Goal: Information Seeking & Learning: Learn about a topic

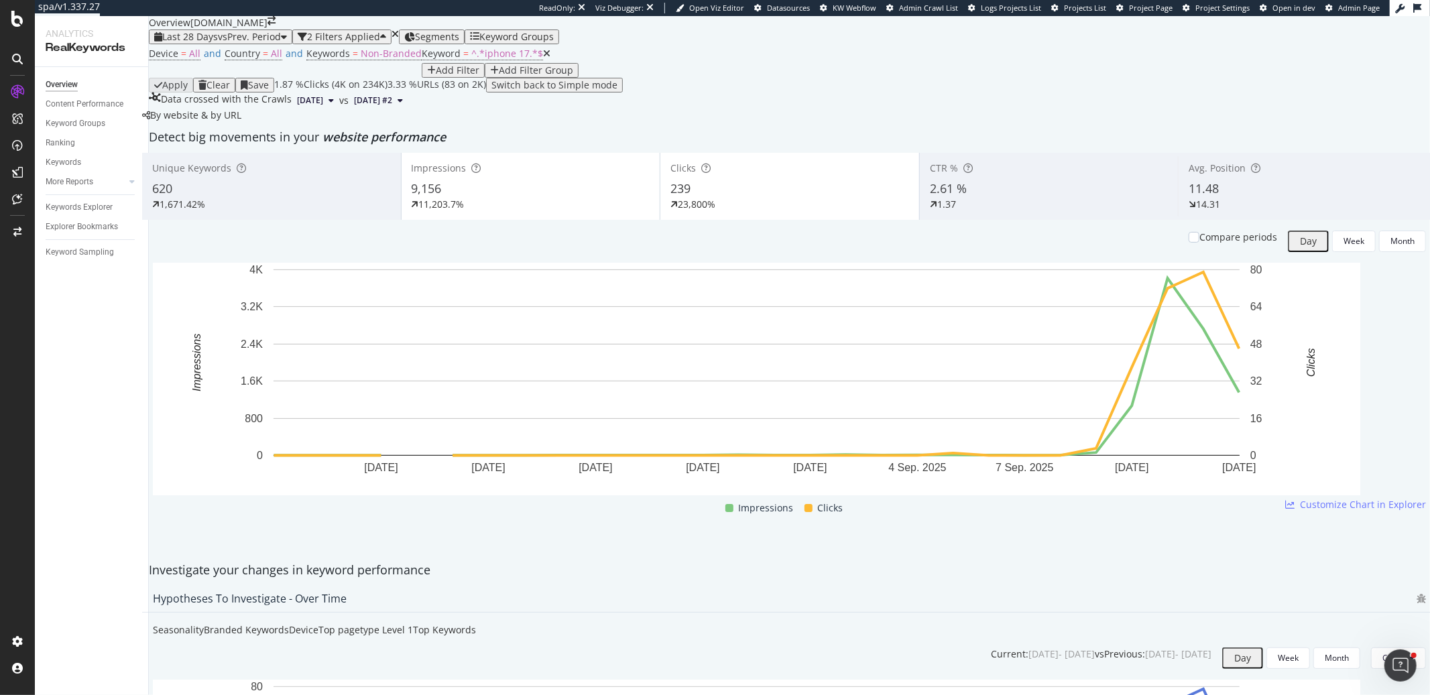
click at [545, 42] on div "Keyword Groups" at bounding box center [516, 37] width 74 height 11
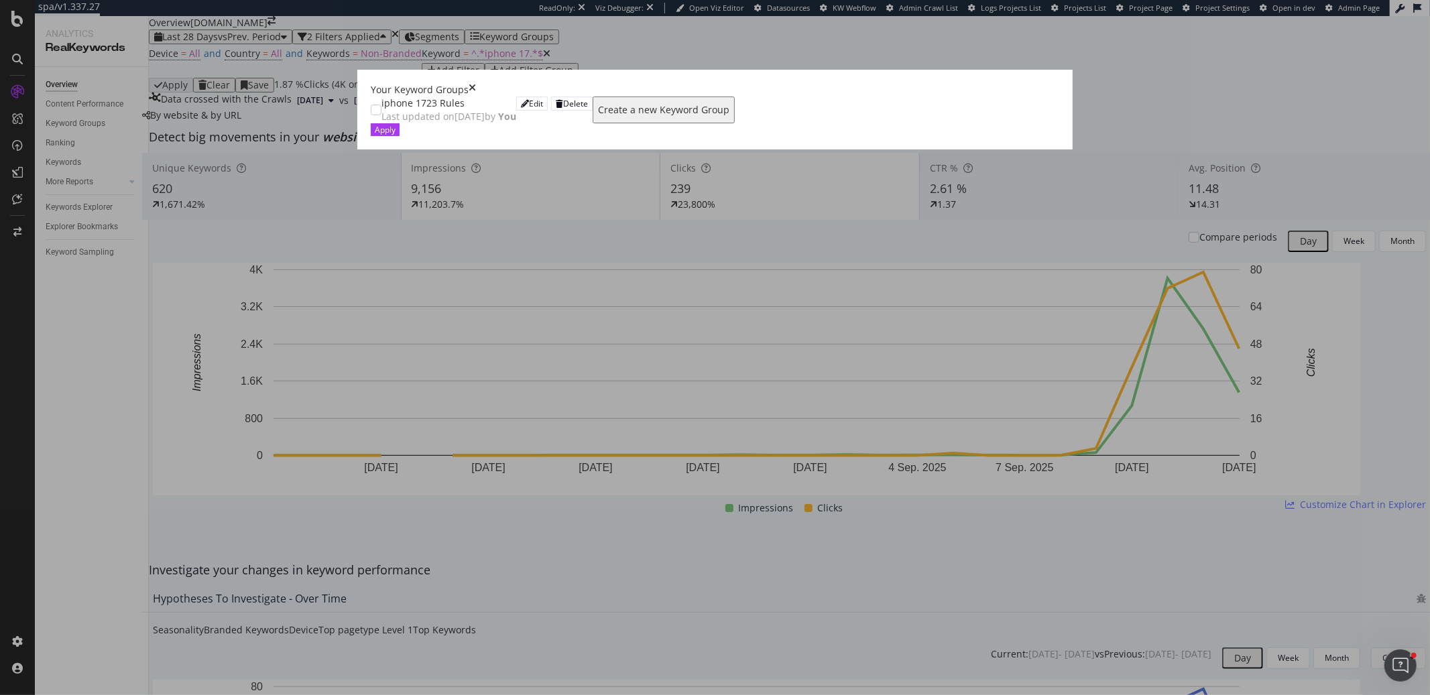
click at [371, 103] on div "iphone 17 23 Rules Last updated on 2025 Sep 15th by You Edit Delete" at bounding box center [482, 110] width 222 height 27
click at [396, 135] on div "Apply" at bounding box center [385, 129] width 21 height 11
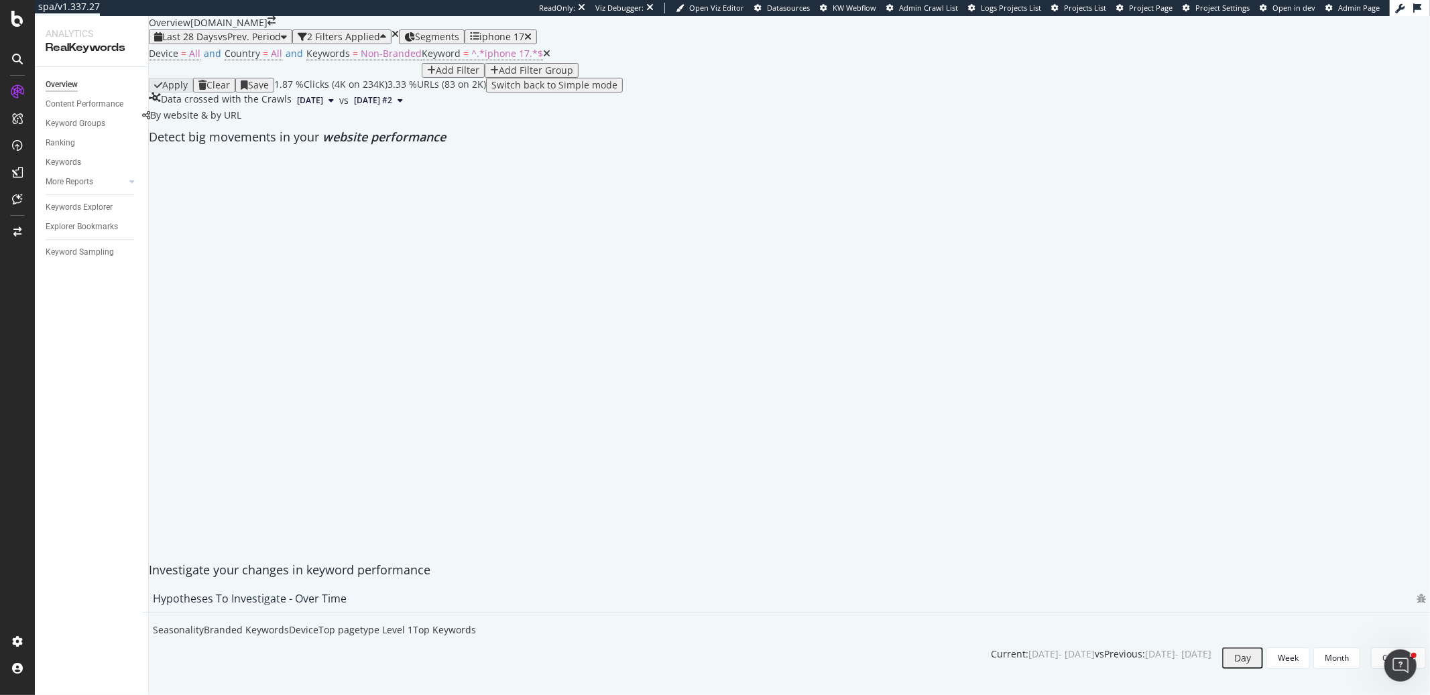
click at [230, 91] on div "Clear" at bounding box center [218, 85] width 23 height 11
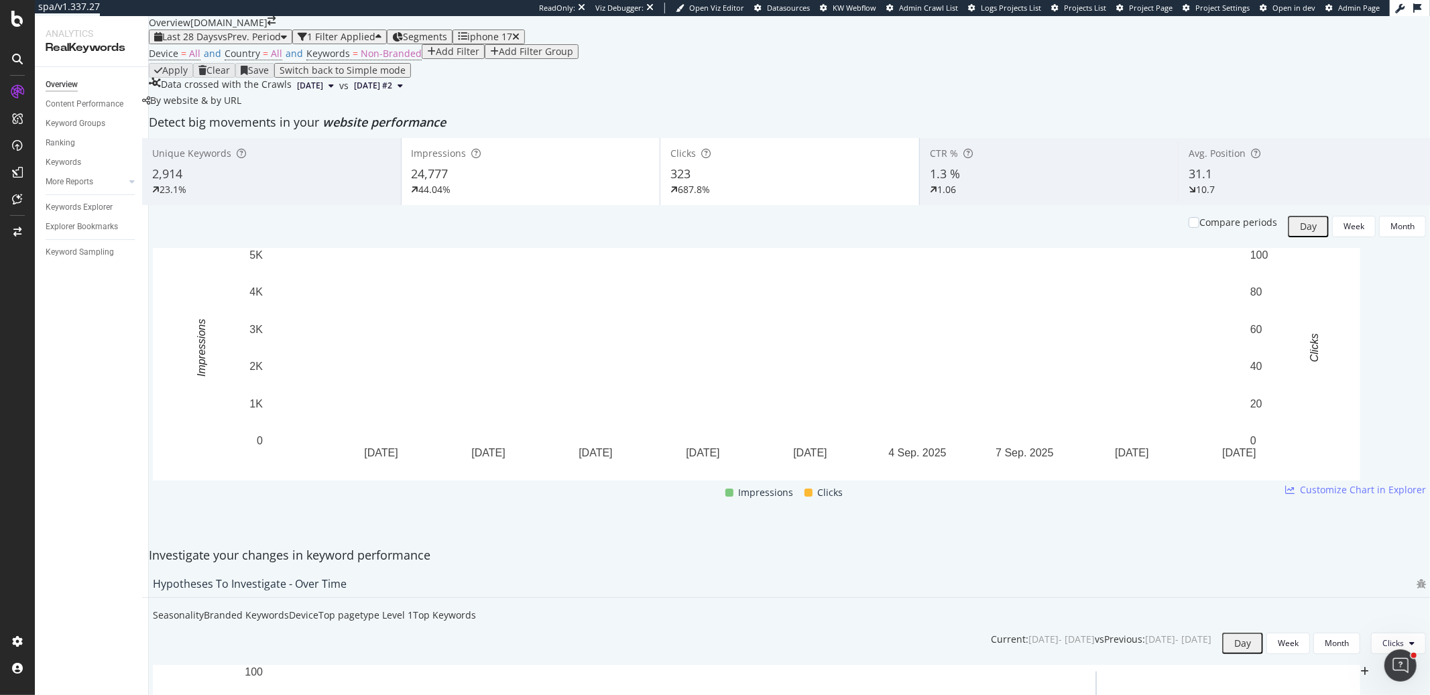
scroll to position [2041, 0]
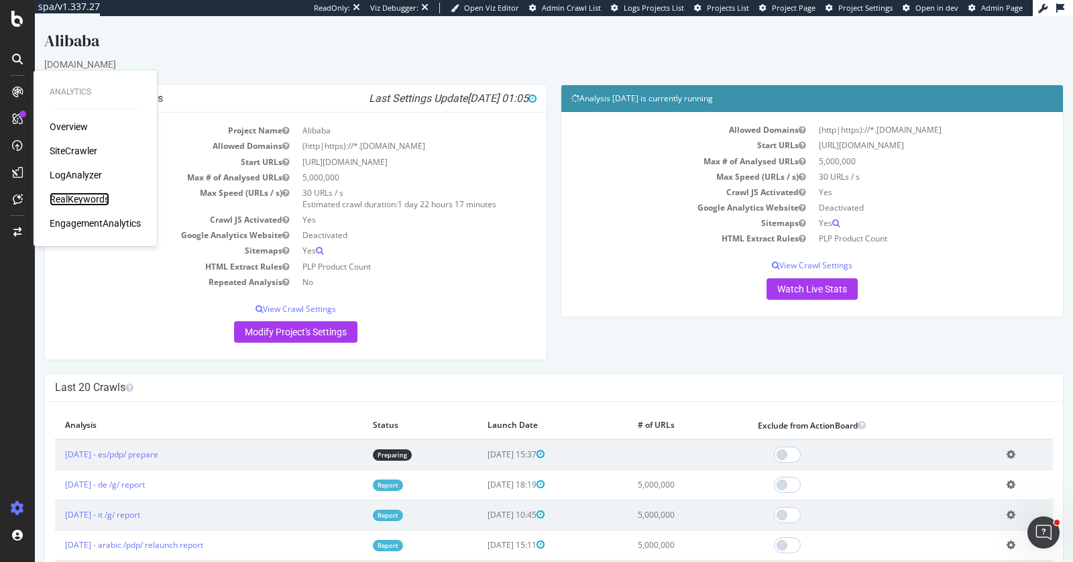
click at [99, 197] on div "RealKeywords" at bounding box center [80, 198] width 60 height 13
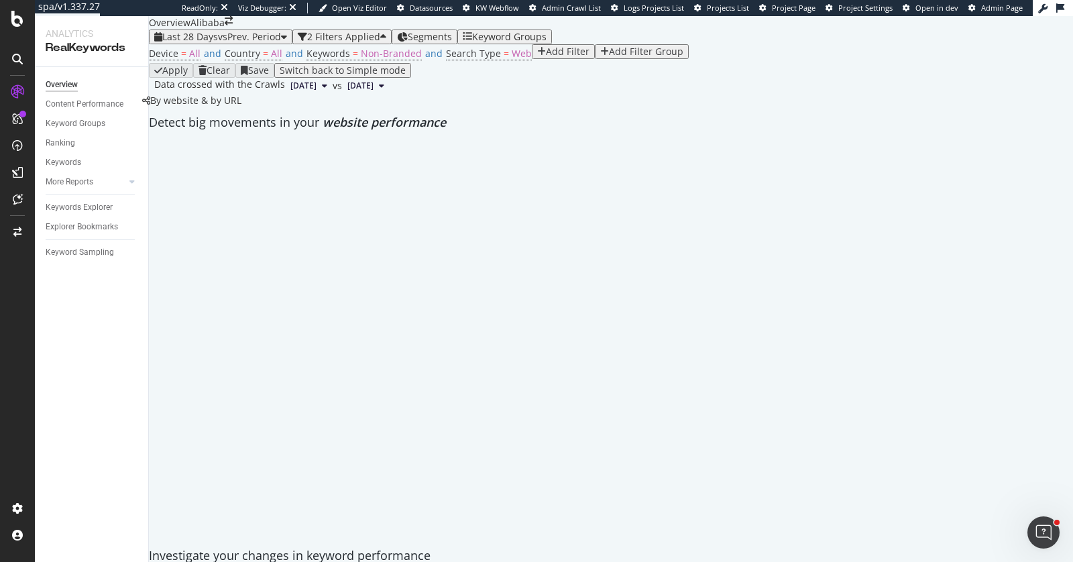
click at [508, 42] on div "Keyword Groups" at bounding box center [509, 37] width 74 height 11
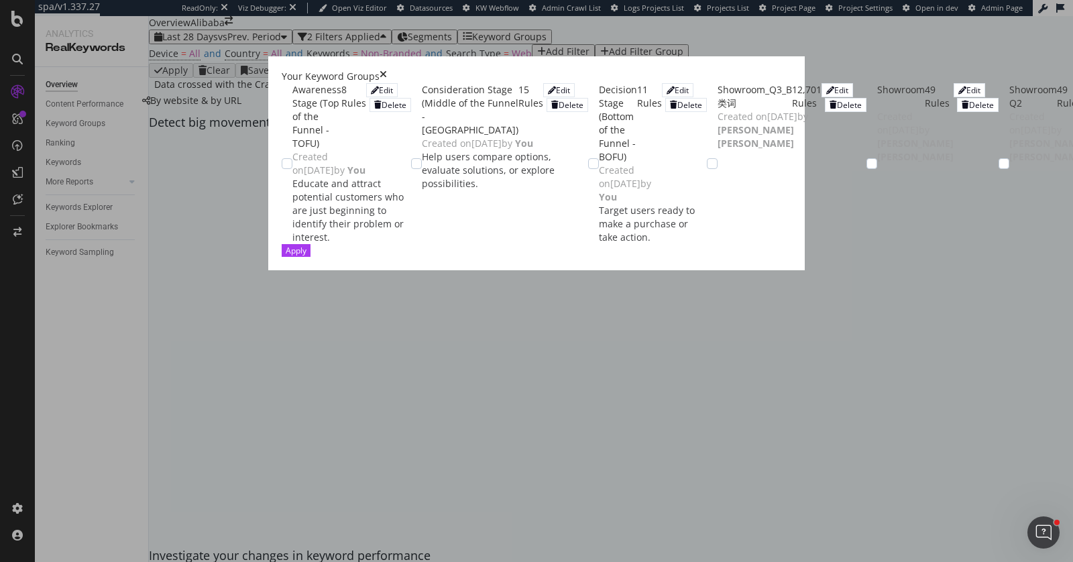
click at [387, 70] on icon "times" at bounding box center [383, 76] width 7 height 13
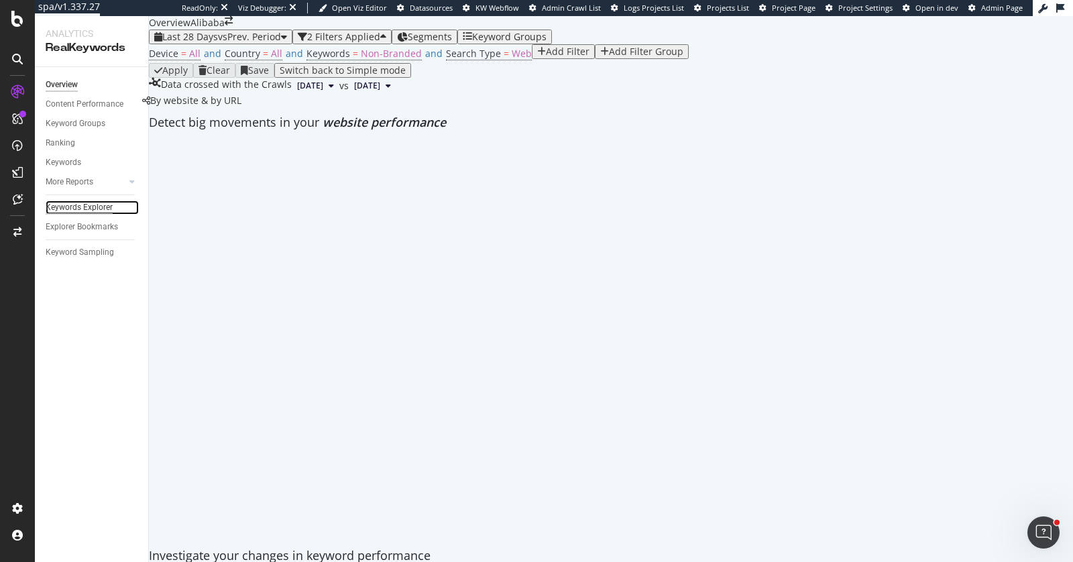
click at [105, 202] on div "Keywords Explorer" at bounding box center [79, 208] width 67 height 14
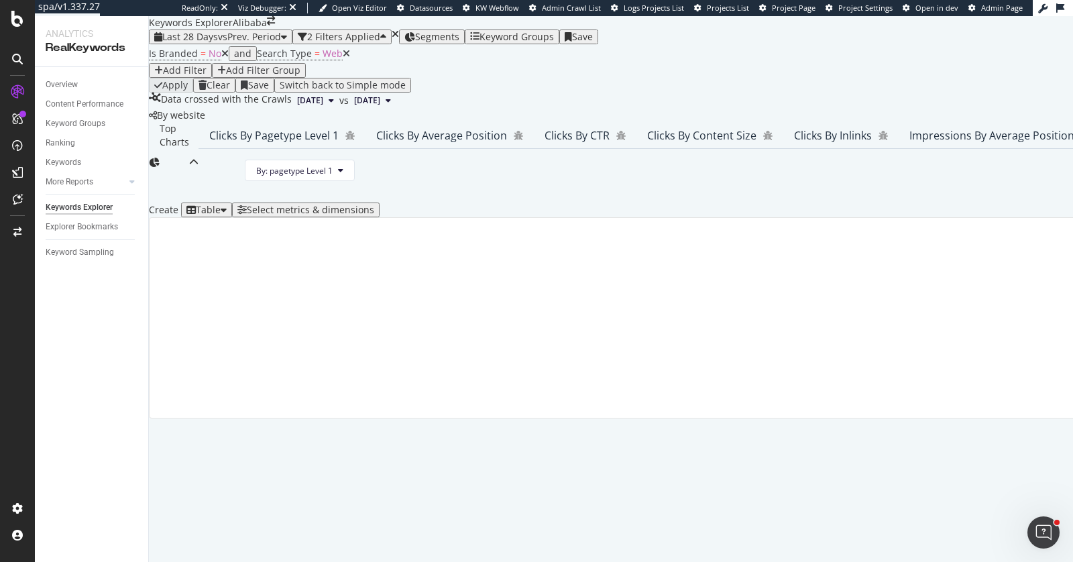
click at [212, 78] on button "Add Filter" at bounding box center [180, 70] width 63 height 15
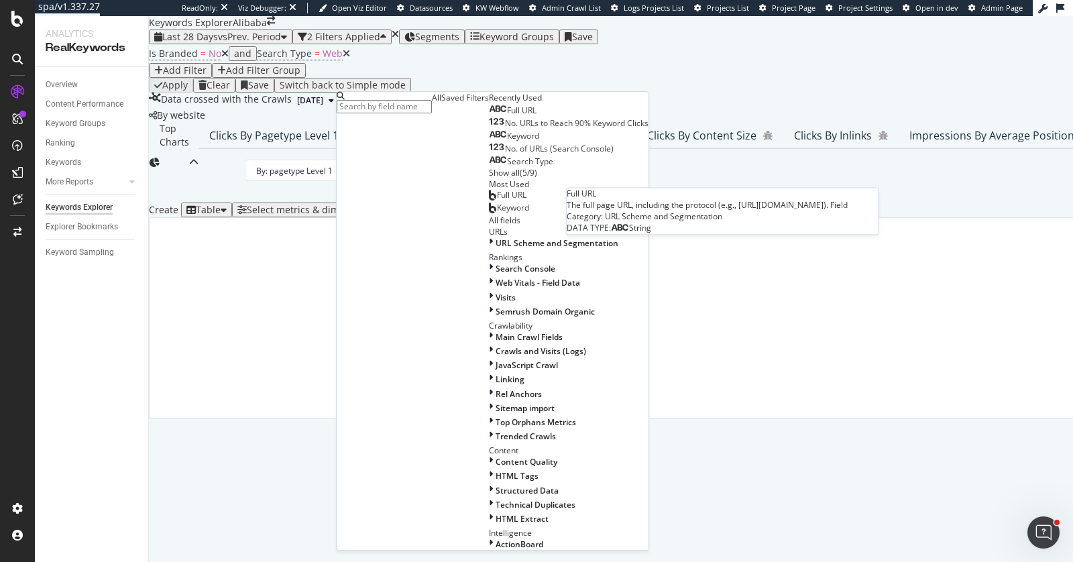
click at [507, 116] on span "Full URL" at bounding box center [522, 110] width 30 height 11
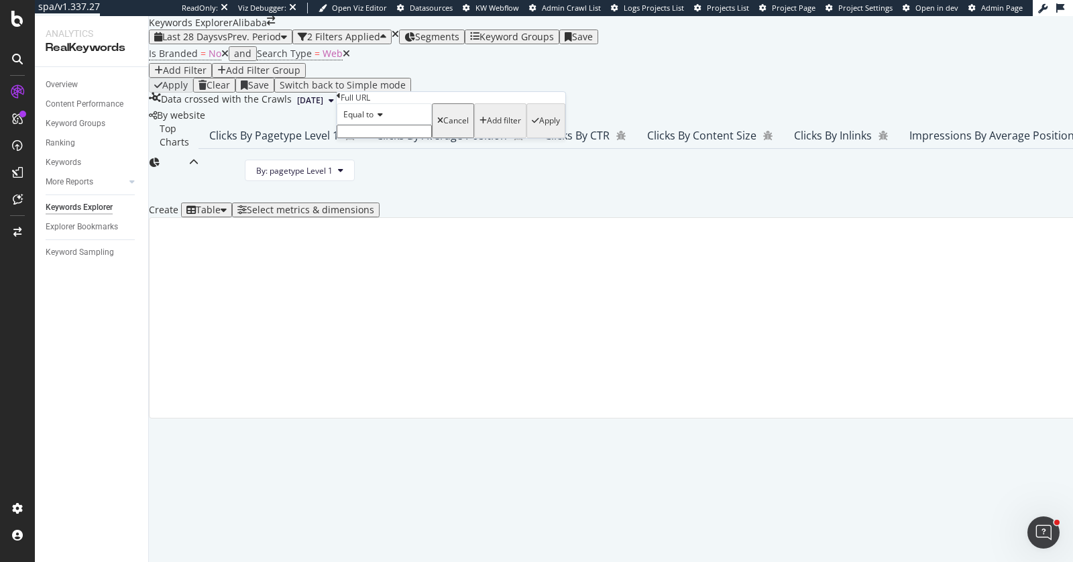
click at [392, 138] on input "text" at bounding box center [384, 131] width 95 height 13
click at [376, 125] on div "Equal to" at bounding box center [384, 113] width 95 height 21
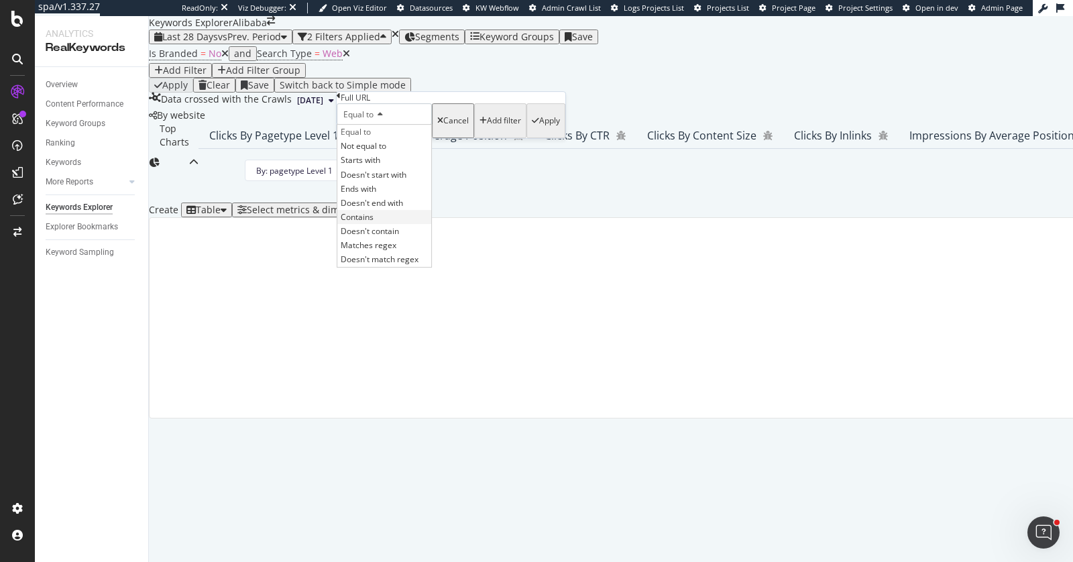
click at [394, 224] on div "Contains" at bounding box center [384, 217] width 94 height 14
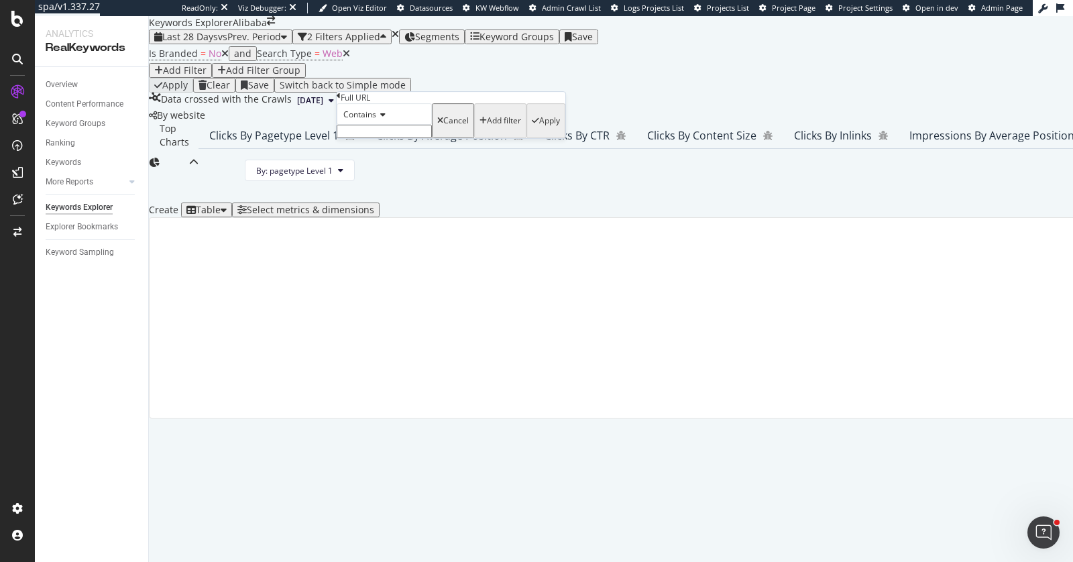
click at [403, 138] on input "text" at bounding box center [384, 131] width 95 height 13
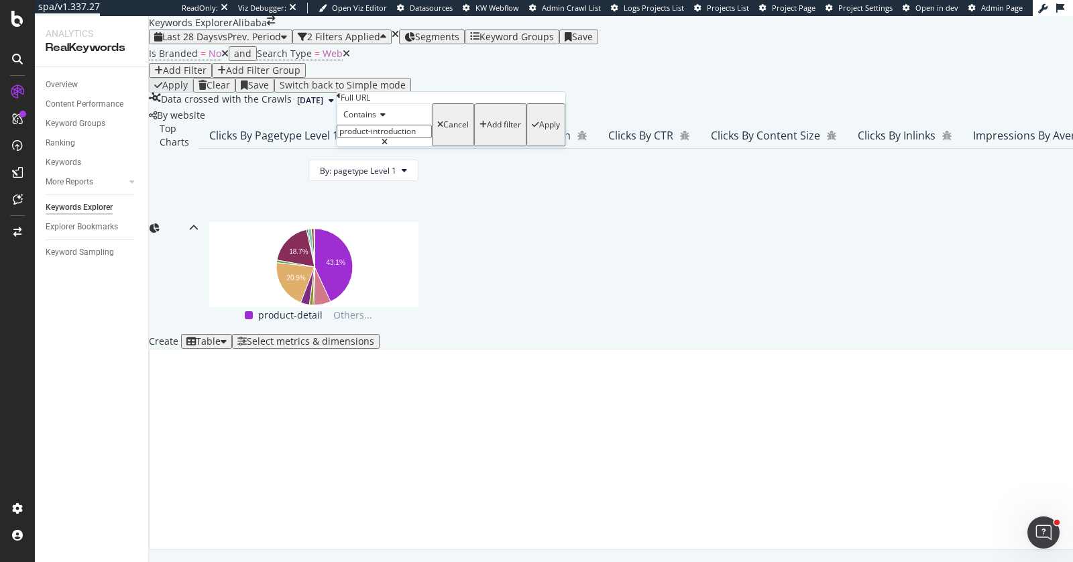
type input "product-introduction"
click at [539, 129] on div "Apply" at bounding box center [549, 124] width 21 height 9
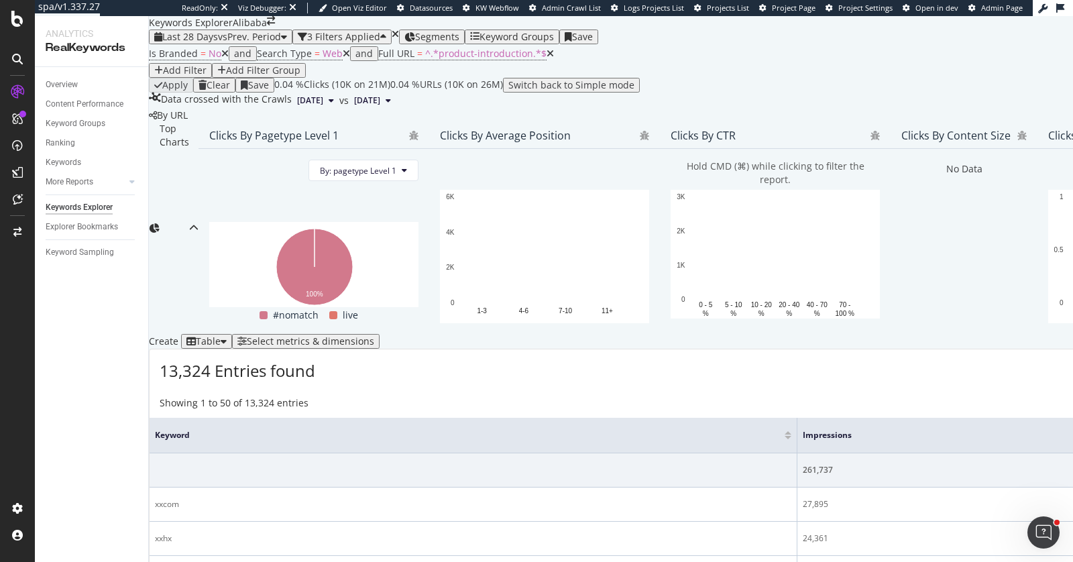
scroll to position [83, 0]
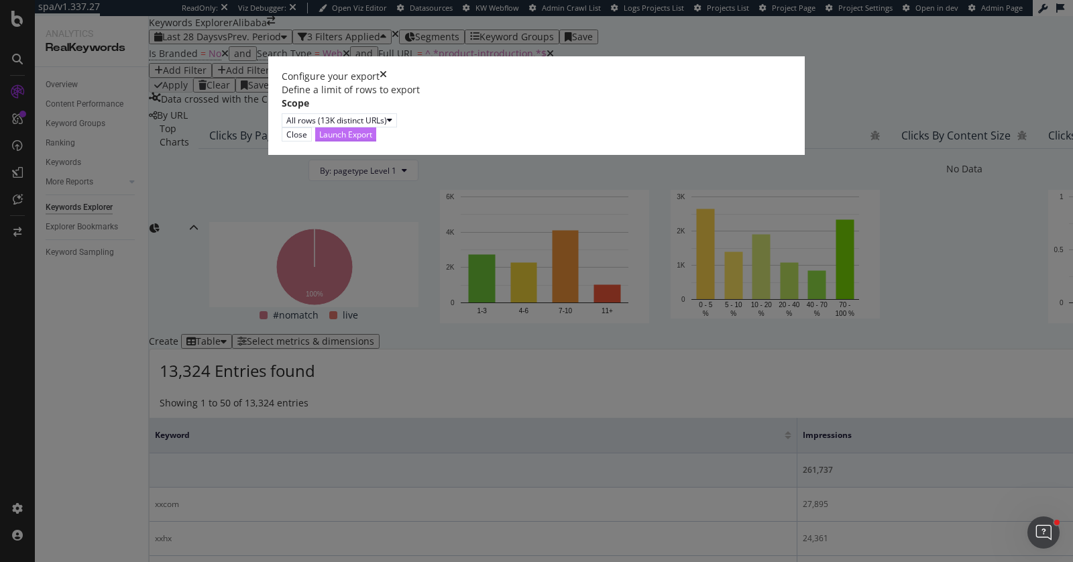
click at [372, 140] on div "Launch Export" at bounding box center [345, 134] width 53 height 11
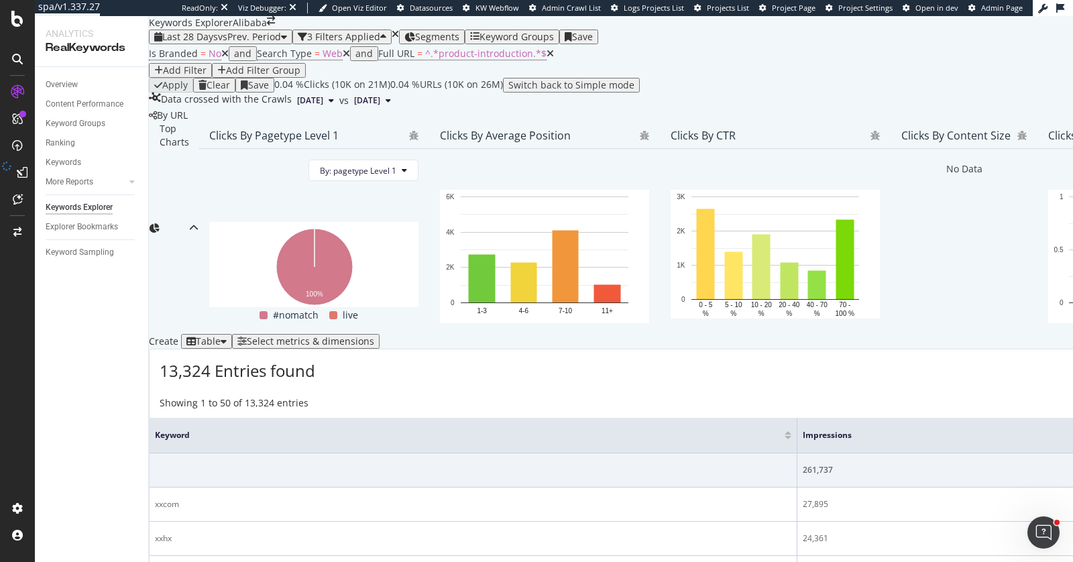
scroll to position [0, 0]
click at [207, 76] on div "Add Filter" at bounding box center [185, 70] width 44 height 11
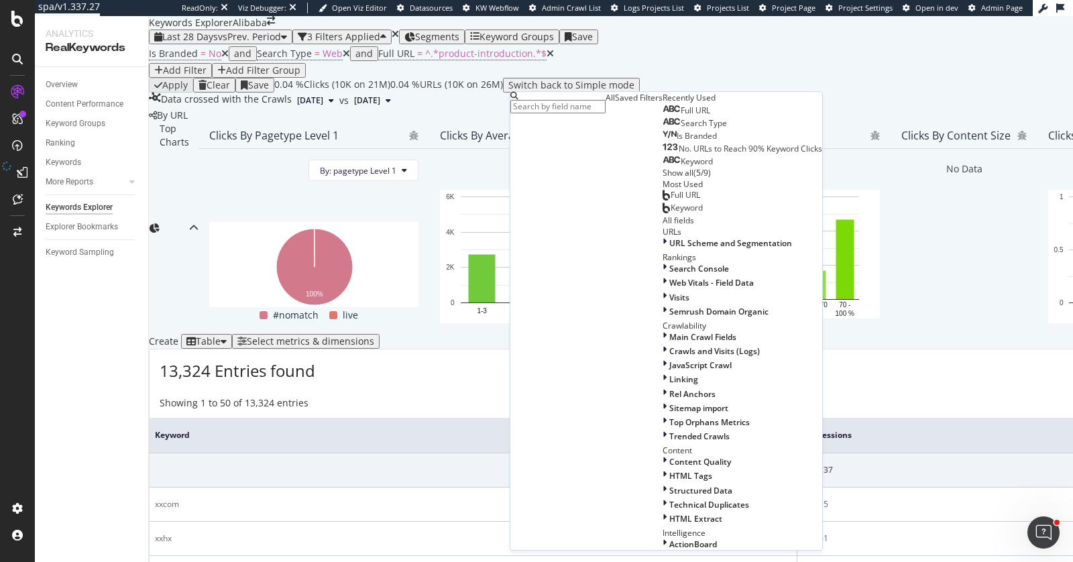
click at [615, 103] on div "Saved Filters" at bounding box center [639, 97] width 48 height 11
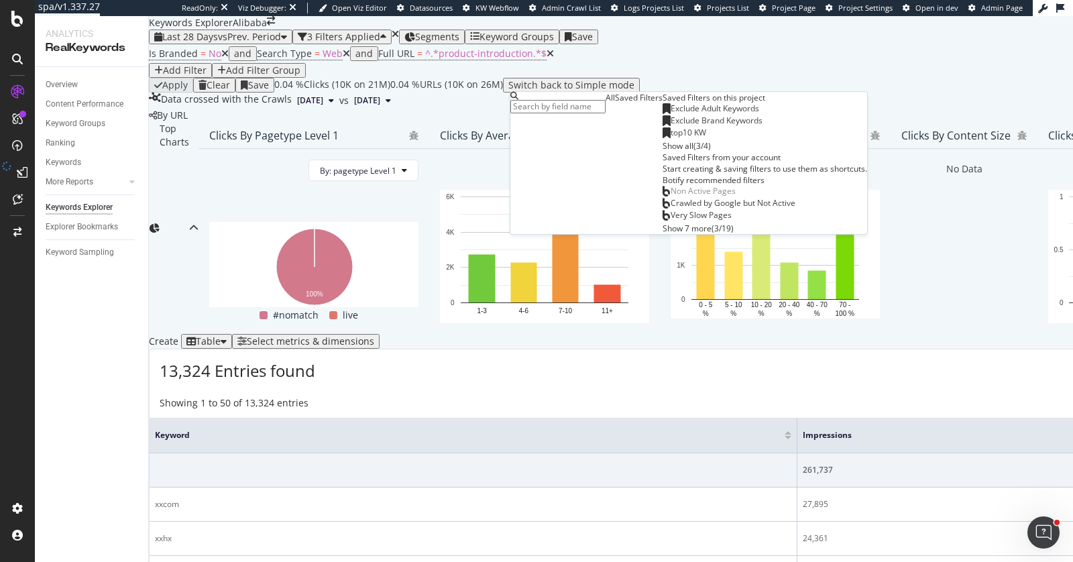
click at [671, 114] on span "Exclude Adult Keywords" at bounding box center [715, 108] width 89 height 11
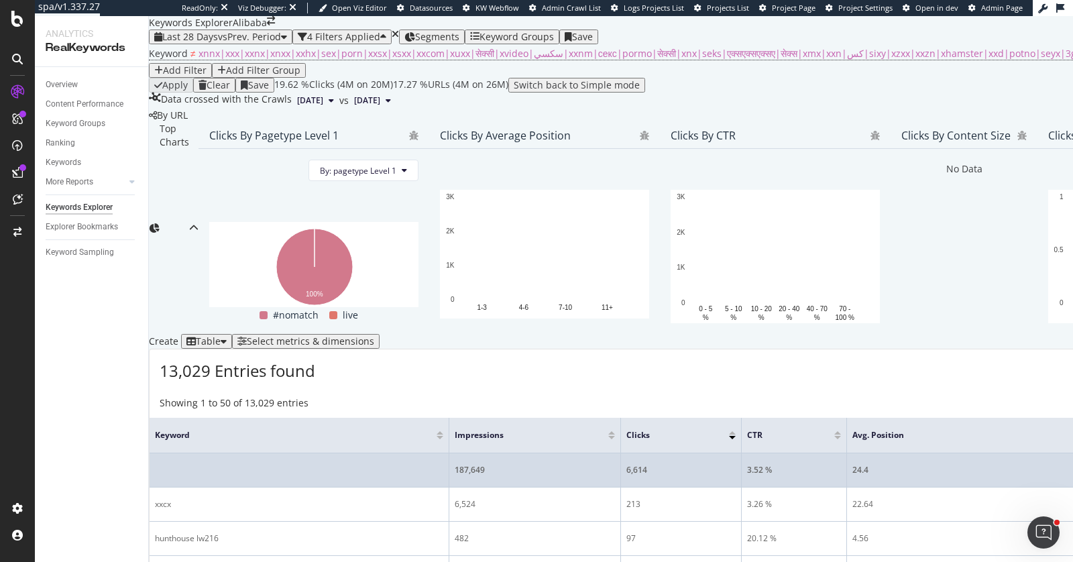
scroll to position [373, 0]
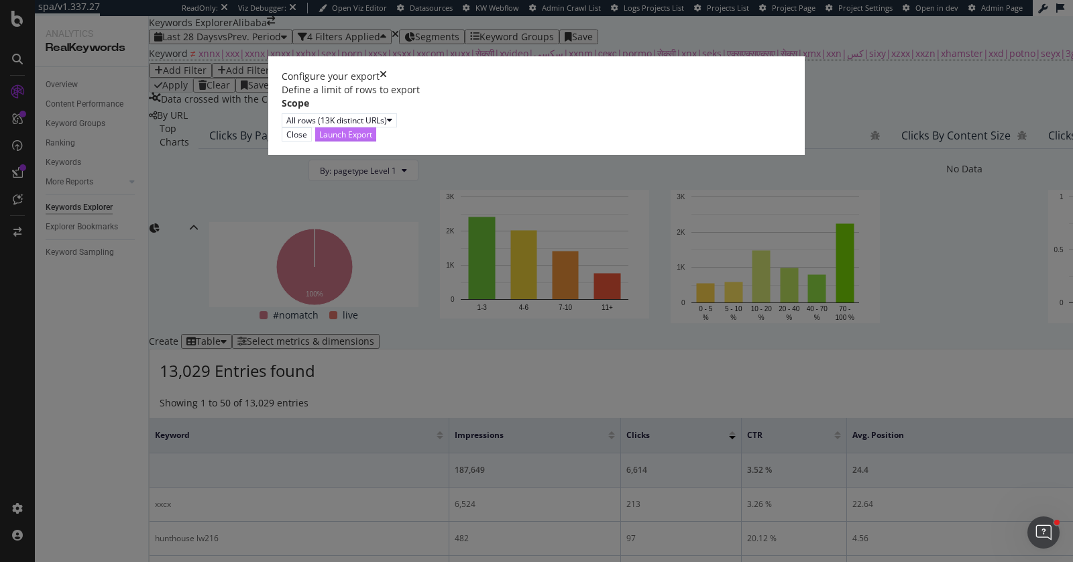
click at [372, 140] on div "Launch Export" at bounding box center [345, 134] width 53 height 11
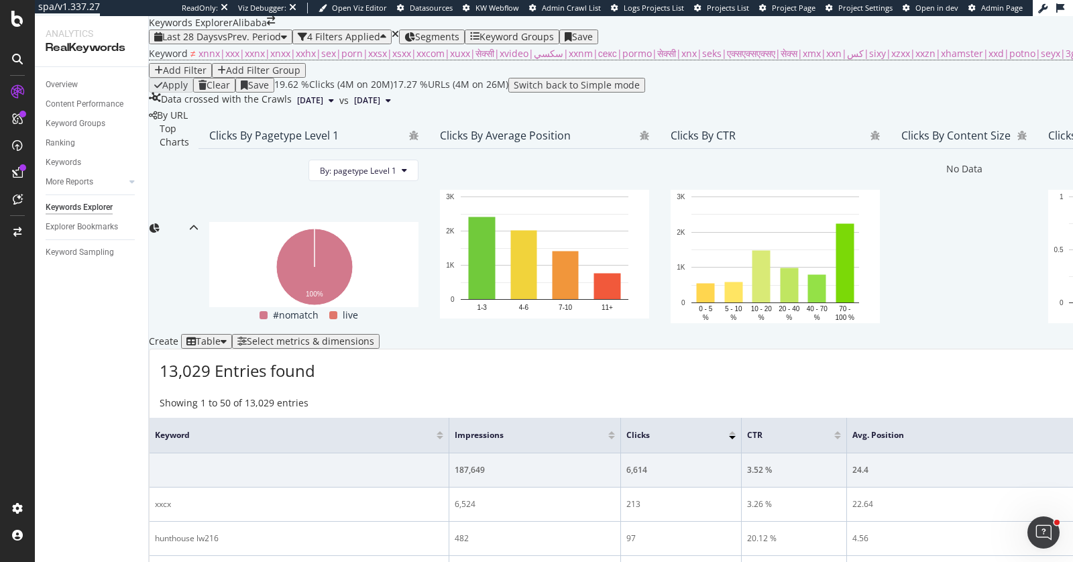
click at [515, 32] on div "Keyword Groups" at bounding box center [512, 37] width 84 height 11
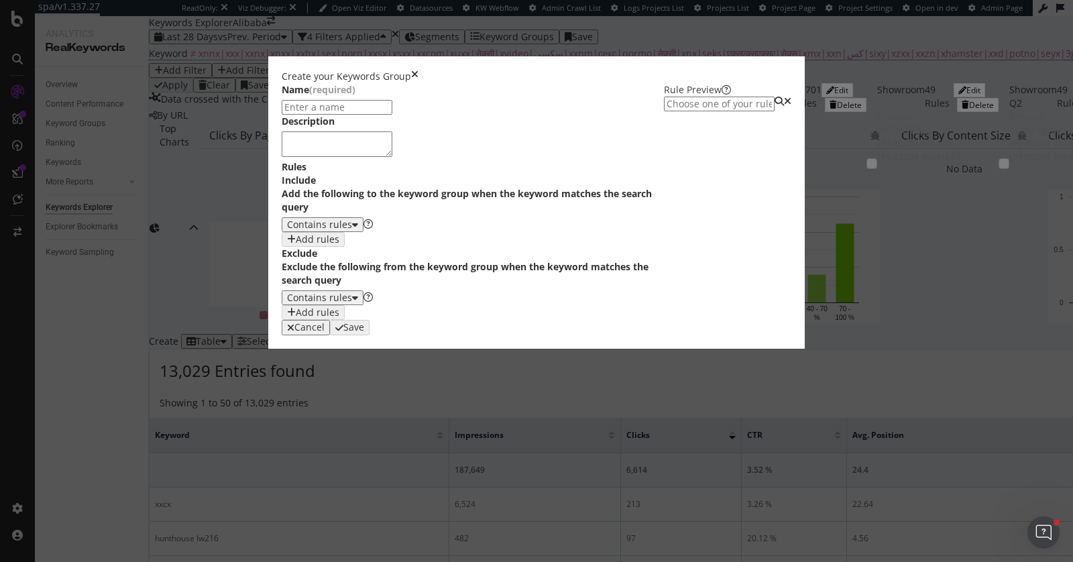
click at [305, 115] on input "modal" at bounding box center [337, 107] width 111 height 15
type input "p"
type input "Product Introduction Keywords"
click at [287, 230] on div "Contains rules" at bounding box center [319, 224] width 65 height 11
click at [245, 323] on div "Contains rules Exact rules Regex rules" at bounding box center [232, 306] width 54 height 34
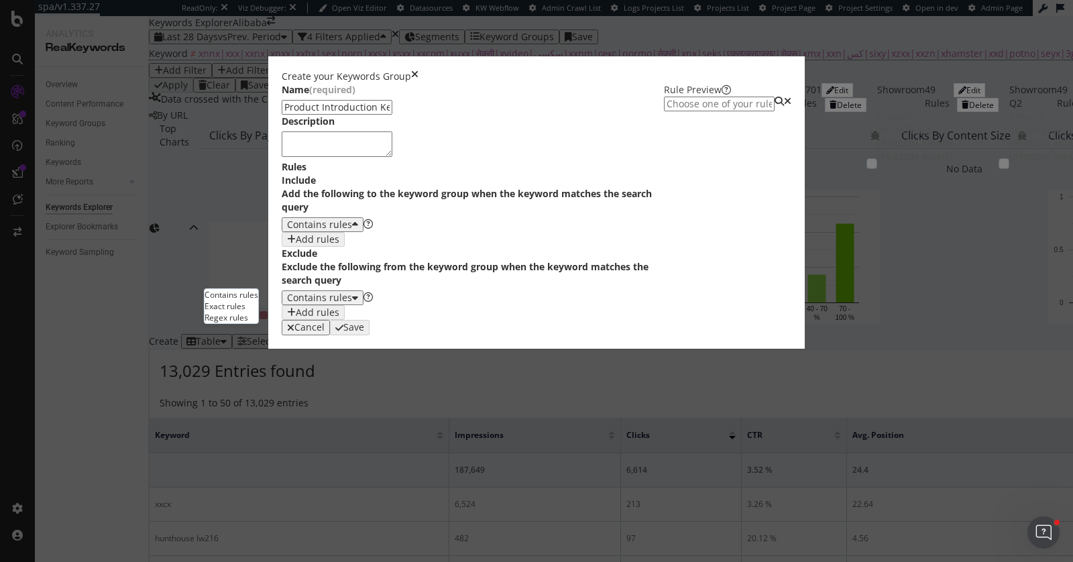
click at [245, 312] on div "Exact rules" at bounding box center [232, 305] width 54 height 11
click at [316, 273] on div "One Keyword per line: Keyword 1 Keyword 2 Keyword 3" at bounding box center [358, 253] width 84 height 39
paste textarea "zoom binoculars"
click at [316, 273] on div "One Keyword per line: Keyword 1 Keyword 2 Keyword 3" at bounding box center [358, 253] width 84 height 39
type textarea "quantum resonance magnetic analyzer software download"
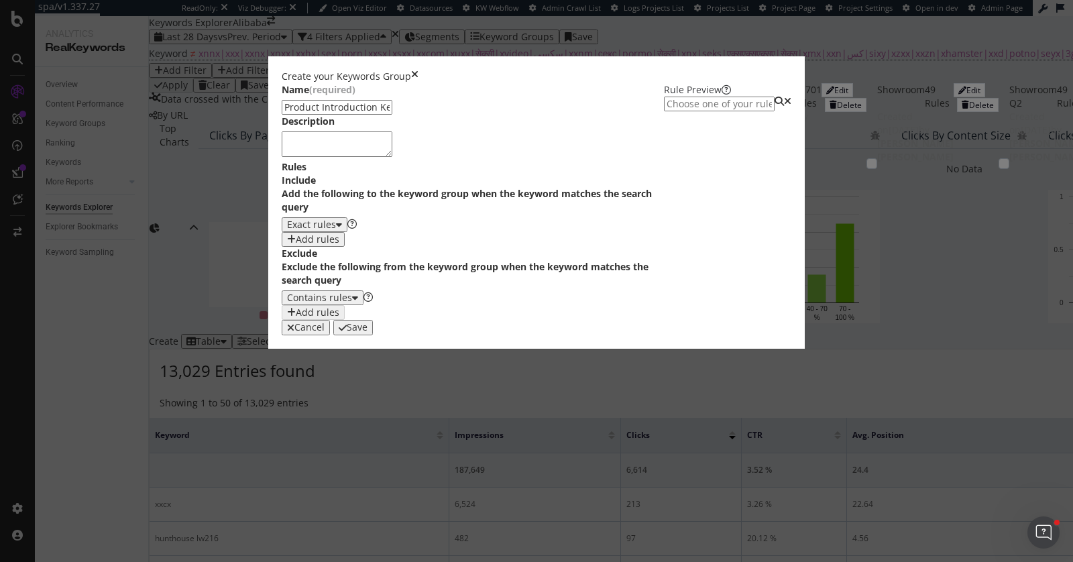
scroll to position [73, 0]
click at [367, 333] on div "Save" at bounding box center [357, 327] width 21 height 11
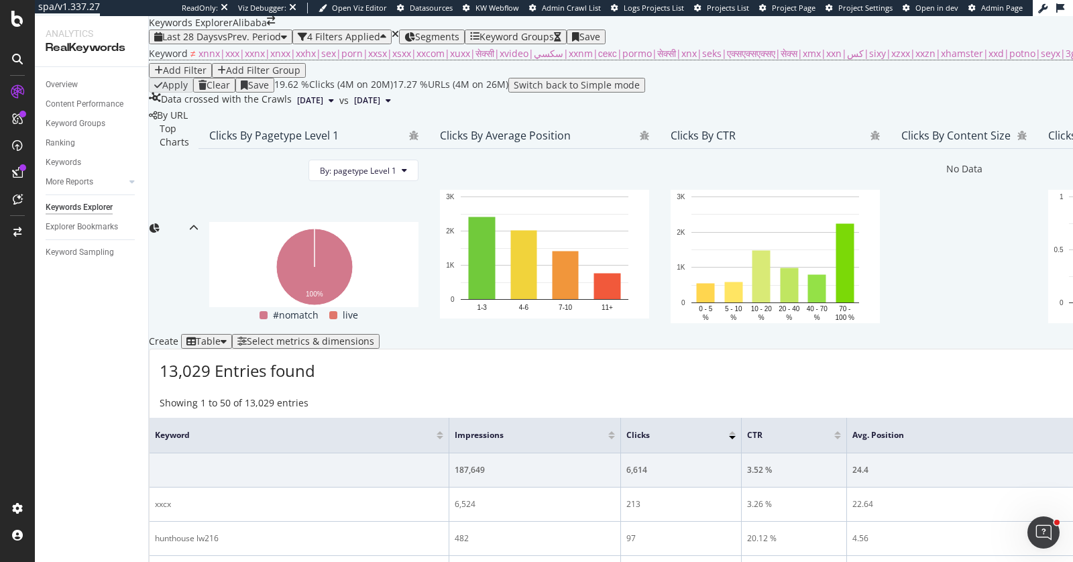
click at [7, 561] on icon "close toast" at bounding box center [3, 568] width 7 height 13
click at [552, 32] on div "Keyword Groups" at bounding box center [516, 37] width 74 height 11
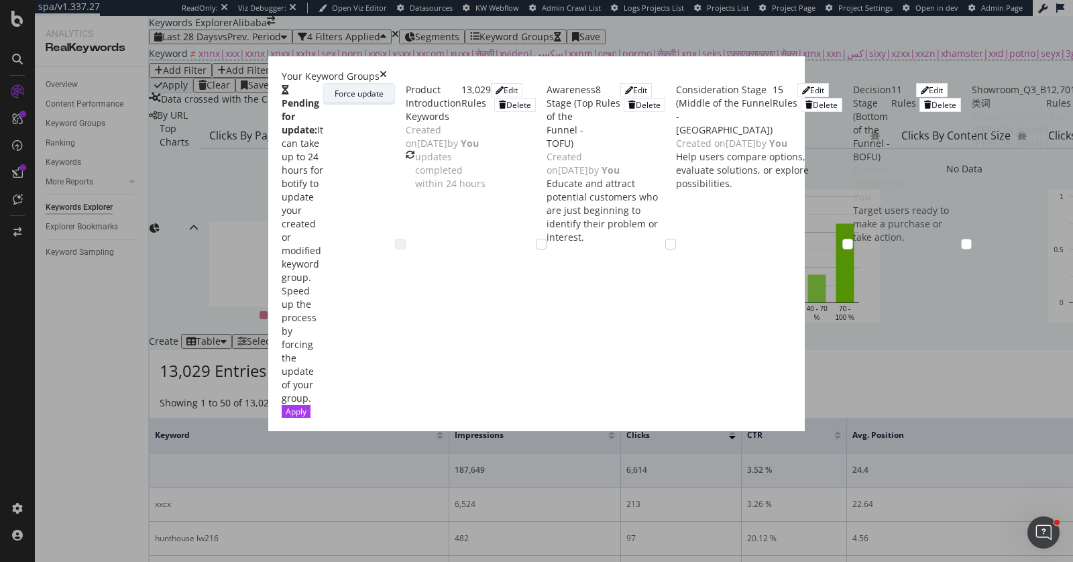
click at [384, 99] on div "Force update" at bounding box center [359, 93] width 49 height 11
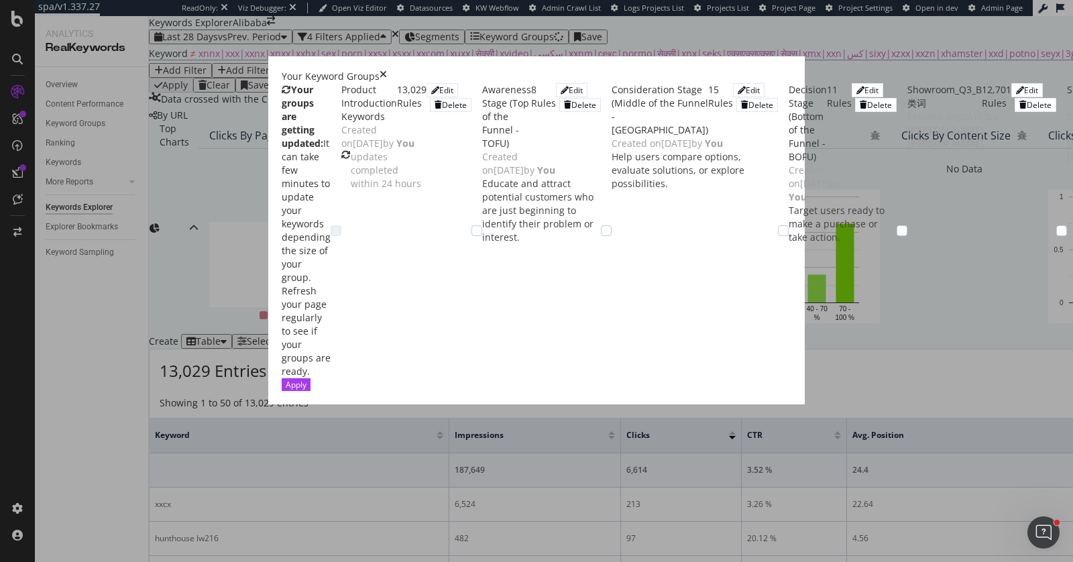
click at [805, 56] on div "Your Keyword Groups Your groups are getting updated: It can take few minutes to…" at bounding box center [536, 230] width 536 height 348
click at [387, 70] on icon "times" at bounding box center [383, 76] width 7 height 13
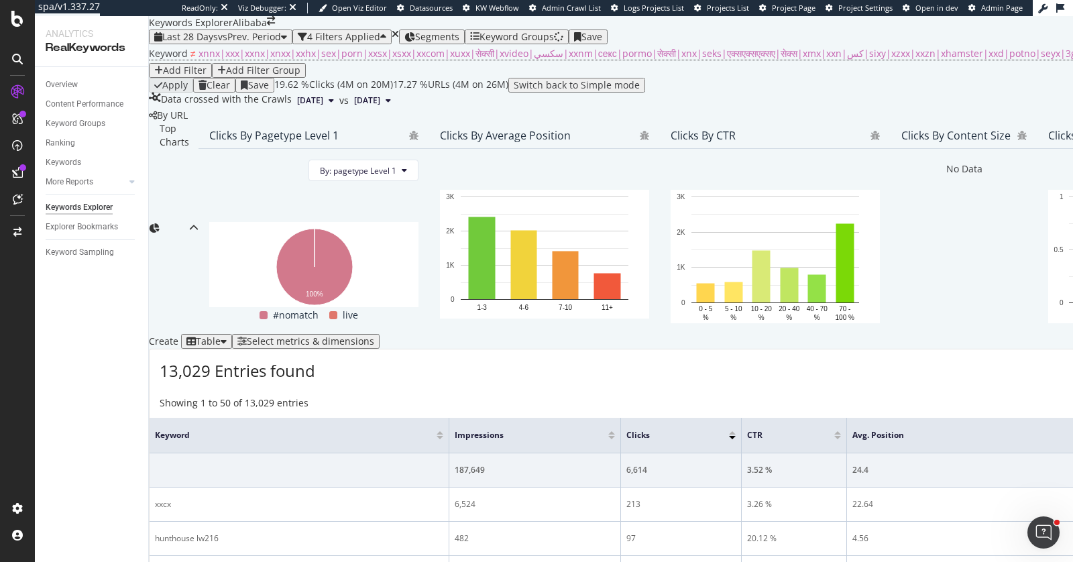
click at [374, 336] on div "Select metrics & dimensions" at bounding box center [310, 341] width 127 height 11
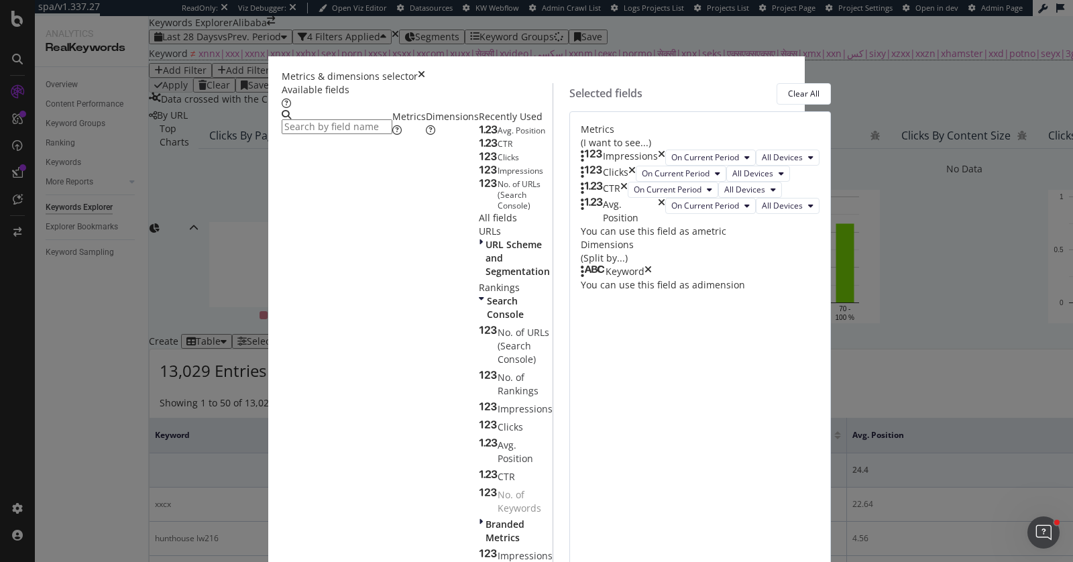
click at [425, 70] on icon "times" at bounding box center [421, 76] width 7 height 13
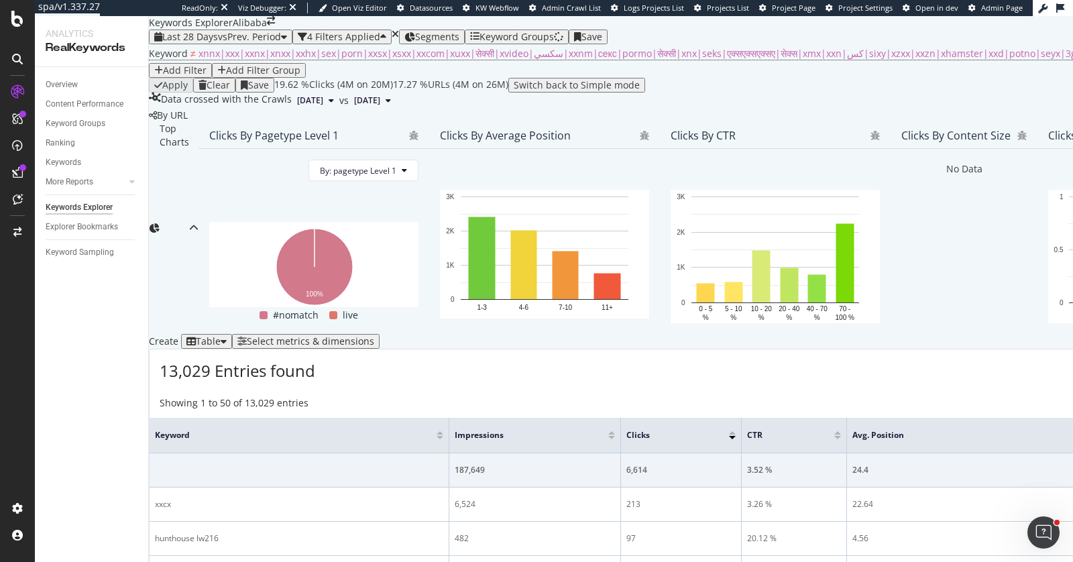
click at [536, 32] on div "Keyword Groups" at bounding box center [516, 37] width 74 height 11
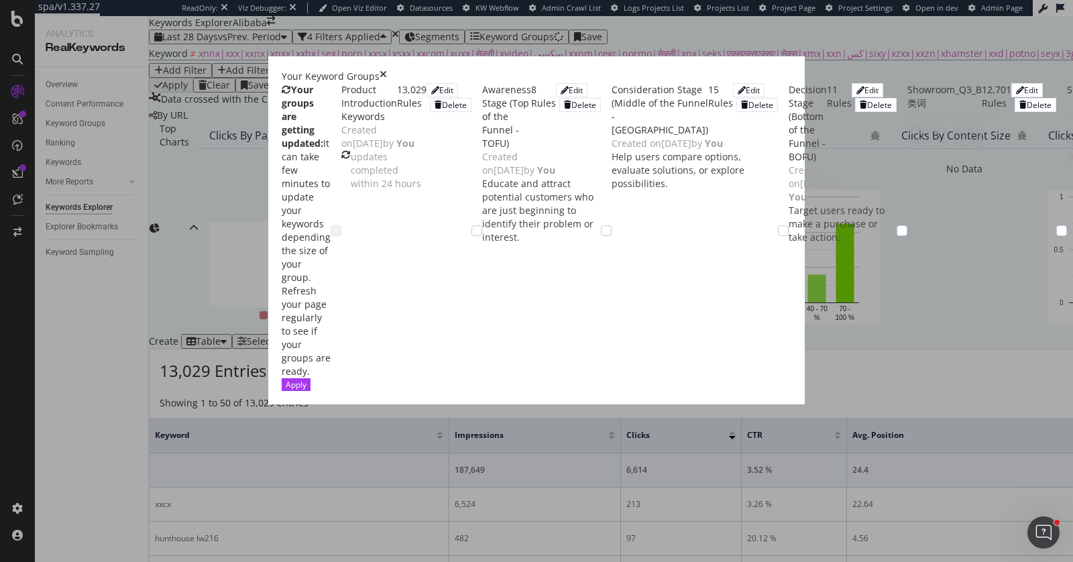
scroll to position [17, 0]
click at [471, 225] on div "modal" at bounding box center [476, 230] width 11 height 11
click at [306, 390] on div "Apply" at bounding box center [296, 384] width 21 height 11
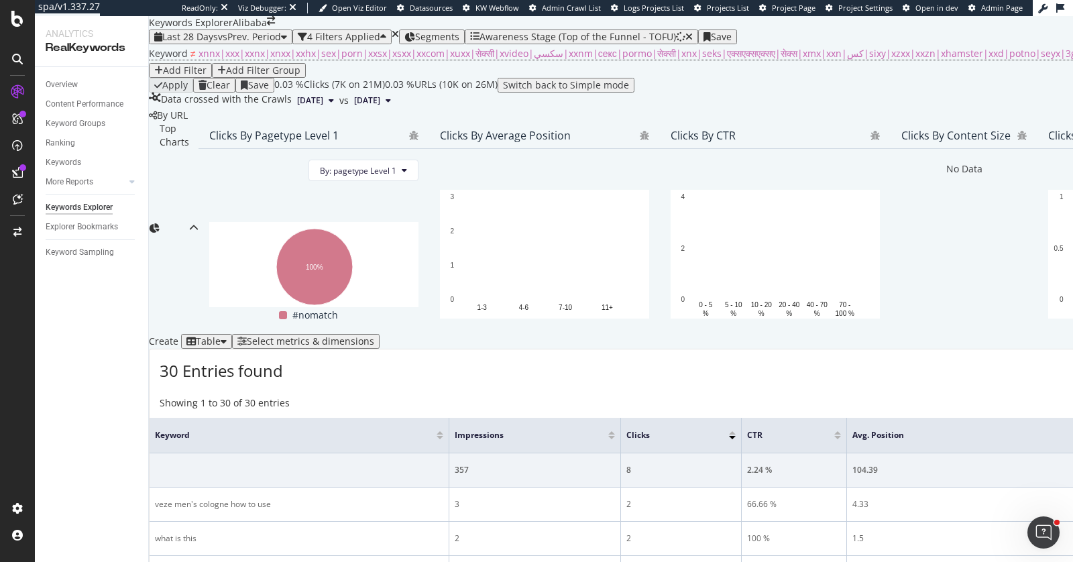
scroll to position [209, 0]
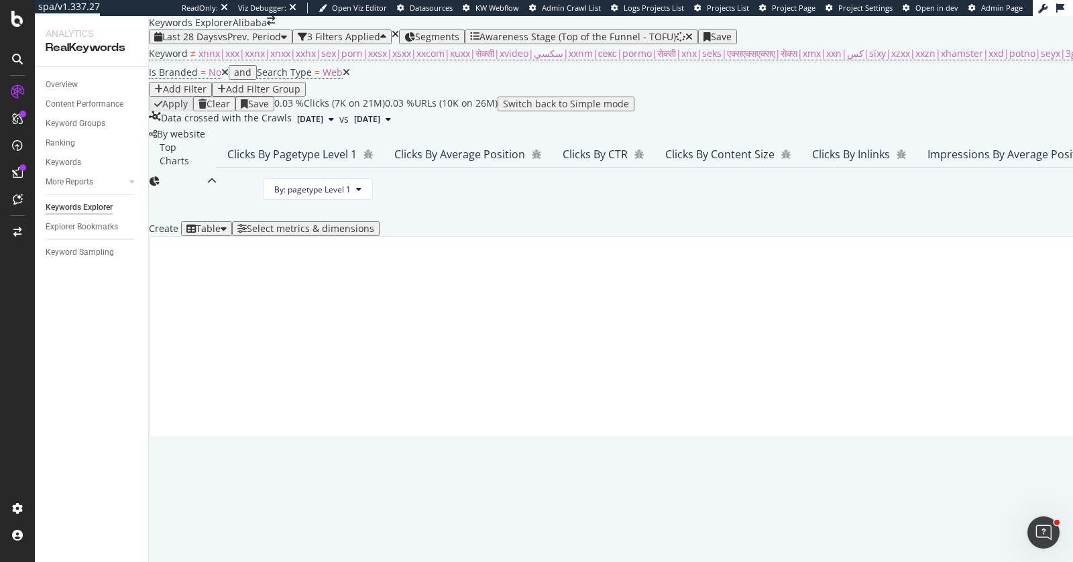
scroll to position [192, 0]
click at [374, 234] on div "Select metrics & dimensions" at bounding box center [310, 228] width 127 height 11
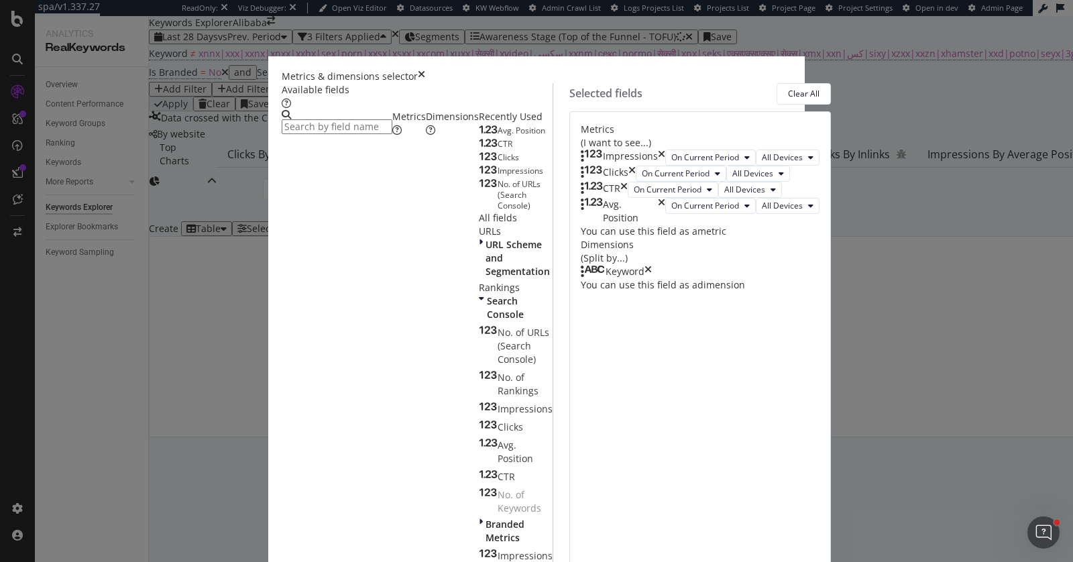
click at [392, 129] on input "modal" at bounding box center [337, 126] width 111 height 15
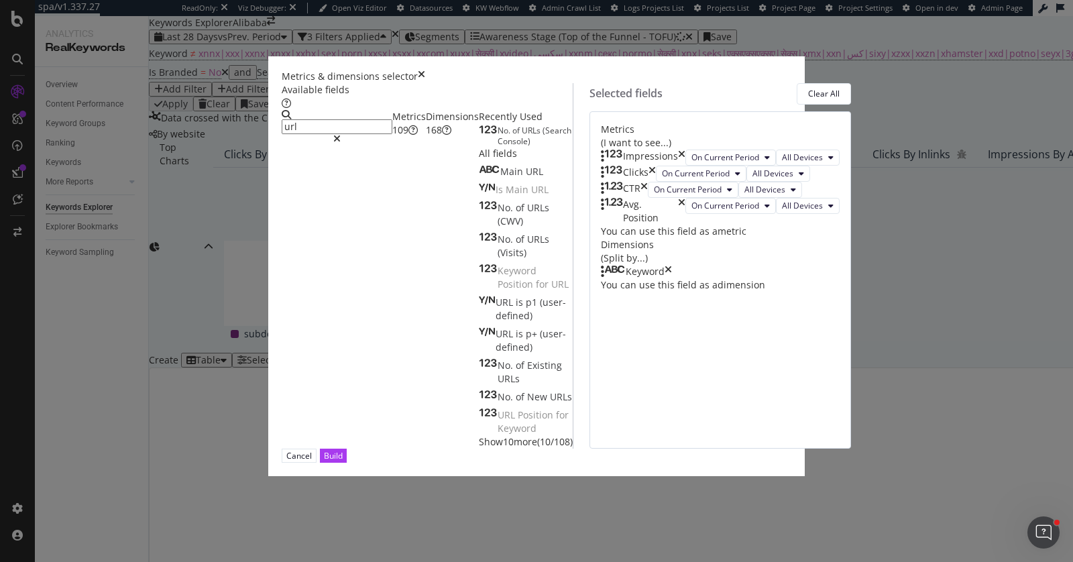
type input "url"
click at [425, 70] on icon "times" at bounding box center [421, 76] width 7 height 13
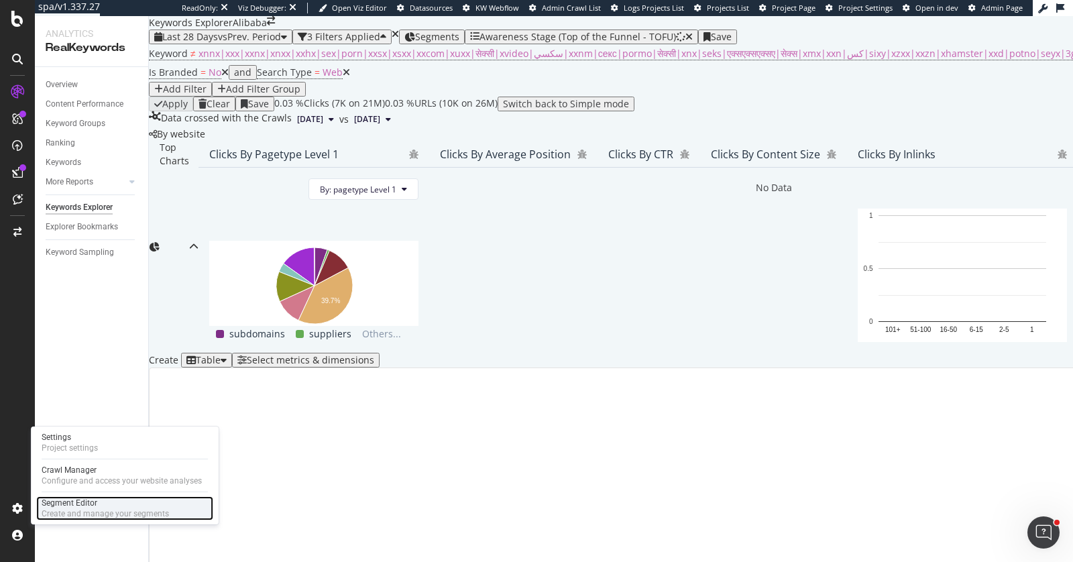
click at [80, 501] on div "Segment Editor" at bounding box center [105, 503] width 127 height 11
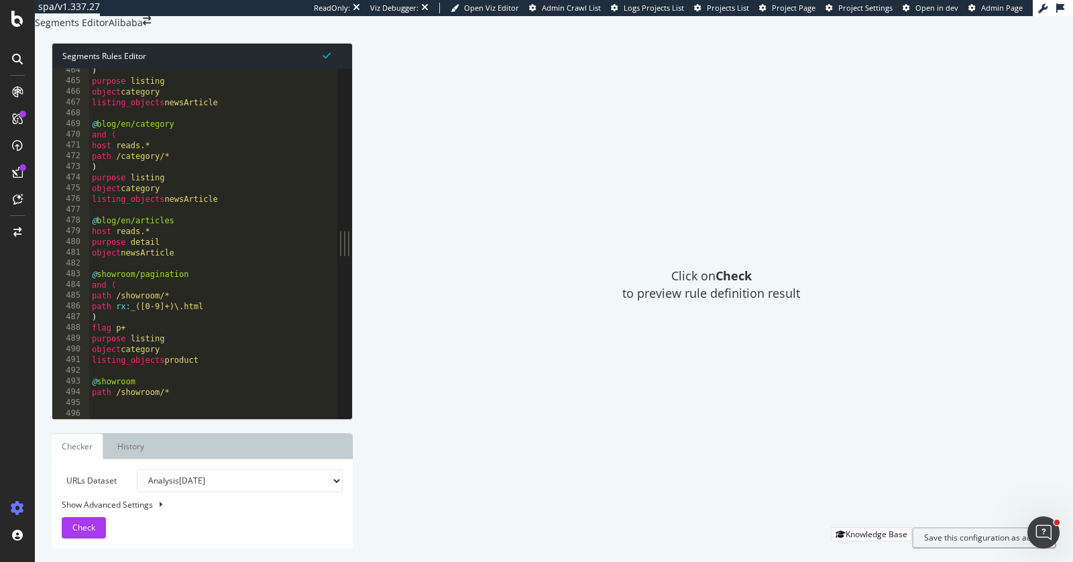
scroll to position [5154, 0]
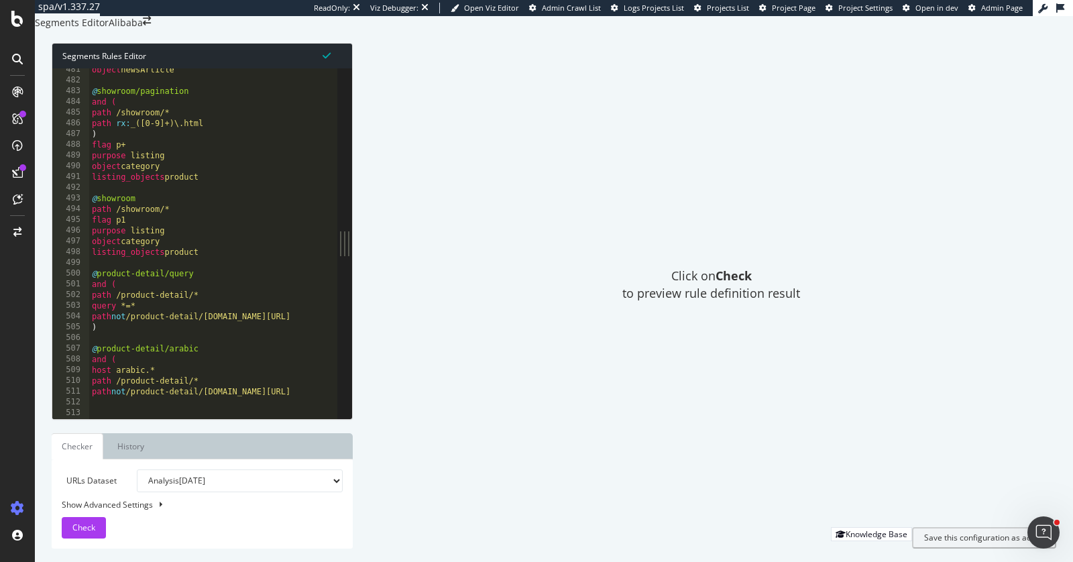
click at [219, 279] on div "object newsArticle @ showroom/pagination and ( path /showroom/* path rx : _([0-…" at bounding box center [219, 232] width 261 height 336
type textarea "listing_objects product"
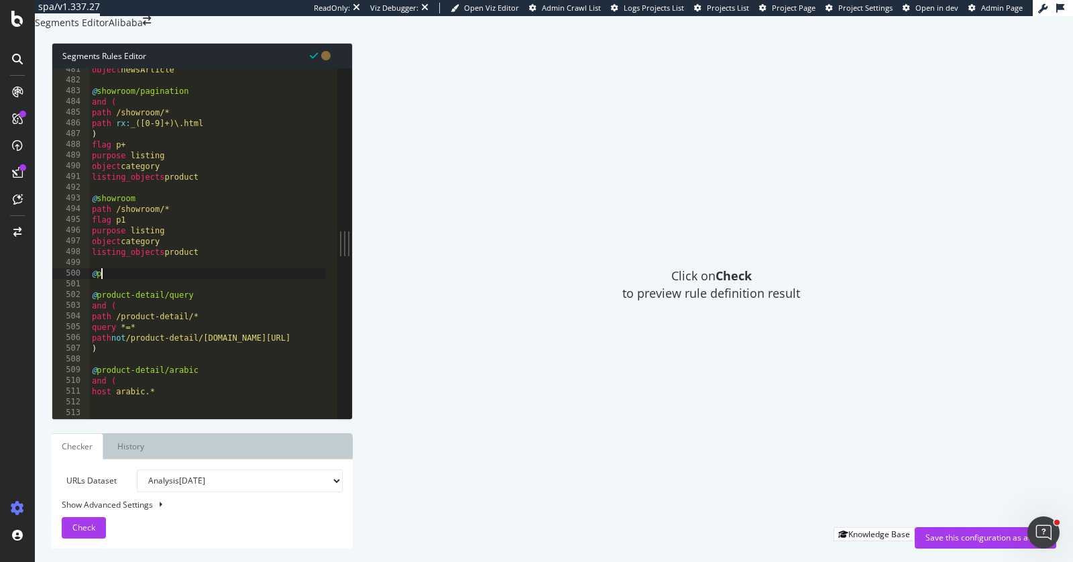
scroll to position [0, 0]
type textarea "@product-introduction"
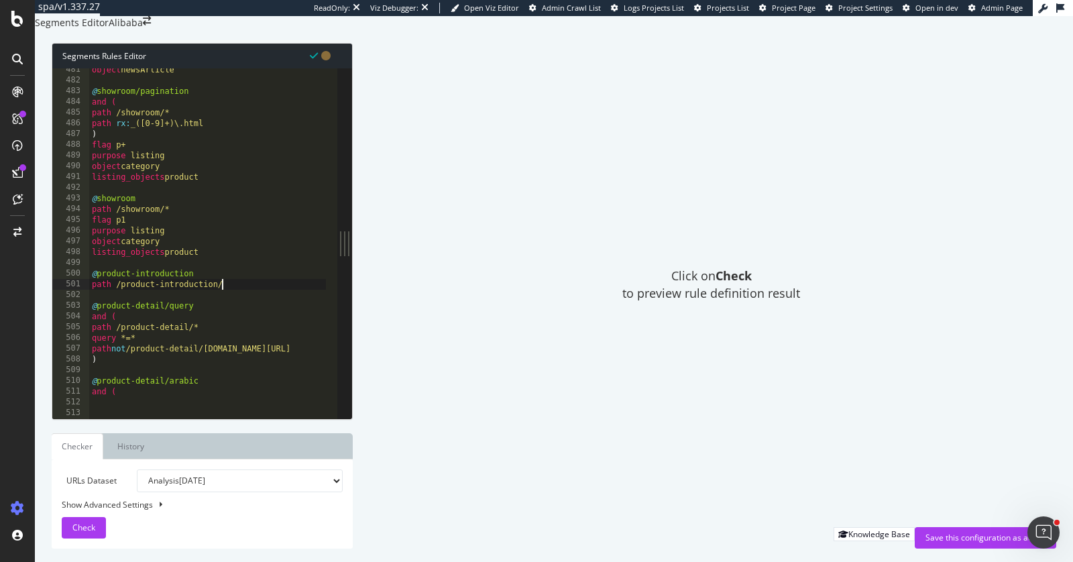
scroll to position [0, 10]
type textarea "path /product-introduction/*"
click at [523, 333] on div "Click on Check to preview rule definition result" at bounding box center [711, 285] width 690 height 484
click at [1001, 535] on div "Save this configuration as active" at bounding box center [985, 537] width 120 height 11
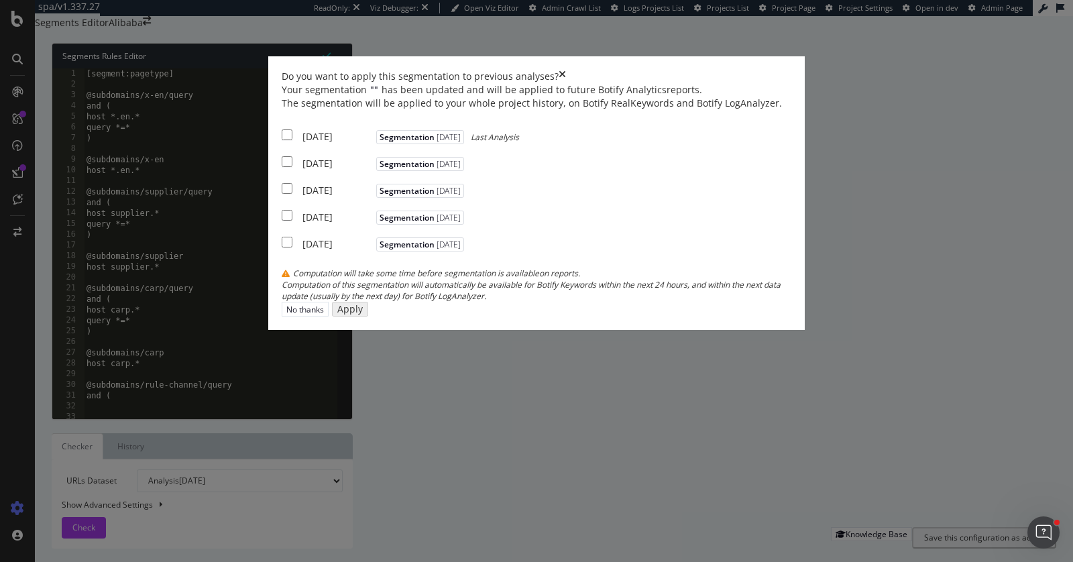
click at [345, 144] on div "2025 Sep. 11th" at bounding box center [337, 136] width 70 height 13
checkbox input "true"
click at [334, 170] on div "2025 Sep. 8th" at bounding box center [337, 163] width 70 height 13
checkbox input "true"
click at [334, 197] on div "2025 Sep. 3rd" at bounding box center [337, 190] width 70 height 13
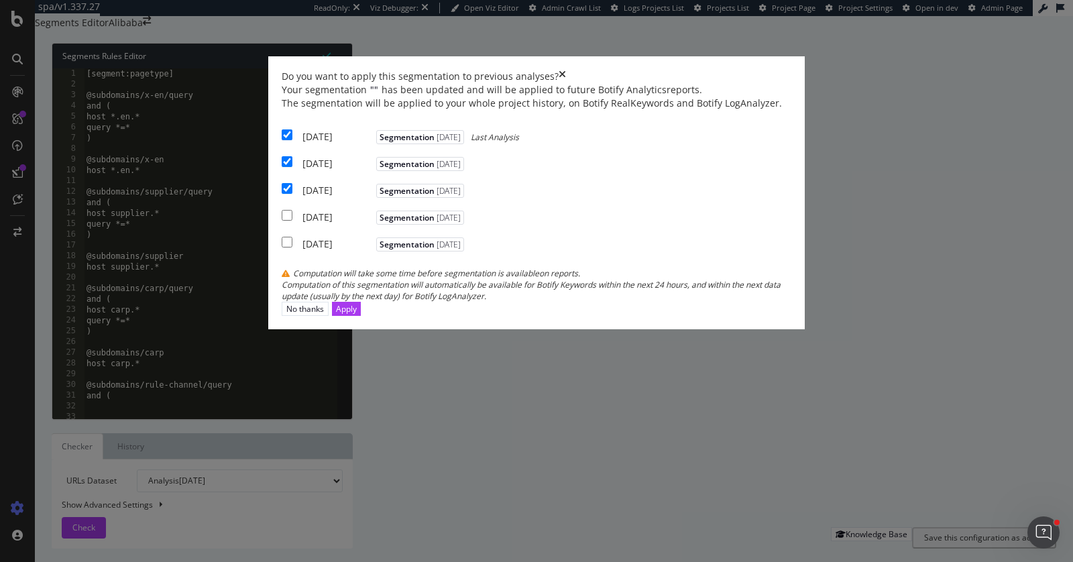
checkbox input "true"
click at [357, 315] on div "Apply" at bounding box center [346, 308] width 21 height 11
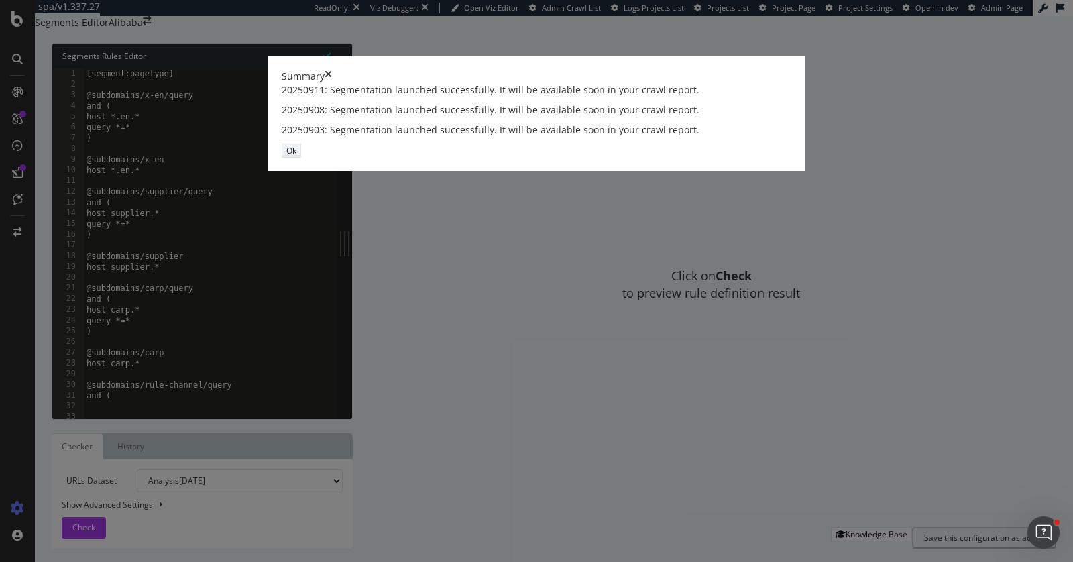
click at [301, 158] on button "Ok" at bounding box center [291, 151] width 19 height 14
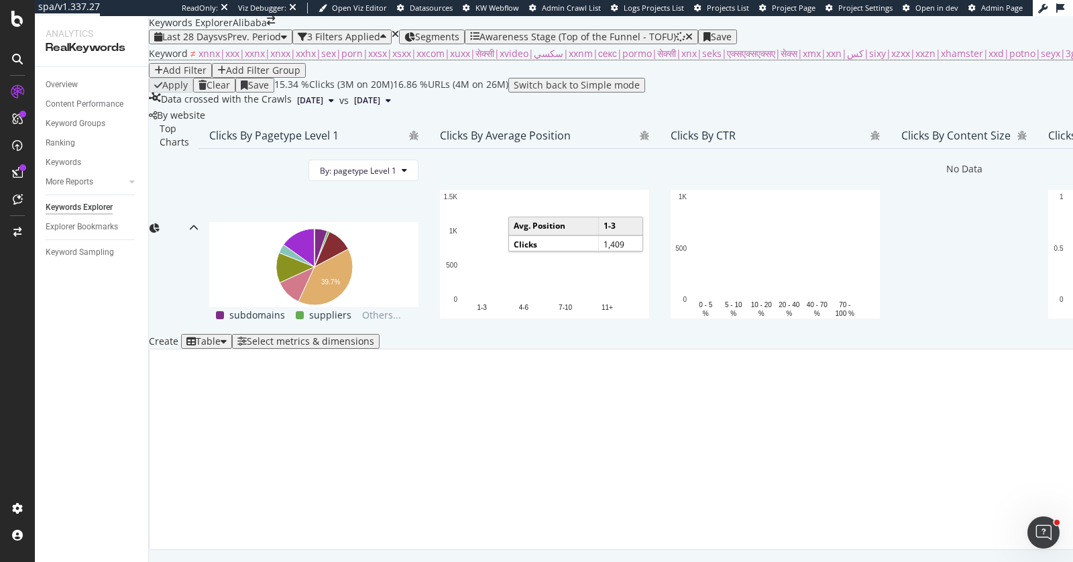
scroll to position [213, 0]
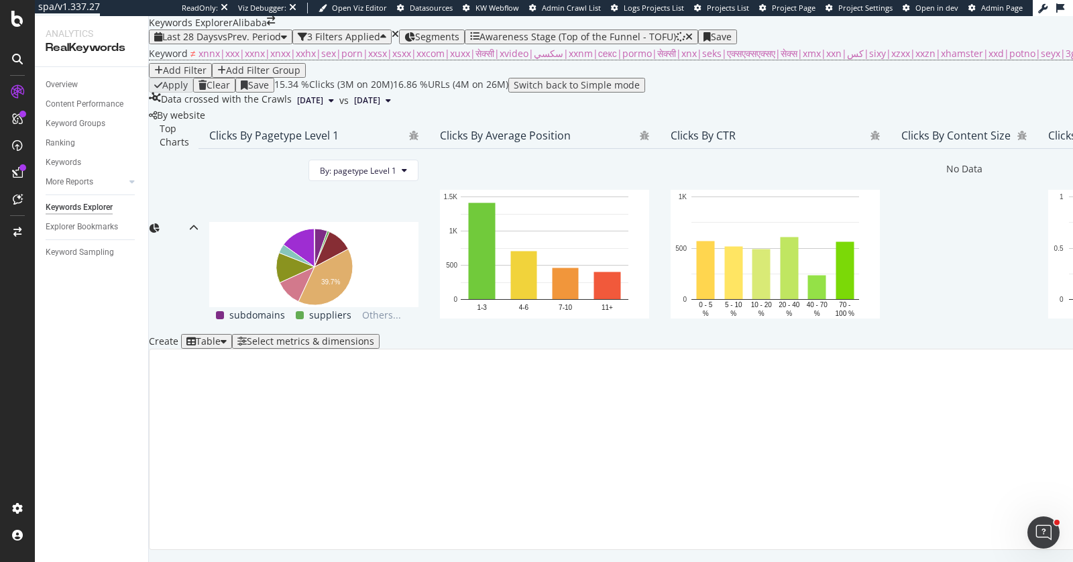
click at [374, 336] on div "Select metrics & dimensions" at bounding box center [310, 341] width 127 height 11
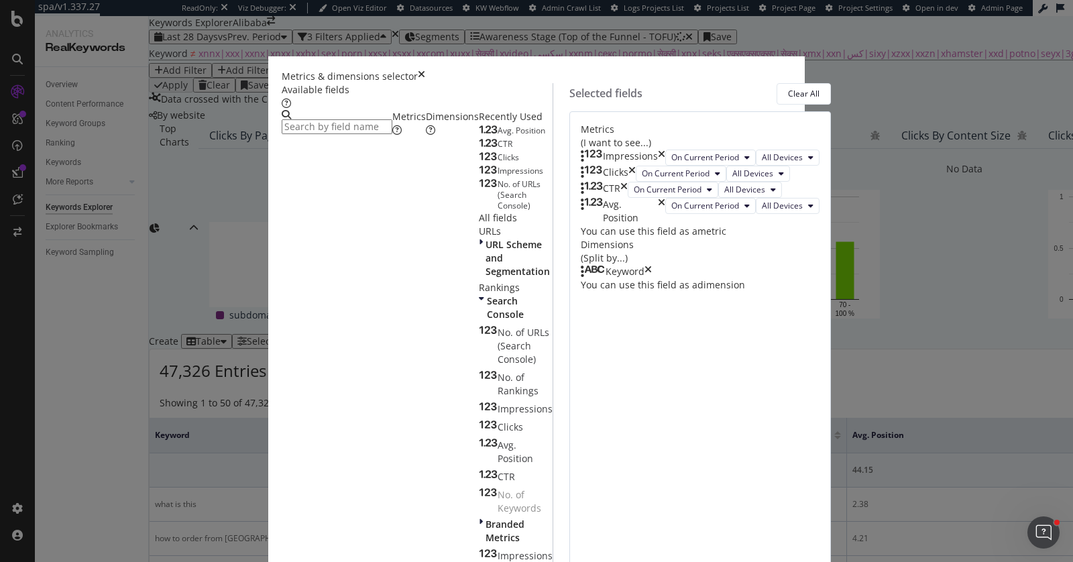
click at [426, 137] on div "Dimensions" at bounding box center [452, 123] width 53 height 27
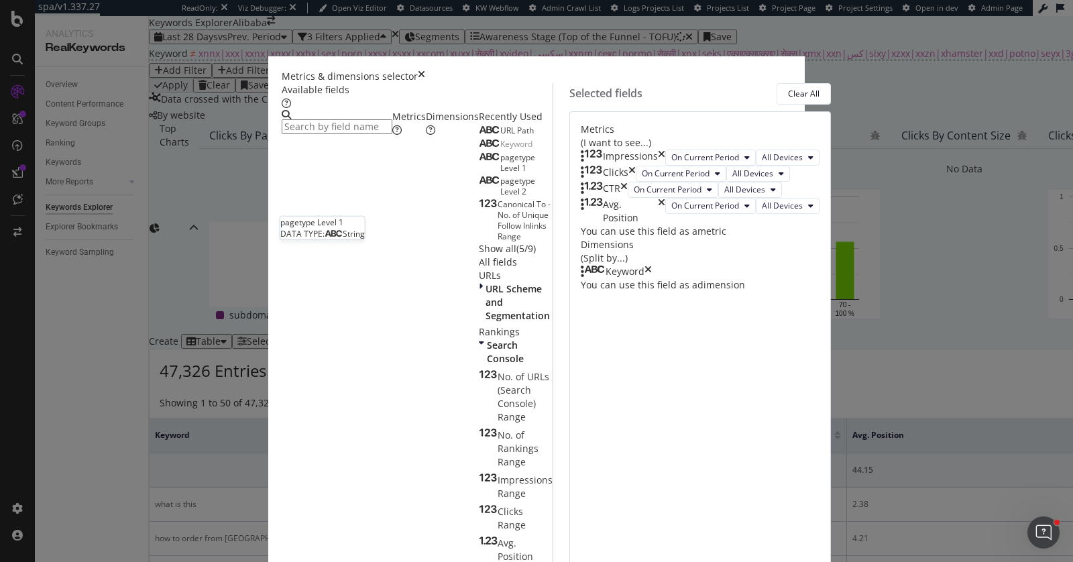
click at [500, 174] on span "pagetype Level 1" at bounding box center [517, 163] width 35 height 22
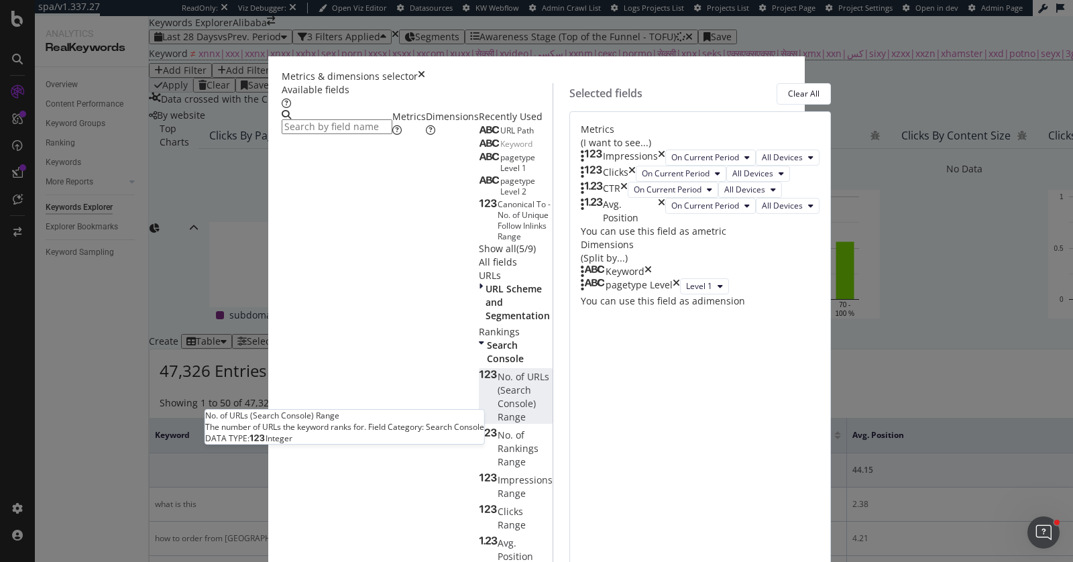
click at [498, 423] on span "No. of URLs (Search Console) Range" at bounding box center [524, 396] width 52 height 53
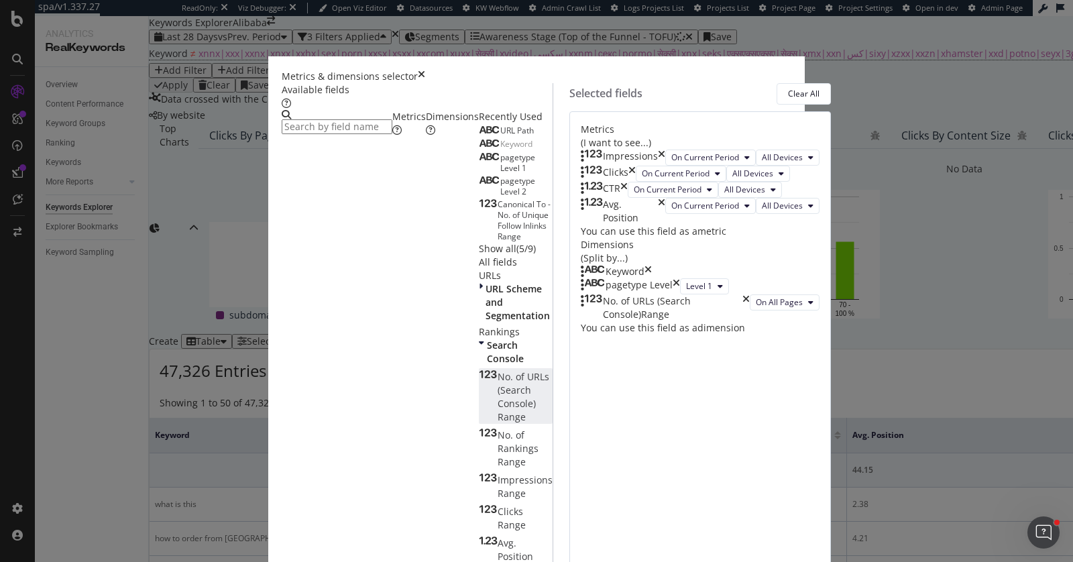
scroll to position [73, 0]
click at [750, 321] on icon "times" at bounding box center [745, 307] width 7 height 27
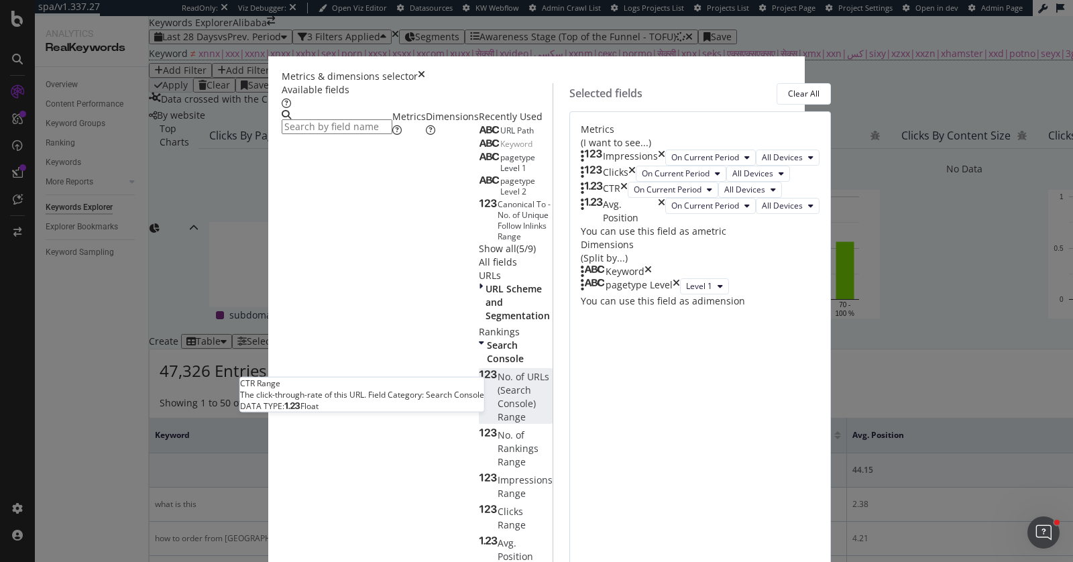
scroll to position [112, 0]
click at [392, 137] on div "Metrics" at bounding box center [409, 123] width 34 height 27
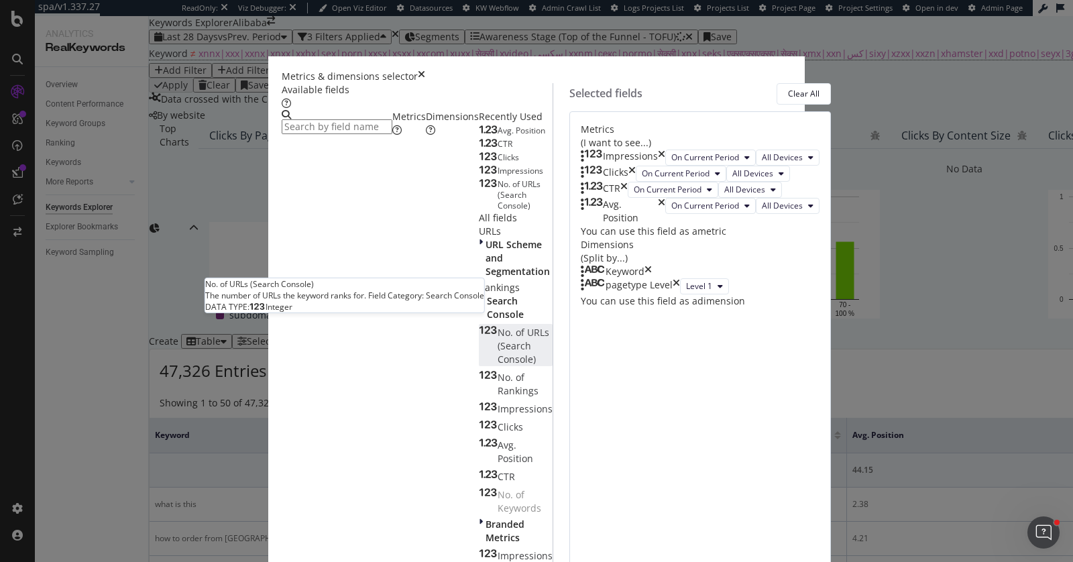
click at [498, 326] on span "No. of URLs (Search Console)" at bounding box center [524, 346] width 52 height 40
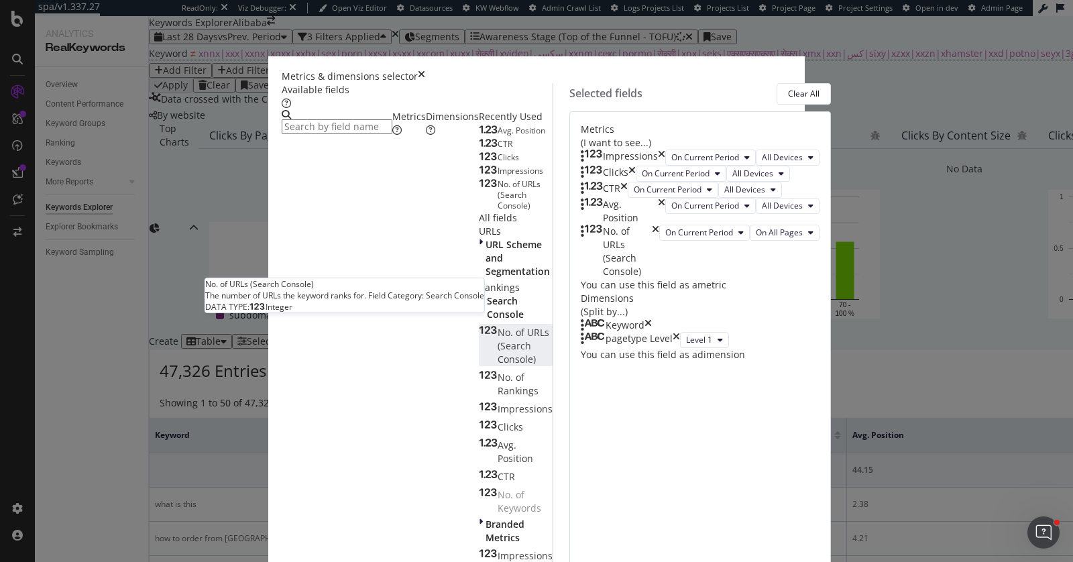
scroll to position [73, 0]
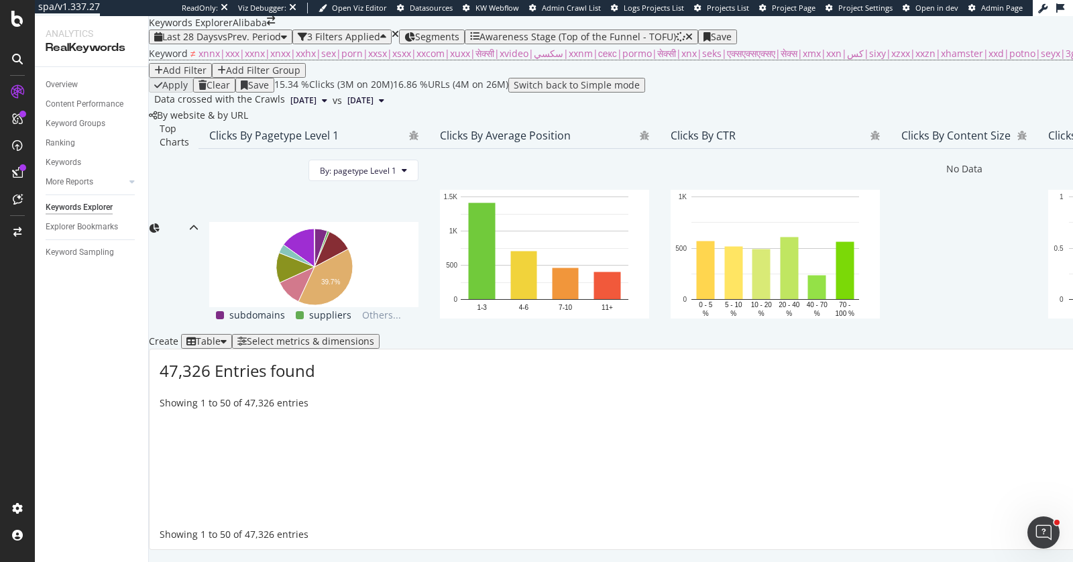
click at [459, 38] on div "Segments" at bounding box center [431, 37] width 55 height 11
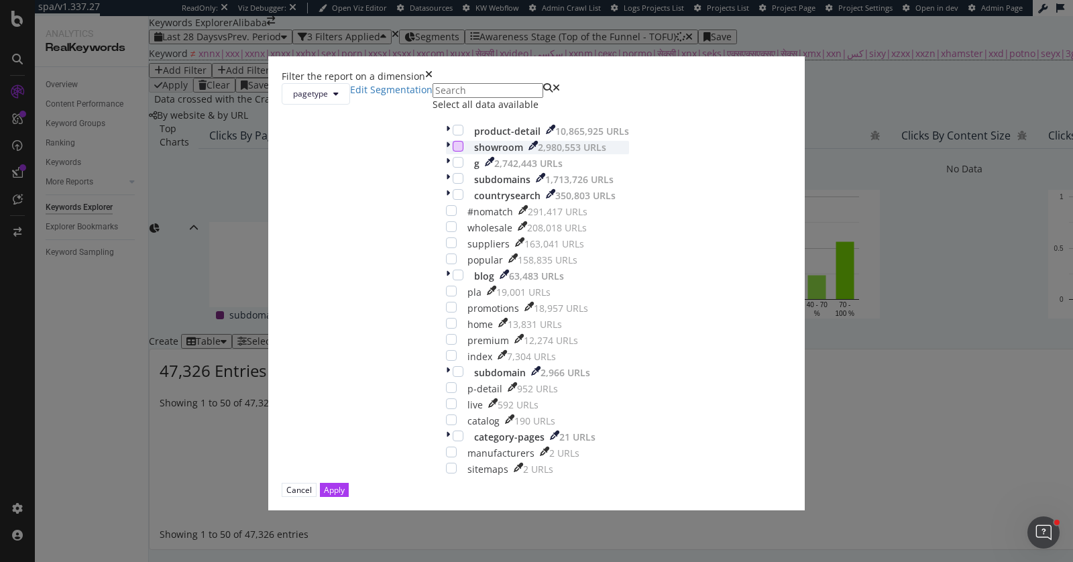
click at [453, 152] on div "modal" at bounding box center [458, 146] width 11 height 11
click at [453, 135] on div "modal" at bounding box center [458, 130] width 11 height 11
click at [345, 489] on div "Apply" at bounding box center [334, 489] width 21 height 11
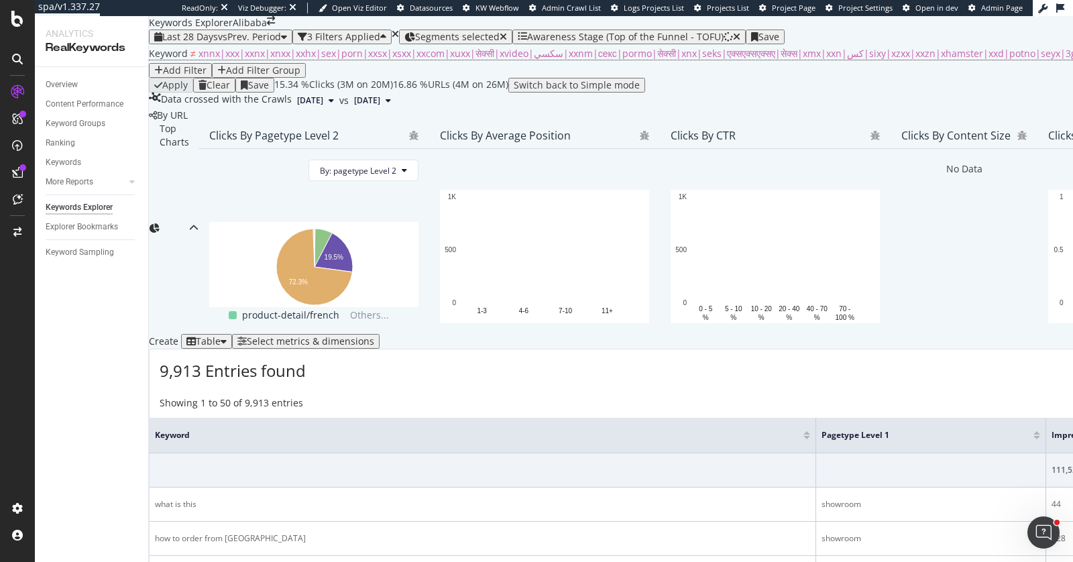
scroll to position [378, 0]
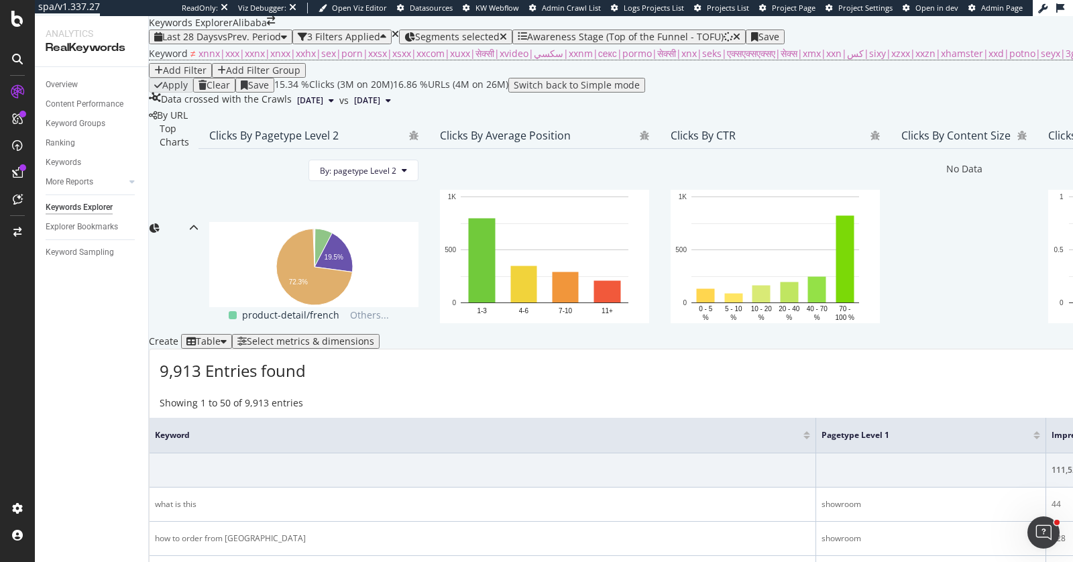
click at [374, 336] on div "Select metrics & dimensions" at bounding box center [310, 341] width 127 height 11
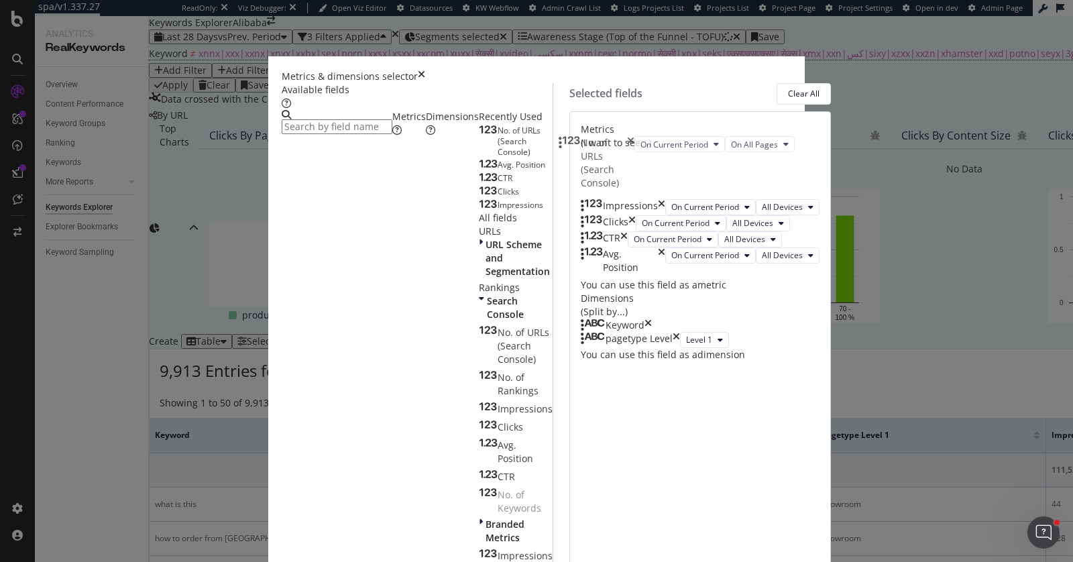
drag, startPoint x: 574, startPoint y: 347, endPoint x: 569, endPoint y: 140, distance: 207.3
click at [569, 140] on body "spa/v1.337.27 ReadOnly: Viz Debugger: Open Viz Editor Datasources KW Webflow Ad…" at bounding box center [536, 281] width 1073 height 562
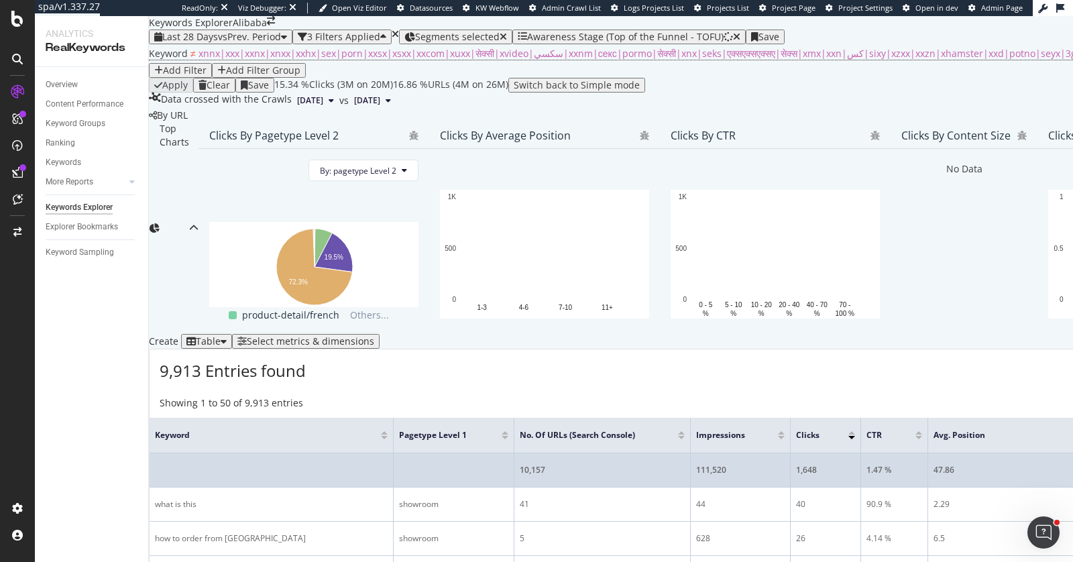
scroll to position [348, 0]
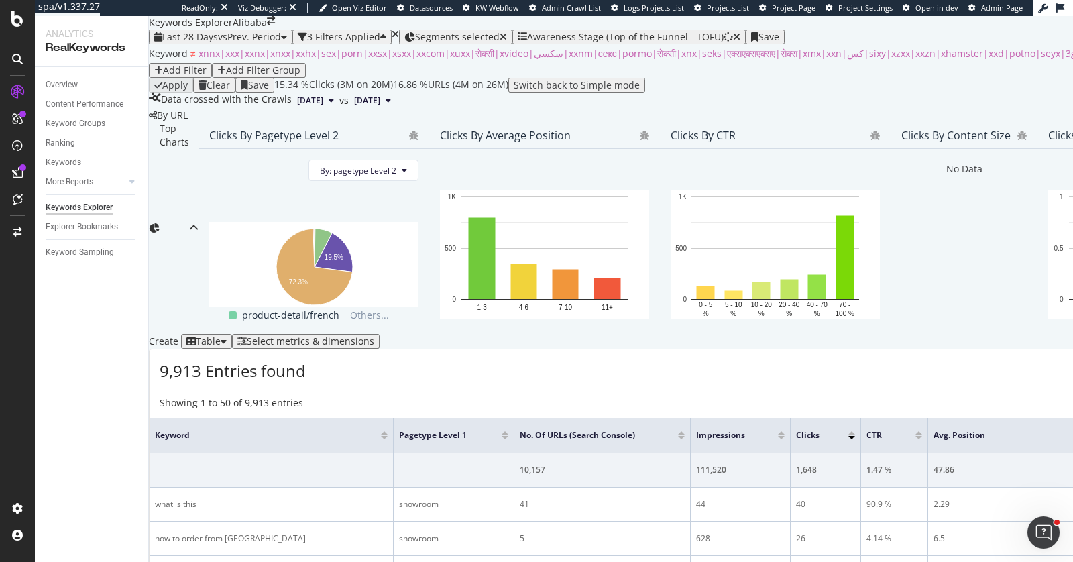
click at [388, 436] on div at bounding box center [384, 437] width 7 height 3
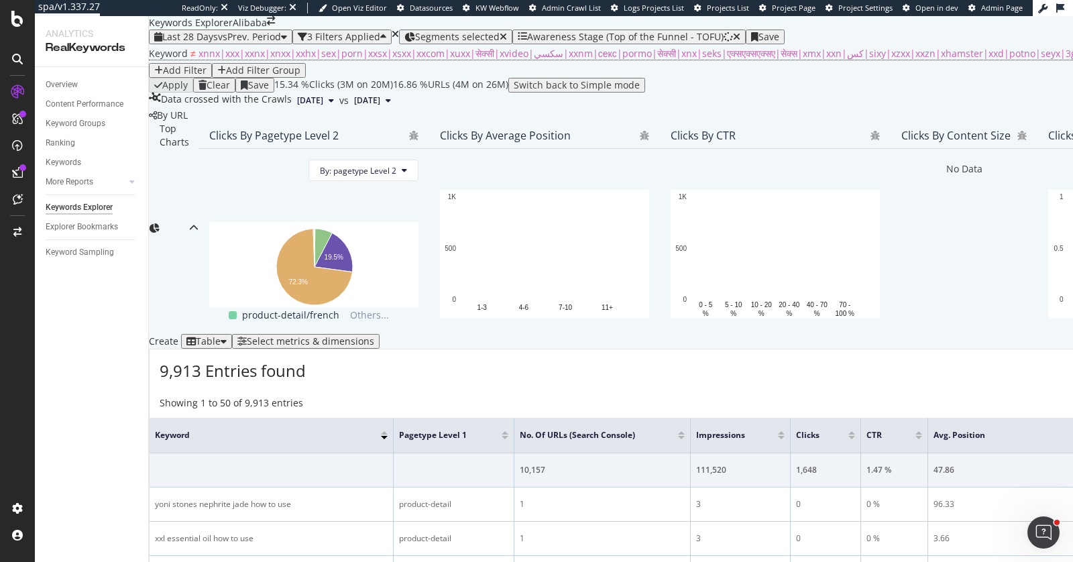
scroll to position [1935, 0]
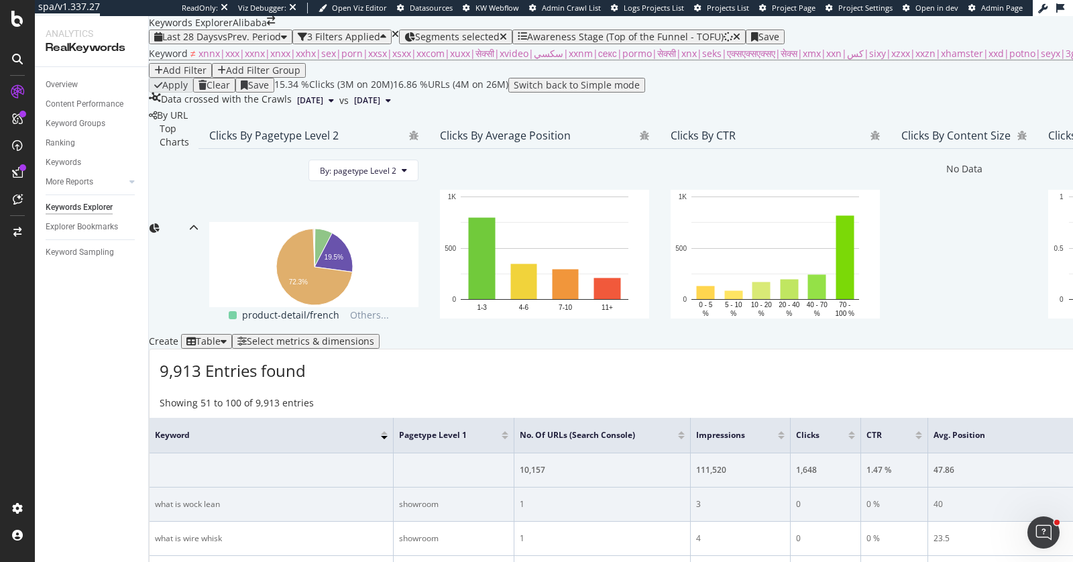
scroll to position [288, 0]
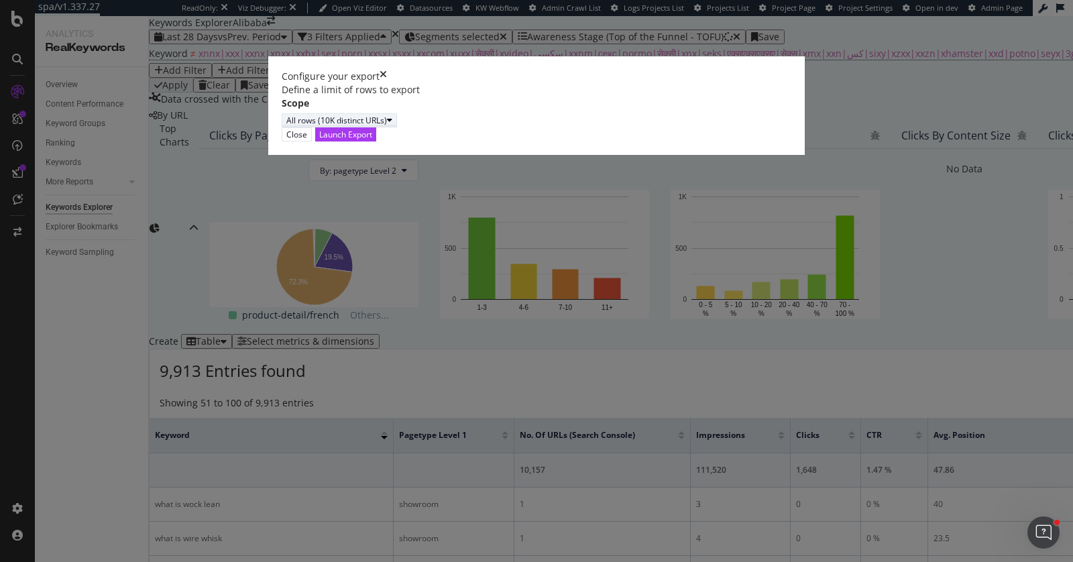
click at [387, 126] on div "All rows (10K distinct URLs)" at bounding box center [336, 120] width 101 height 11
click at [577, 127] on div "Define a limit of rows to export Scope All rows (10K distinct URLs)" at bounding box center [537, 105] width 510 height 44
click at [372, 141] on div "Launch Export" at bounding box center [345, 134] width 53 height 13
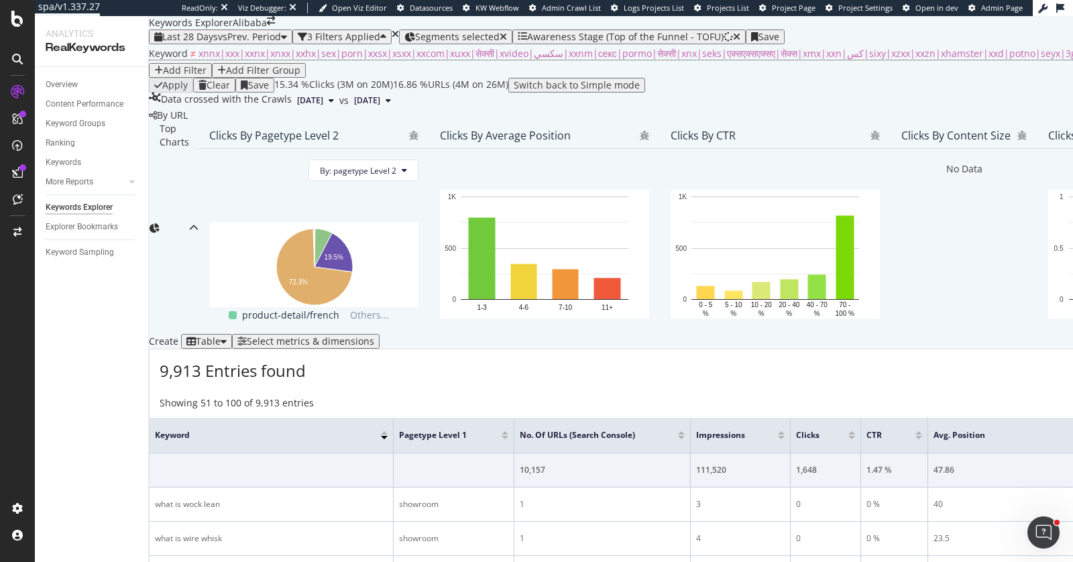
scroll to position [0, 0]
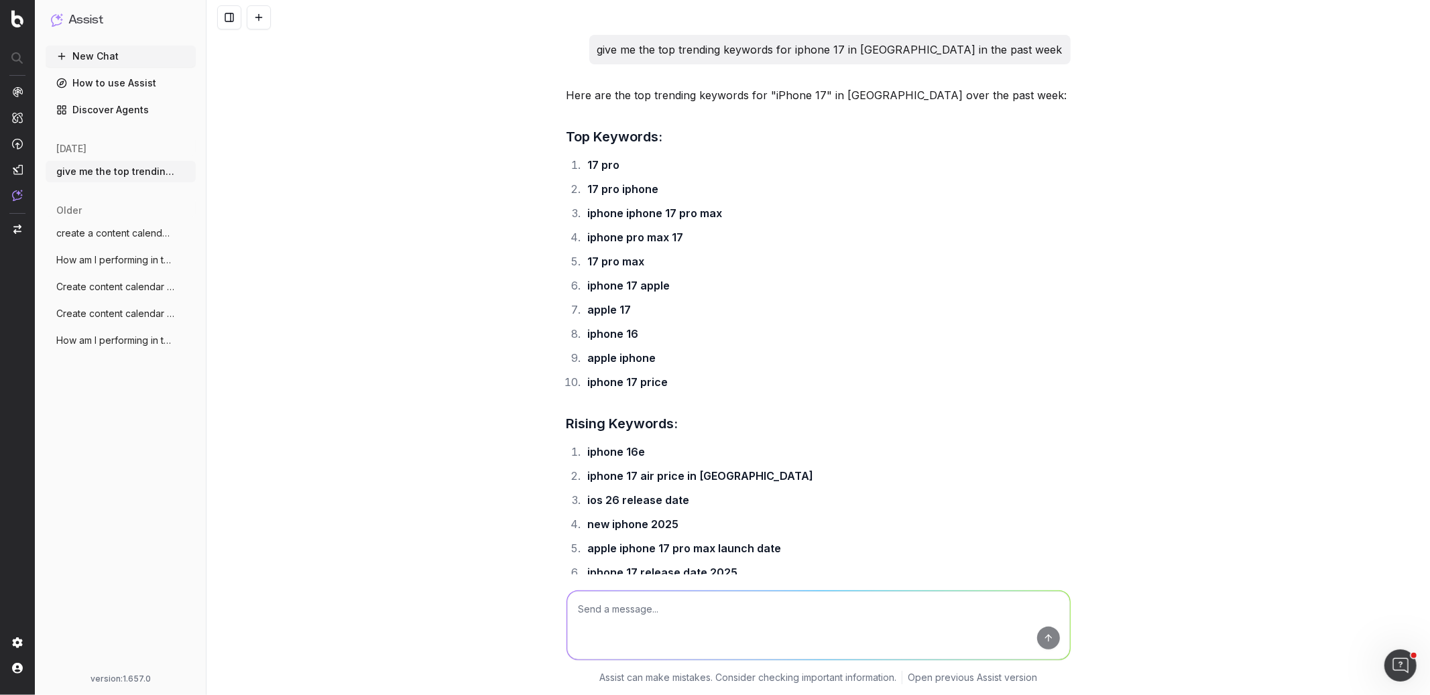
scroll to position [561, 0]
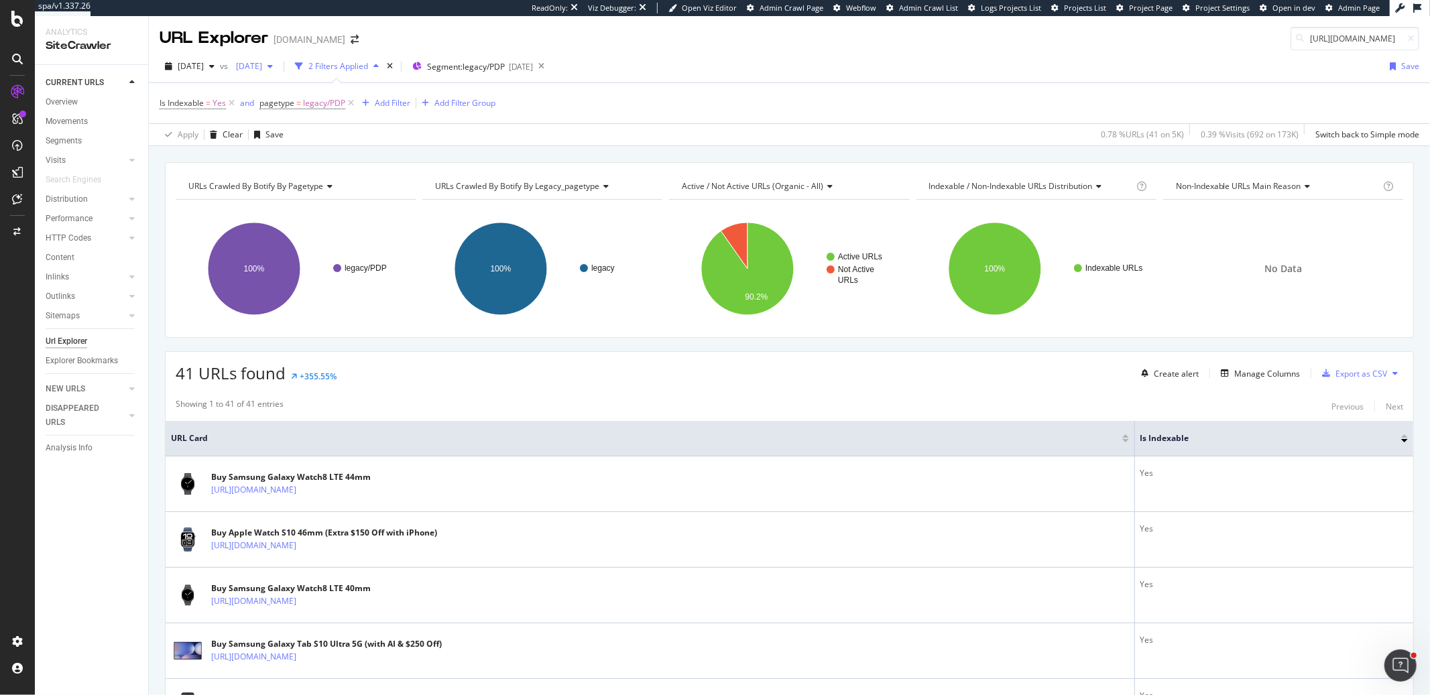
click at [262, 70] on span "[DATE]" at bounding box center [247, 65] width 32 height 11
click at [349, 164] on div "4.6K URLs" at bounding box center [361, 164] width 37 height 12
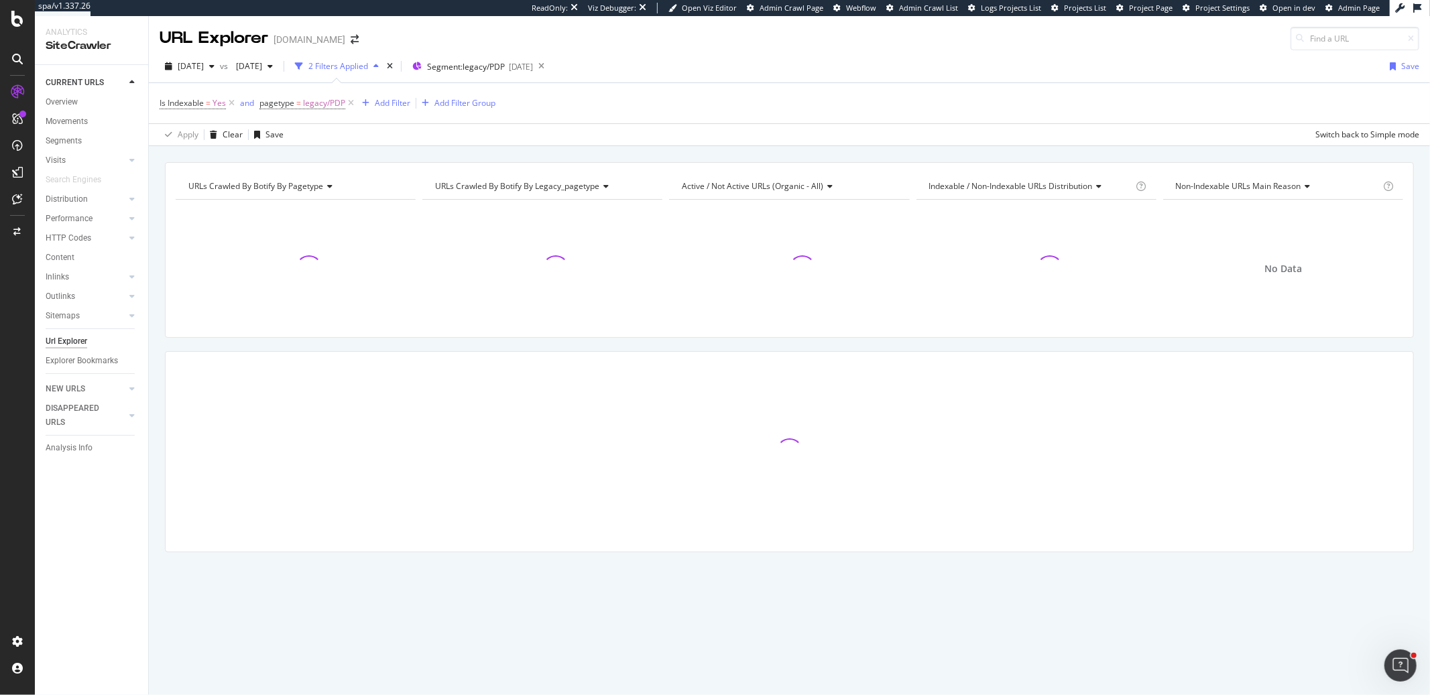
click at [628, 164] on div "URLs Crawled By Botify By pagetype Chart (by Value) Table Expand Export as CSV …" at bounding box center [789, 250] width 1249 height 176
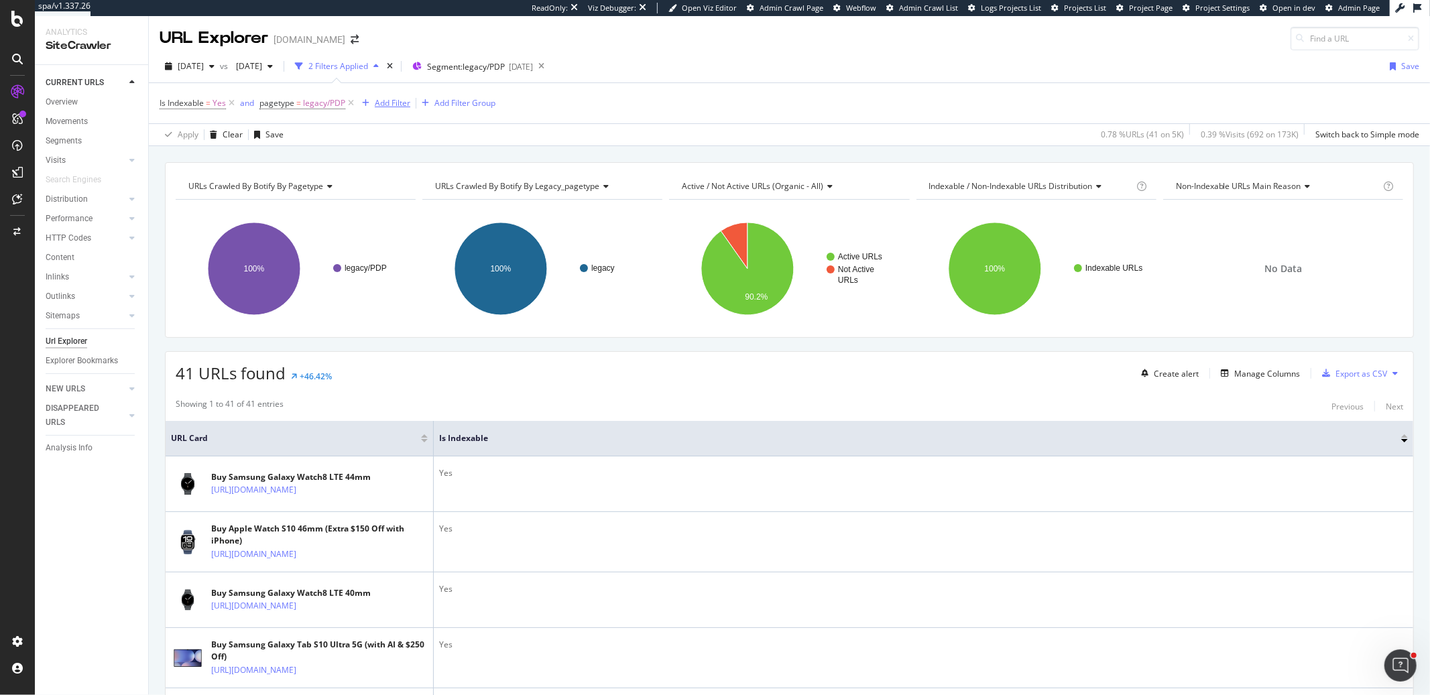
click at [399, 106] on div "Add Filter" at bounding box center [393, 102] width 36 height 11
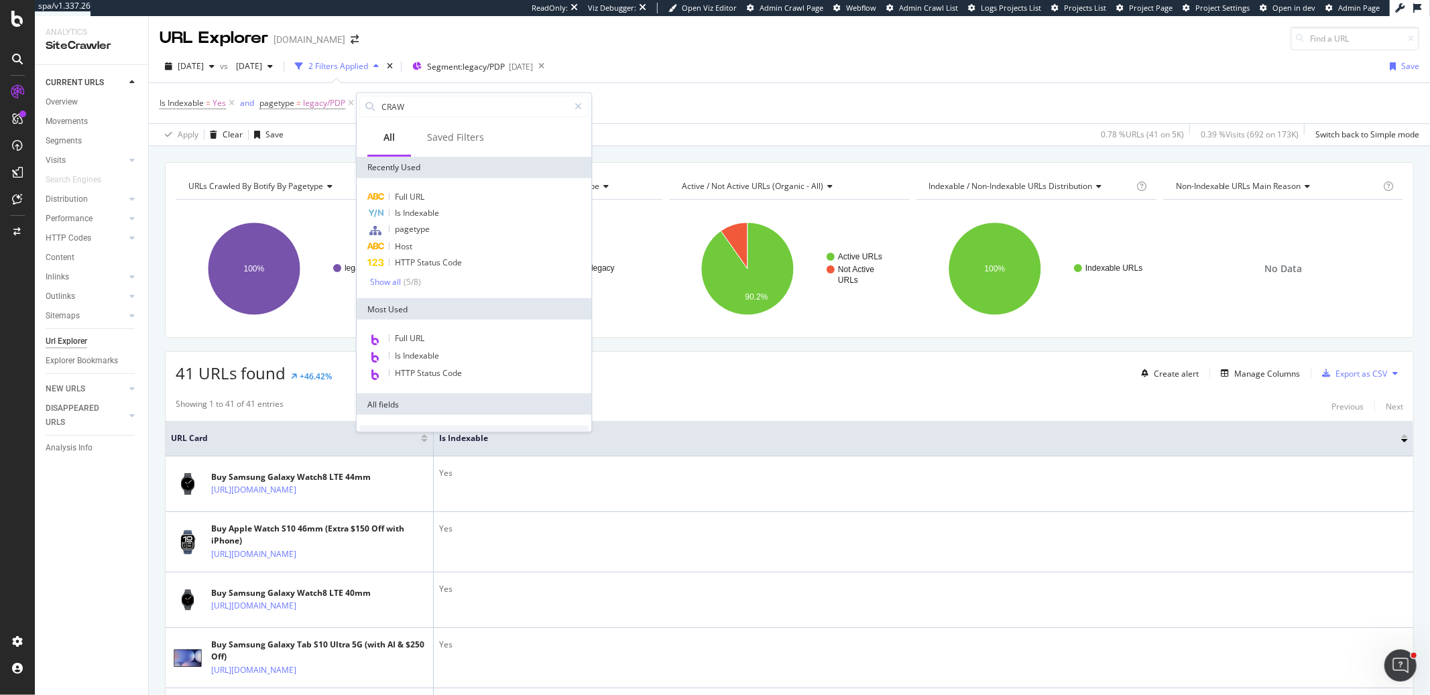
type input "CRAWL"
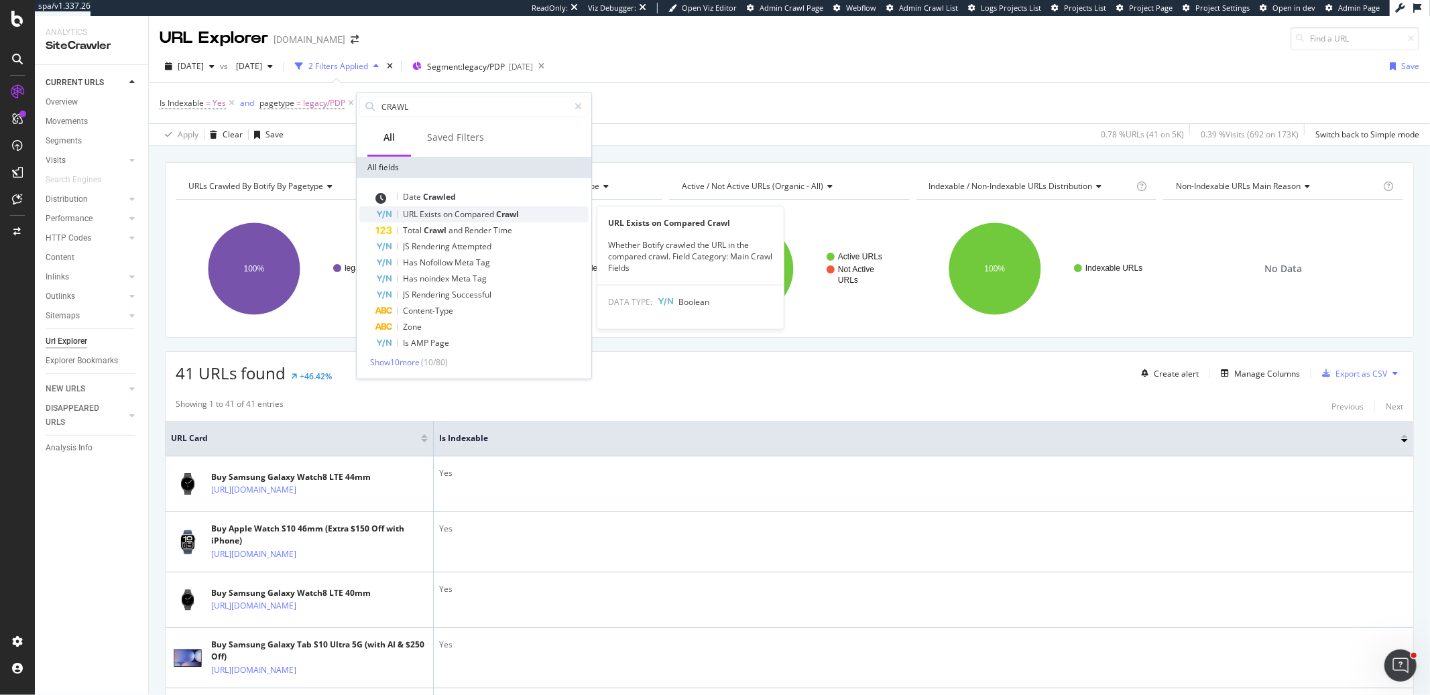
click at [481, 209] on span "Compared" at bounding box center [476, 214] width 42 height 11
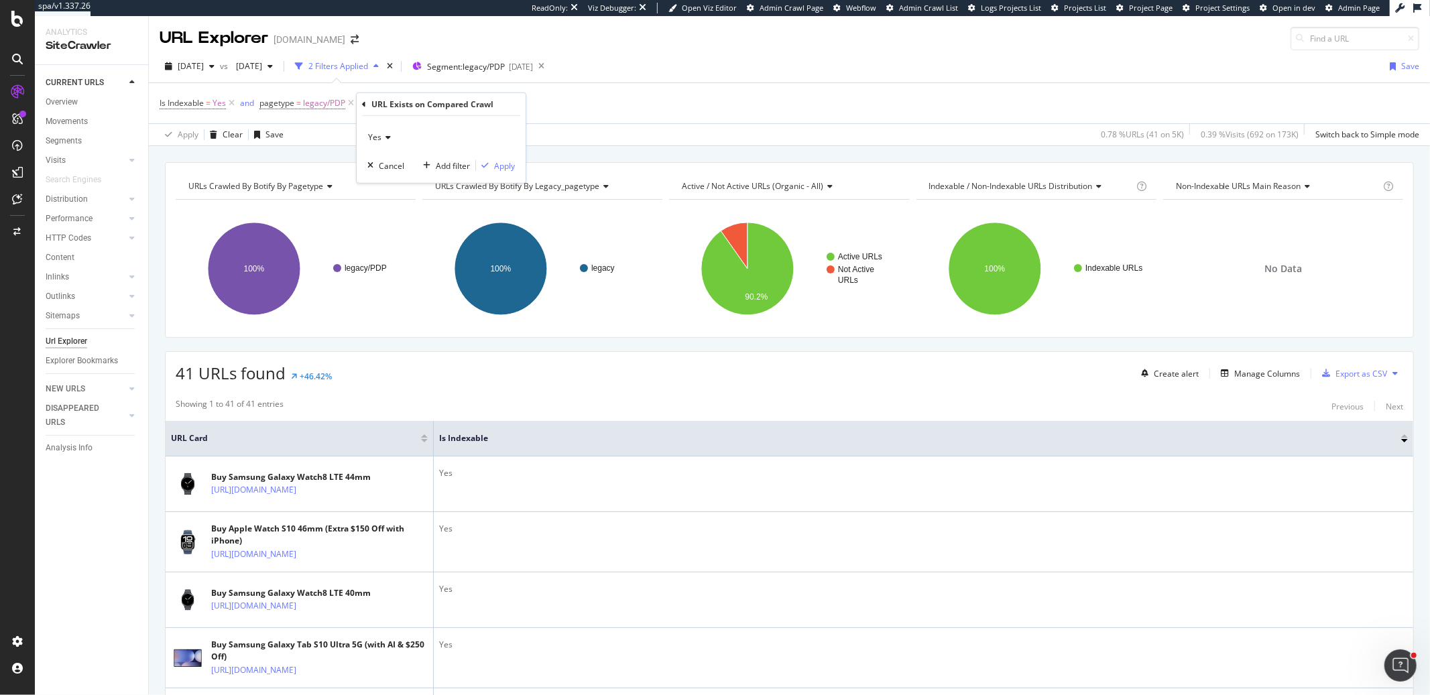
click at [388, 136] on icon at bounding box center [386, 137] width 9 height 8
click at [382, 140] on icon at bounding box center [386, 137] width 9 height 8
click at [380, 182] on div "Yes Cancel Add filter Apply" at bounding box center [441, 149] width 169 height 67
click at [380, 134] on span "Yes" at bounding box center [374, 136] width 13 height 11
click at [386, 188] on div "No" at bounding box center [443, 182] width 144 height 17
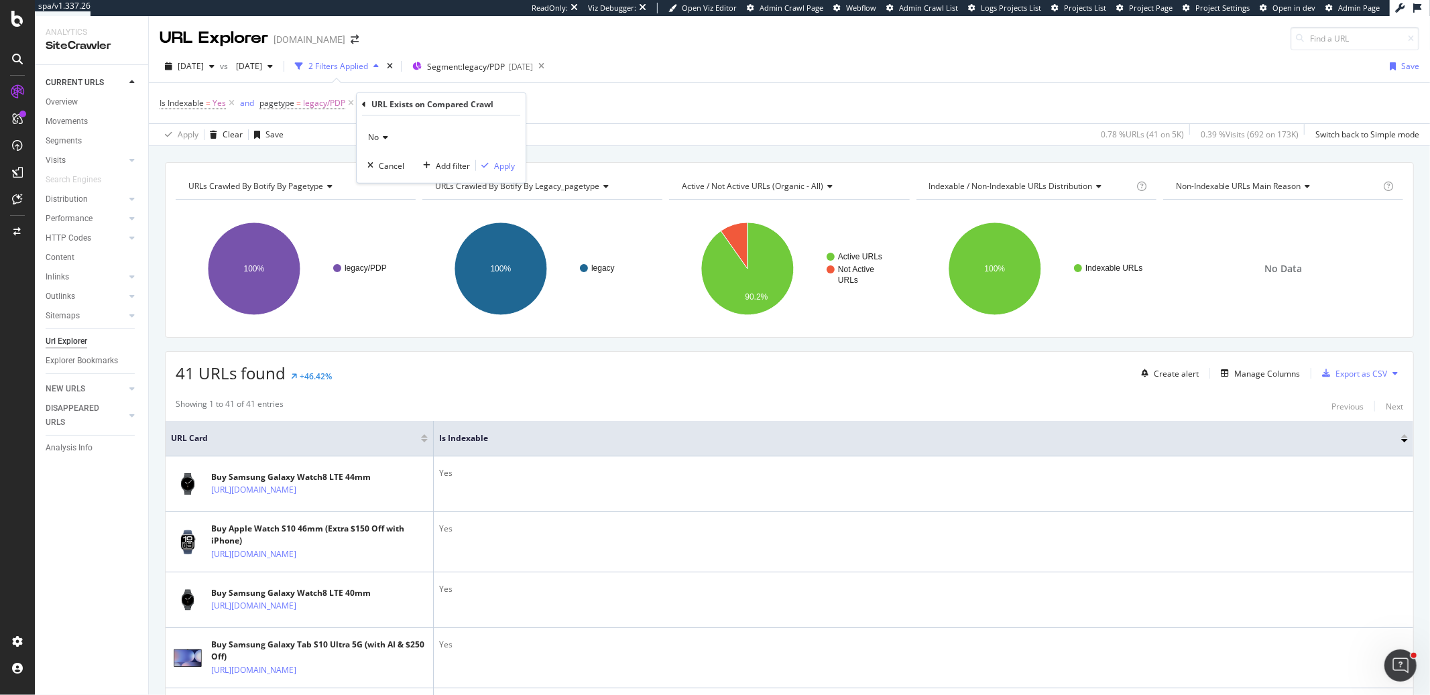
click at [496, 174] on div "No Cancel Add filter Apply" at bounding box center [441, 149] width 169 height 67
click at [494, 169] on div "Apply" at bounding box center [504, 165] width 21 height 11
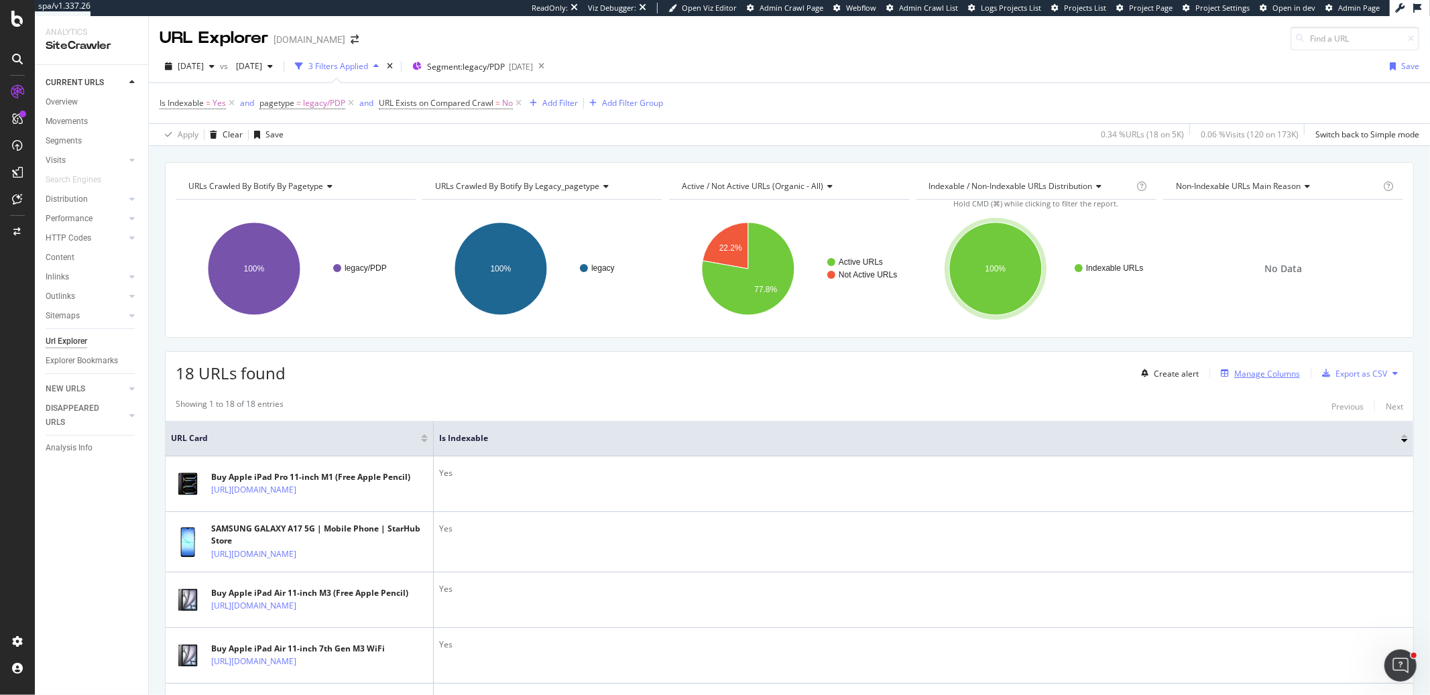
click at [1235, 380] on div "Manage Columns" at bounding box center [1268, 373] width 66 height 11
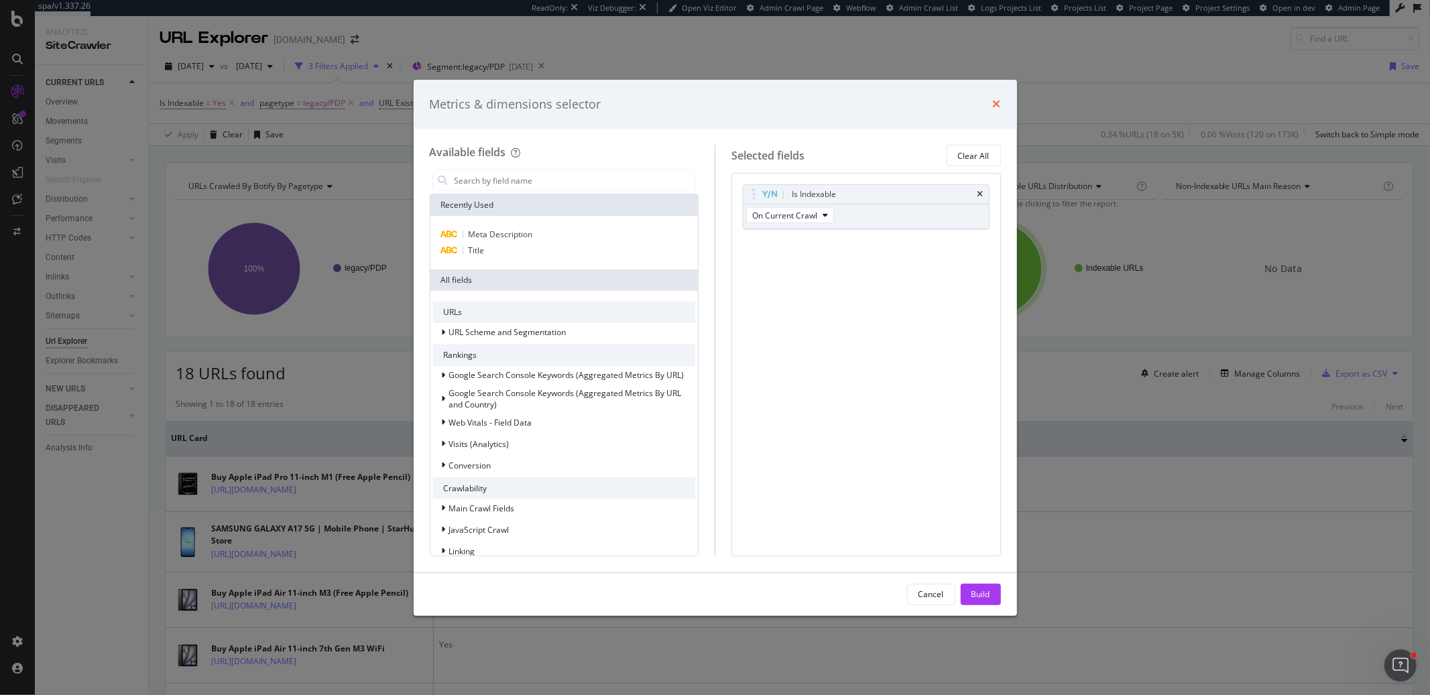
click at [998, 101] on icon "times" at bounding box center [997, 104] width 8 height 11
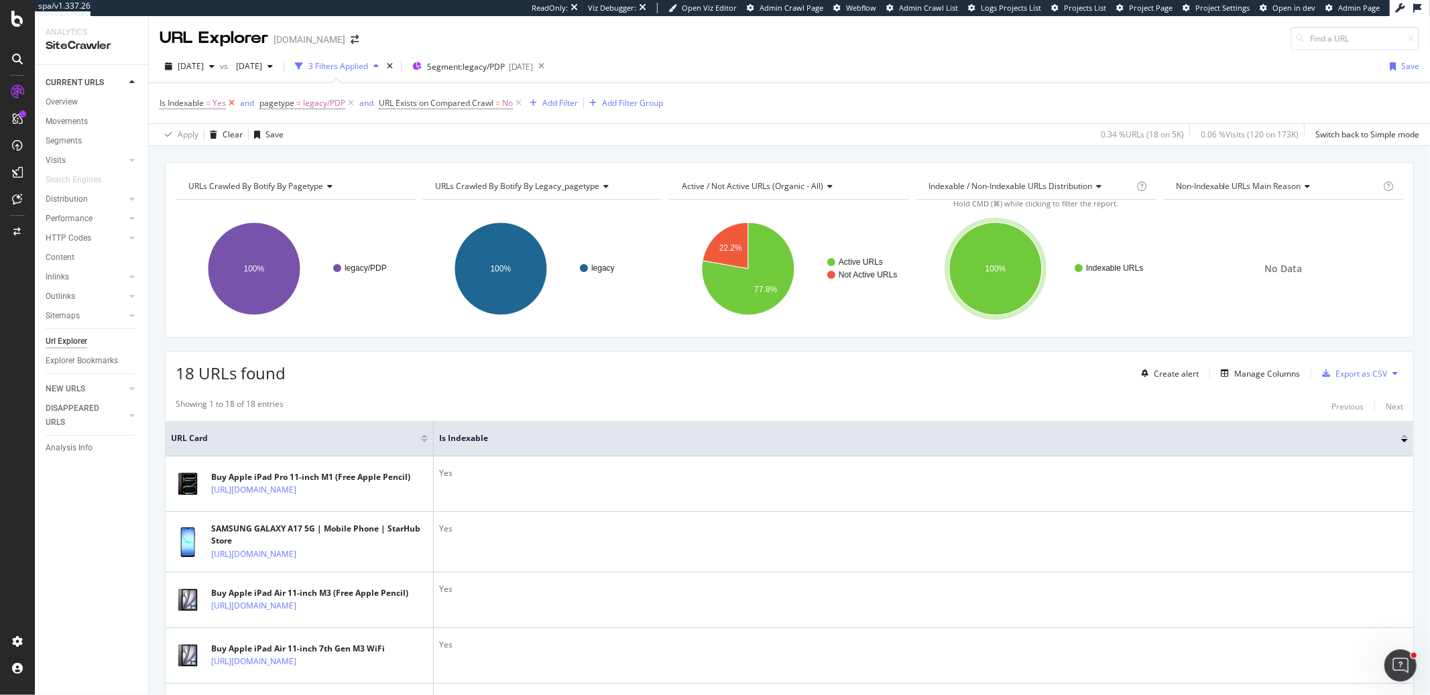
click at [233, 104] on icon at bounding box center [231, 103] width 11 height 13
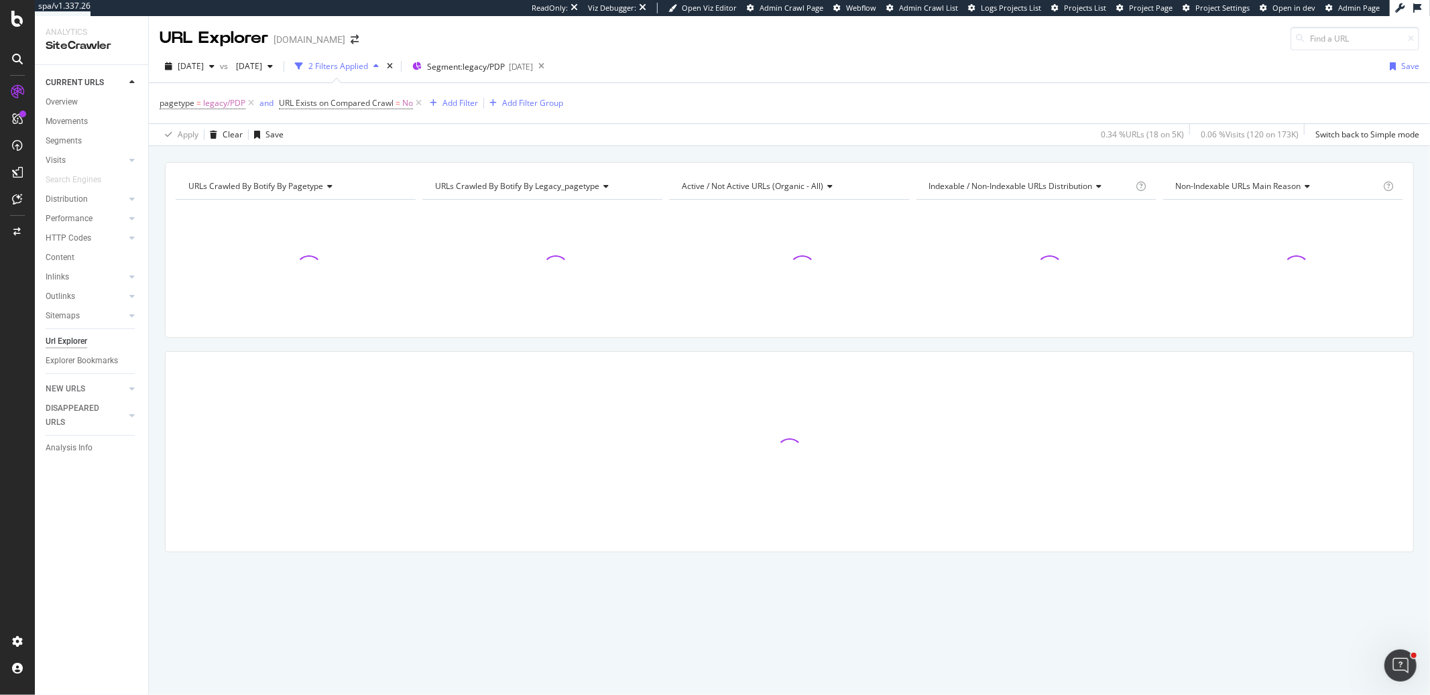
click at [250, 103] on icon at bounding box center [250, 103] width 11 height 13
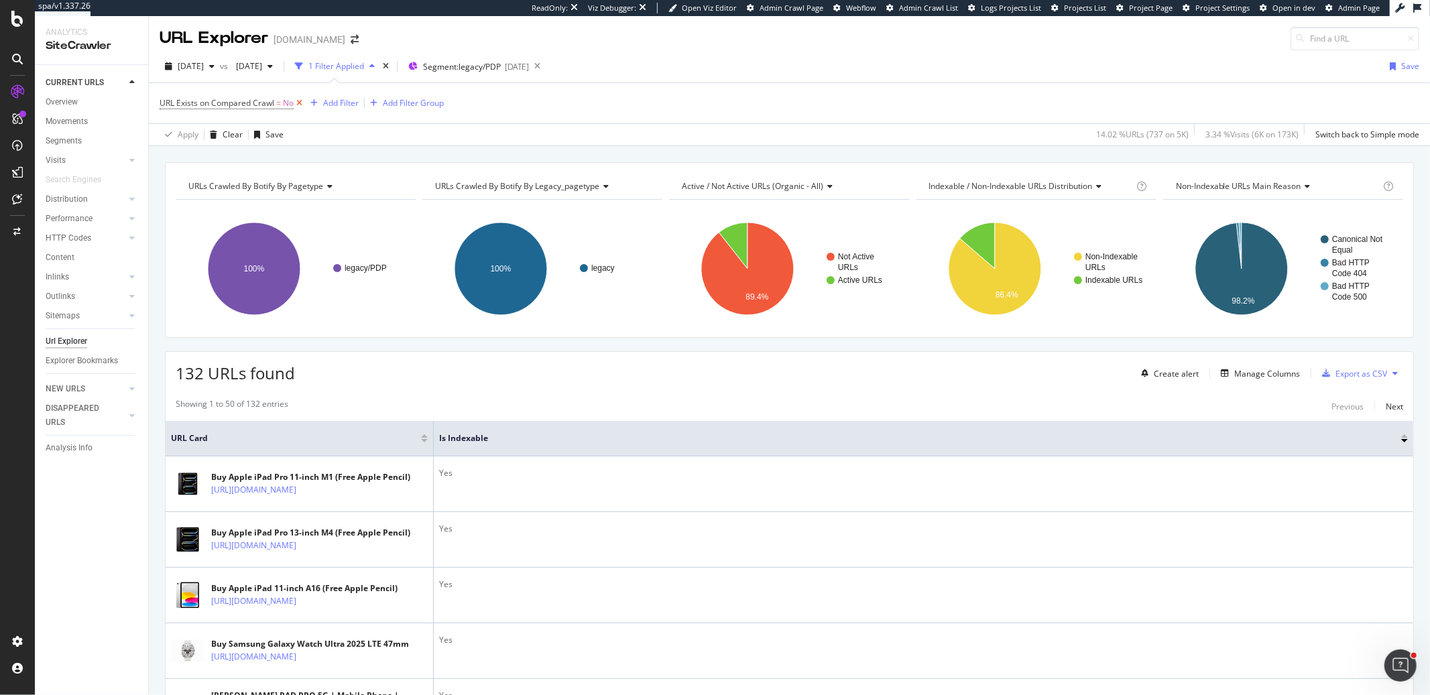
click at [302, 103] on icon at bounding box center [299, 103] width 11 height 13
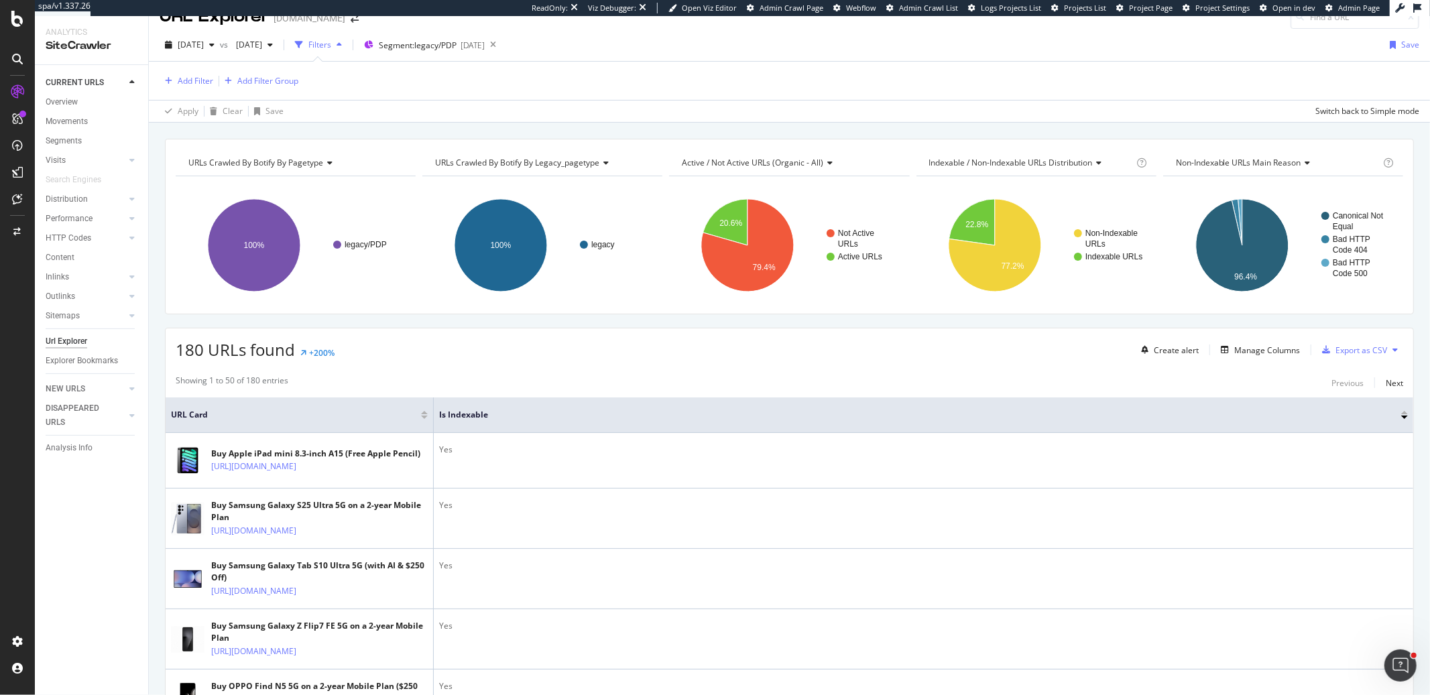
scroll to position [102, 0]
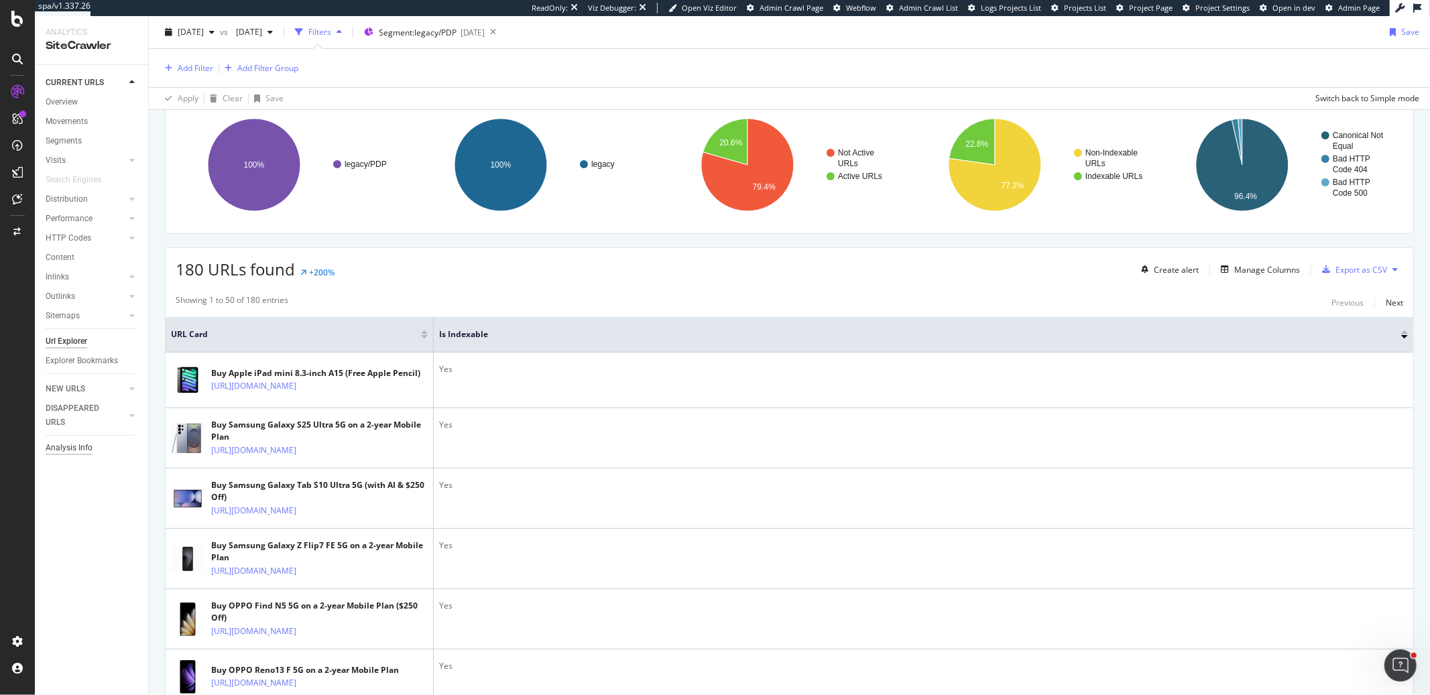
click at [73, 445] on div "Analysis Info" at bounding box center [69, 448] width 47 height 14
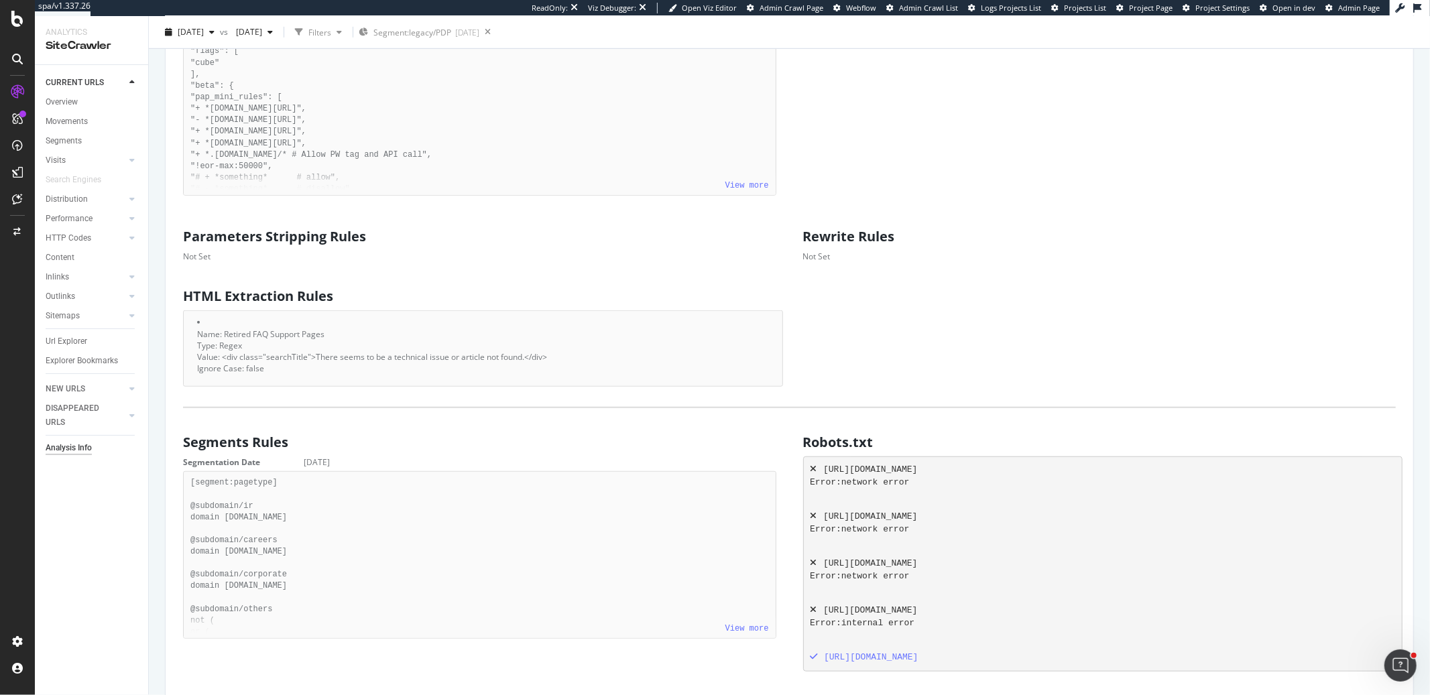
scroll to position [990, 0]
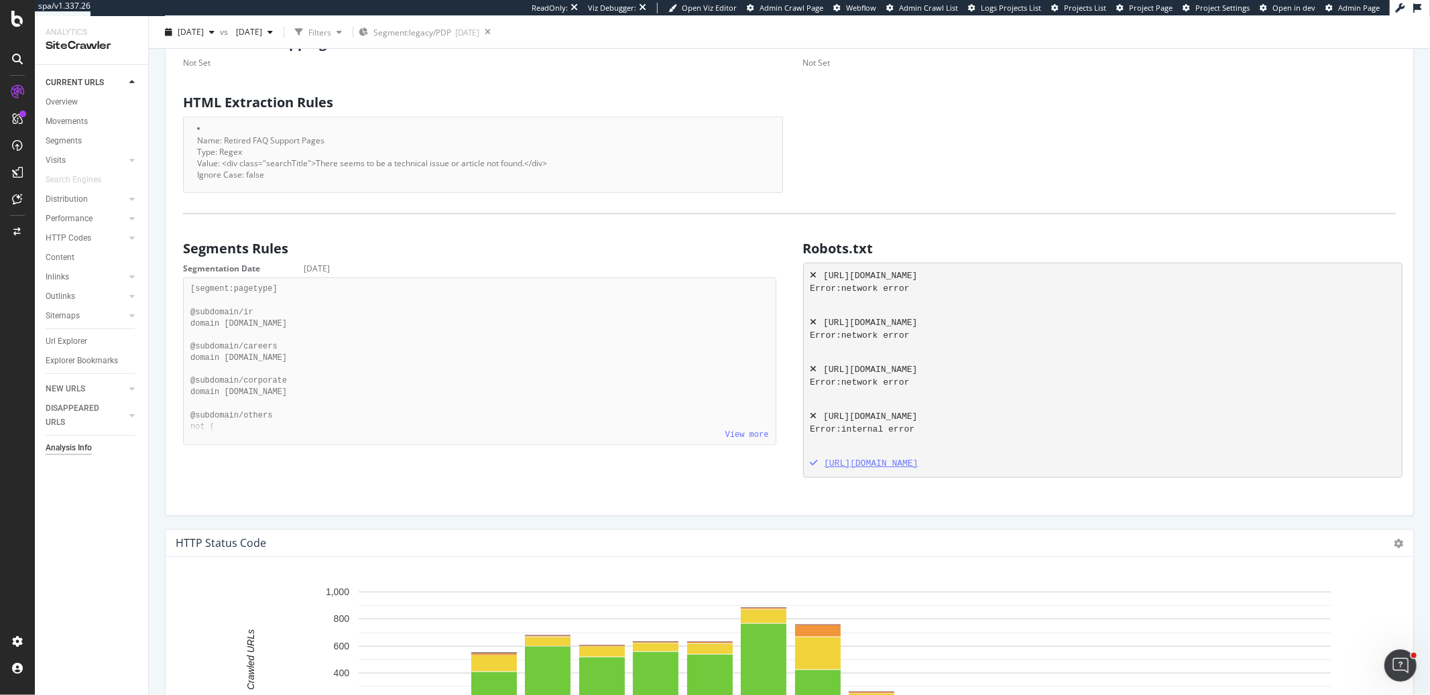
click at [891, 469] on div "http://ir.starhub.com/robots.txt" at bounding box center [1101, 464] width 582 height 13
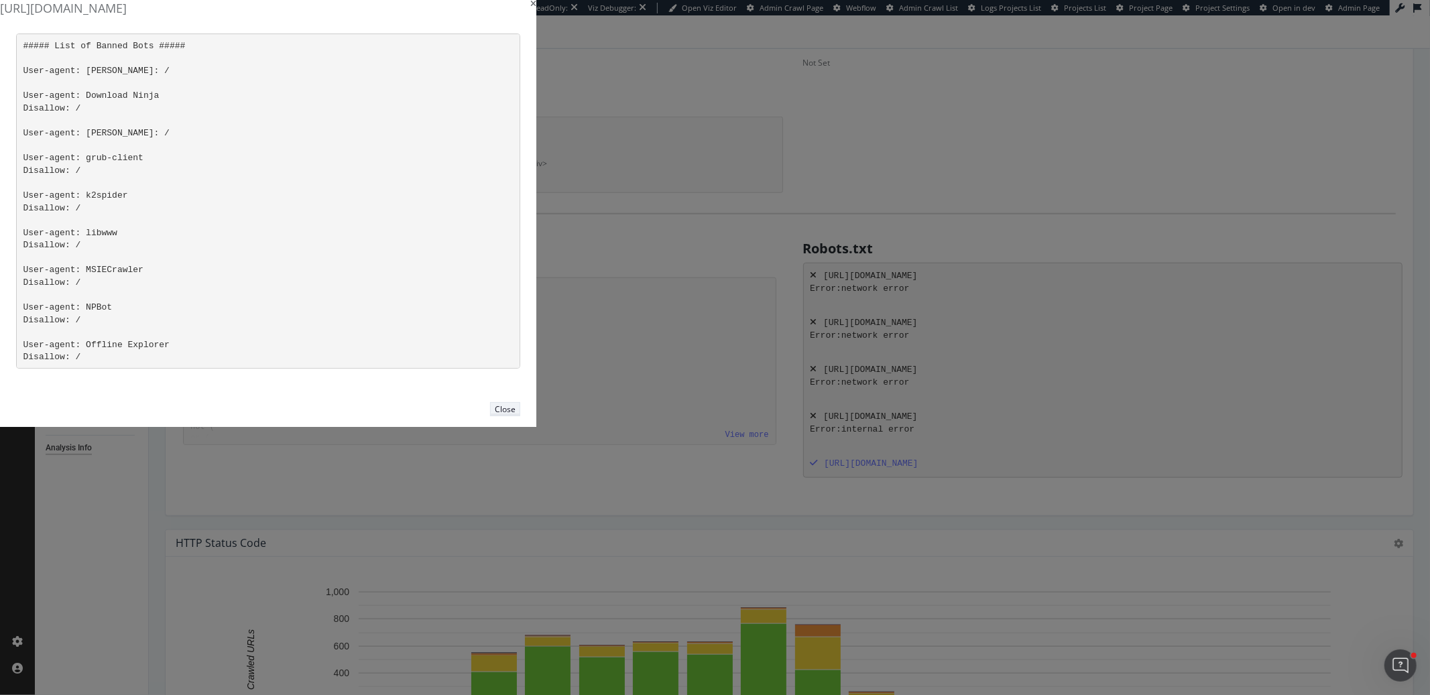
click at [516, 415] on div "Close" at bounding box center [505, 409] width 21 height 11
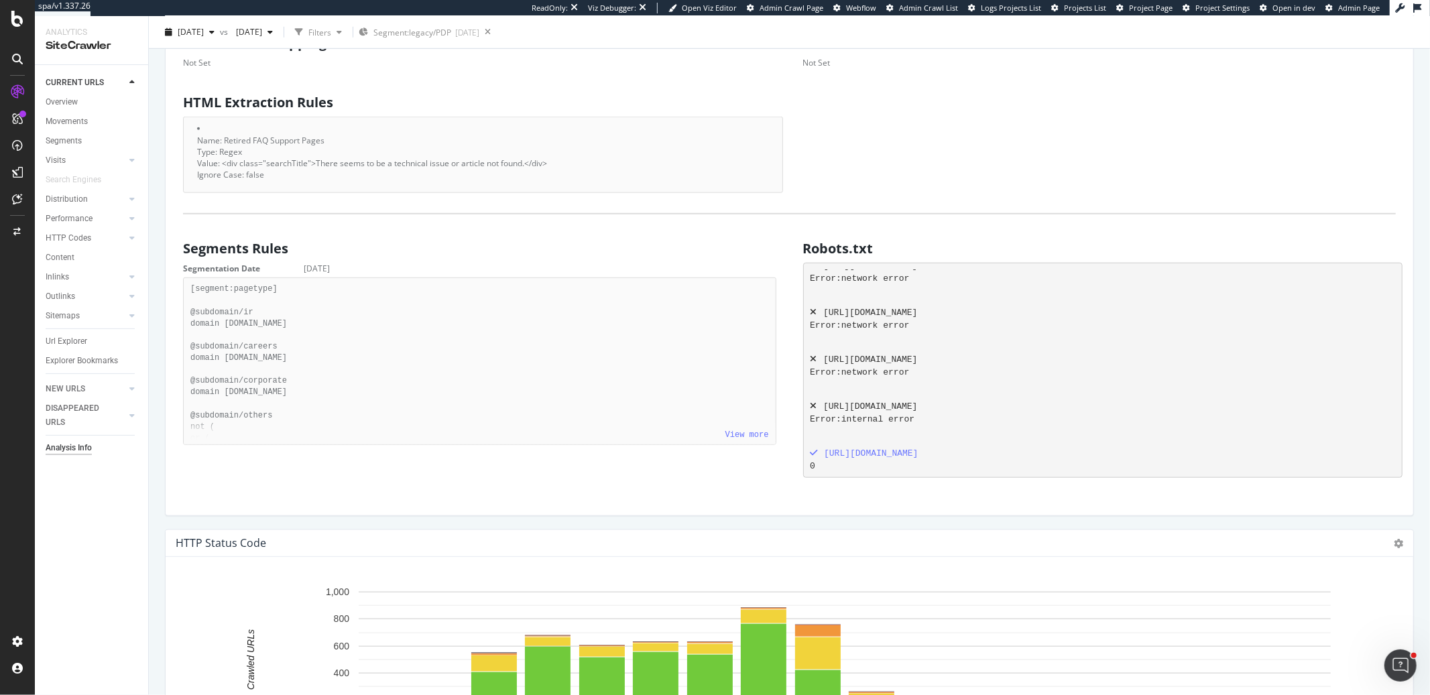
scroll to position [24, 0]
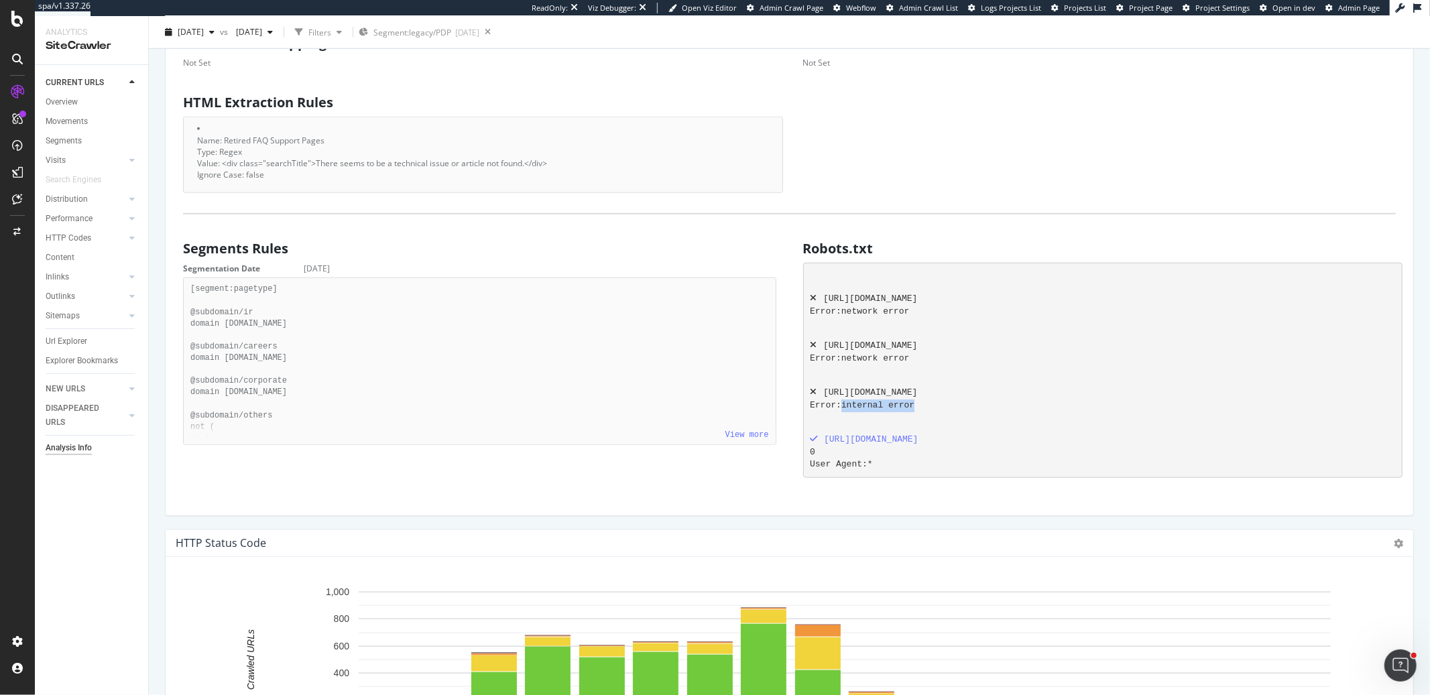
drag, startPoint x: 921, startPoint y: 411, endPoint x: 791, endPoint y: 404, distance: 130.3
click at [797, 405] on div "http://broadbandspeedtest.starhub.com/robots.txt Error: network error http://ca…" at bounding box center [1100, 370] width 607 height 215
drag, startPoint x: 791, startPoint y: 404, endPoint x: 826, endPoint y: 396, distance: 35.9
click at [826, 396] on div "http://broadbandspeedtest.starhub.com/robots.txt Error: network error http://ca…" at bounding box center [1100, 370] width 607 height 215
click at [931, 405] on div "Error: internal error" at bounding box center [1101, 405] width 582 height 13
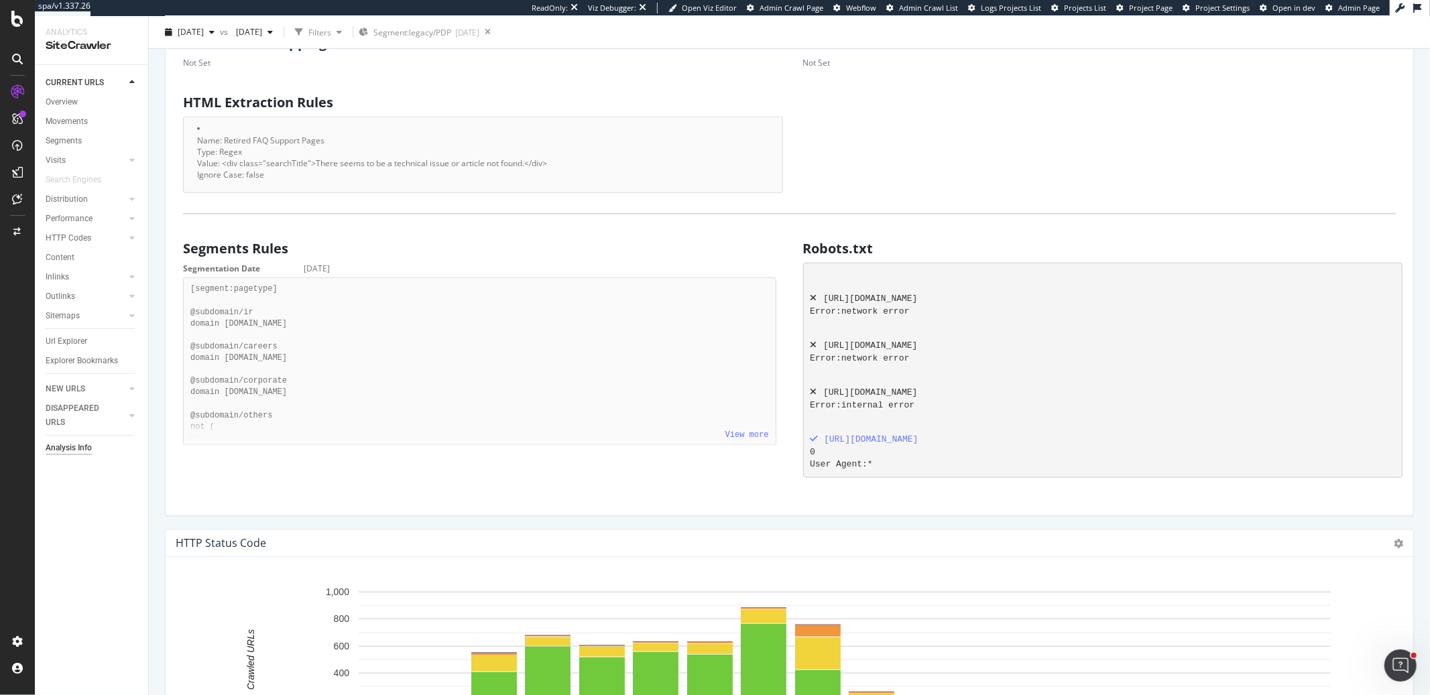
drag, startPoint x: 1028, startPoint y: 394, endPoint x: 819, endPoint y: 394, distance: 208.6
click at [819, 394] on div "http://consumer.starhub.com/robots.txt" at bounding box center [1101, 393] width 582 height 13
click at [919, 415] on div "http://consumer.starhub.com/robots.txt Error: internal error" at bounding box center [1101, 410] width 582 height 47
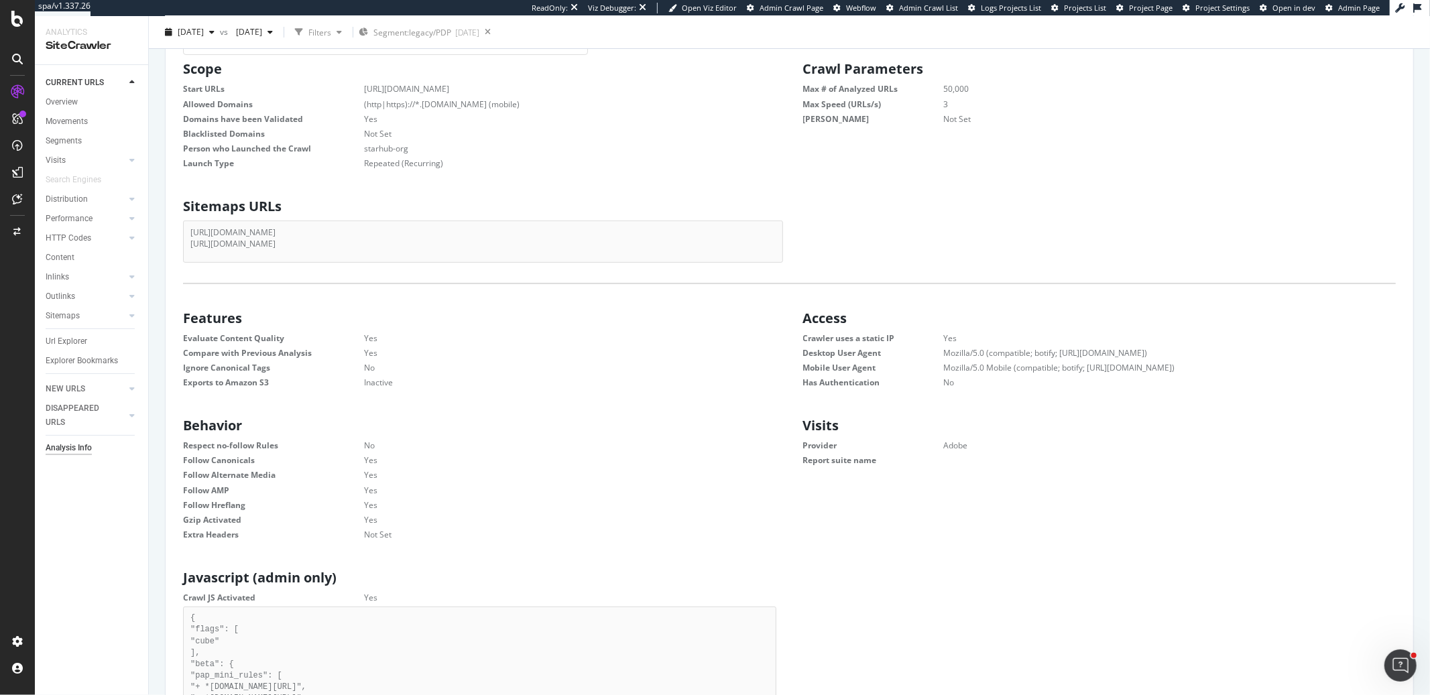
scroll to position [0, 0]
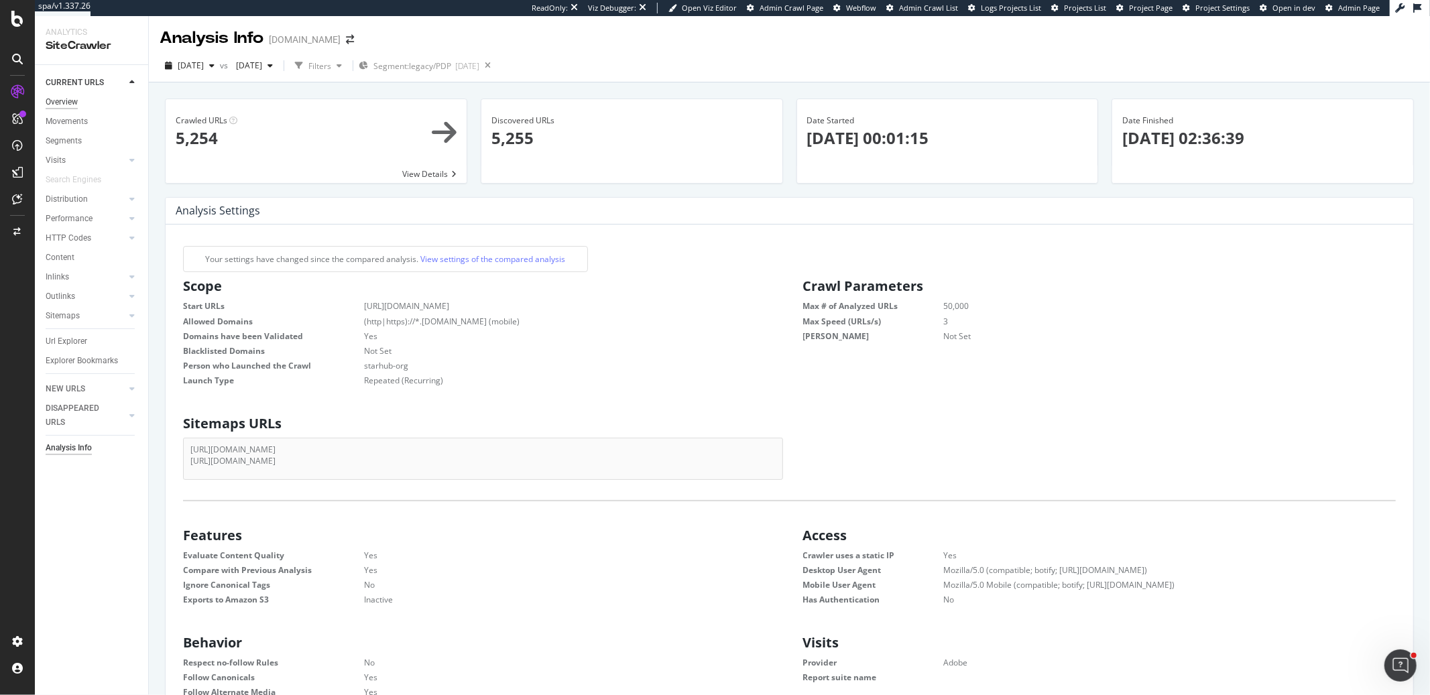
click at [68, 99] on div "Overview" at bounding box center [62, 102] width 32 height 14
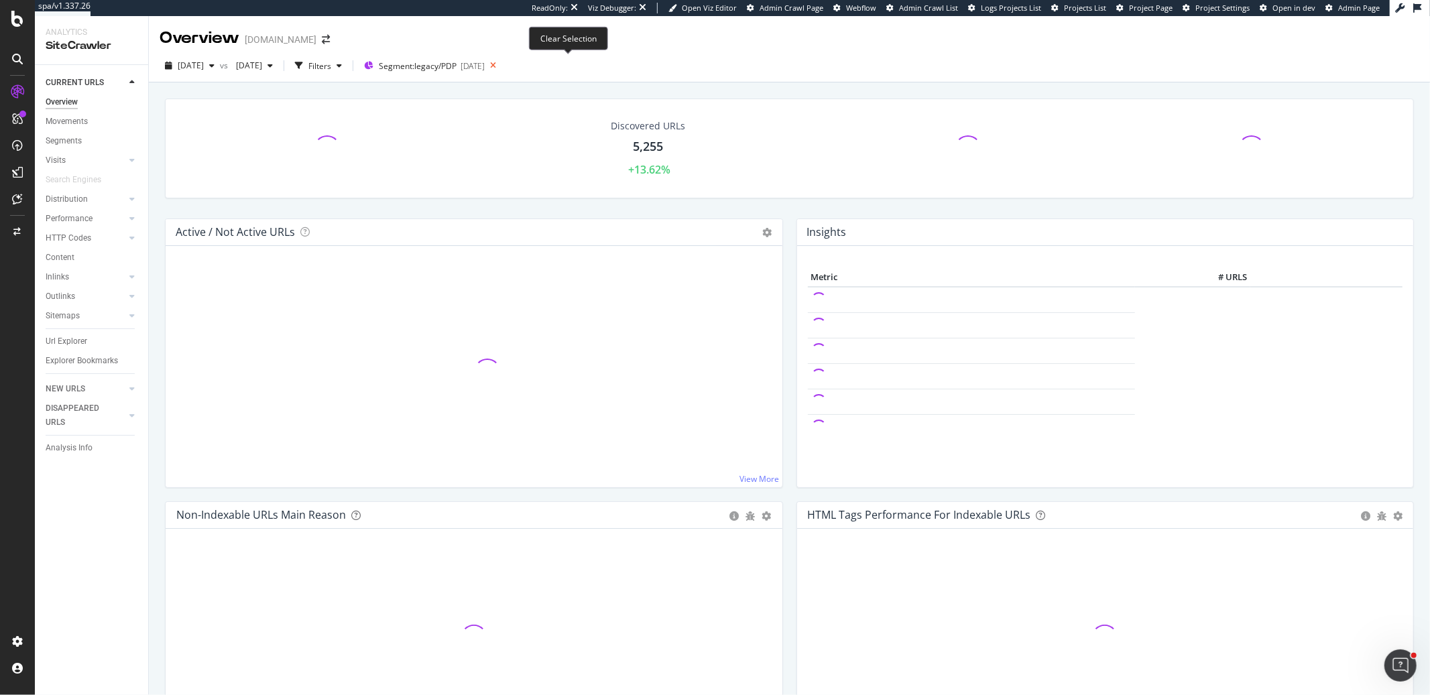
click at [502, 67] on icon at bounding box center [493, 65] width 17 height 19
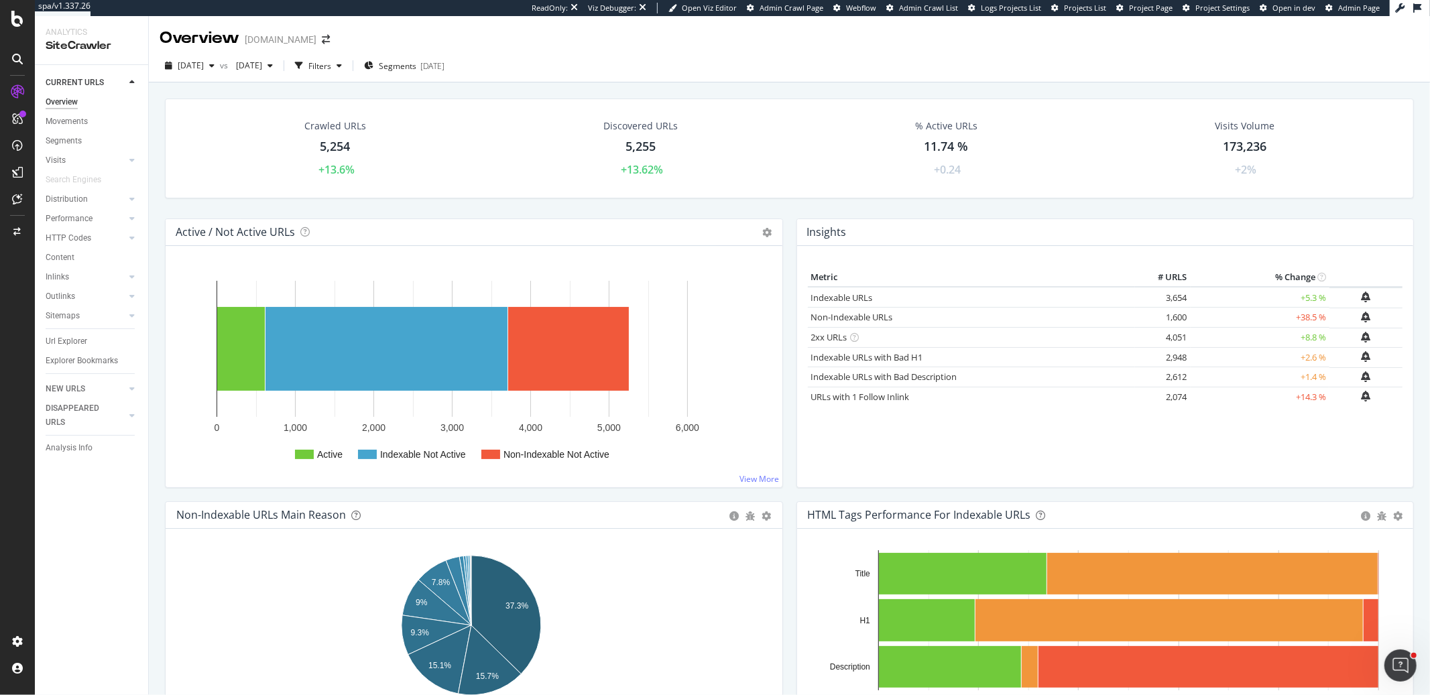
click at [788, 211] on div "Crawled URLs 5,254 +13.6% Discovered URLs 5,255 +13.62% % Active URLs 11.74 % +…" at bounding box center [789, 159] width 1263 height 120
click at [791, 211] on div "Crawled URLs 5,254 +13.6% Discovered URLs 5,255 +13.62% % Active URLs 11.74 % +…" at bounding box center [789, 159] width 1263 height 120
click at [1406, 453] on div "Insights × Close Chart overview-insight-panel - API Requests List Area Type Req…" at bounding box center [1106, 360] width 632 height 283
click at [262, 62] on span "[DATE]" at bounding box center [247, 65] width 32 height 11
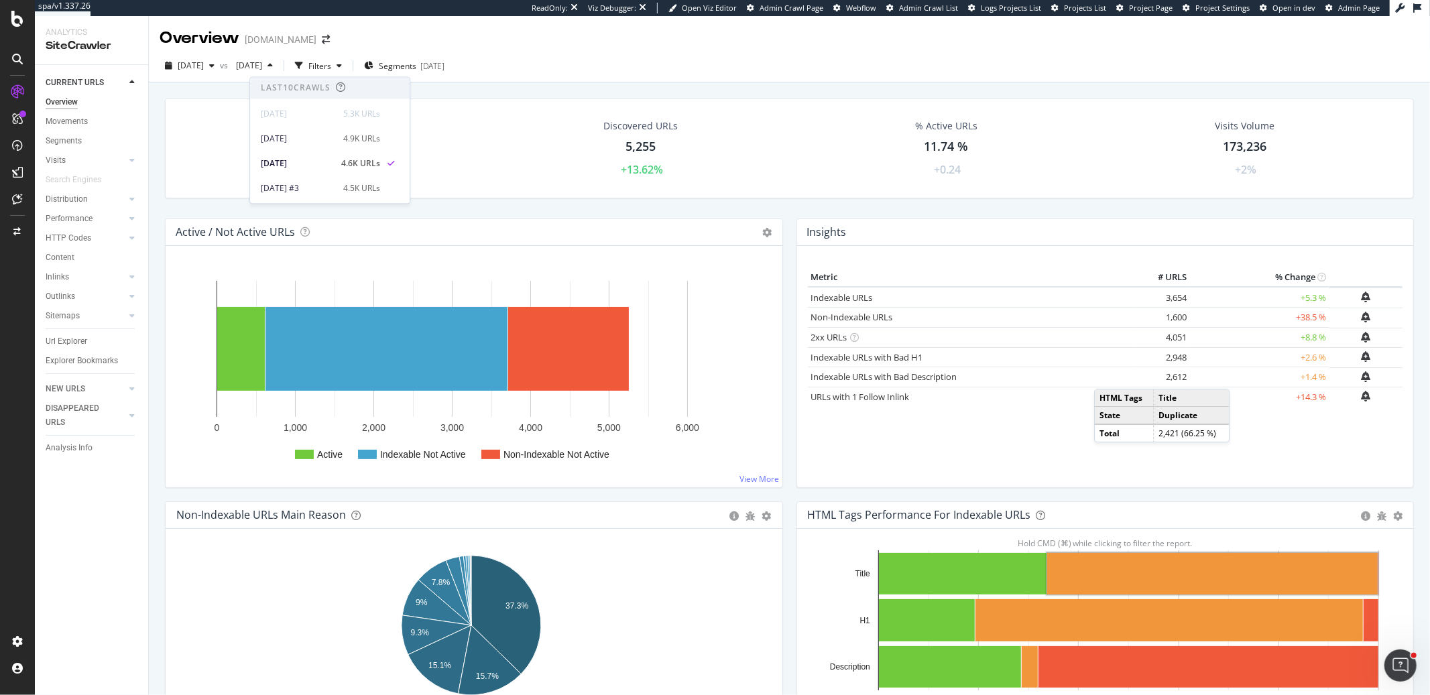
click at [1406, 231] on div "Insights × Close Chart overview-insight-panel - API Requests List Area Type Req…" at bounding box center [1106, 360] width 632 height 283
click at [967, 453] on div "Metric # URLS % Change Indexable URLs × Close Chart - API Requests List Area Ty…" at bounding box center [1106, 372] width 596 height 209
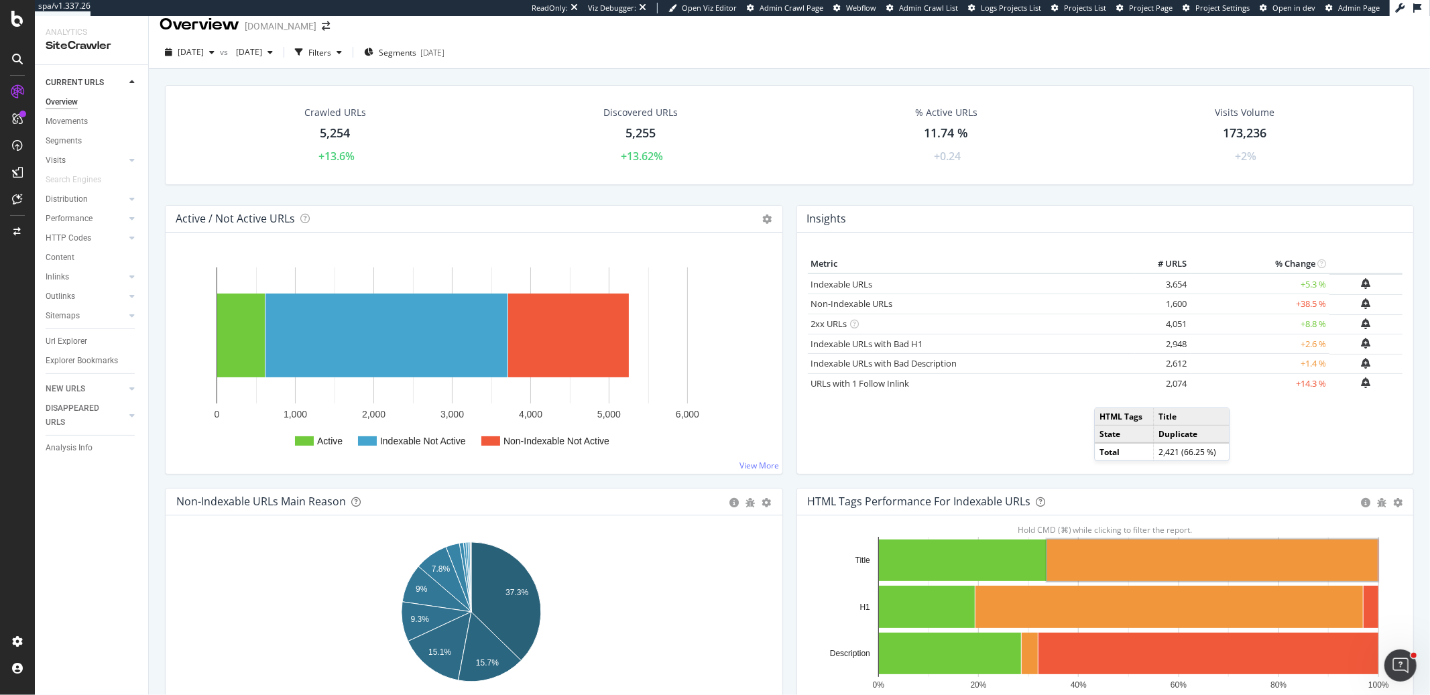
scroll to position [193, 0]
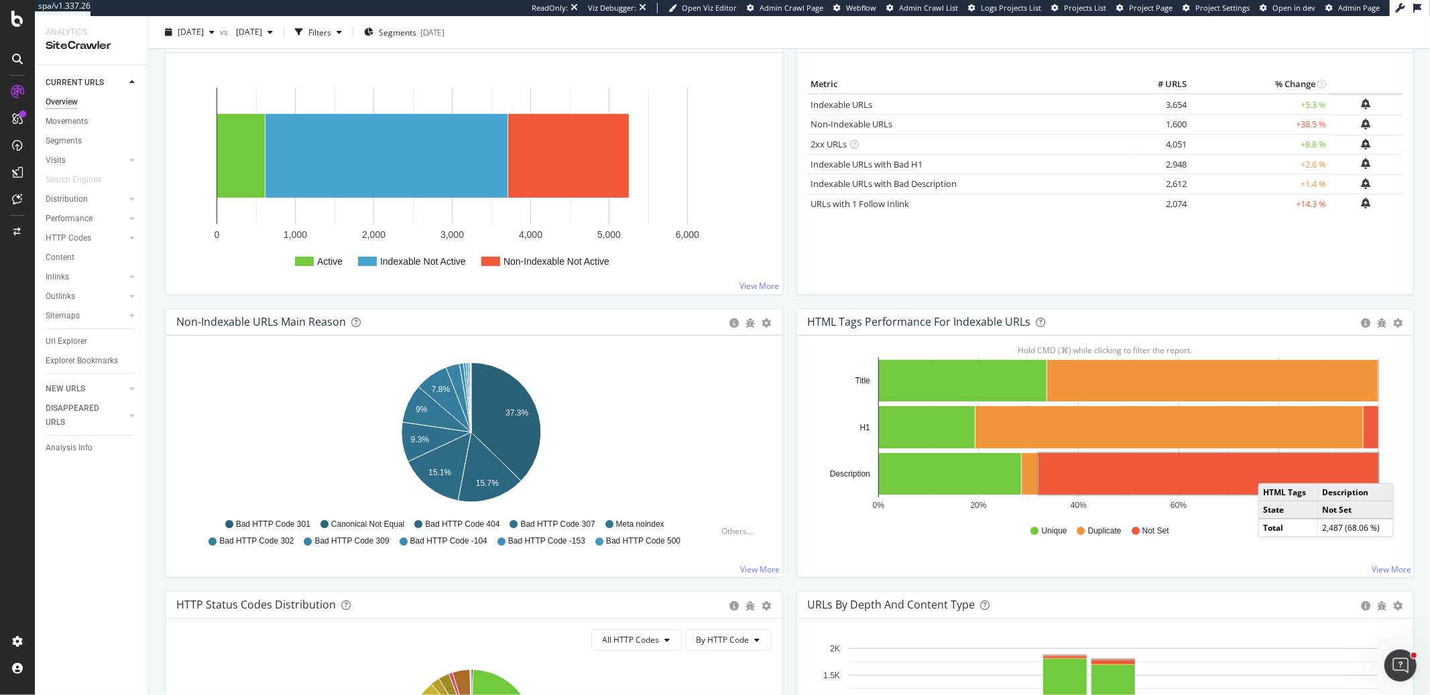
click at [1266, 469] on rect "A chart." at bounding box center [1209, 474] width 340 height 42
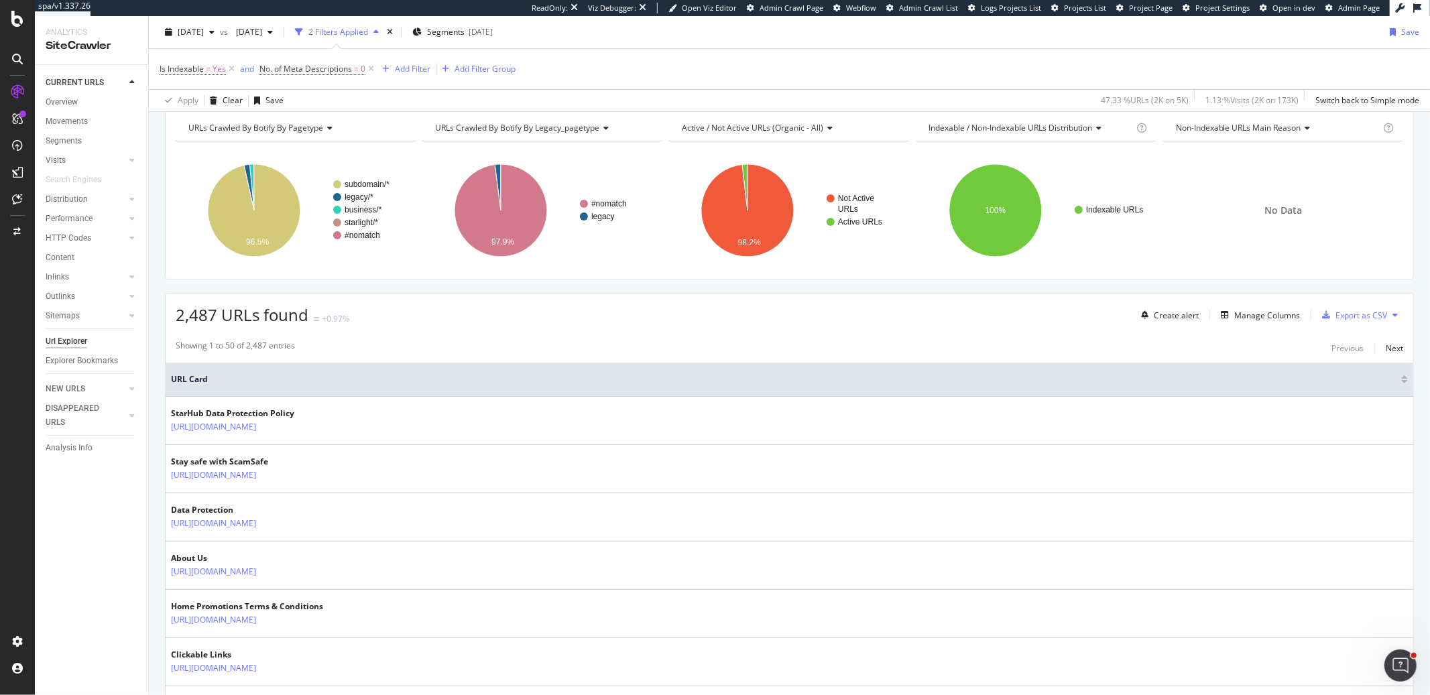
scroll to position [71, 0]
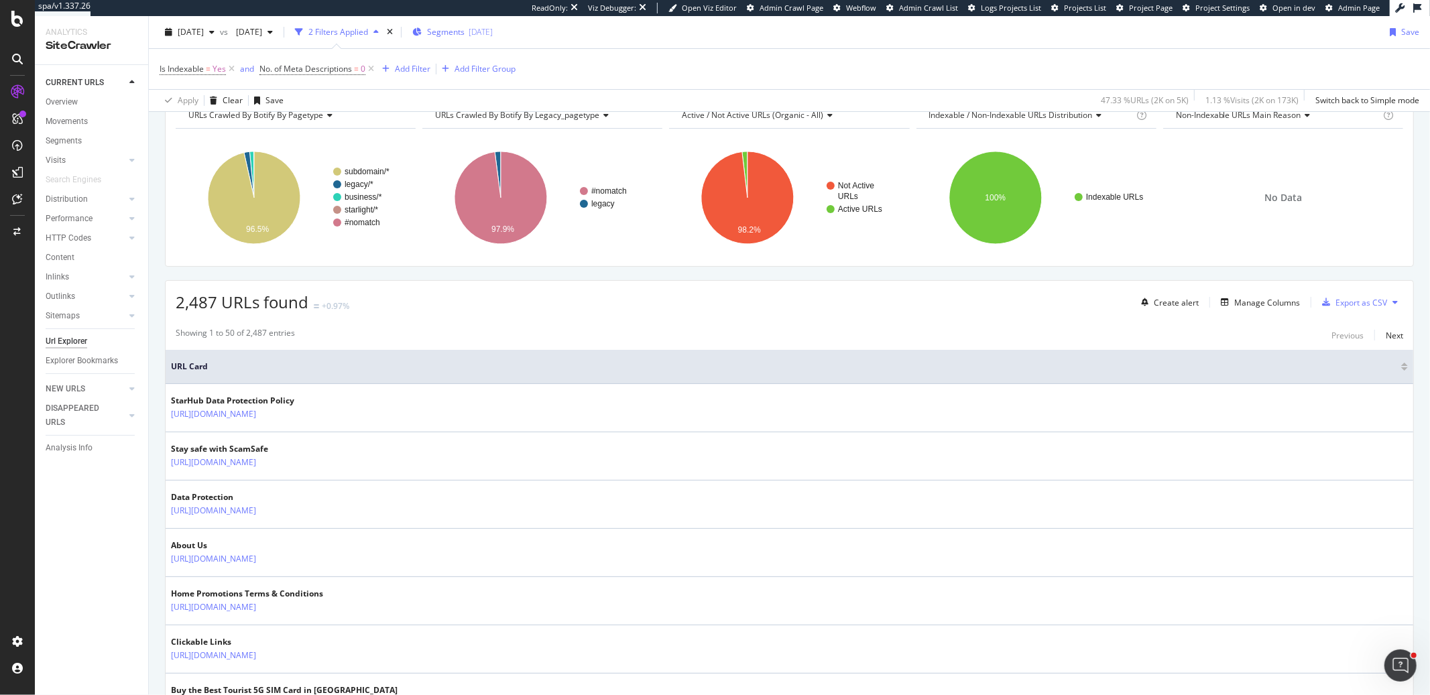
click at [465, 34] on span "Segments" at bounding box center [446, 31] width 38 height 11
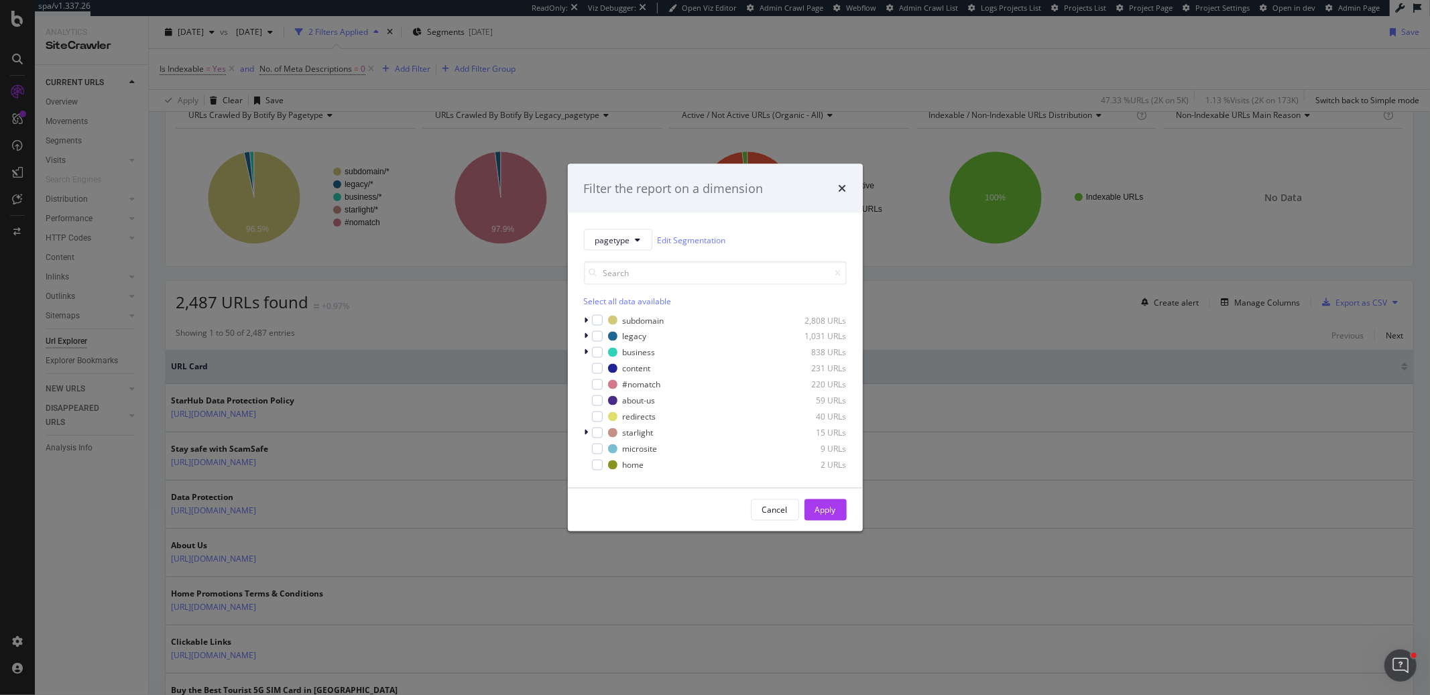
click at [628, 298] on div "Select all data available" at bounding box center [715, 301] width 263 height 11
click at [774, 504] on div "Cancel" at bounding box center [774, 509] width 25 height 11
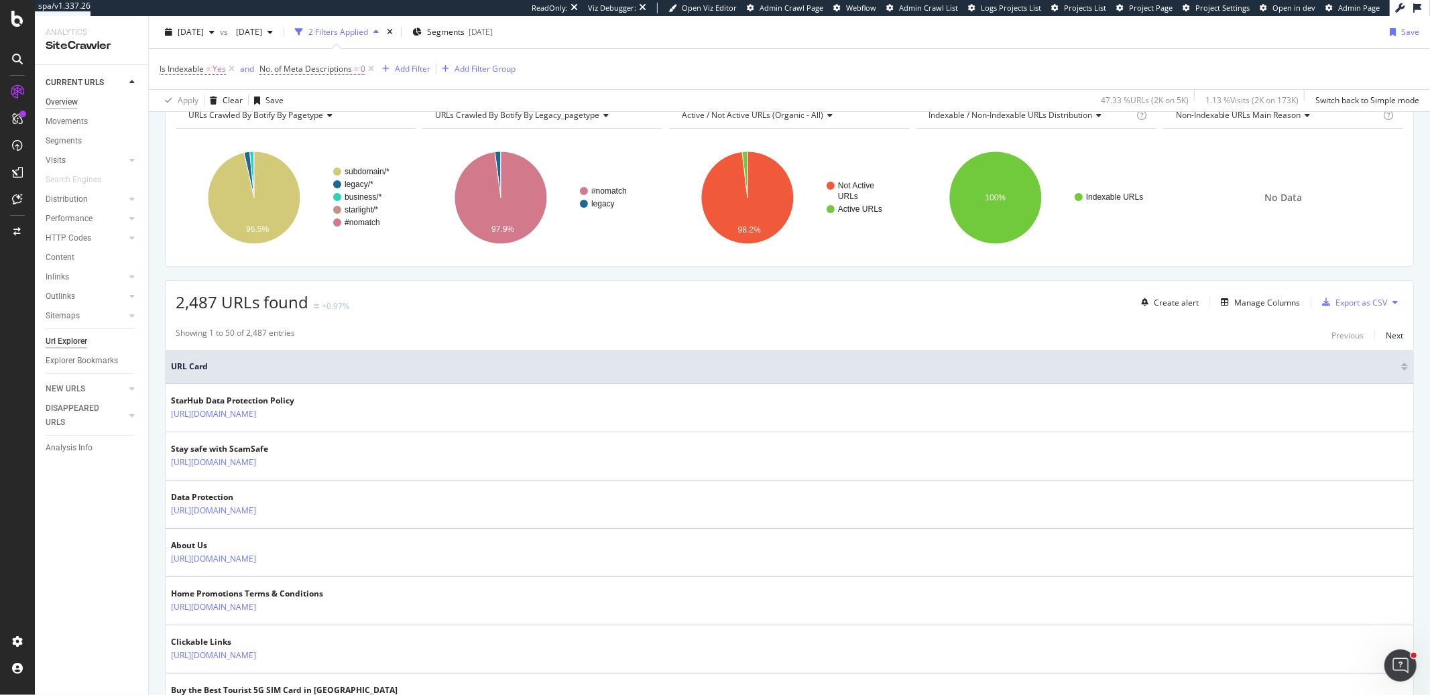
click at [74, 102] on div "Overview" at bounding box center [62, 102] width 32 height 14
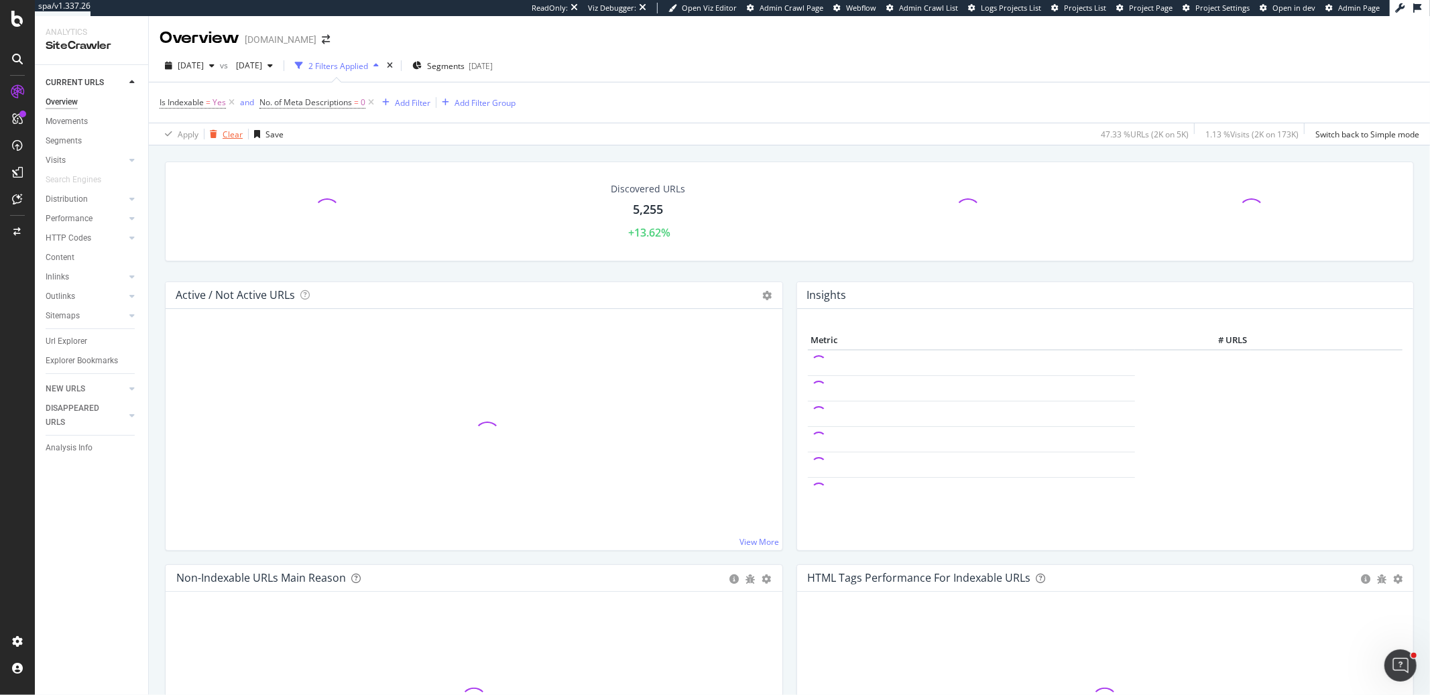
click at [235, 142] on div "Clear" at bounding box center [224, 134] width 38 height 20
click at [445, 65] on div "[DATE]" at bounding box center [432, 65] width 24 height 11
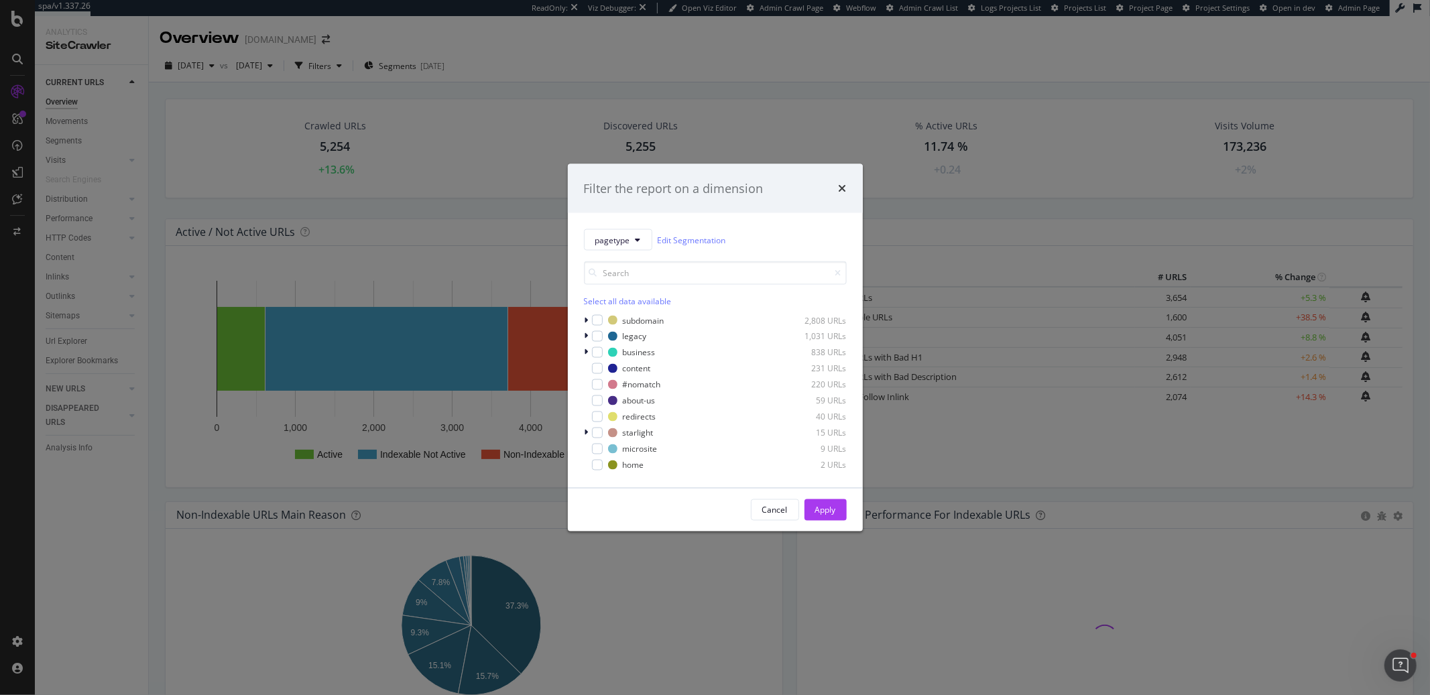
click at [603, 303] on div "Select all data available" at bounding box center [715, 301] width 263 height 11
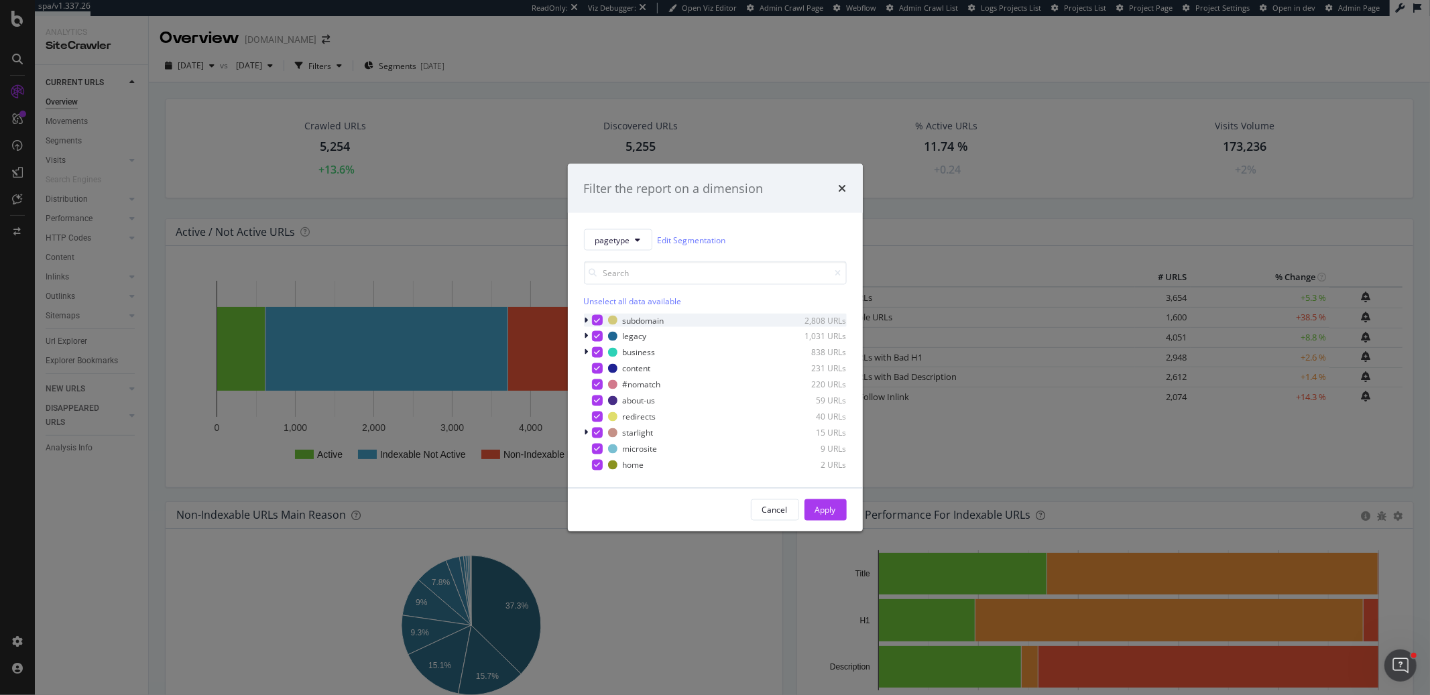
click at [598, 320] on icon "modal" at bounding box center [597, 320] width 6 height 7
click at [828, 504] on div "Apply" at bounding box center [825, 509] width 21 height 11
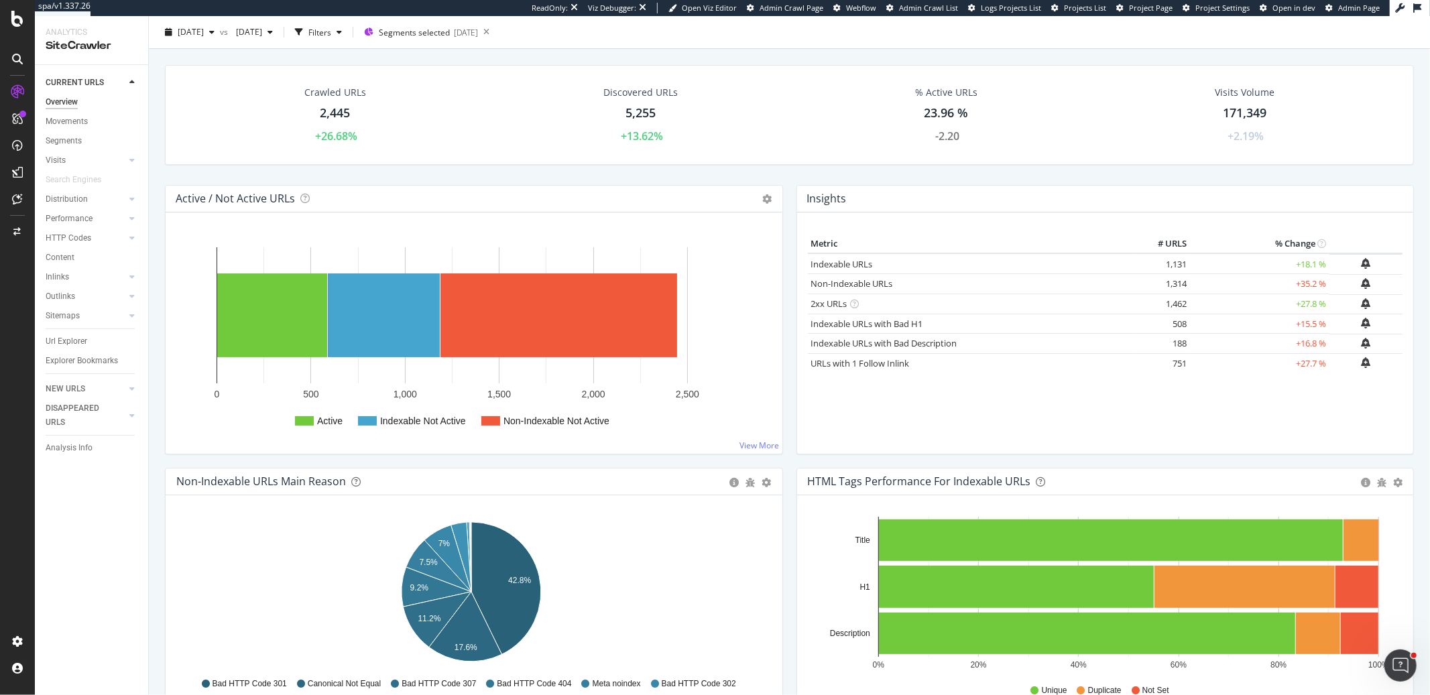
scroll to position [143, 0]
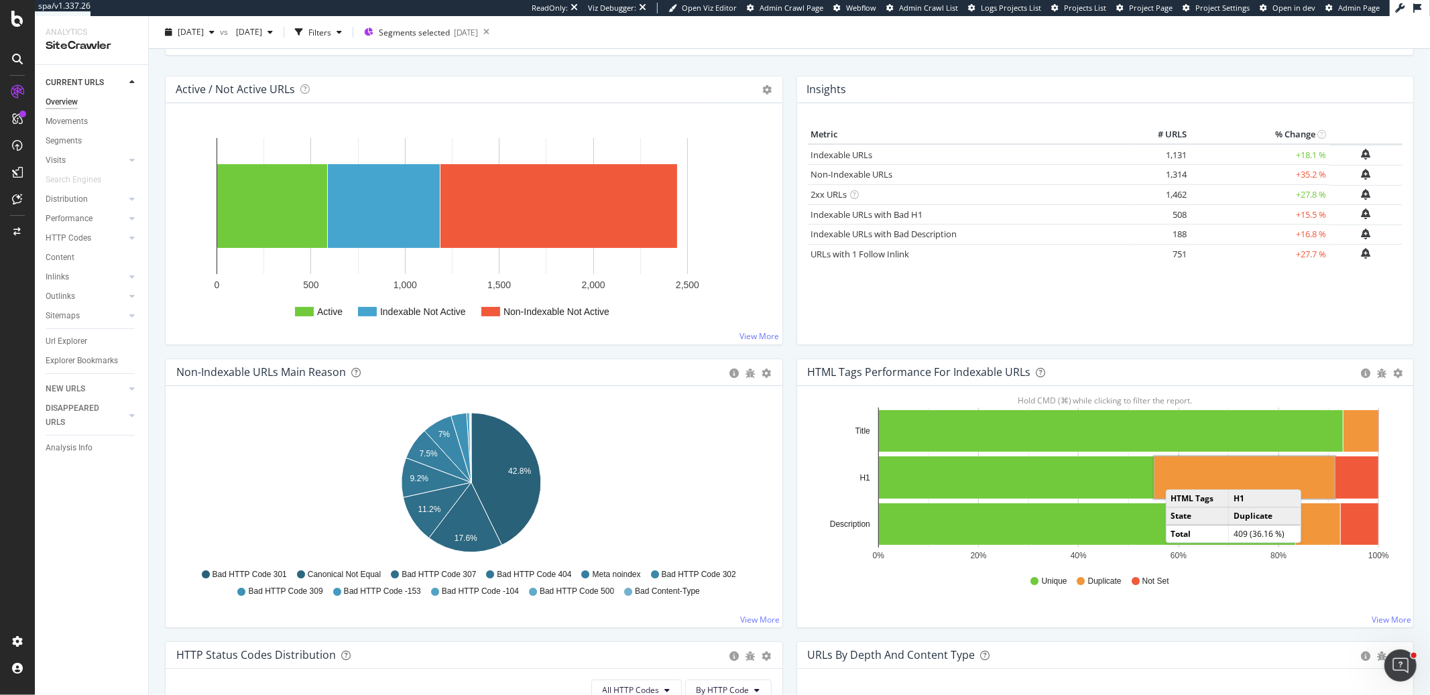
click at [1174, 476] on rect "A chart." at bounding box center [1245, 478] width 180 height 42
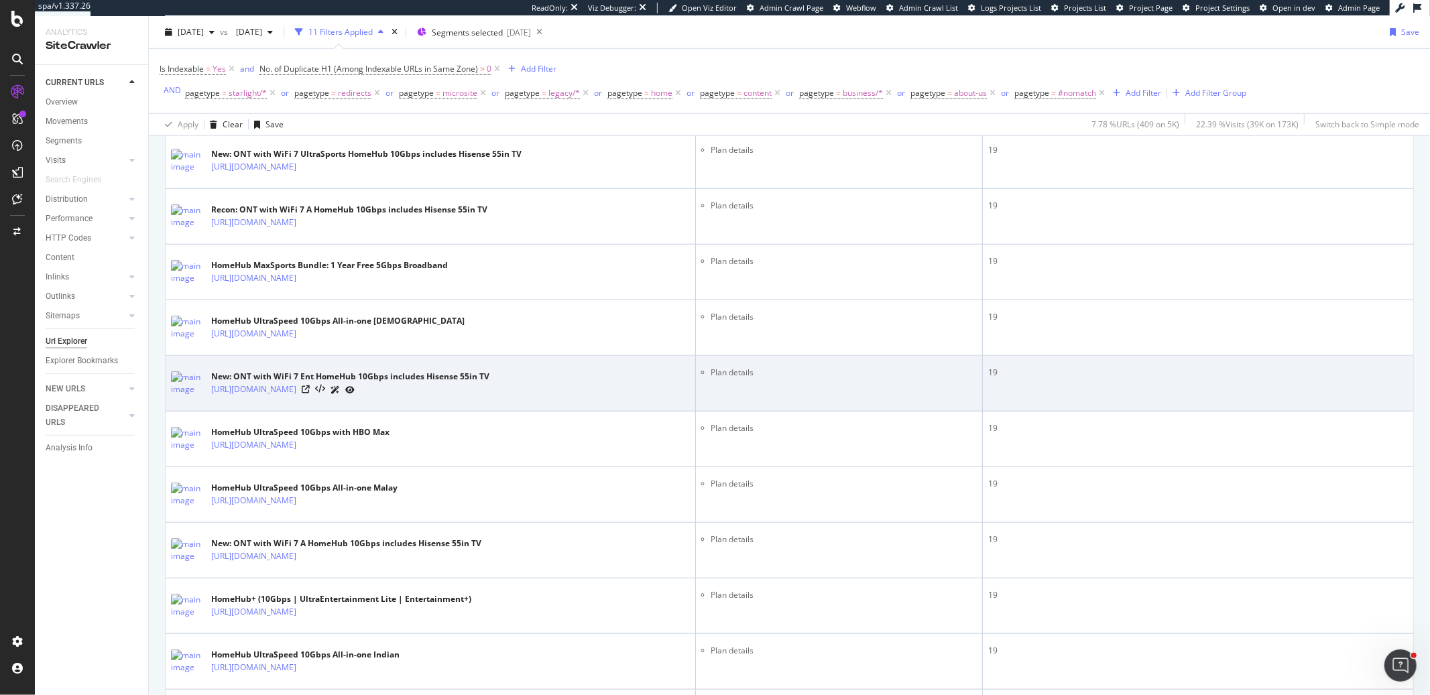
scroll to position [862, 0]
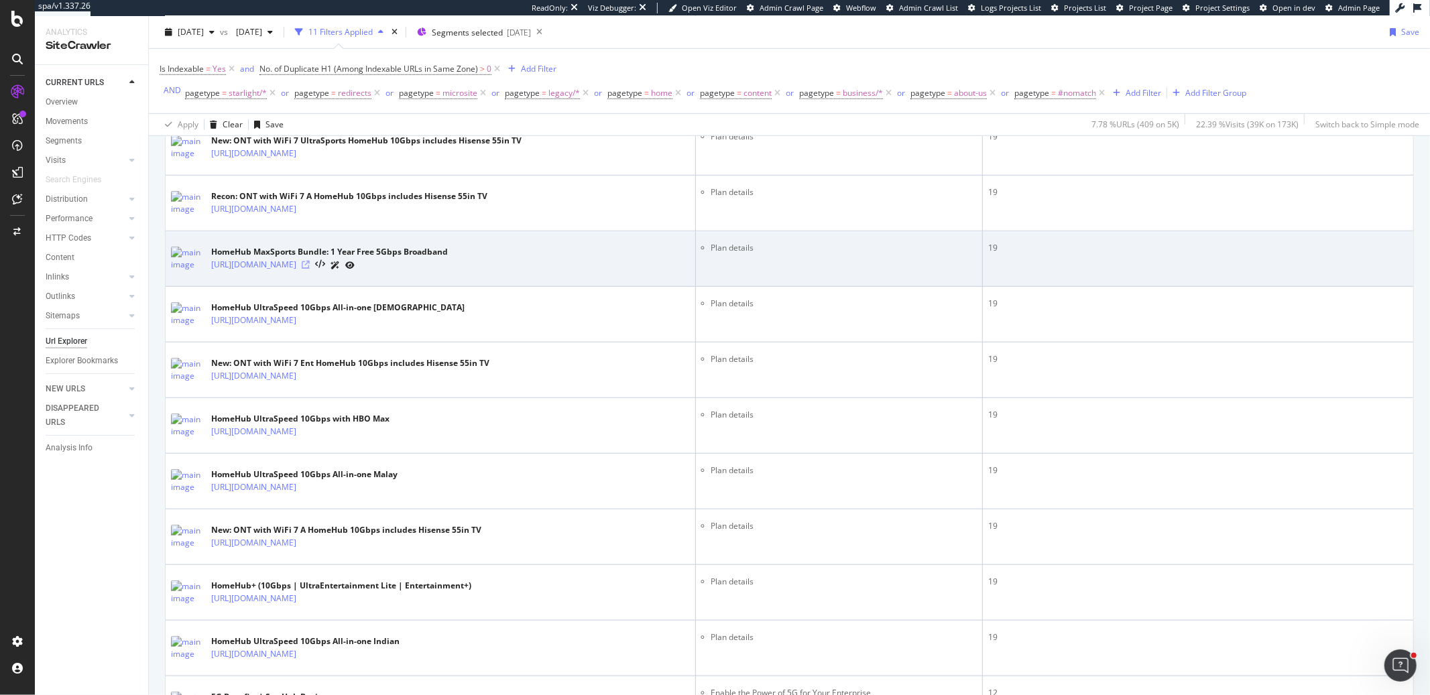
click at [310, 269] on icon at bounding box center [306, 265] width 8 height 8
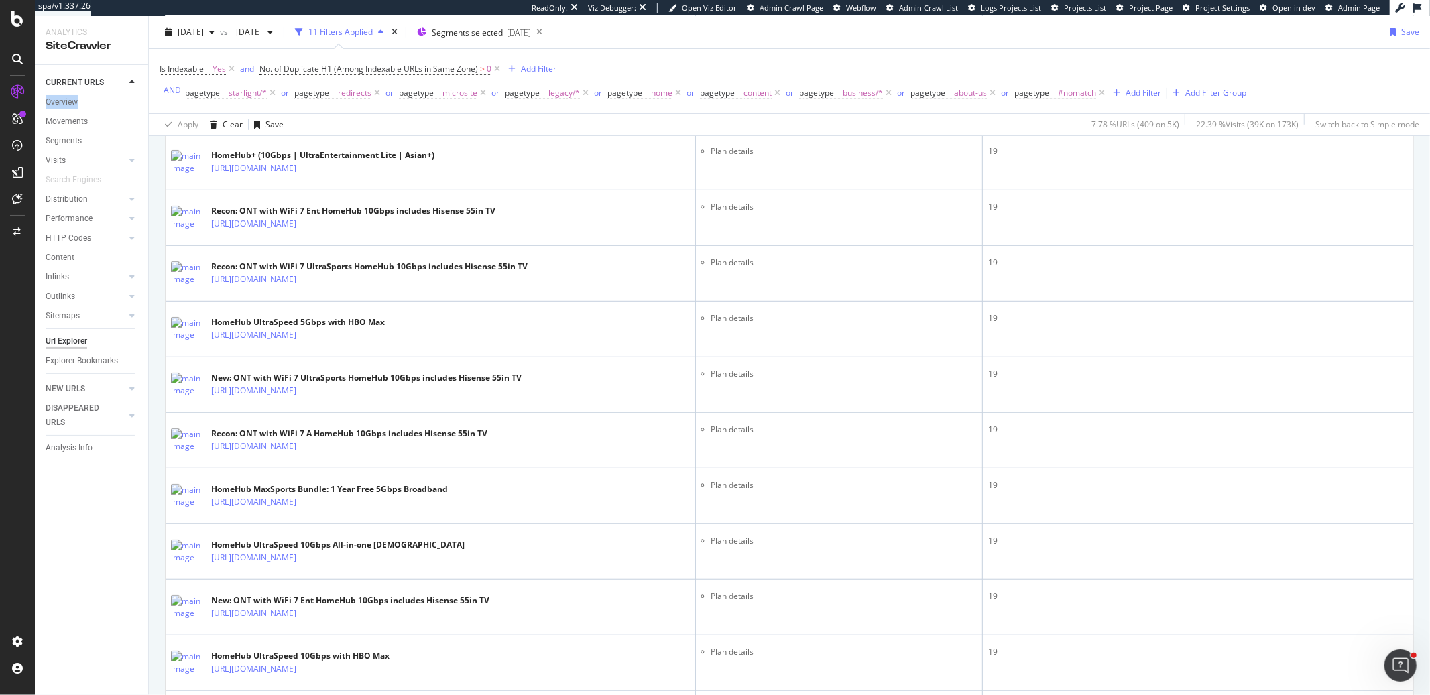
scroll to position [0, 0]
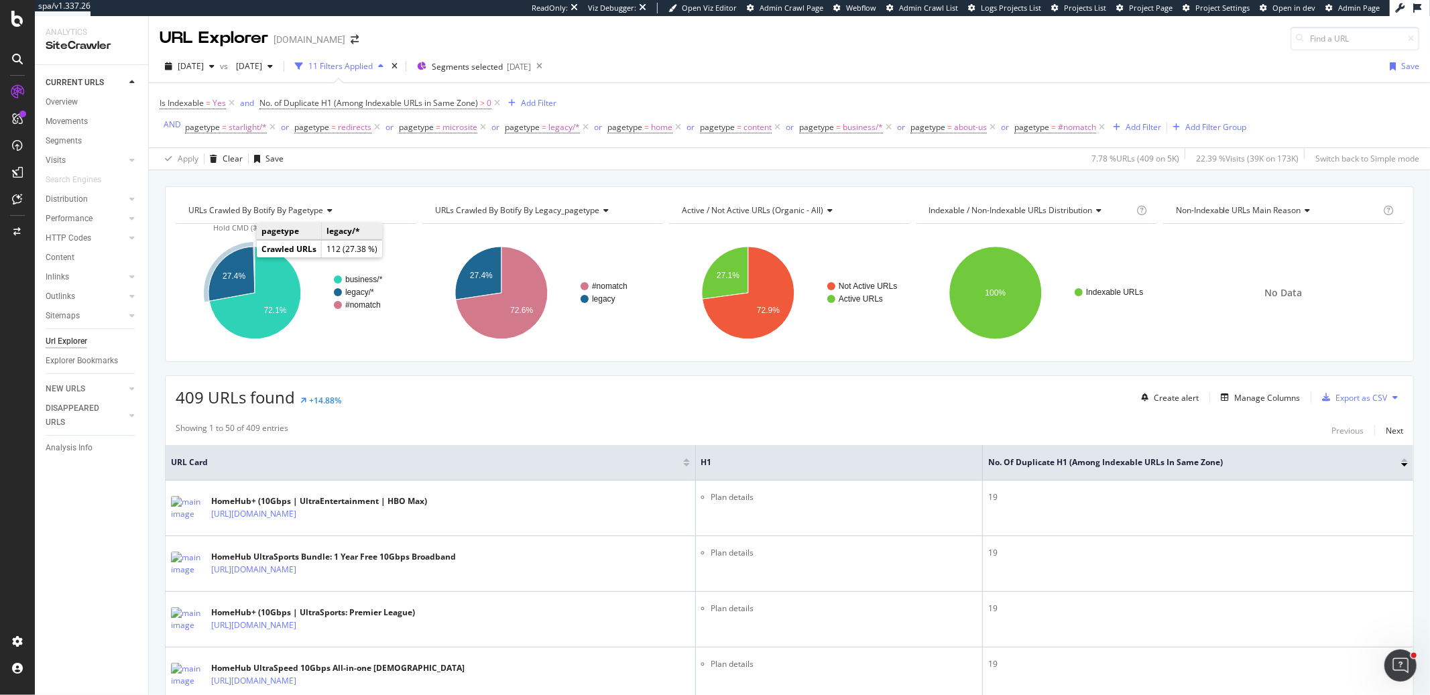
click at [233, 275] on text "27.4%" at bounding box center [234, 276] width 23 height 9
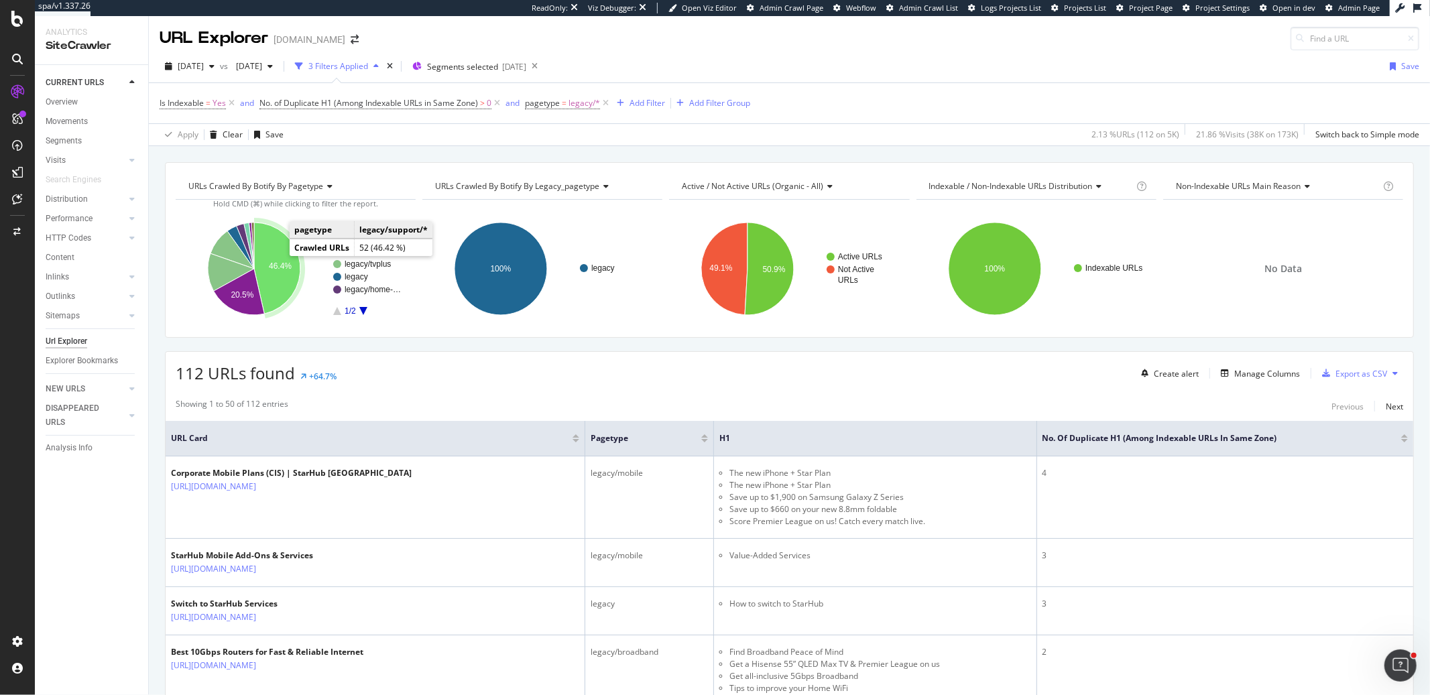
click at [276, 256] on icon "A chart." at bounding box center [277, 268] width 46 height 91
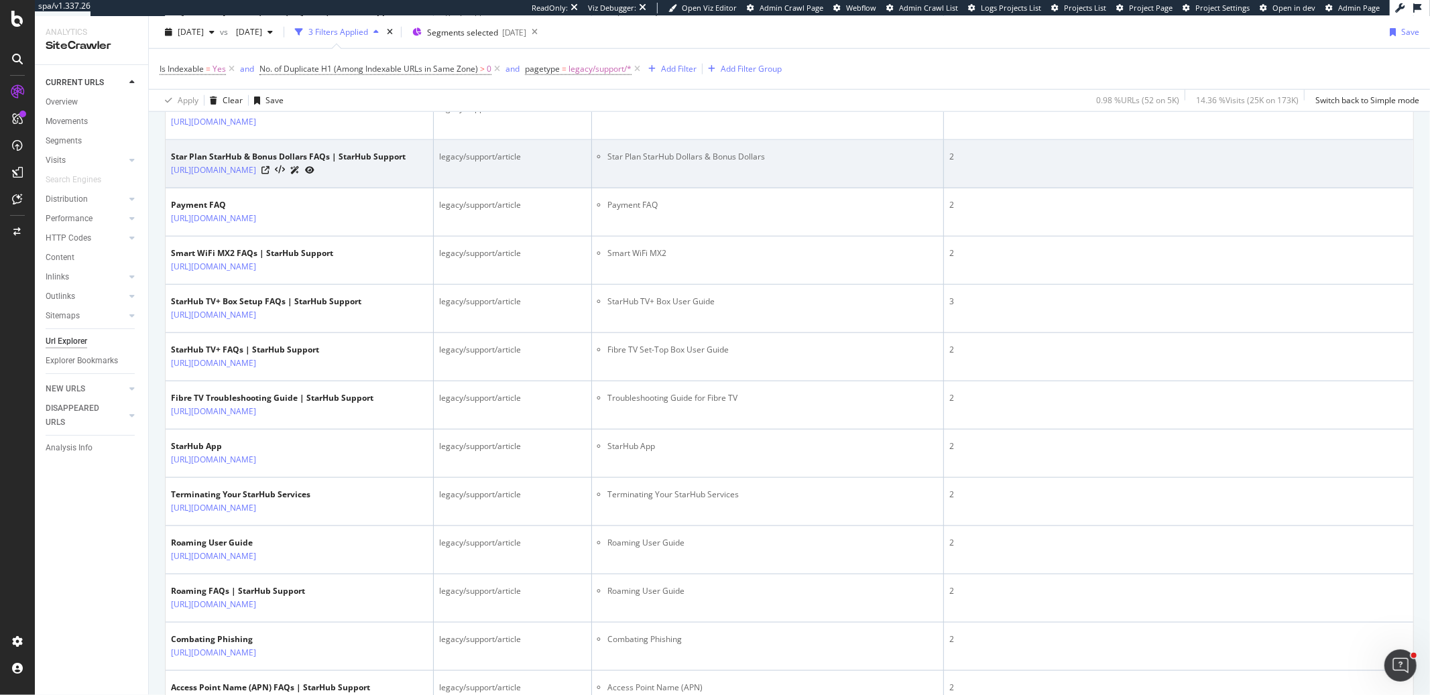
scroll to position [1189, 0]
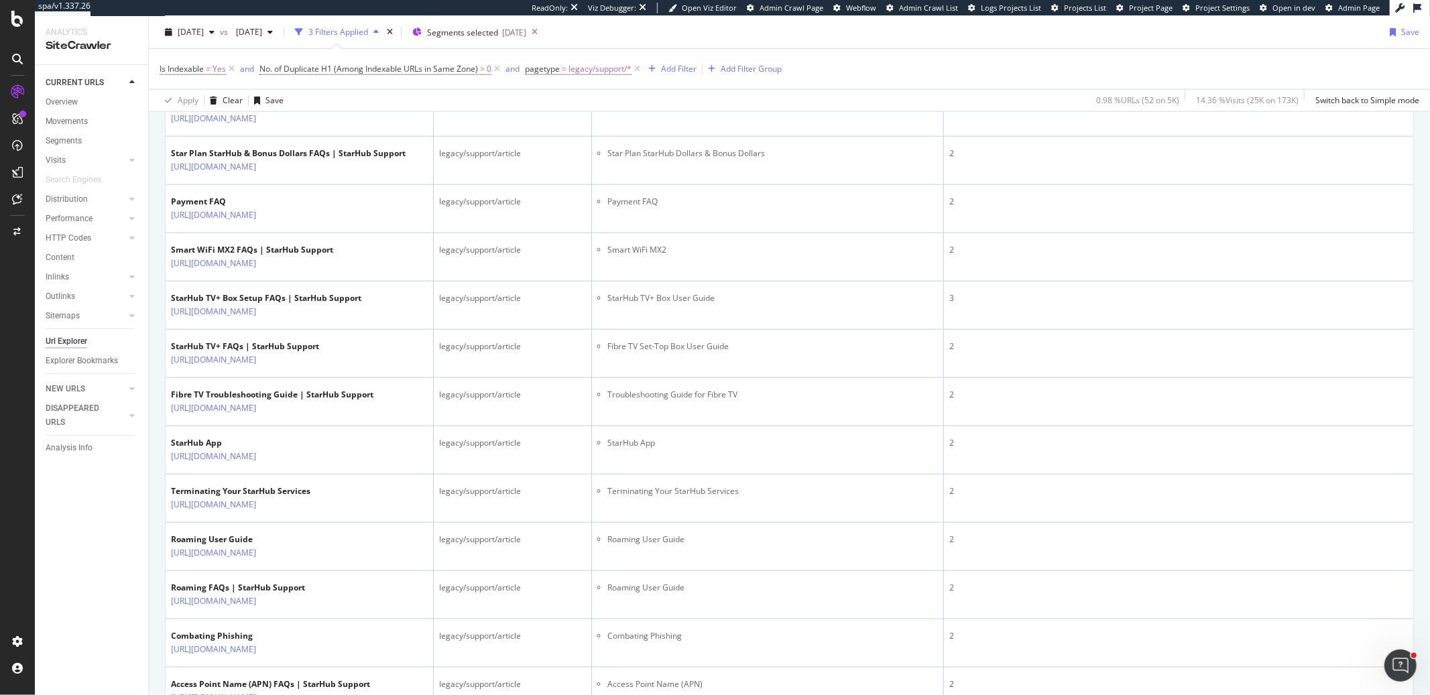
click at [270, 26] on icon at bounding box center [266, 22] width 8 height 8
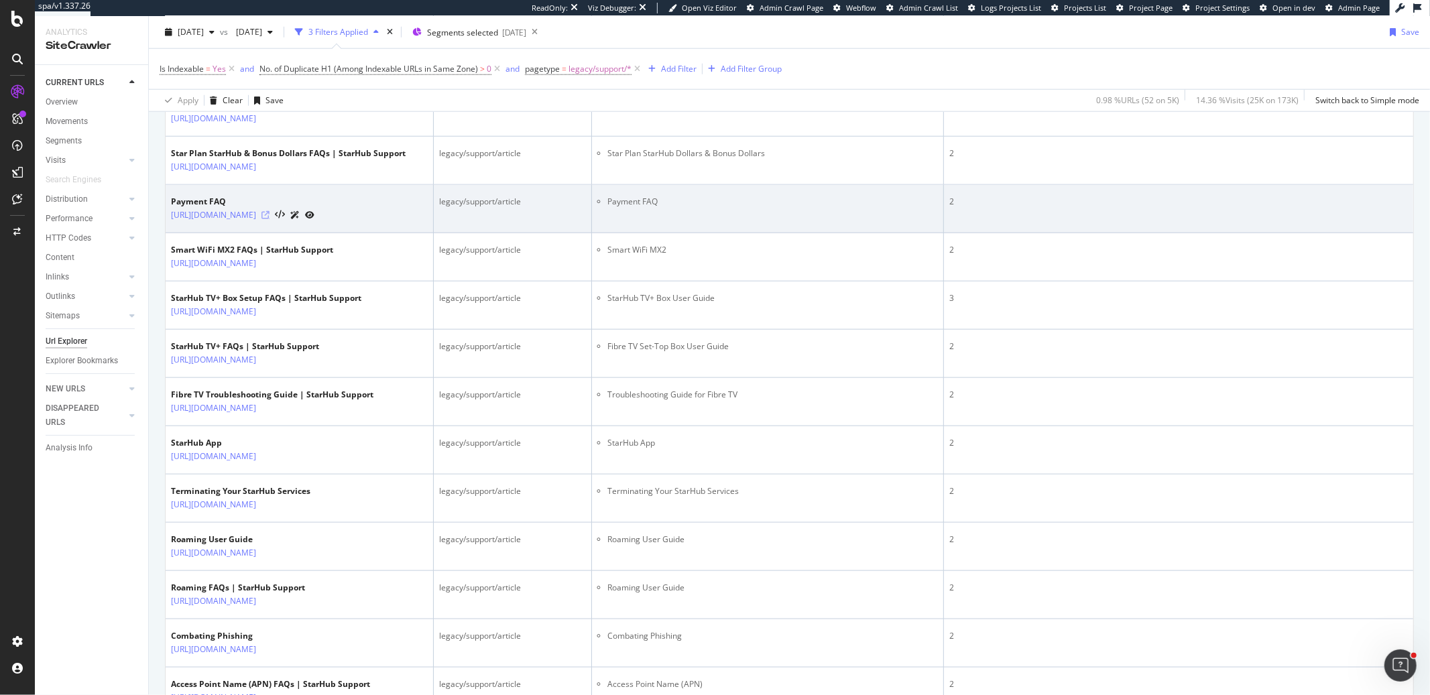
click at [270, 219] on icon at bounding box center [266, 215] width 8 height 8
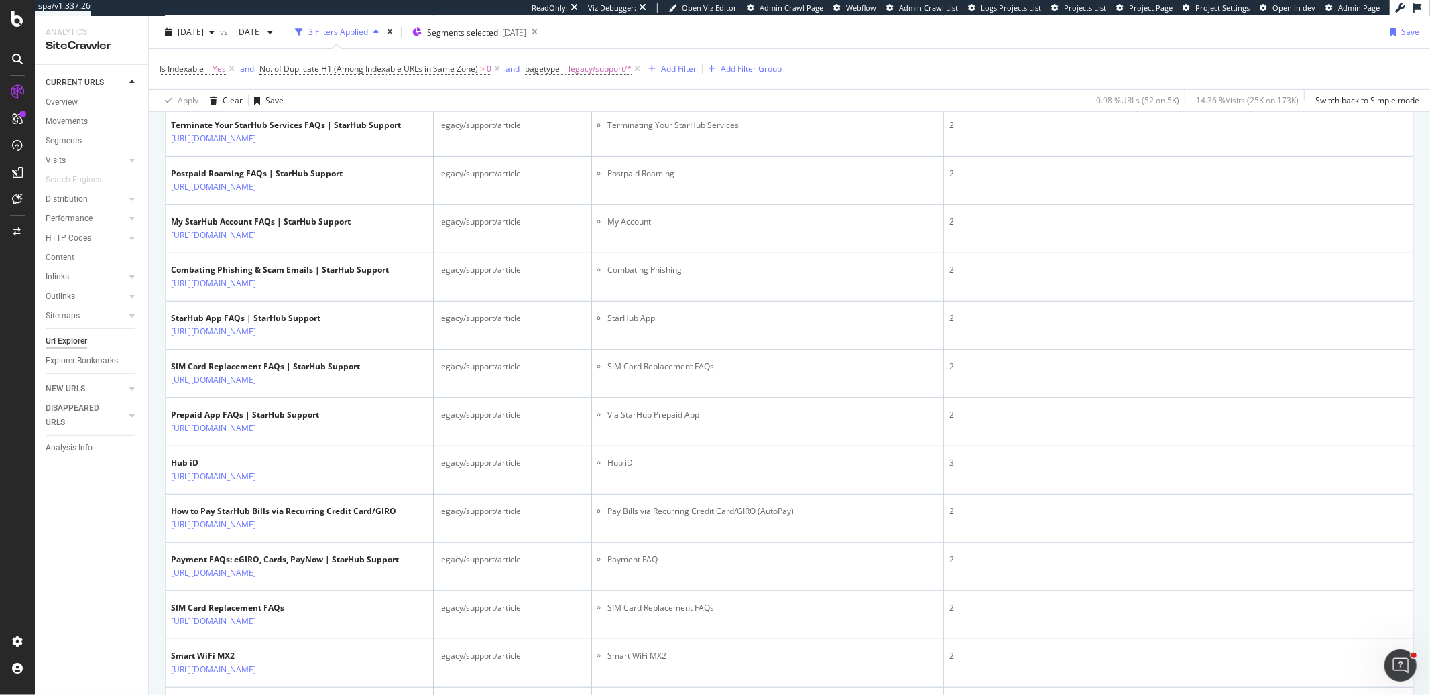
scroll to position [0, 0]
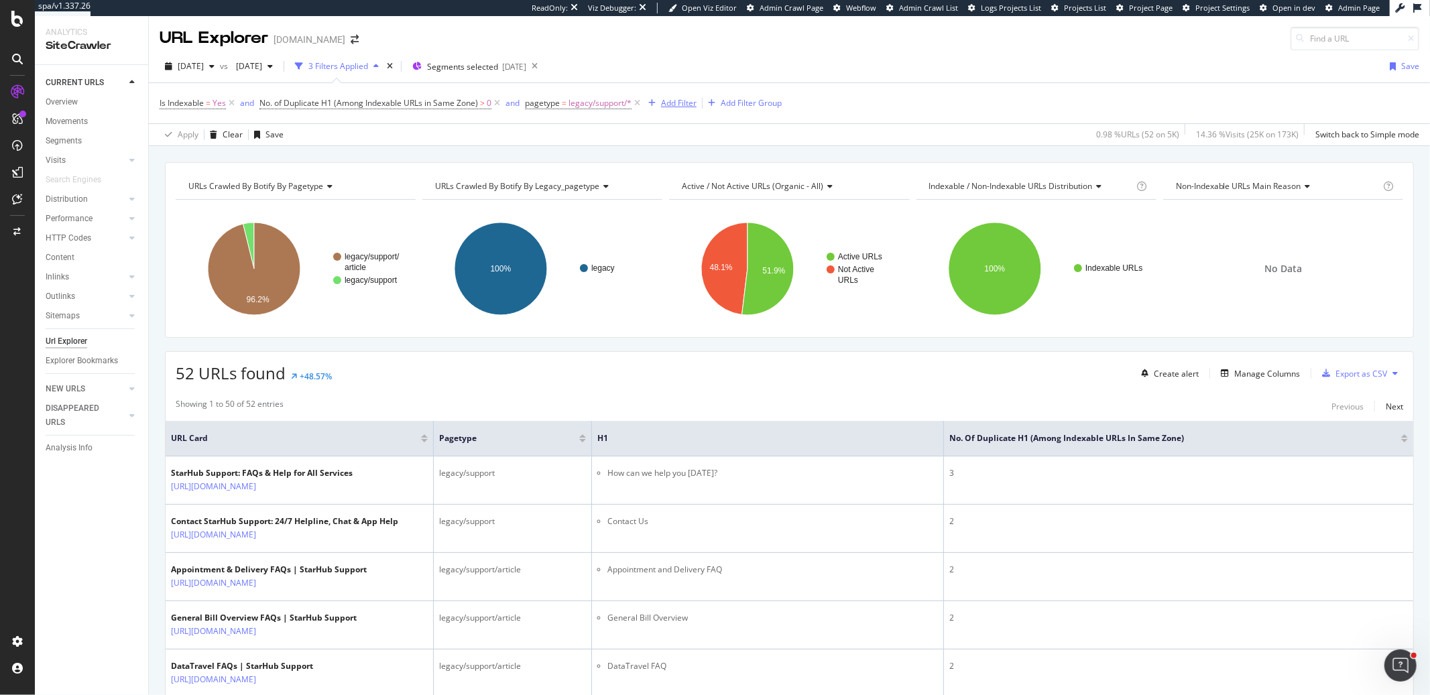
click at [654, 103] on icon "button" at bounding box center [651, 103] width 7 height 8
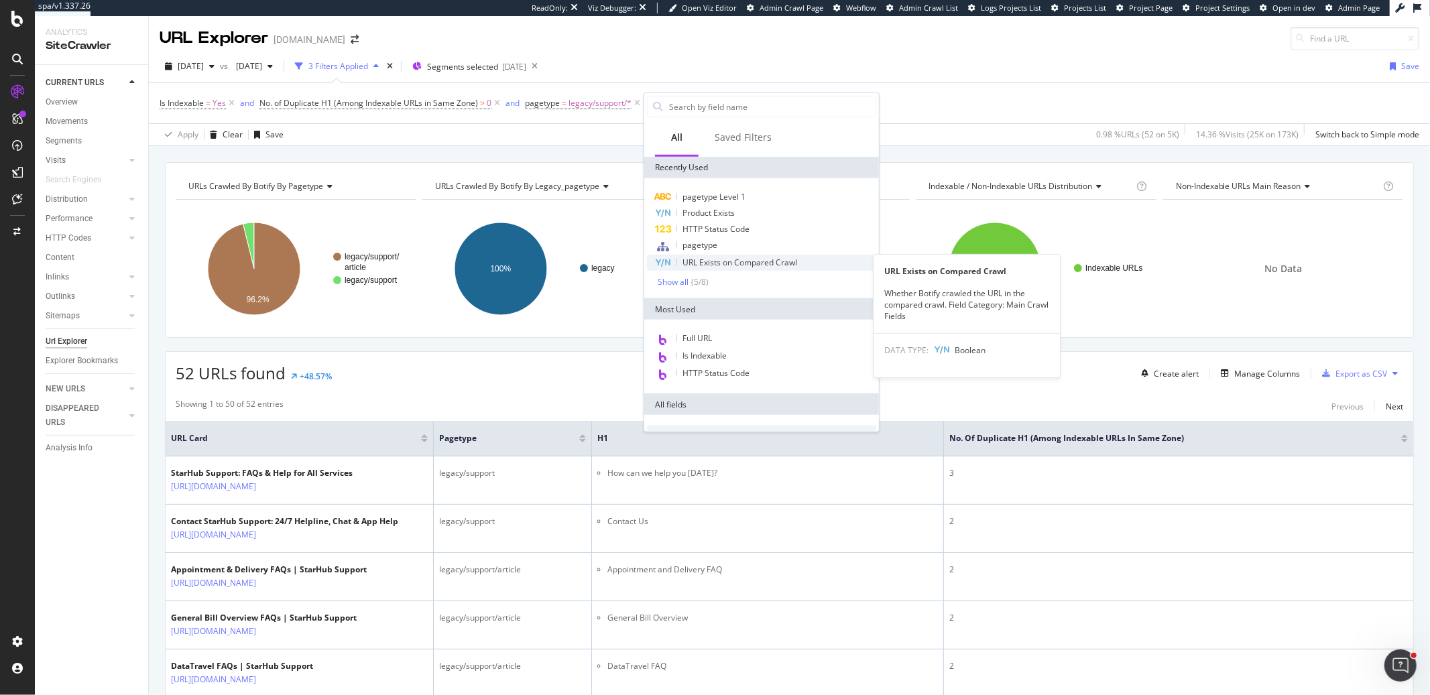
click at [730, 260] on span "URL Exists on Compared Crawl" at bounding box center [740, 262] width 115 height 11
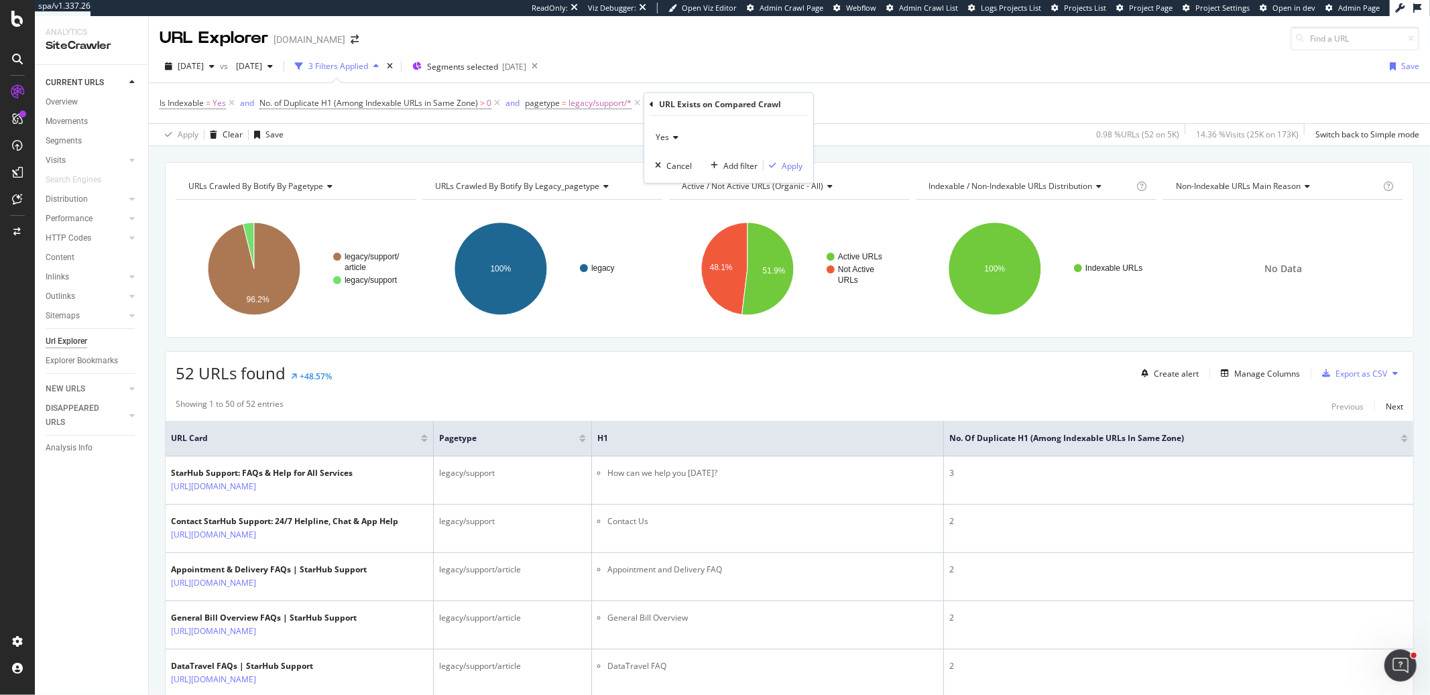
click at [677, 133] on icon at bounding box center [673, 137] width 9 height 8
click at [677, 184] on div "No" at bounding box center [731, 182] width 144 height 17
click at [799, 170] on div "Apply" at bounding box center [792, 165] width 21 height 11
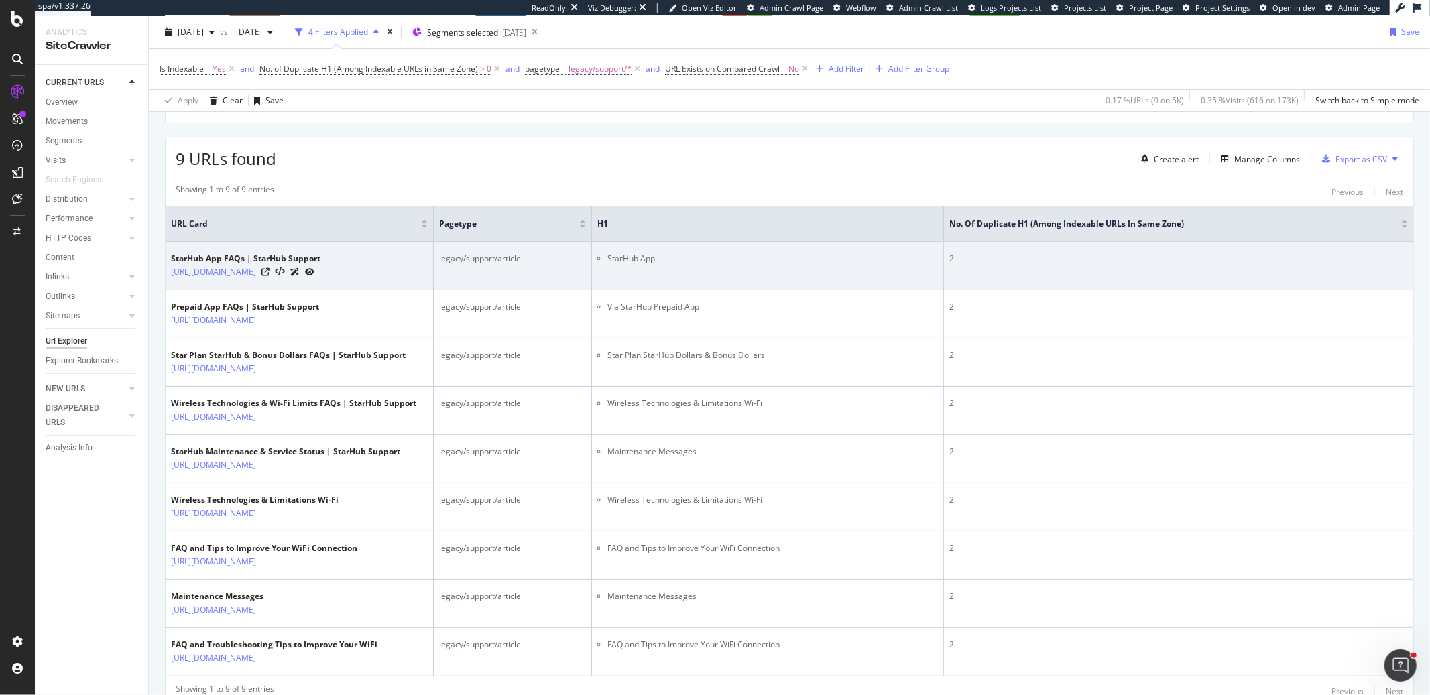
scroll to position [109, 0]
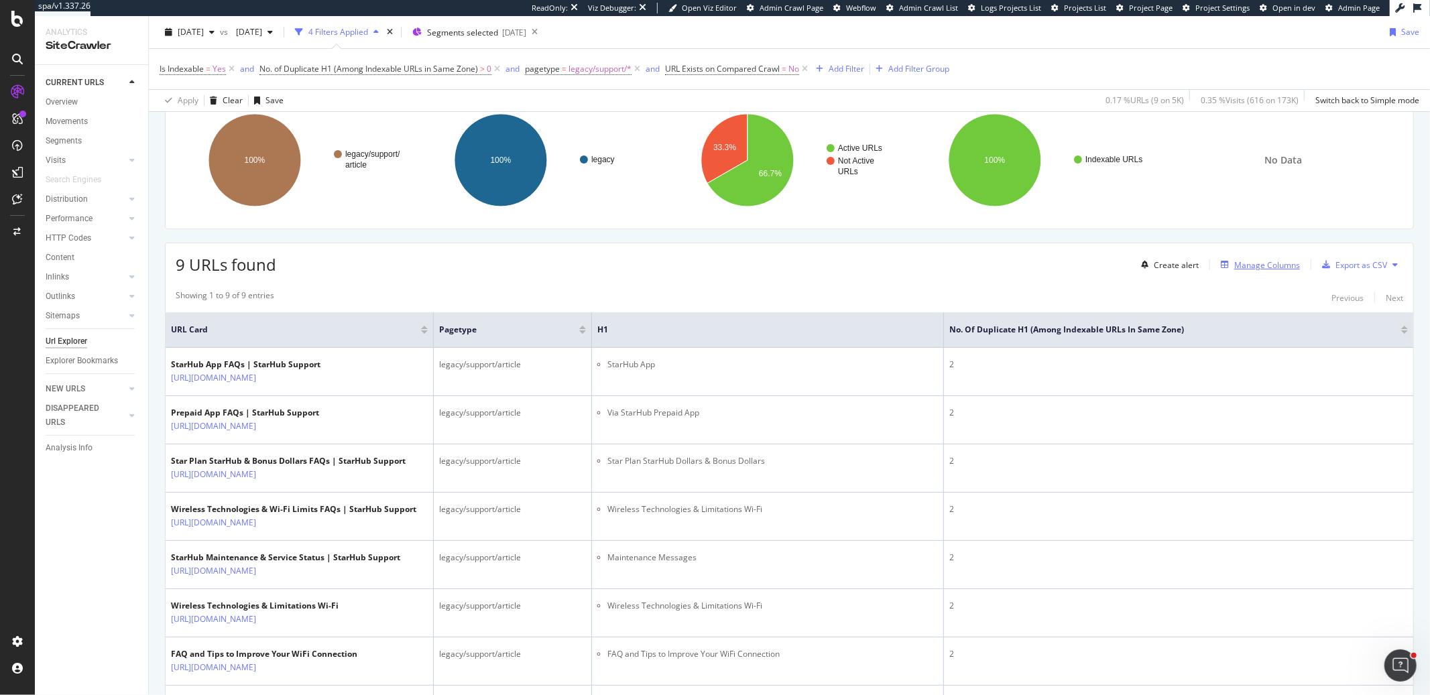
click at [1235, 263] on div "Manage Columns" at bounding box center [1268, 265] width 66 height 11
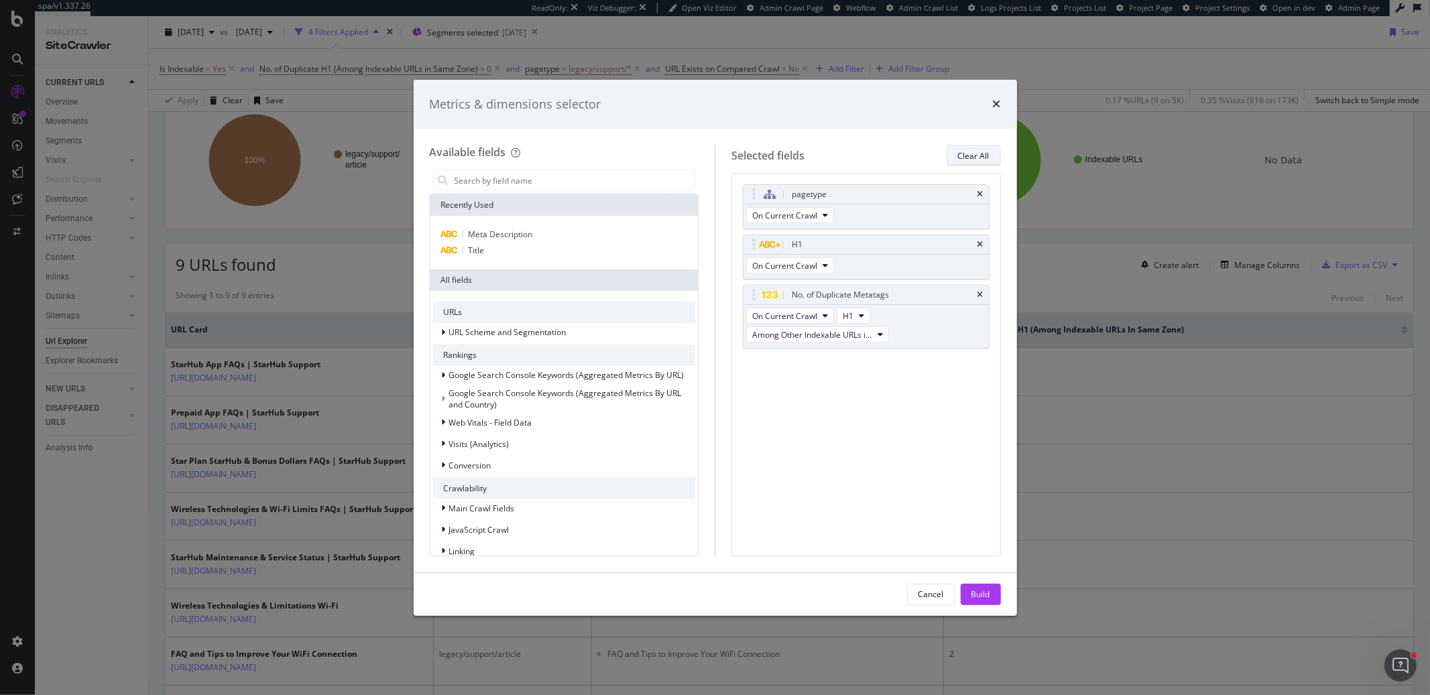
click at [991, 156] on button "Clear All" at bounding box center [974, 155] width 54 height 21
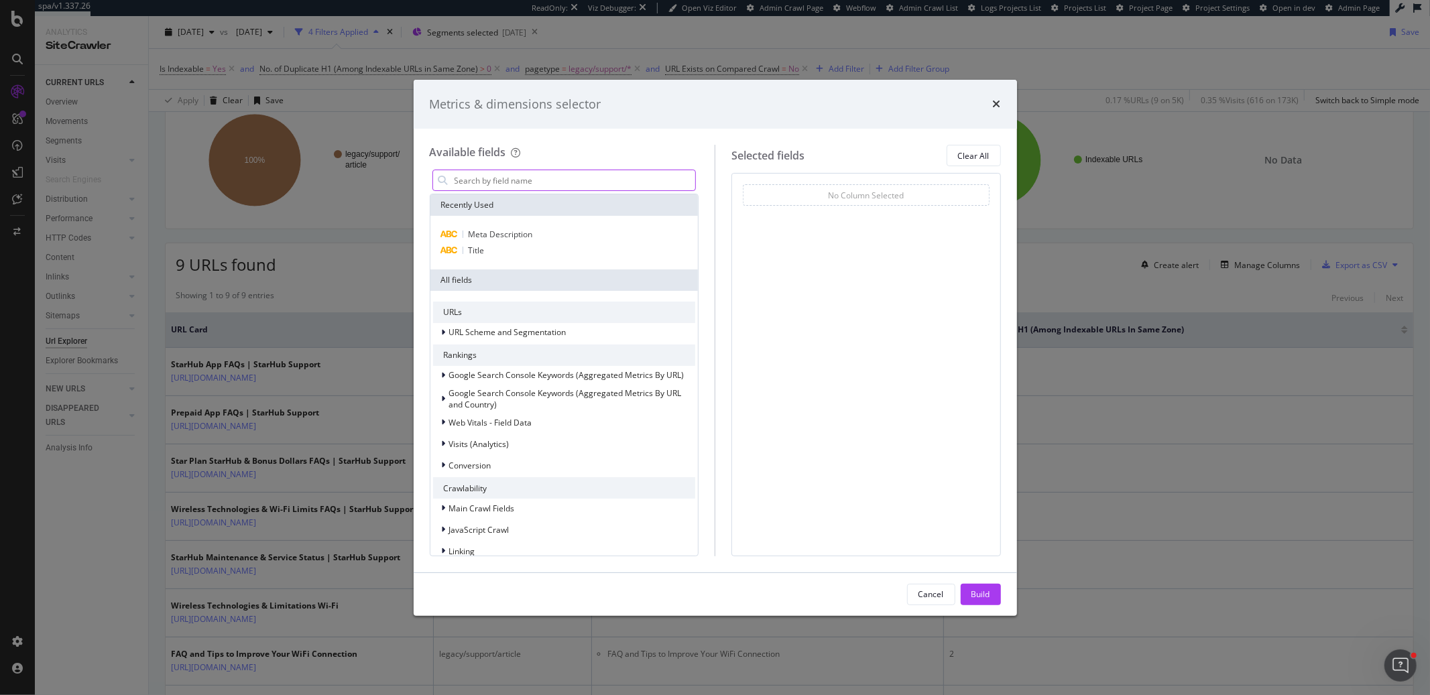
click at [665, 182] on input "modal" at bounding box center [574, 180] width 243 height 20
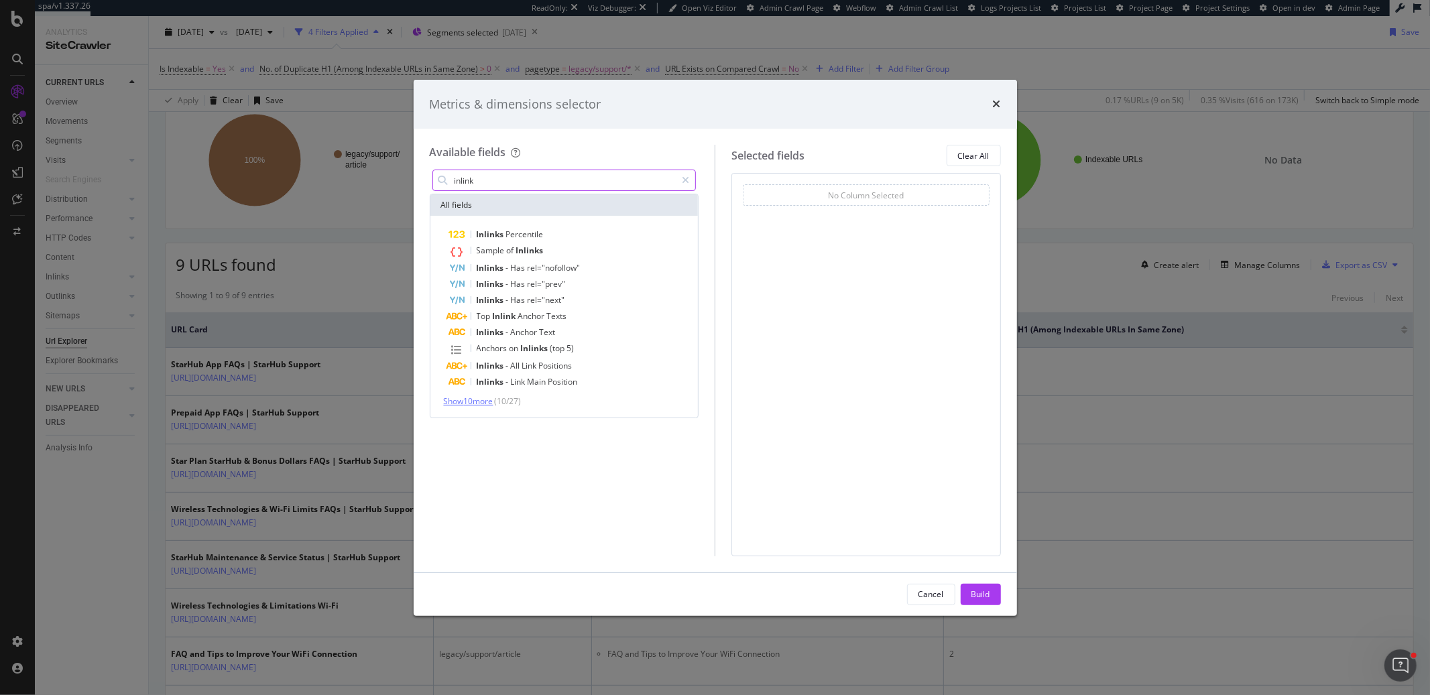
type input "inlink"
click at [477, 402] on span "Show 10 more" at bounding box center [469, 401] width 50 height 11
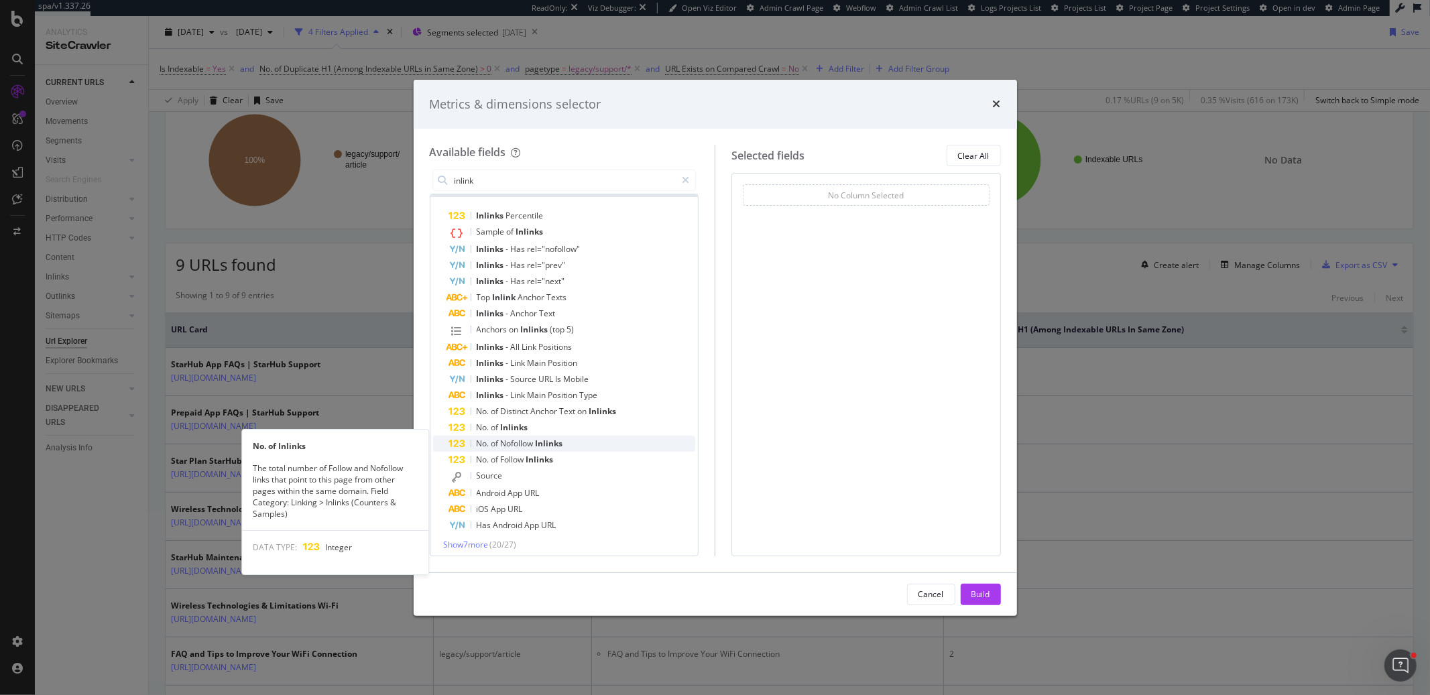
scroll to position [24, 0]
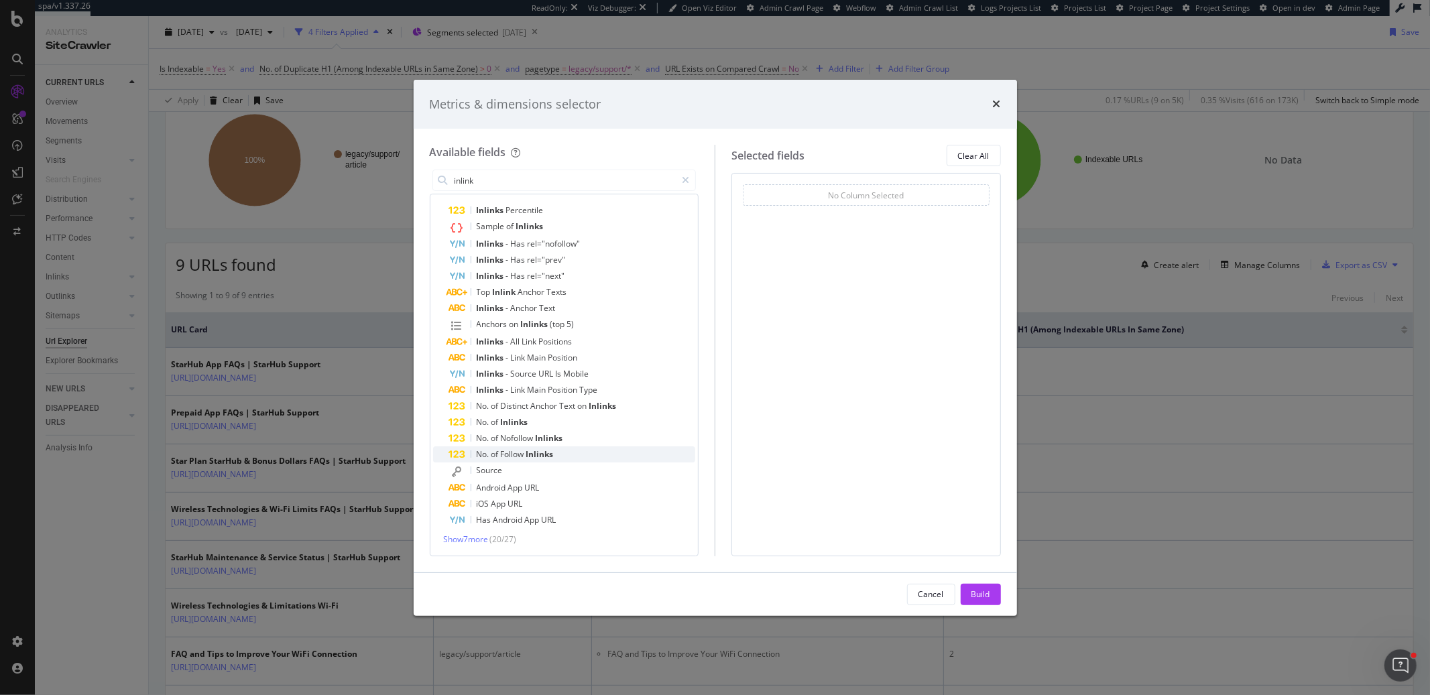
click at [539, 458] on span "Inlinks" at bounding box center [539, 454] width 27 height 11
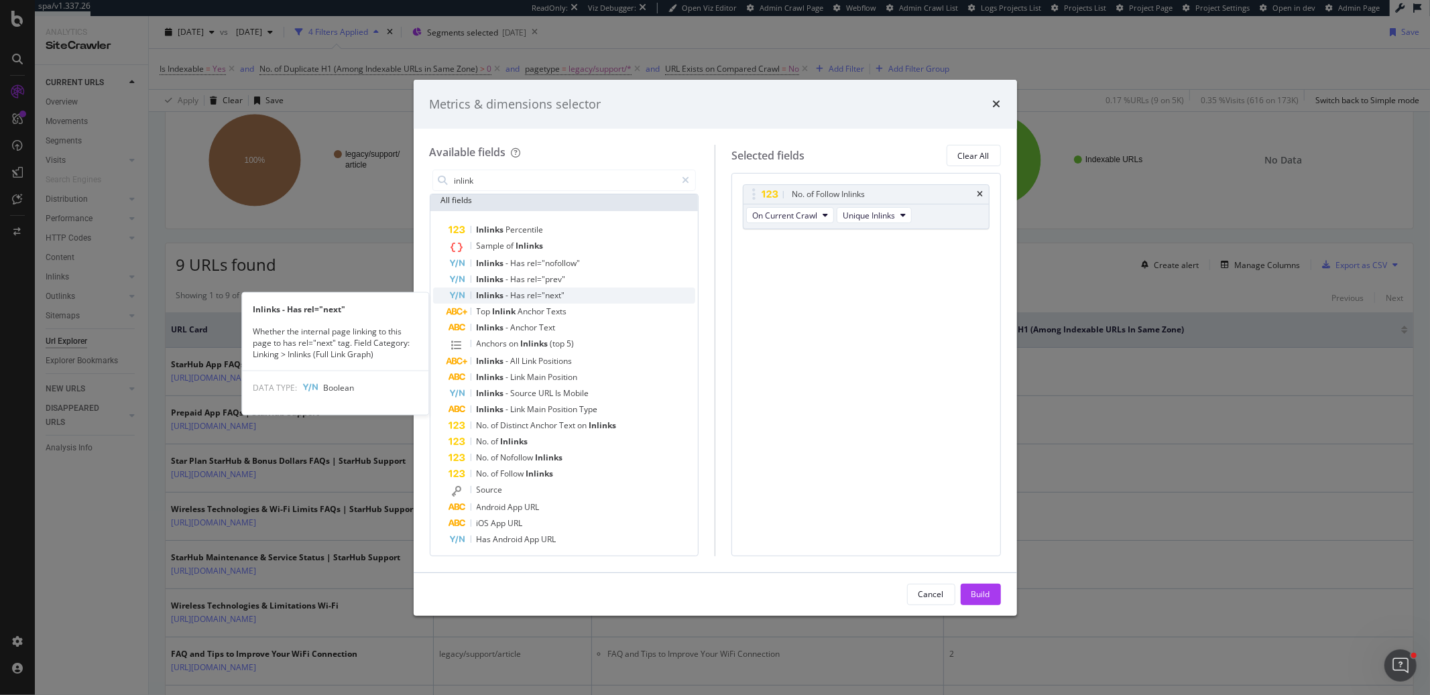
scroll to position [0, 0]
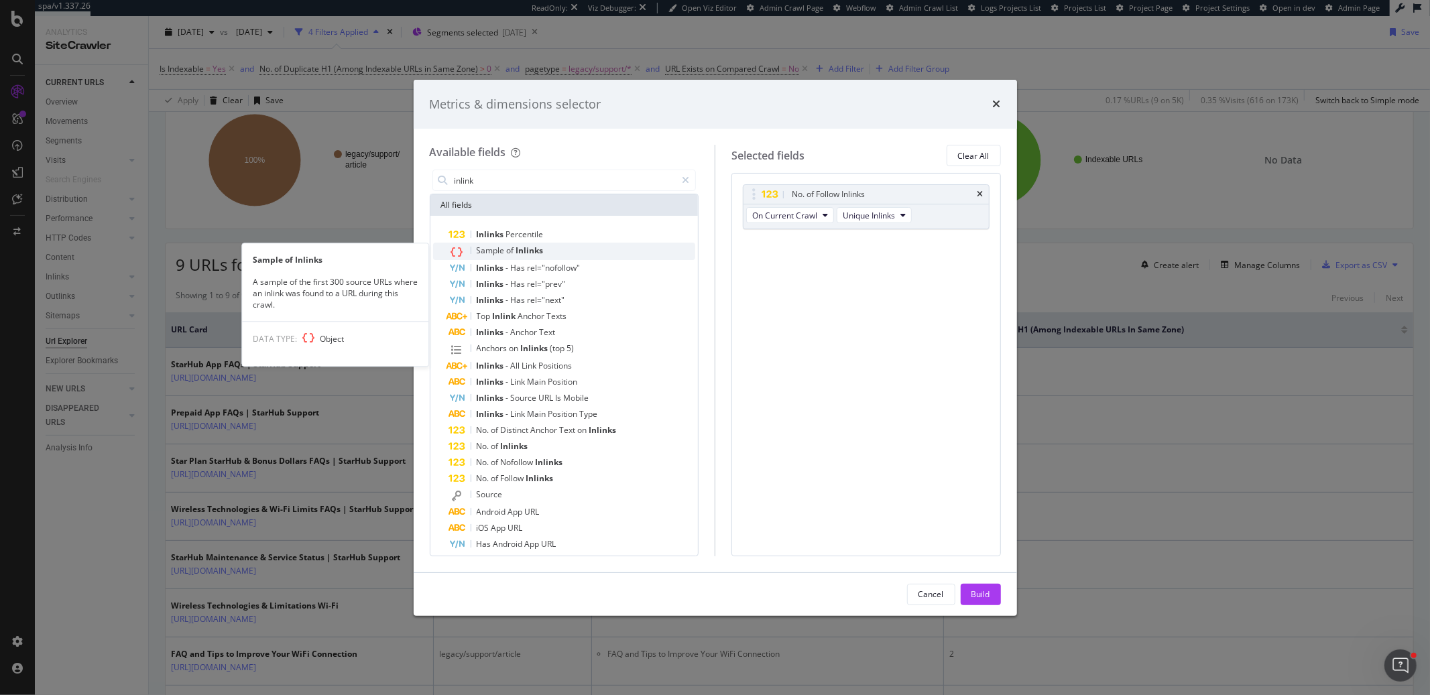
click at [521, 255] on span "Inlinks" at bounding box center [529, 250] width 27 height 11
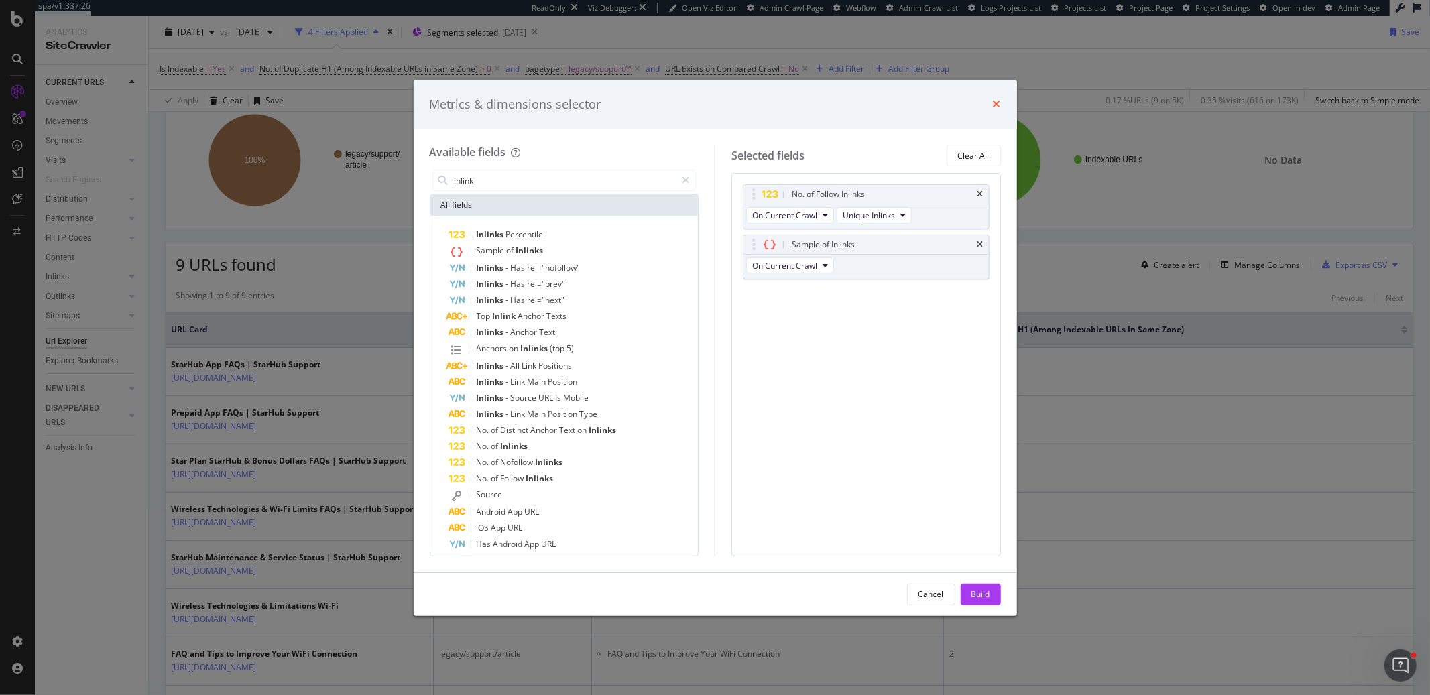
click at [995, 107] on icon "times" at bounding box center [997, 104] width 8 height 11
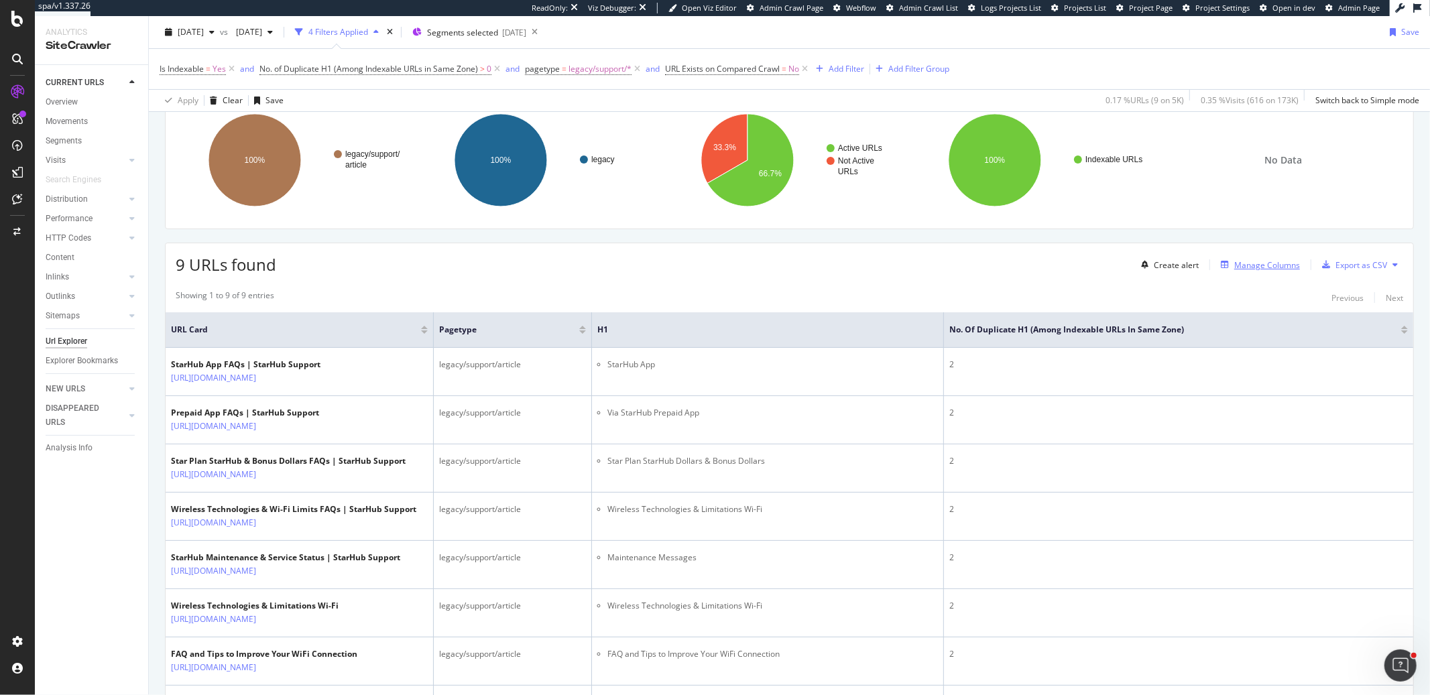
click at [1279, 266] on div "Manage Columns" at bounding box center [1268, 265] width 66 height 11
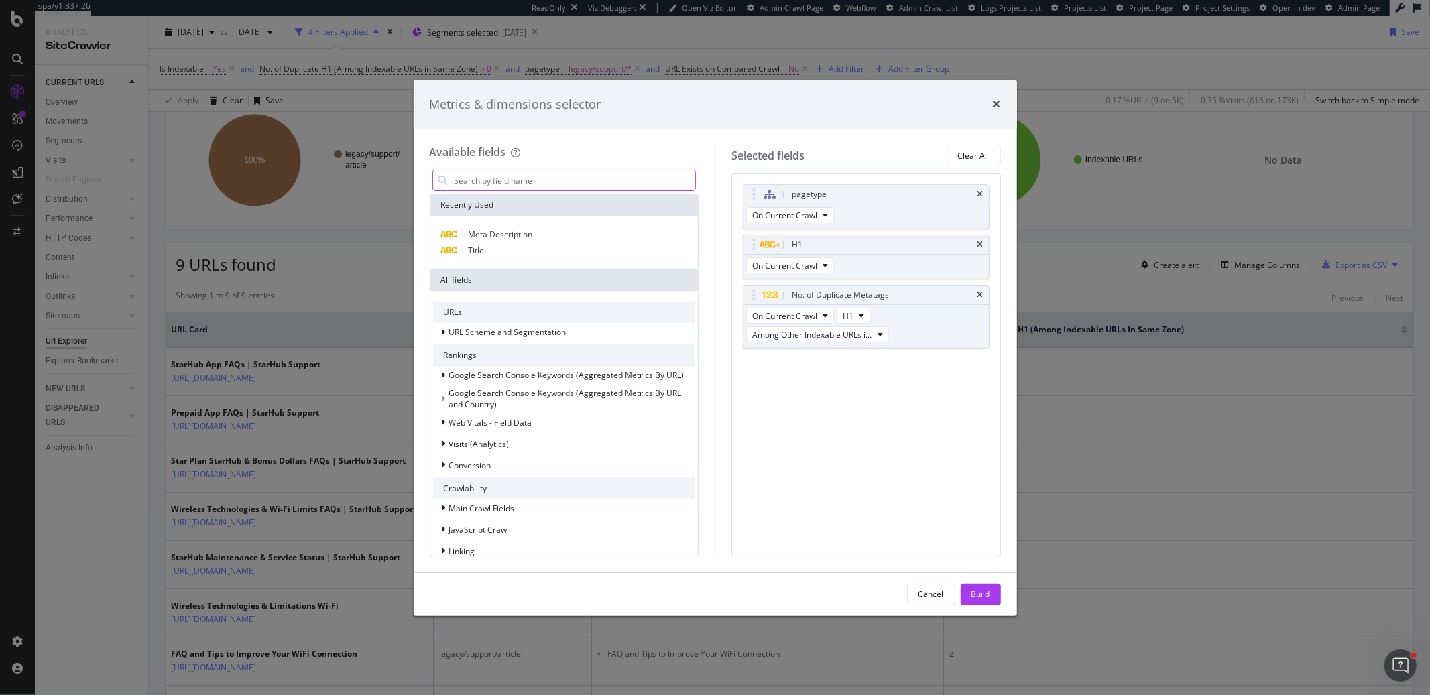
click at [535, 184] on input "modal" at bounding box center [574, 180] width 243 height 20
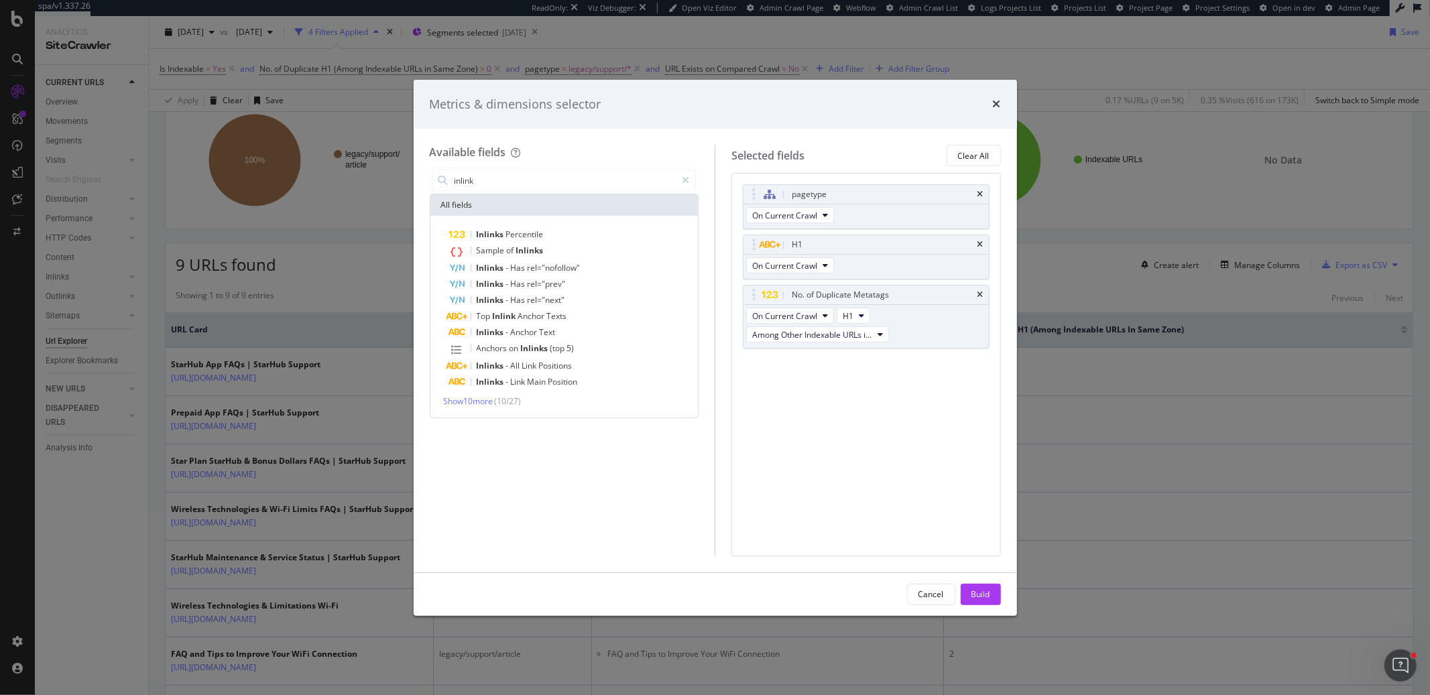
type input "inlink"
click at [455, 393] on div "Inlinks Percentile Sample of Inlinks Inlinks - Has rel="nofollow" Inlinks - Has…" at bounding box center [564, 317] width 263 height 180
click at [458, 401] on span "Show 10 more" at bounding box center [469, 401] width 50 height 11
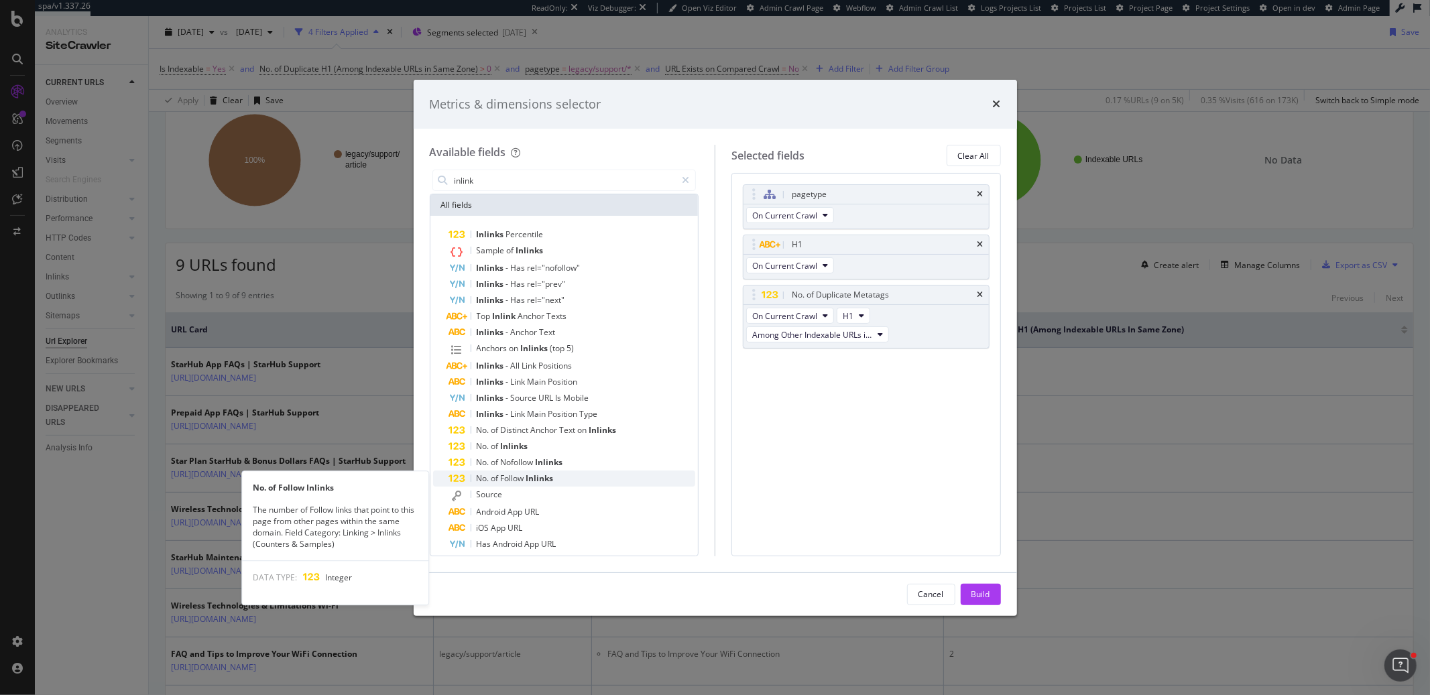
click at [522, 475] on span "Follow" at bounding box center [513, 478] width 25 height 11
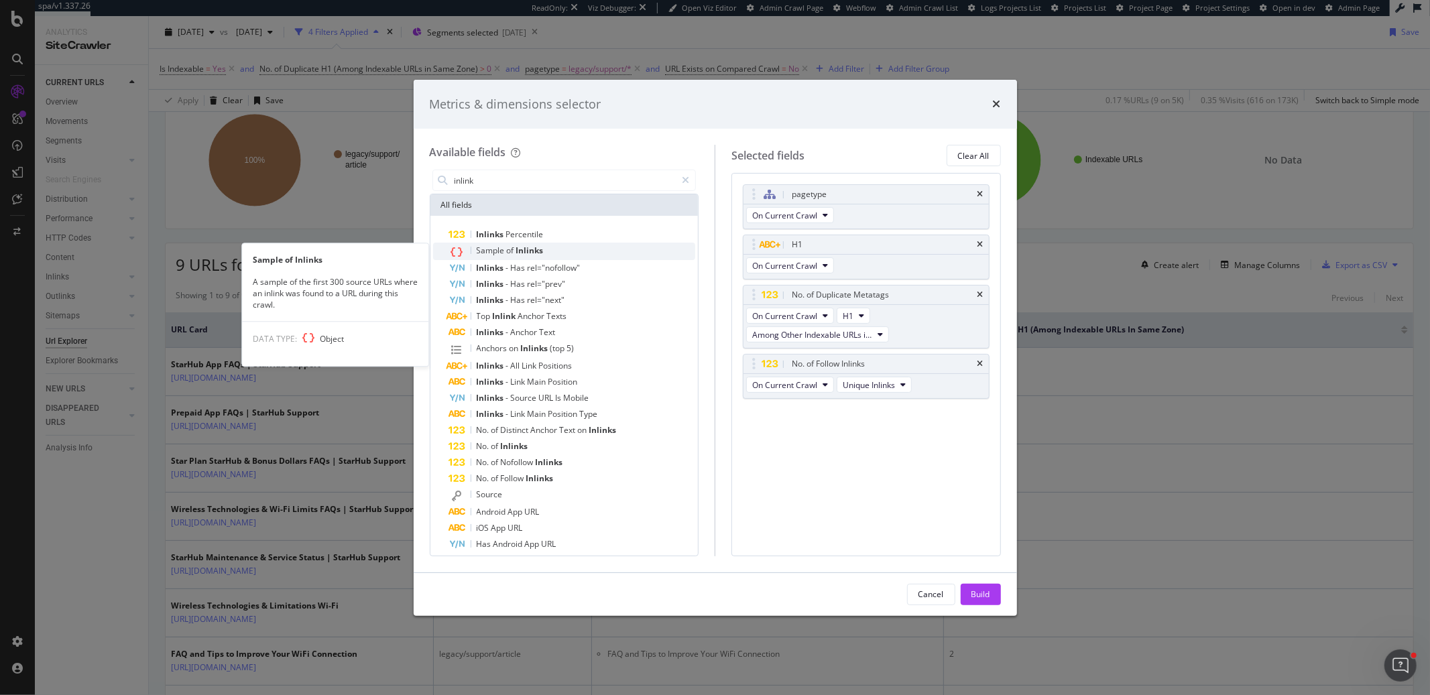
click at [519, 254] on span "Inlinks" at bounding box center [529, 250] width 27 height 11
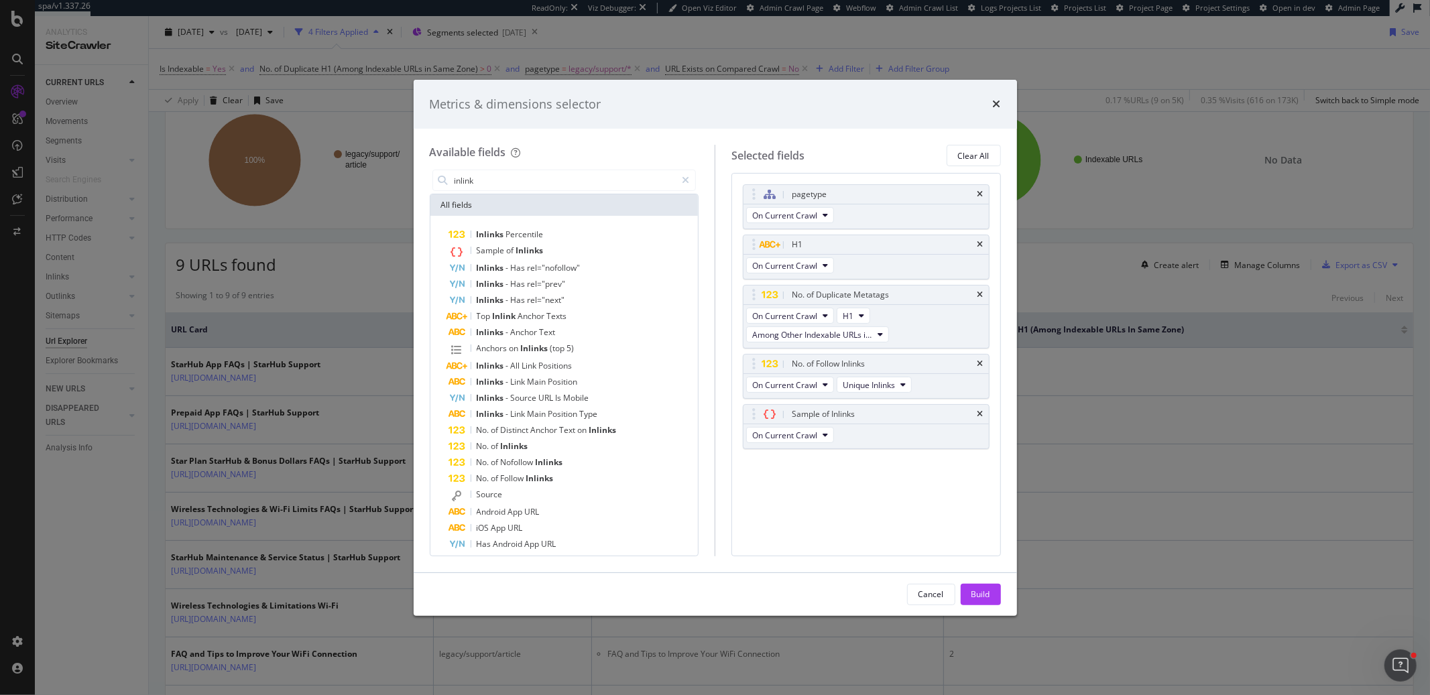
click at [995, 591] on button "Build" at bounding box center [981, 594] width 40 height 21
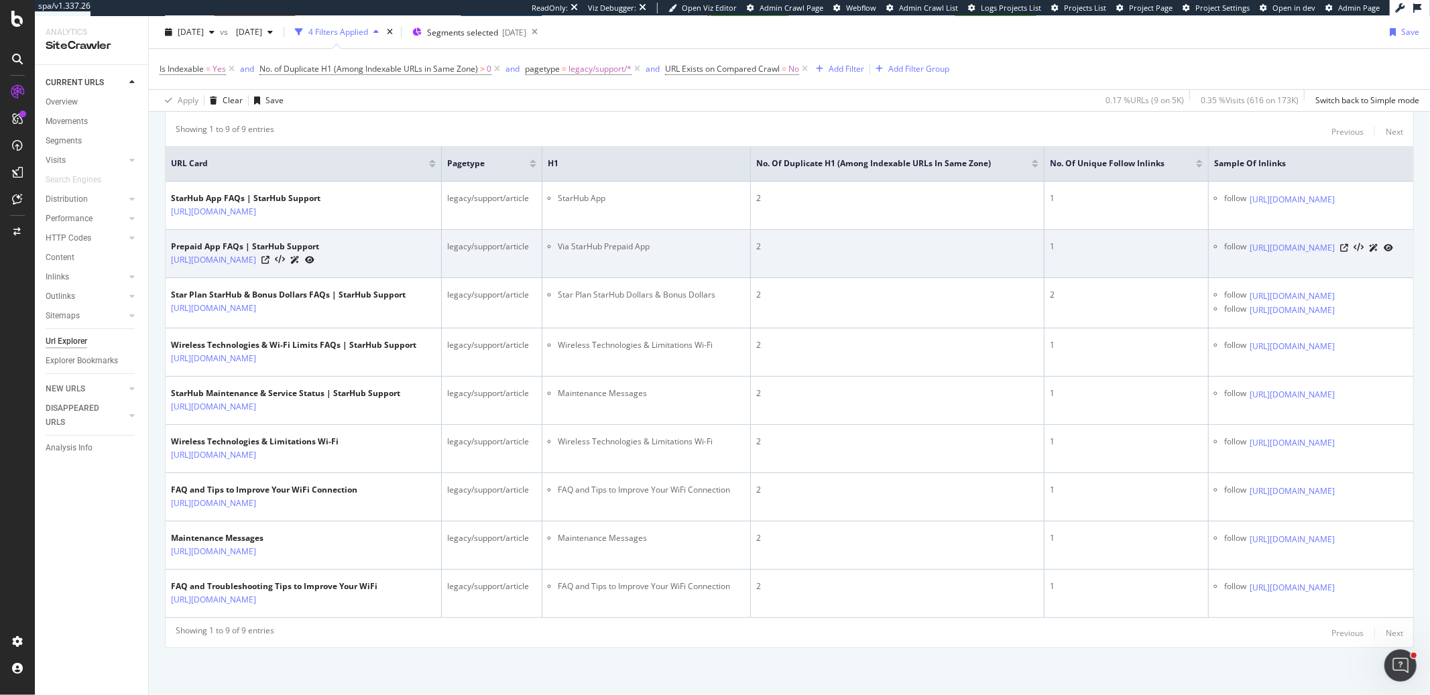
scroll to position [364, 0]
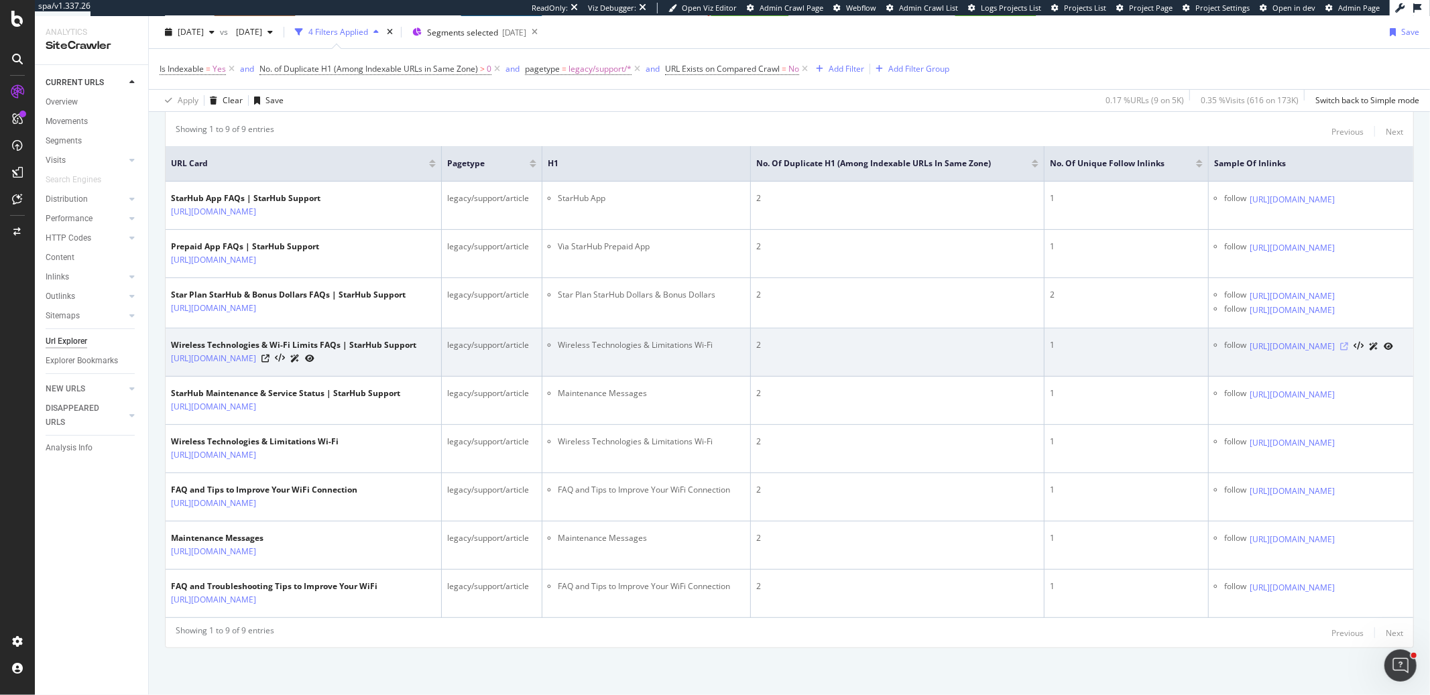
click at [1349, 343] on icon at bounding box center [1345, 347] width 8 height 8
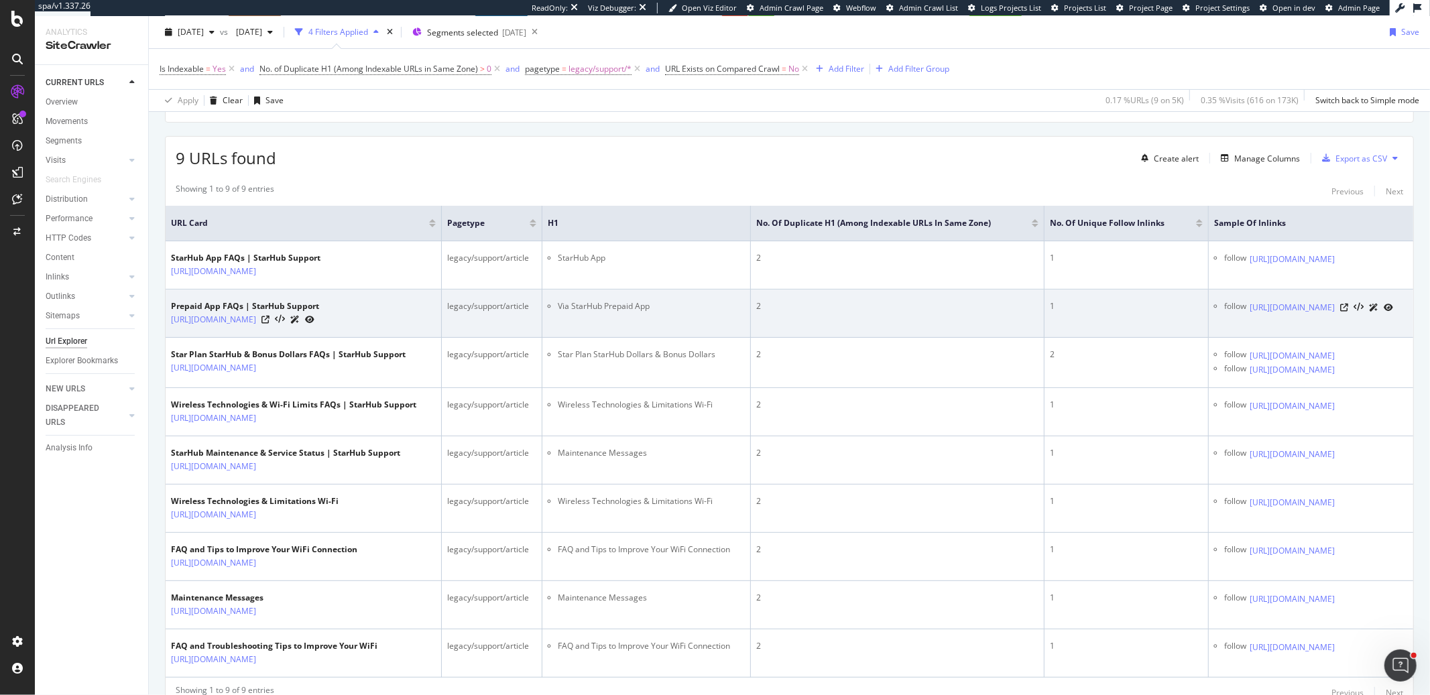
scroll to position [159, 0]
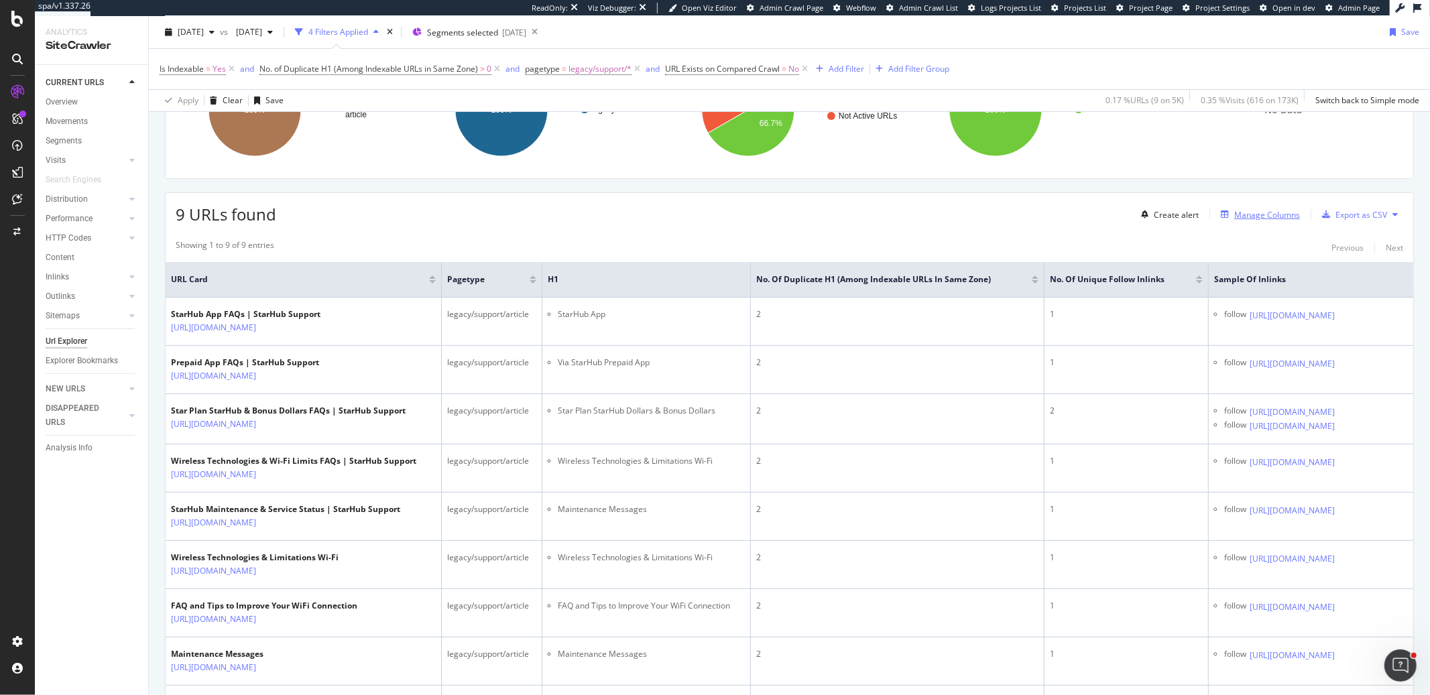
click at [1277, 214] on div "Manage Columns" at bounding box center [1268, 214] width 66 height 11
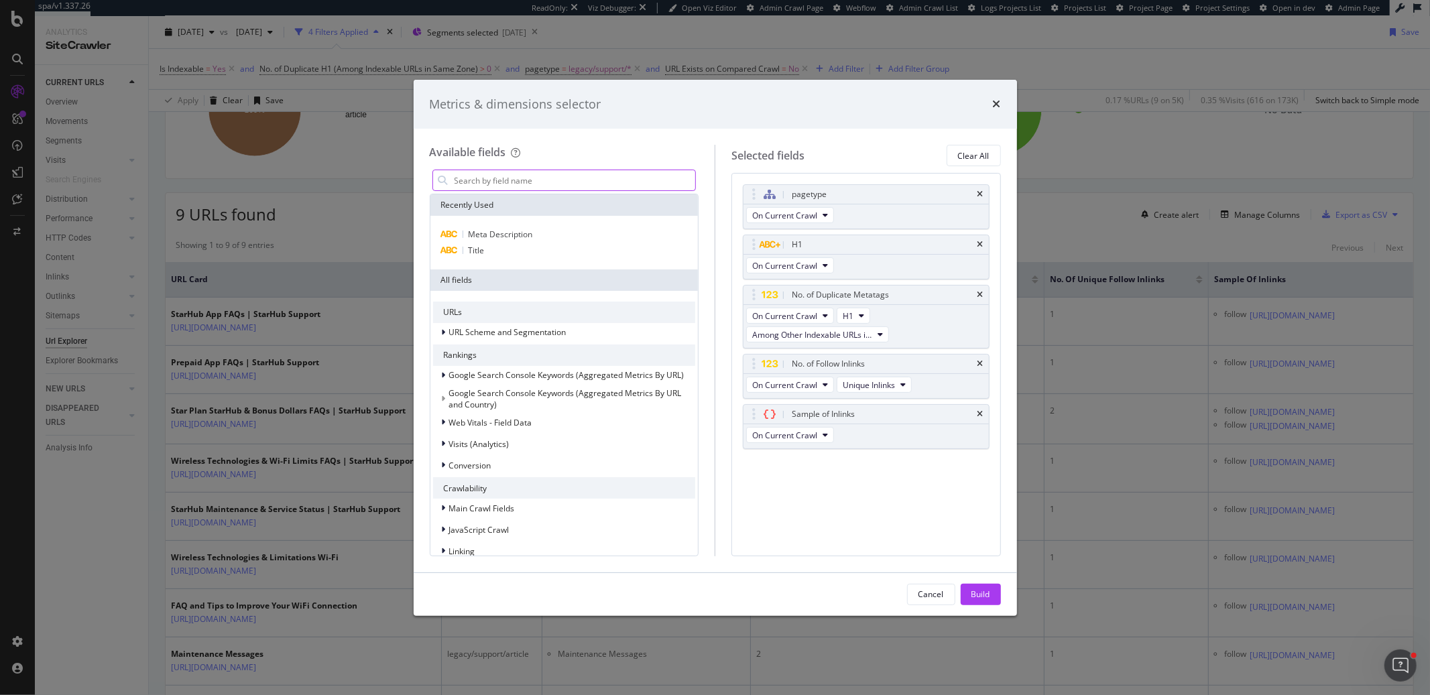
click at [662, 174] on input "modal" at bounding box center [574, 180] width 243 height 20
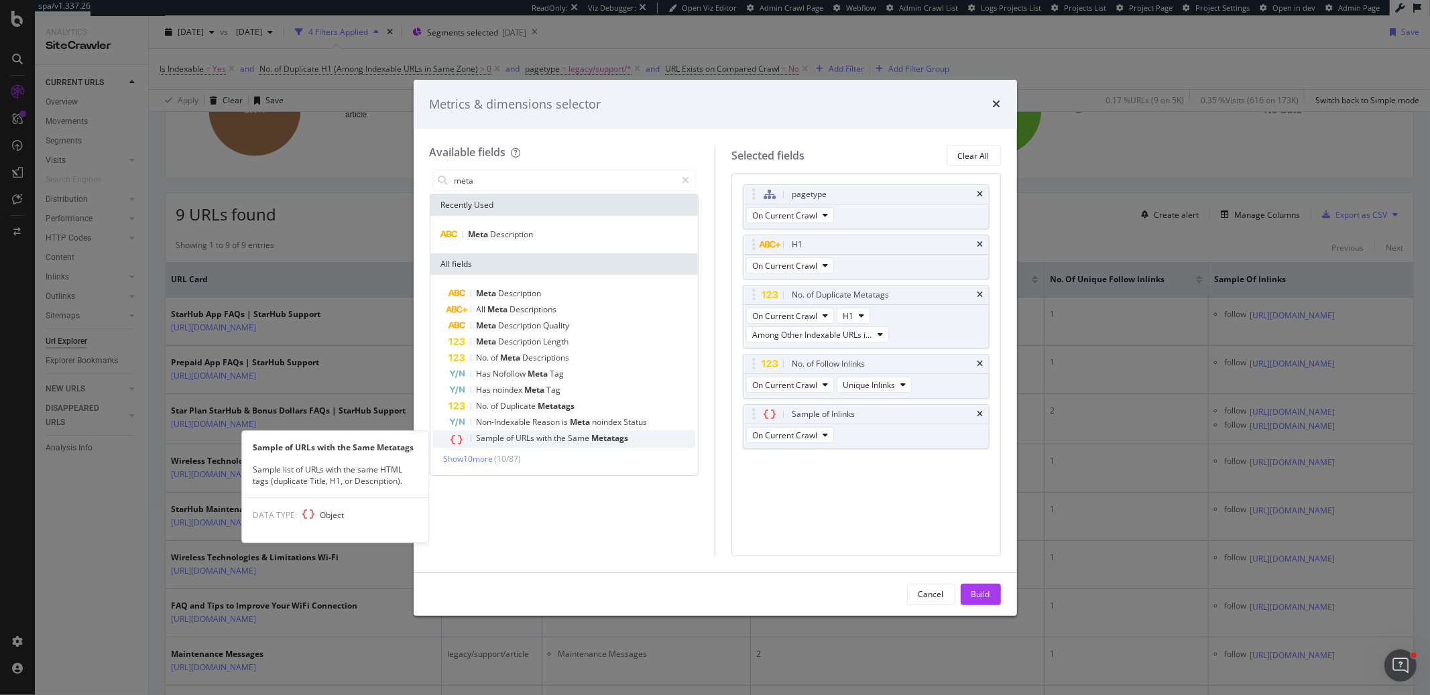
type input "meta"
click at [576, 443] on span "Same" at bounding box center [580, 438] width 23 height 11
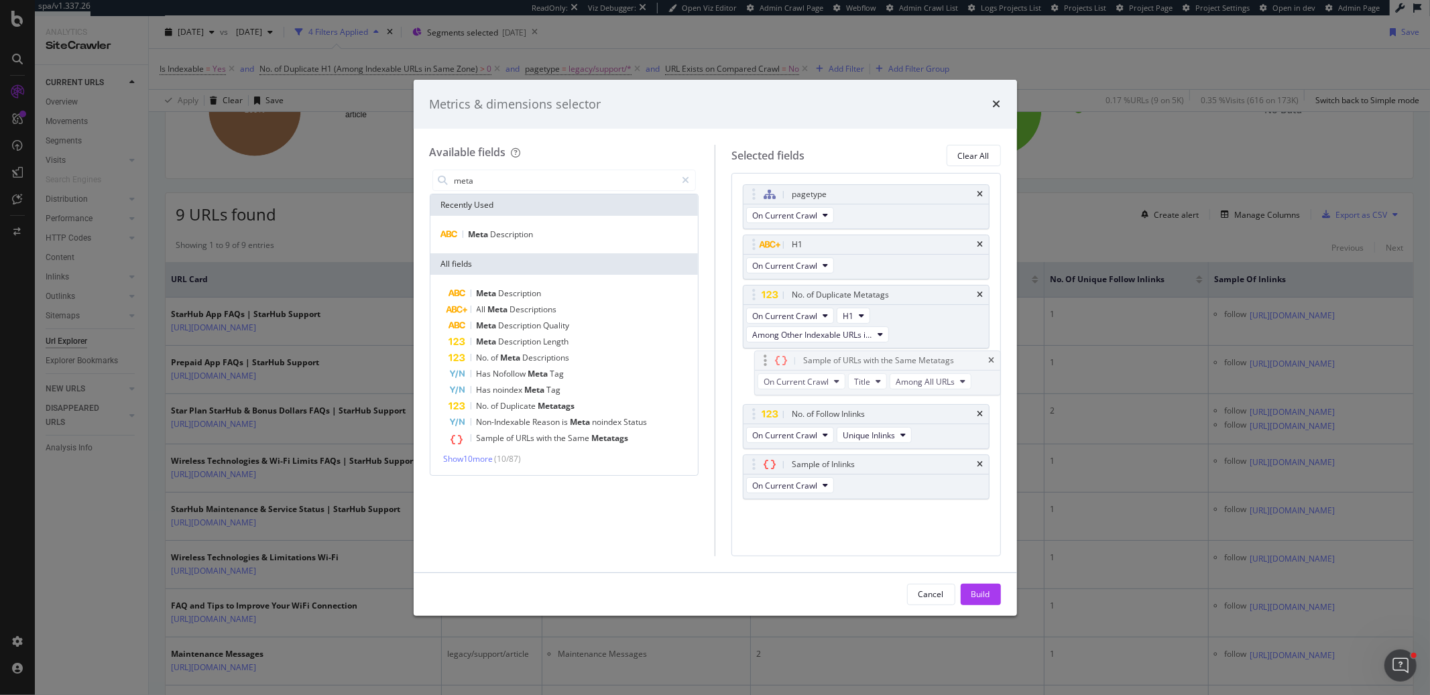
drag, startPoint x: 745, startPoint y: 466, endPoint x: 756, endPoint y: 361, distance: 105.8
click at [756, 361] on body "spa/v1.337.26 ReadOnly: Viz Debugger: Open Viz Editor Admin Crawl Page Webflow …" at bounding box center [715, 347] width 1430 height 695
click at [850, 387] on span "Title" at bounding box center [851, 385] width 16 height 11
click at [867, 466] on div "H1" at bounding box center [870, 458] width 64 height 19
click at [997, 596] on button "Build" at bounding box center [981, 594] width 40 height 21
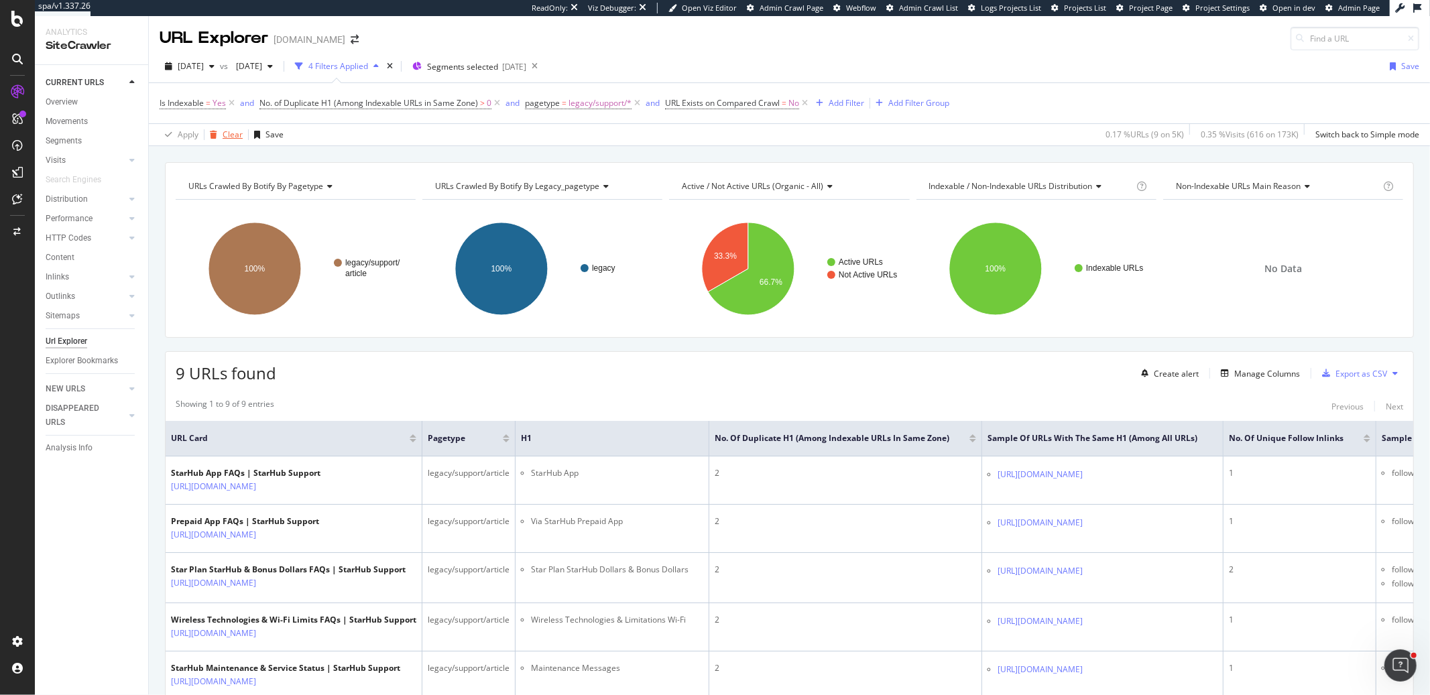
click at [223, 139] on div "Clear" at bounding box center [233, 134] width 20 height 11
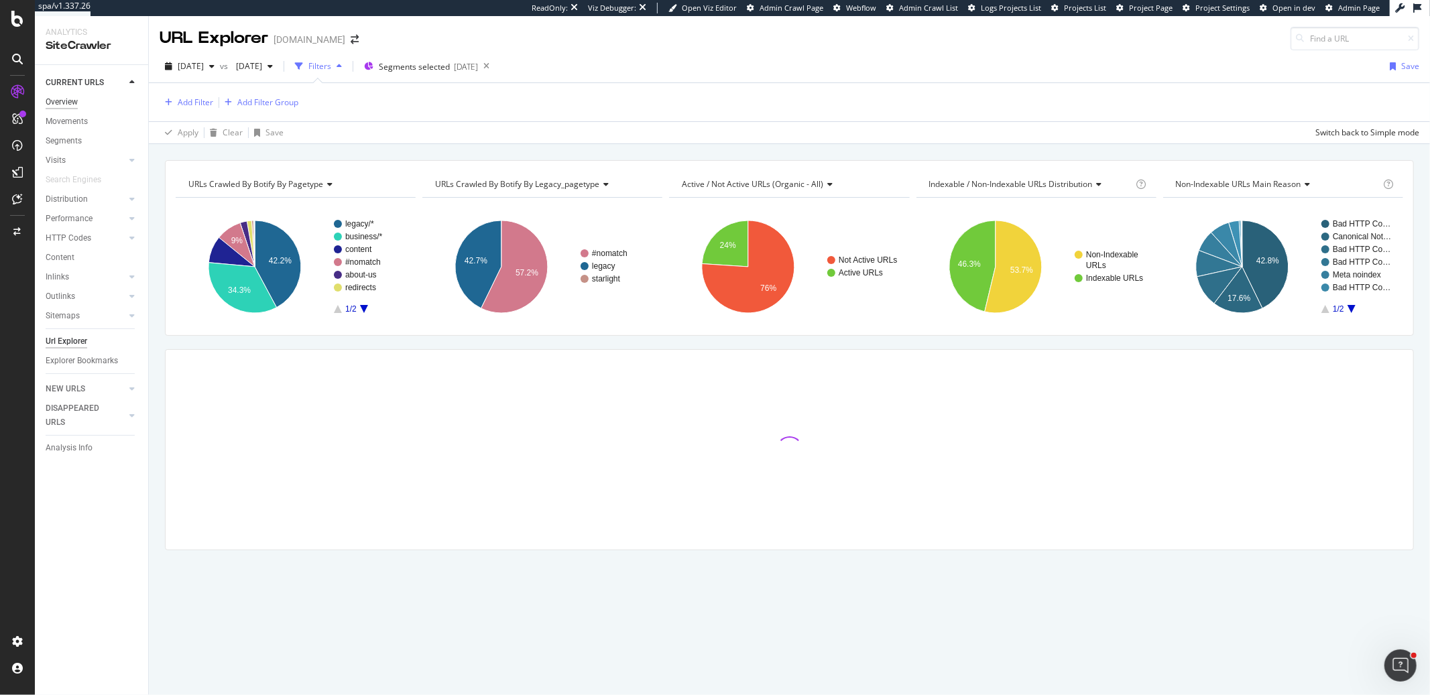
click at [61, 102] on div "Overview" at bounding box center [62, 102] width 32 height 14
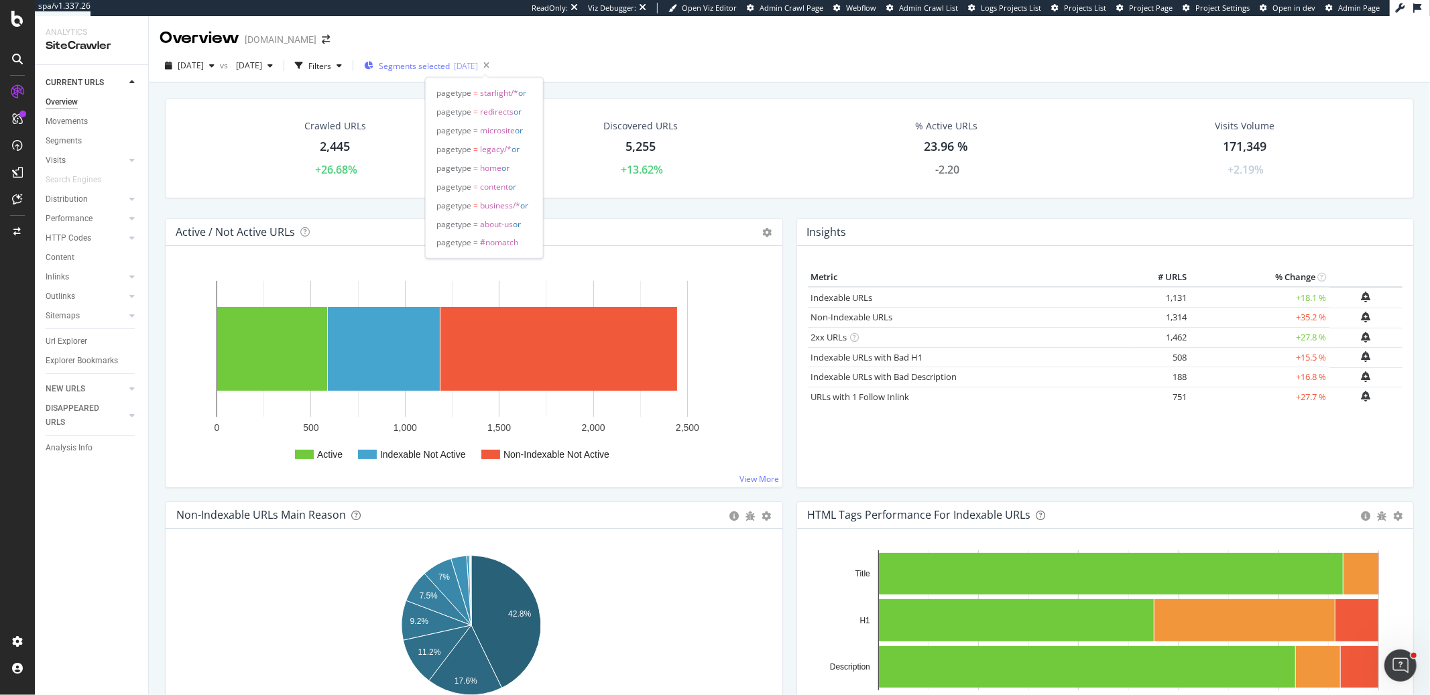
click at [450, 70] on span "Segments selected" at bounding box center [414, 65] width 71 height 11
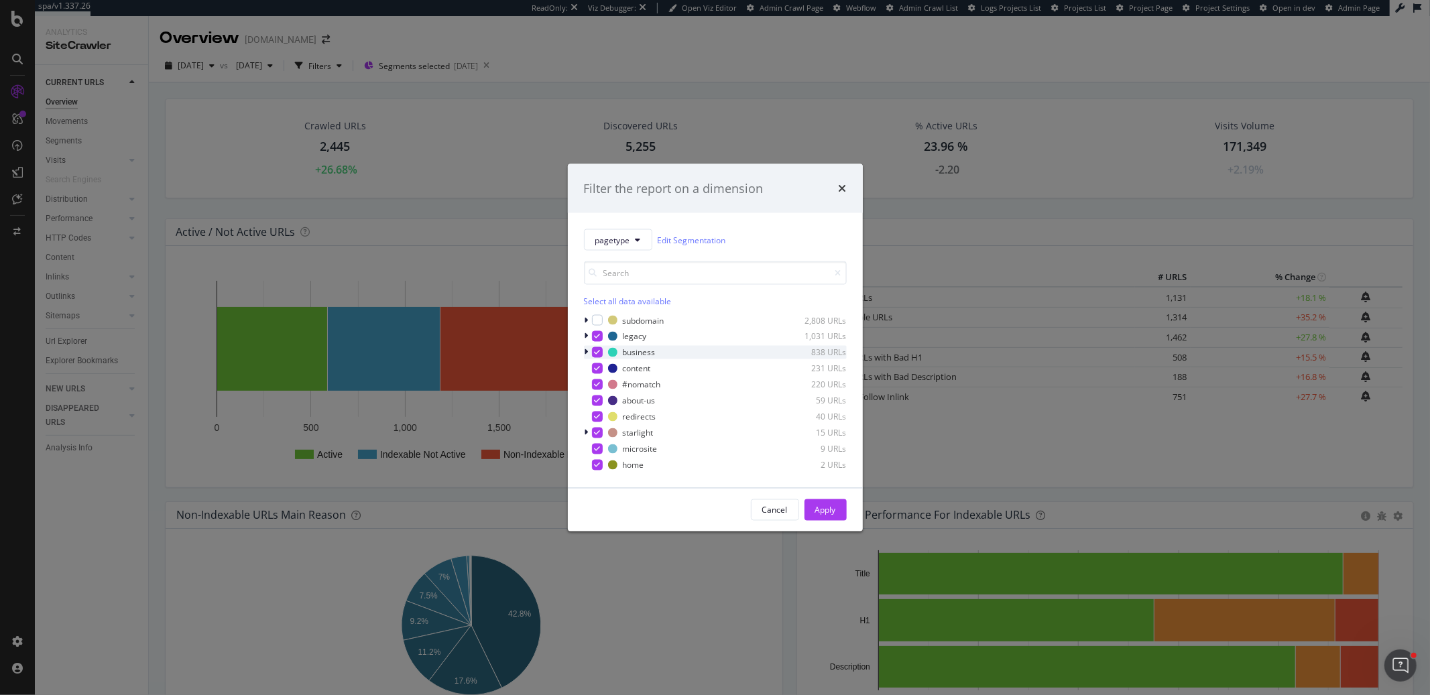
click at [596, 353] on icon "modal" at bounding box center [597, 352] width 6 height 7
click at [840, 515] on button "Apply" at bounding box center [826, 510] width 42 height 21
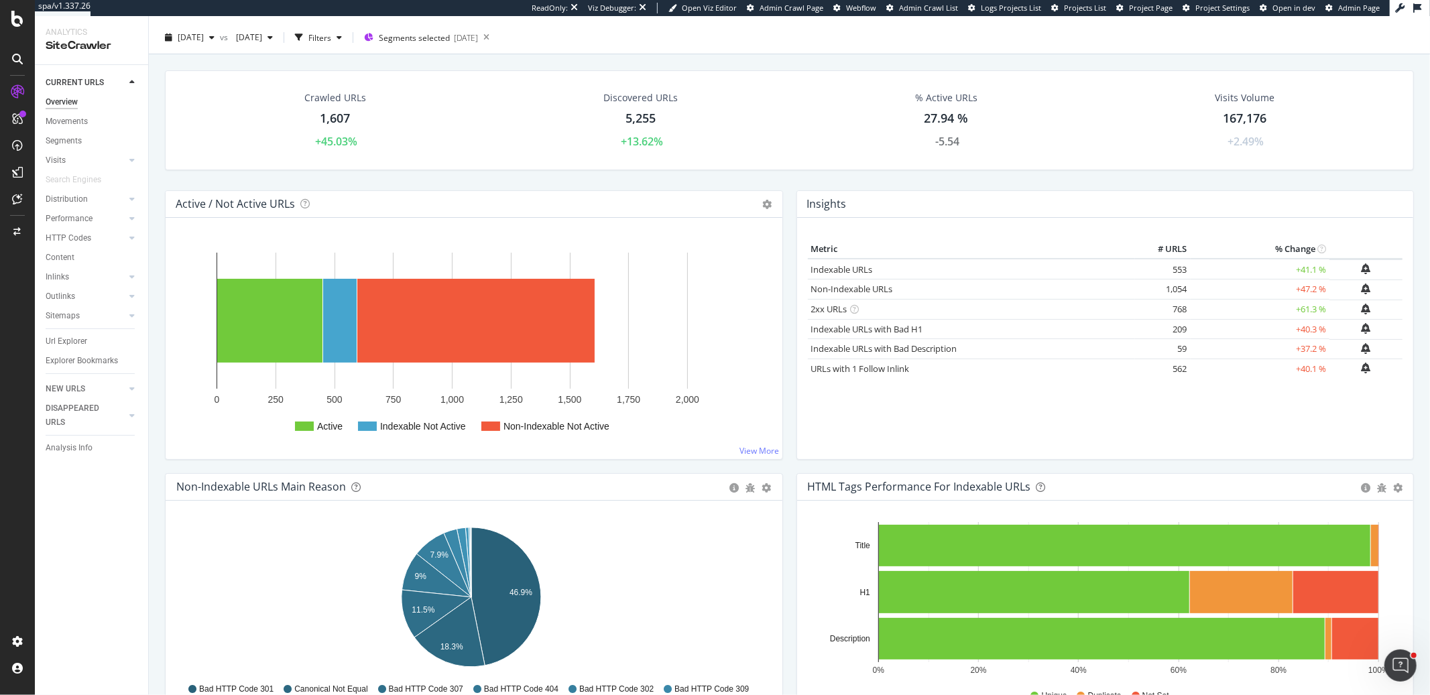
scroll to position [55, 0]
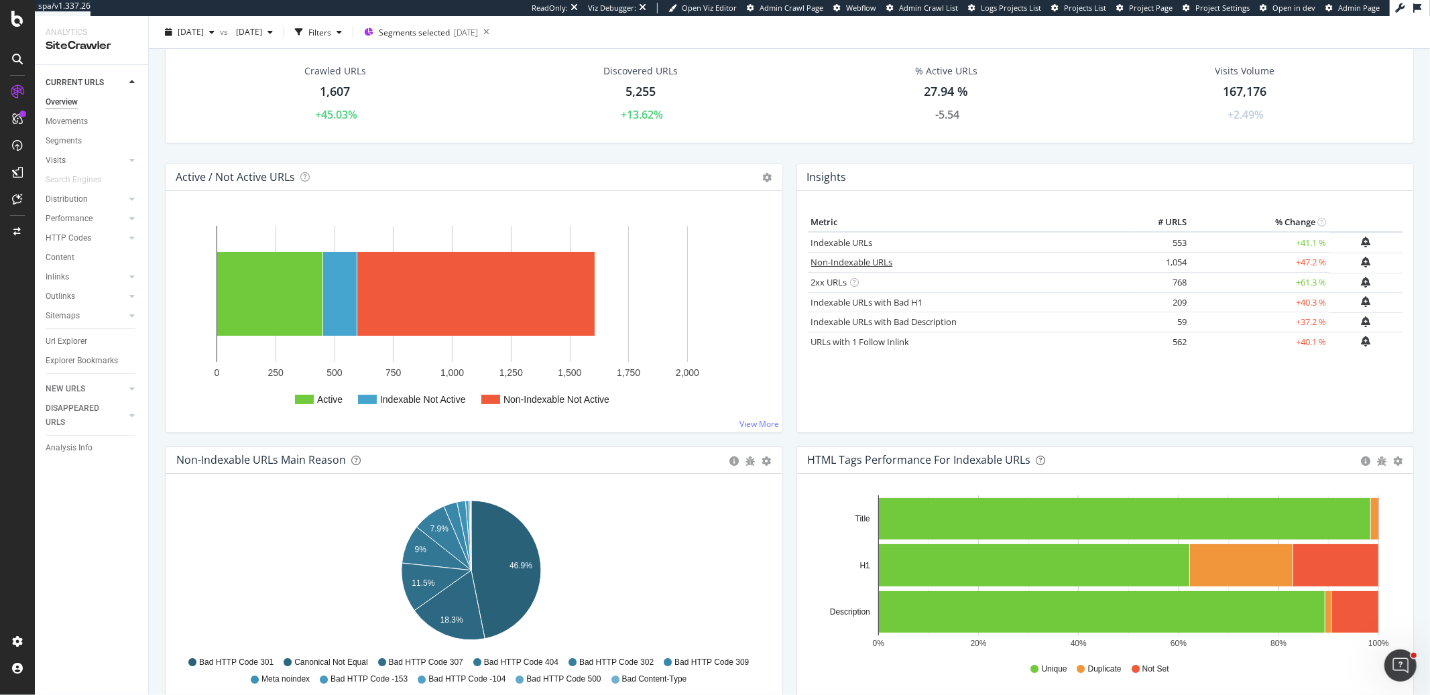
click at [862, 264] on link "Non-Indexable URLs" at bounding box center [852, 262] width 82 height 12
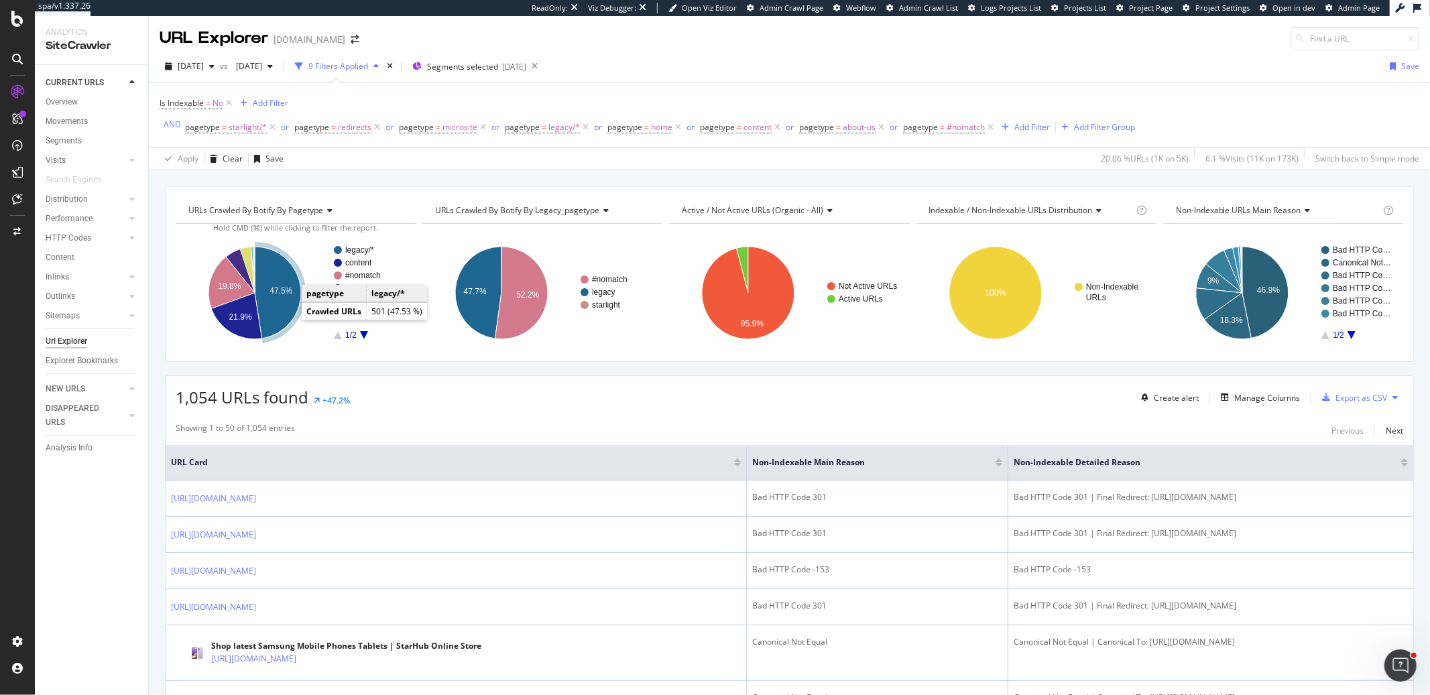
click at [286, 306] on icon "A chart." at bounding box center [278, 293] width 46 height 92
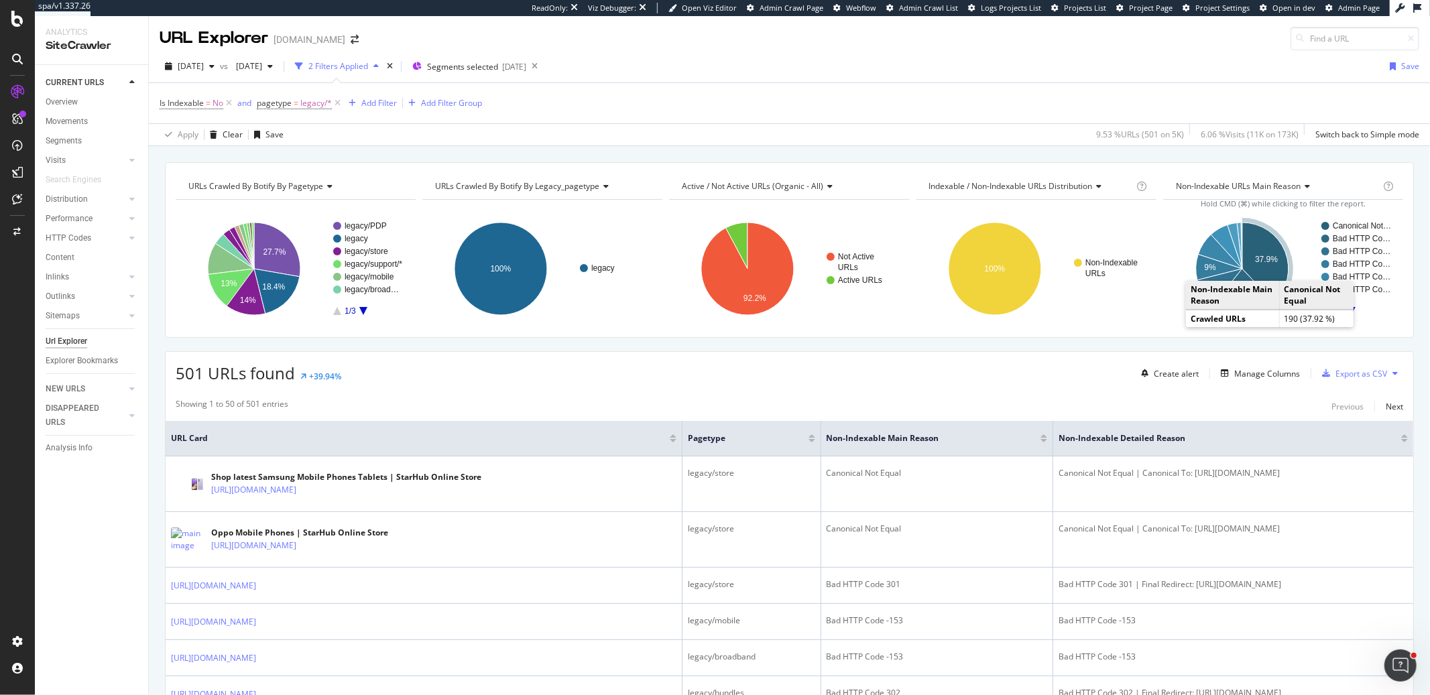
click at [1255, 256] on text "37.9%" at bounding box center [1266, 259] width 23 height 9
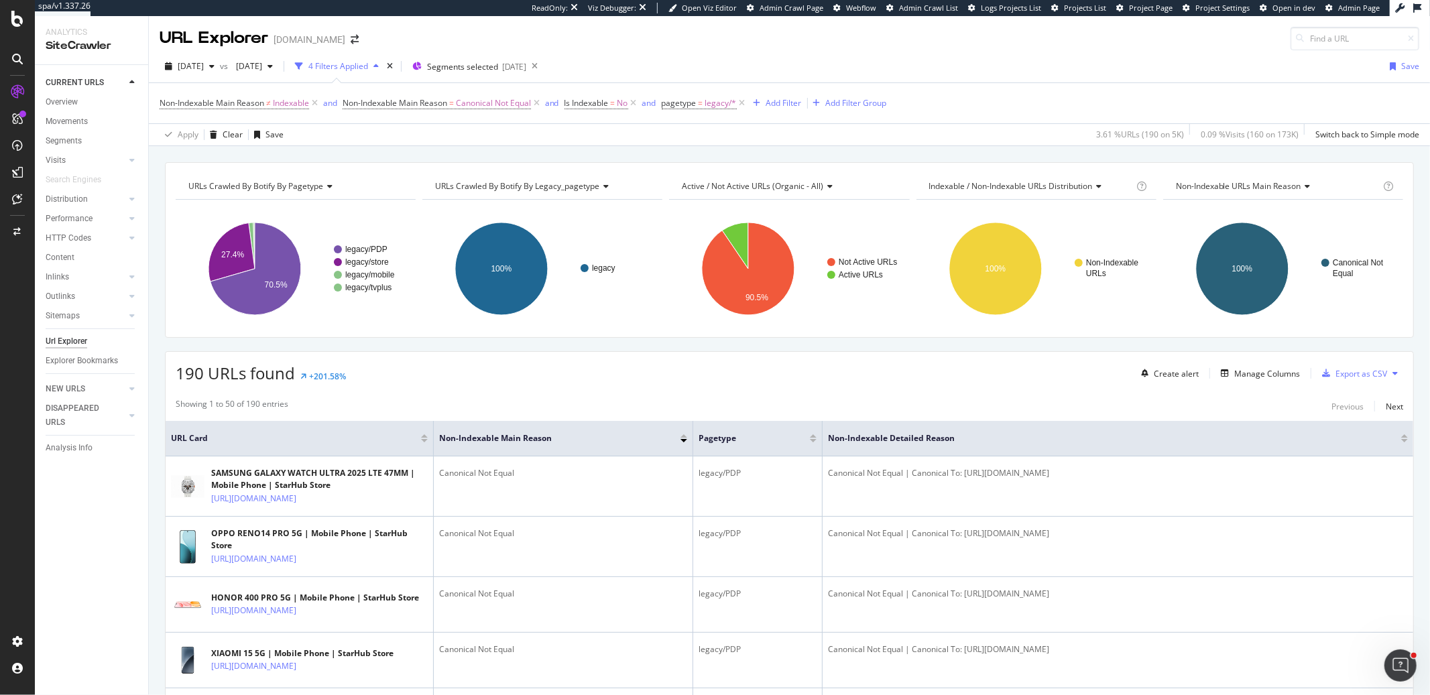
click at [317, 106] on icon at bounding box center [314, 103] width 11 height 13
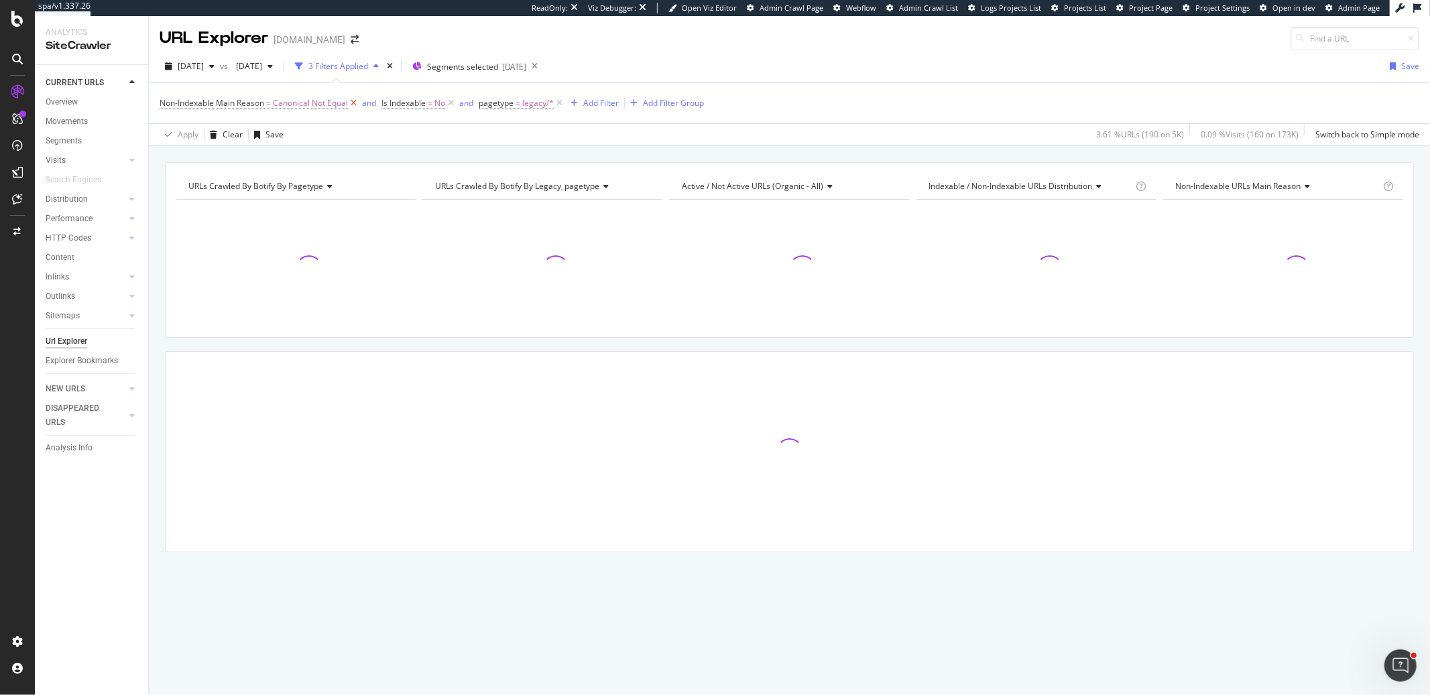
click at [357, 103] on icon at bounding box center [353, 103] width 11 height 13
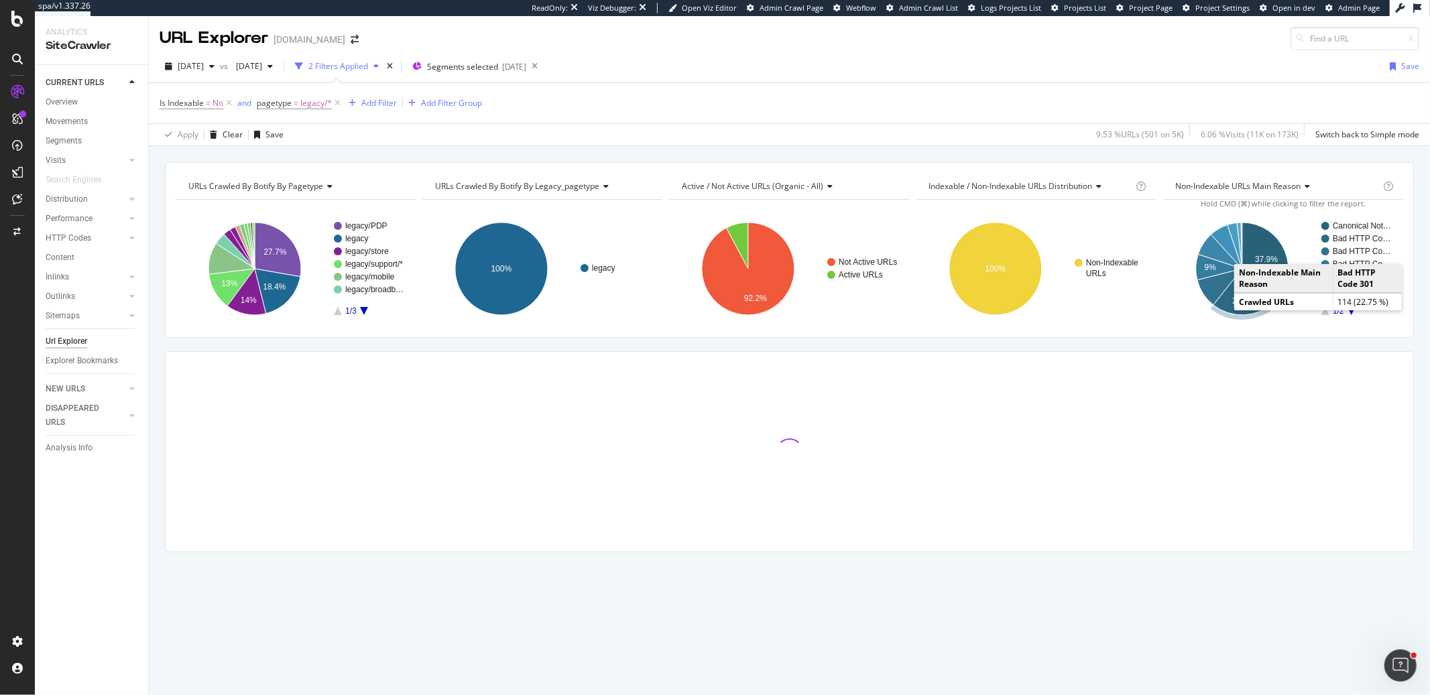
click at [1233, 299] on text "22.8%" at bounding box center [1244, 300] width 23 height 9
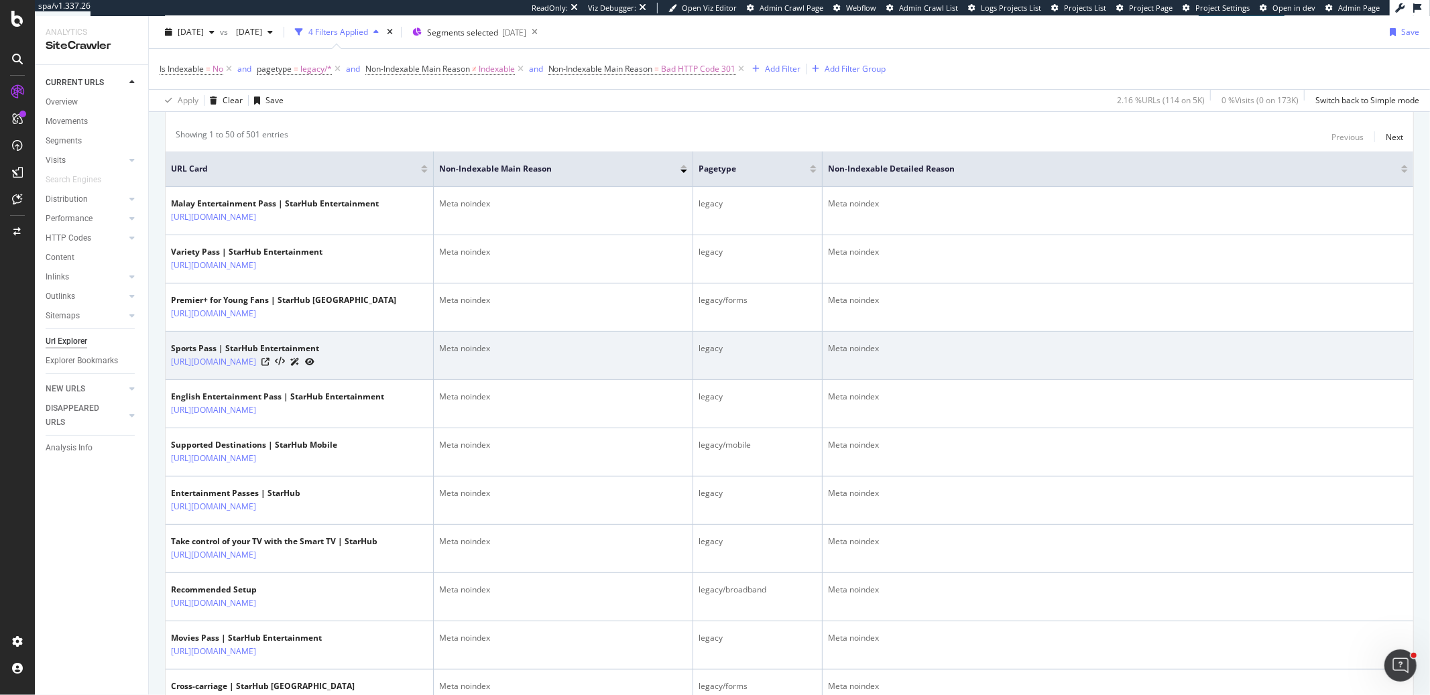
scroll to position [188, 0]
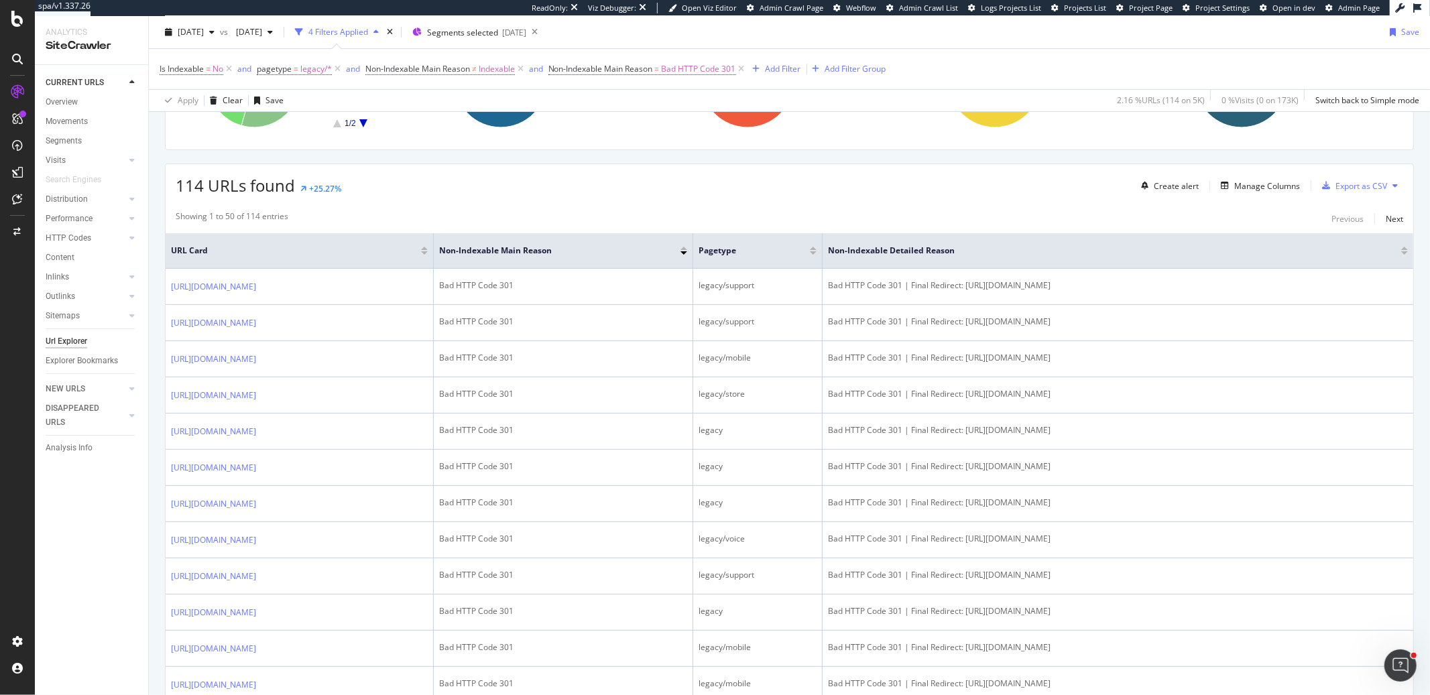
click at [405, 168] on div "114 URLs found +25.27% Create alert Manage Columns Export as CSV" at bounding box center [790, 180] width 1248 height 33
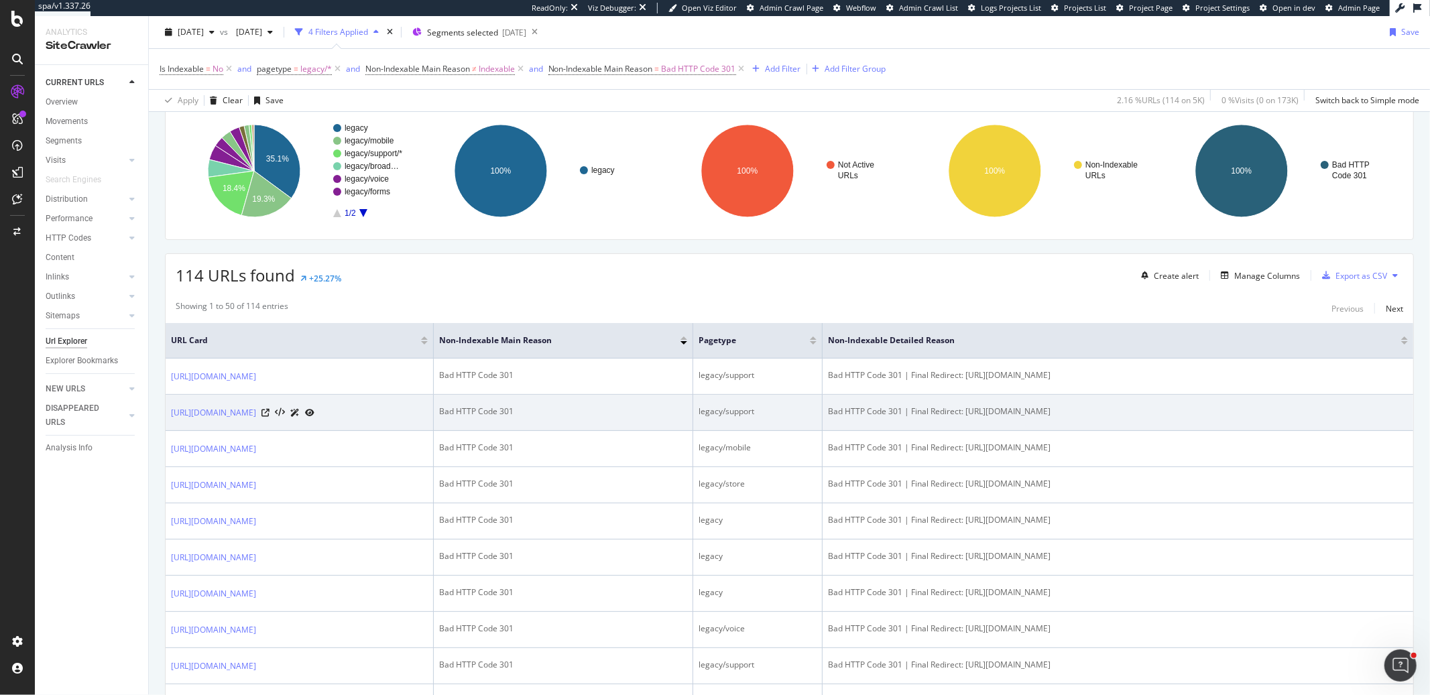
scroll to position [62, 0]
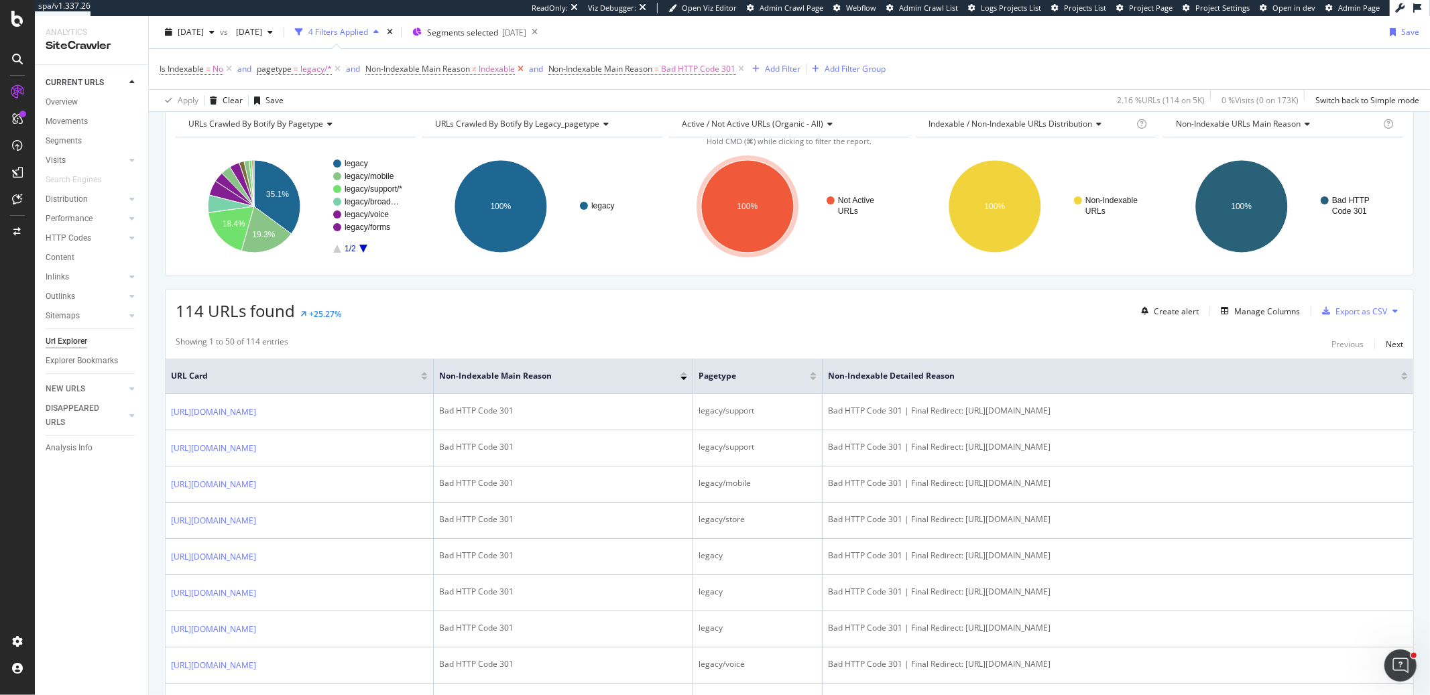
click at [522, 70] on icon at bounding box center [520, 68] width 11 height 13
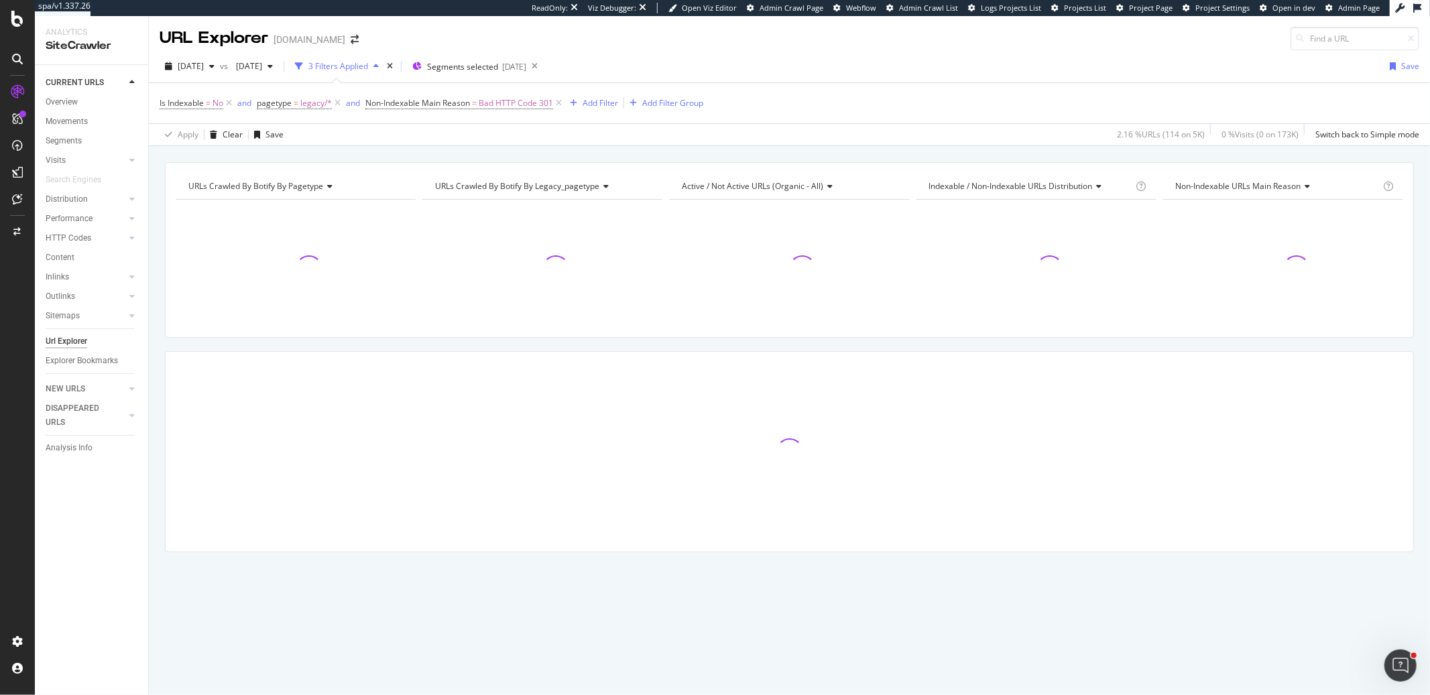
click at [562, 101] on icon at bounding box center [558, 103] width 11 height 13
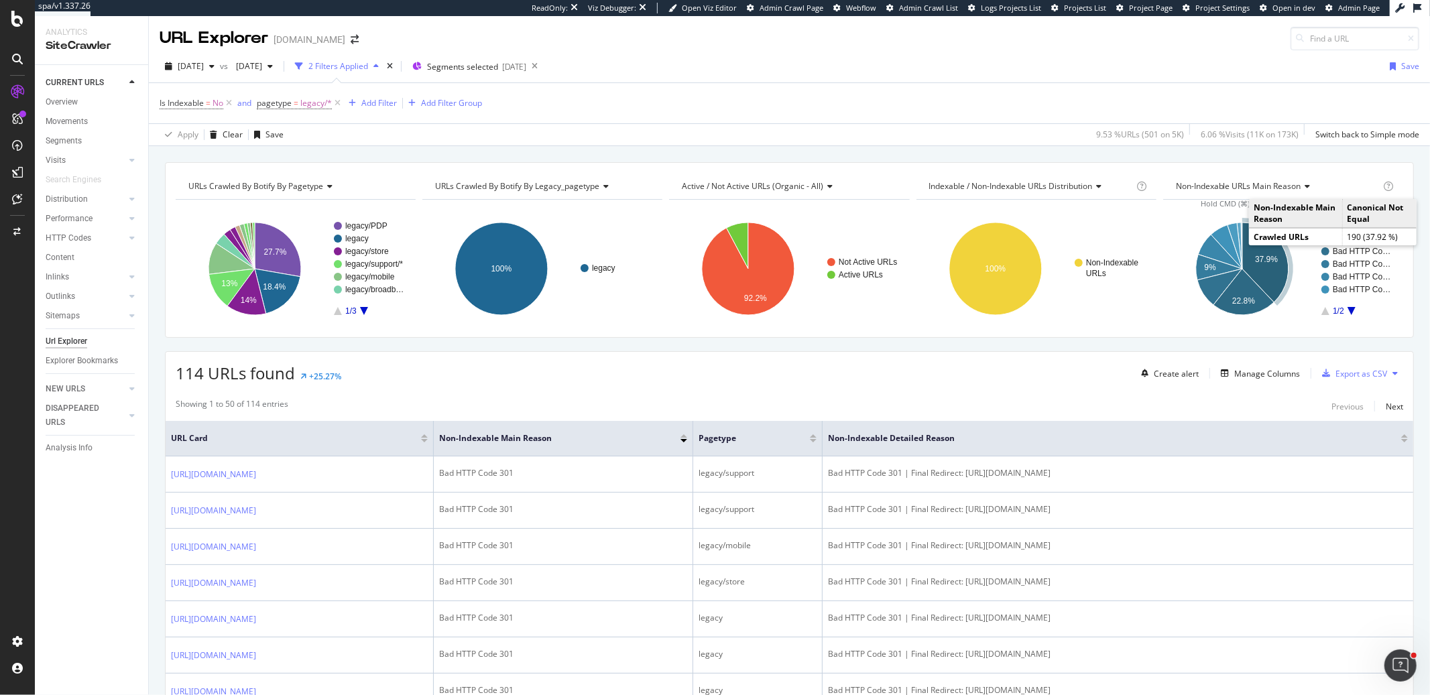
click at [1256, 271] on icon "A chart." at bounding box center [1266, 263] width 46 height 80
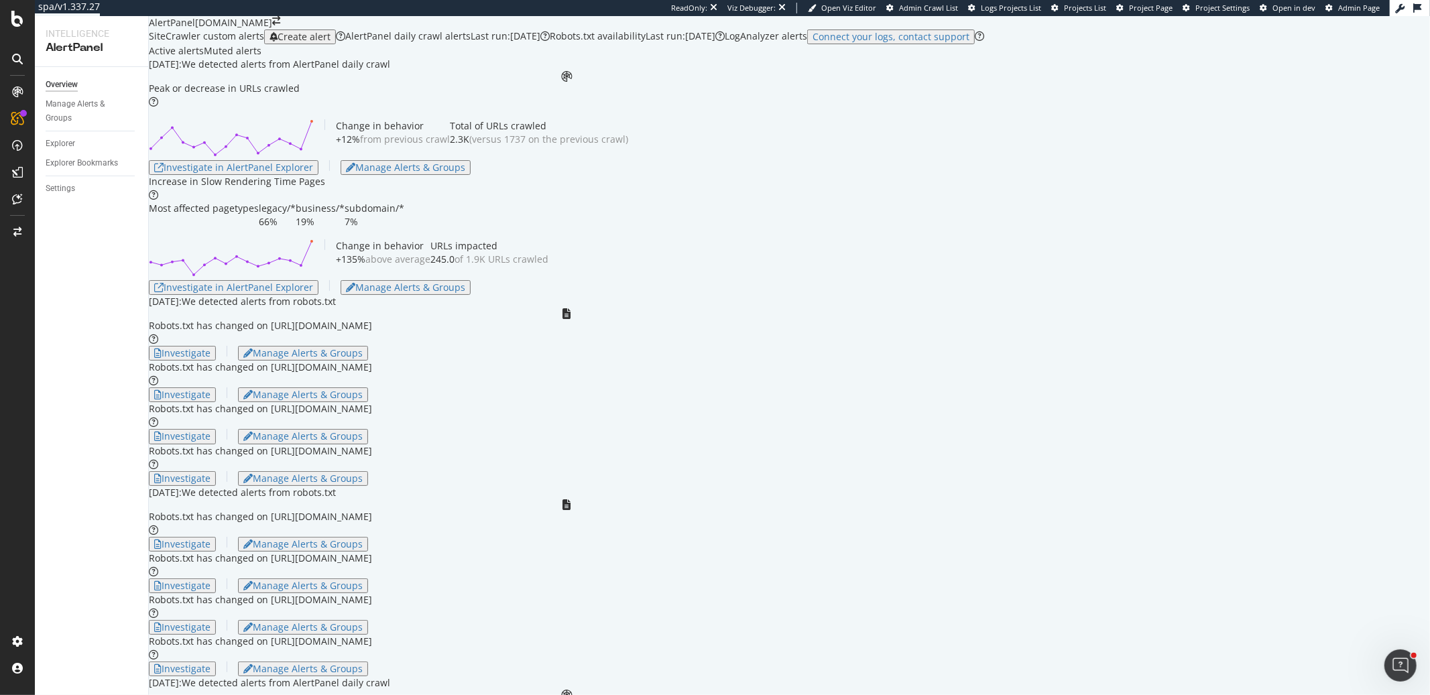
scroll to position [264, 0]
click at [211, 348] on div "Investigate" at bounding box center [182, 353] width 56 height 11
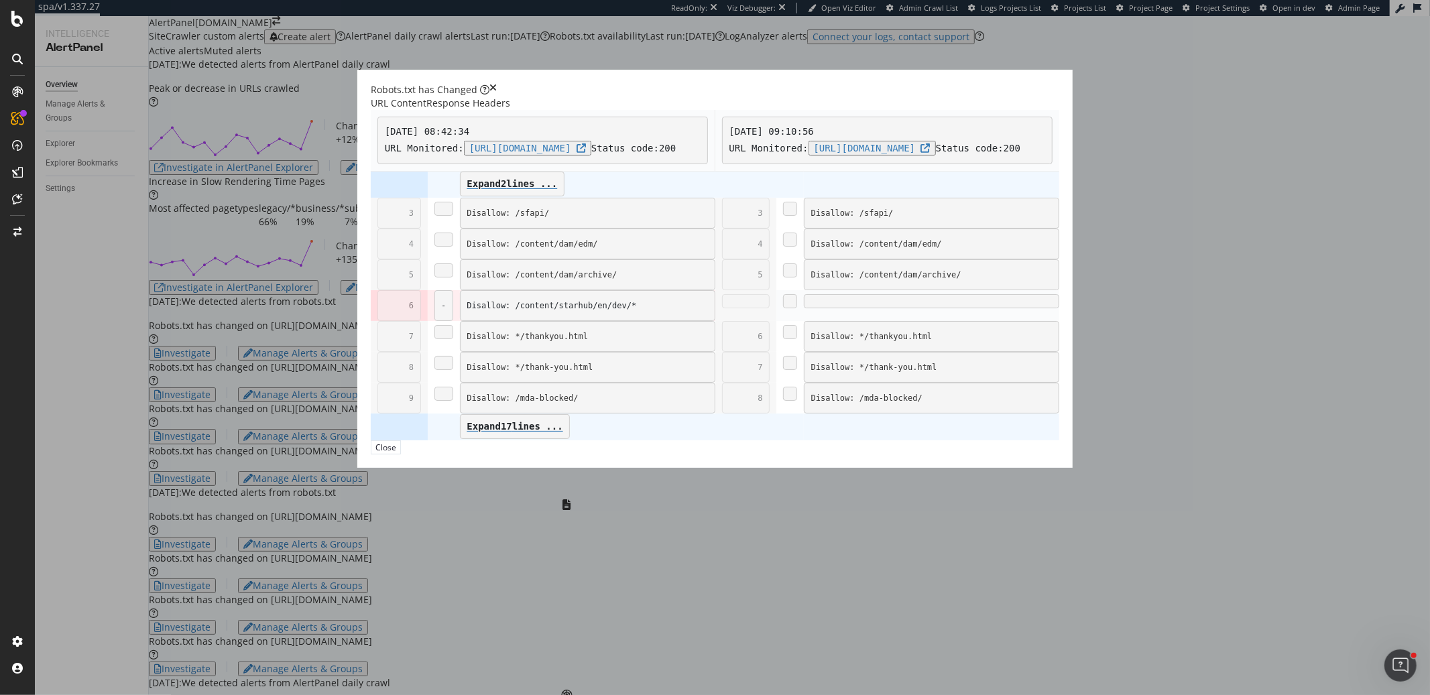
click at [497, 97] on icon "times" at bounding box center [493, 89] width 7 height 13
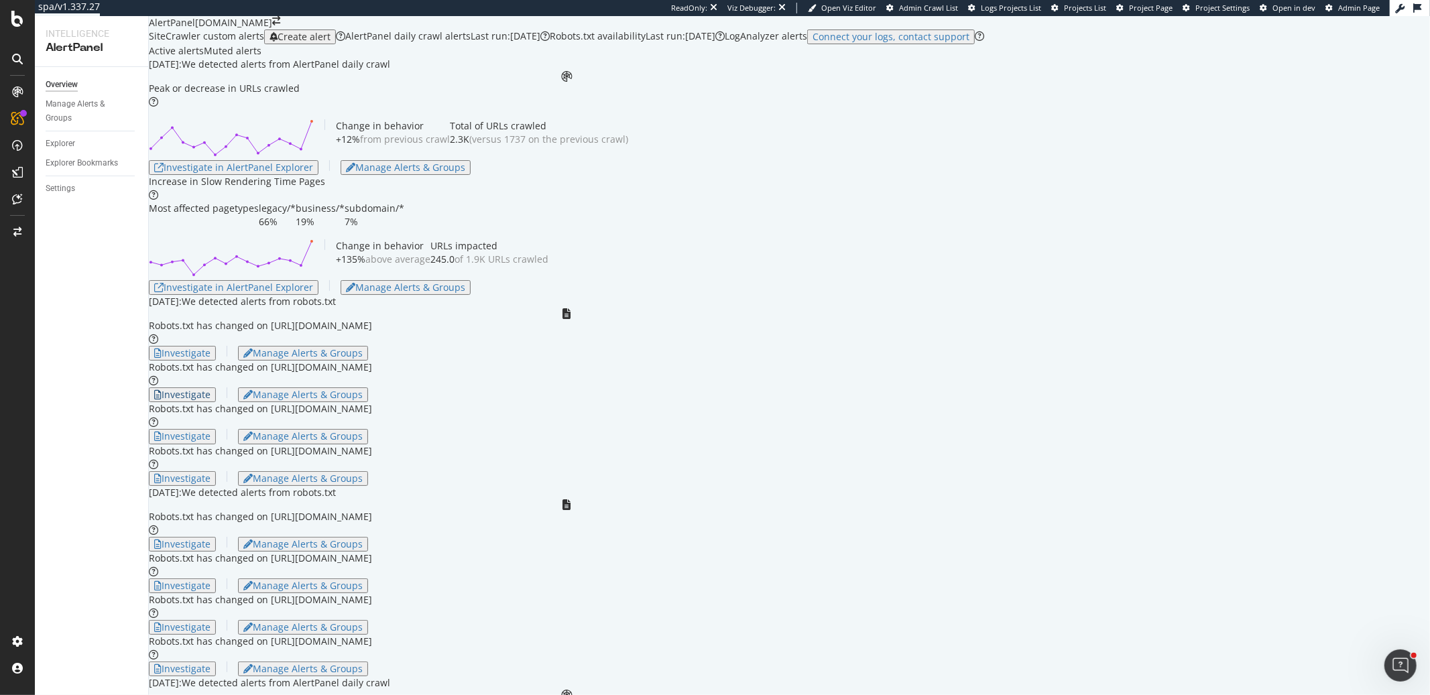
click at [211, 394] on div "Investigate" at bounding box center [182, 395] width 56 height 11
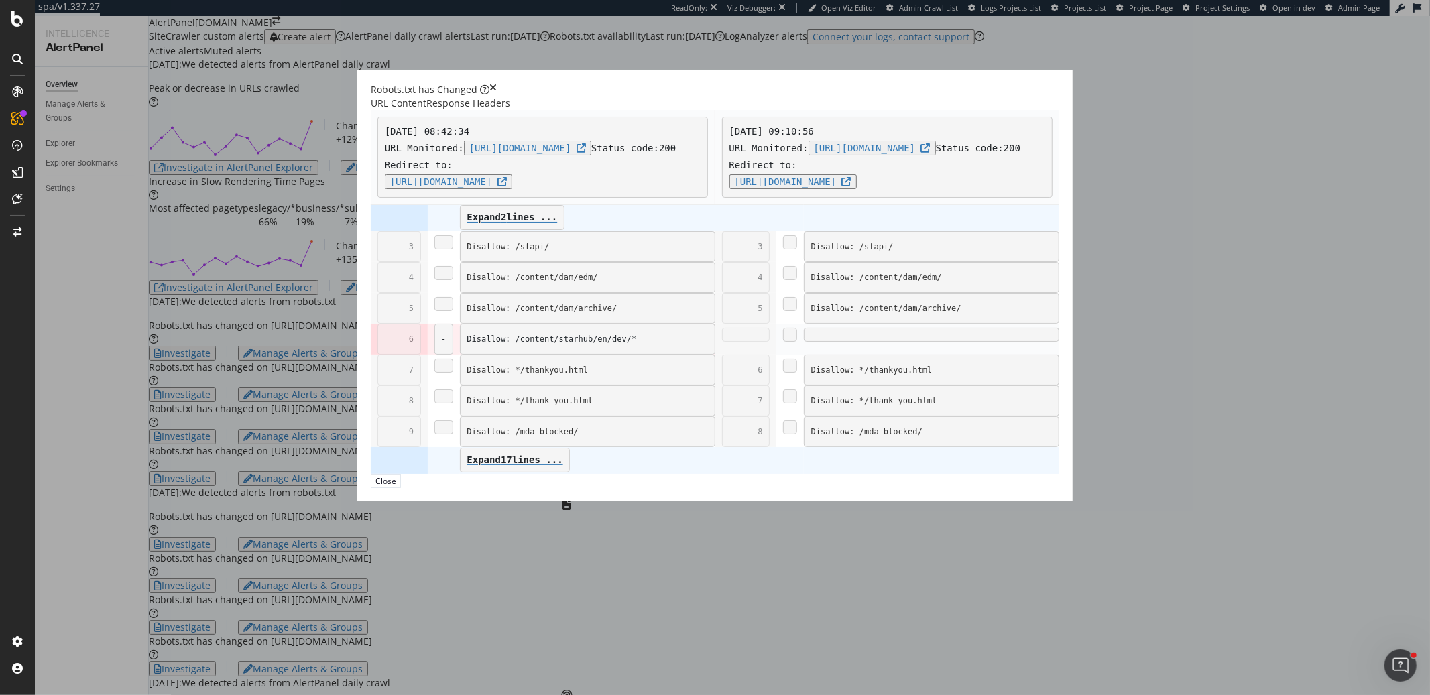
click at [497, 97] on icon "times" at bounding box center [493, 89] width 7 height 13
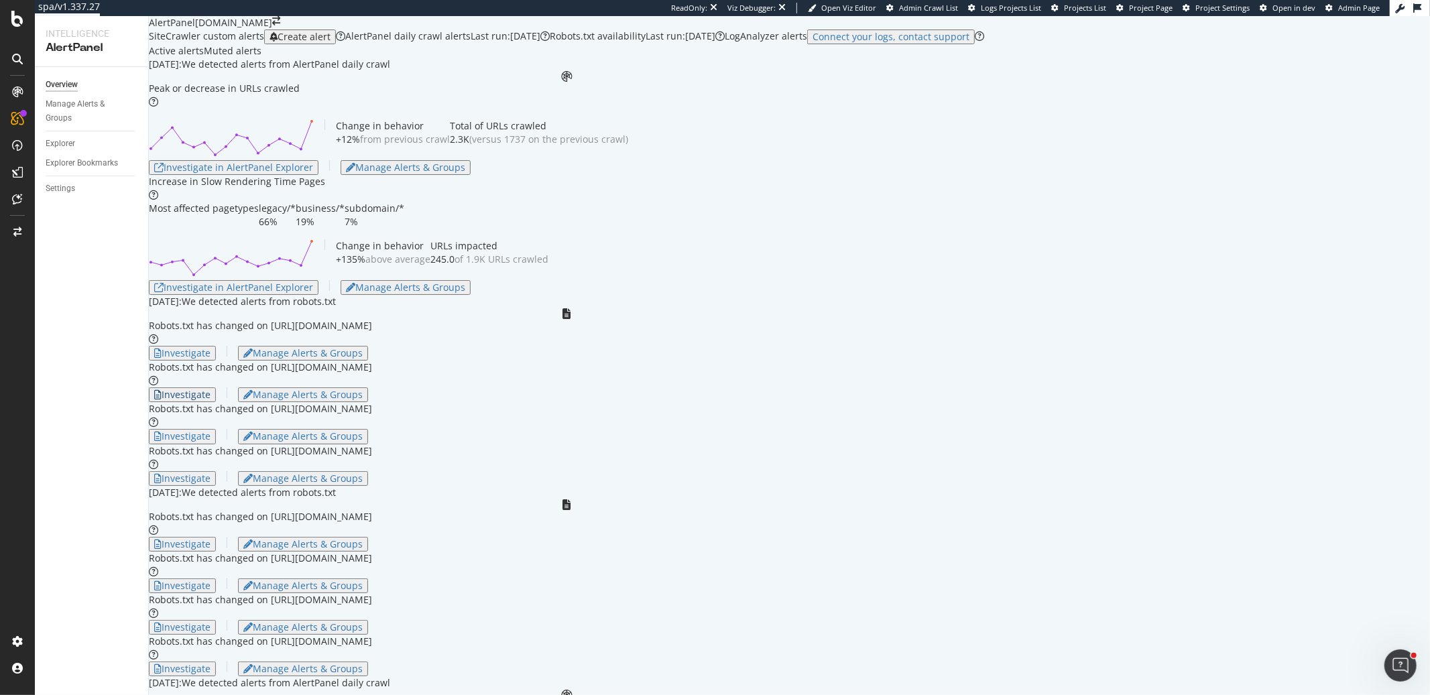
click at [211, 394] on div "Investigate" at bounding box center [182, 395] width 56 height 11
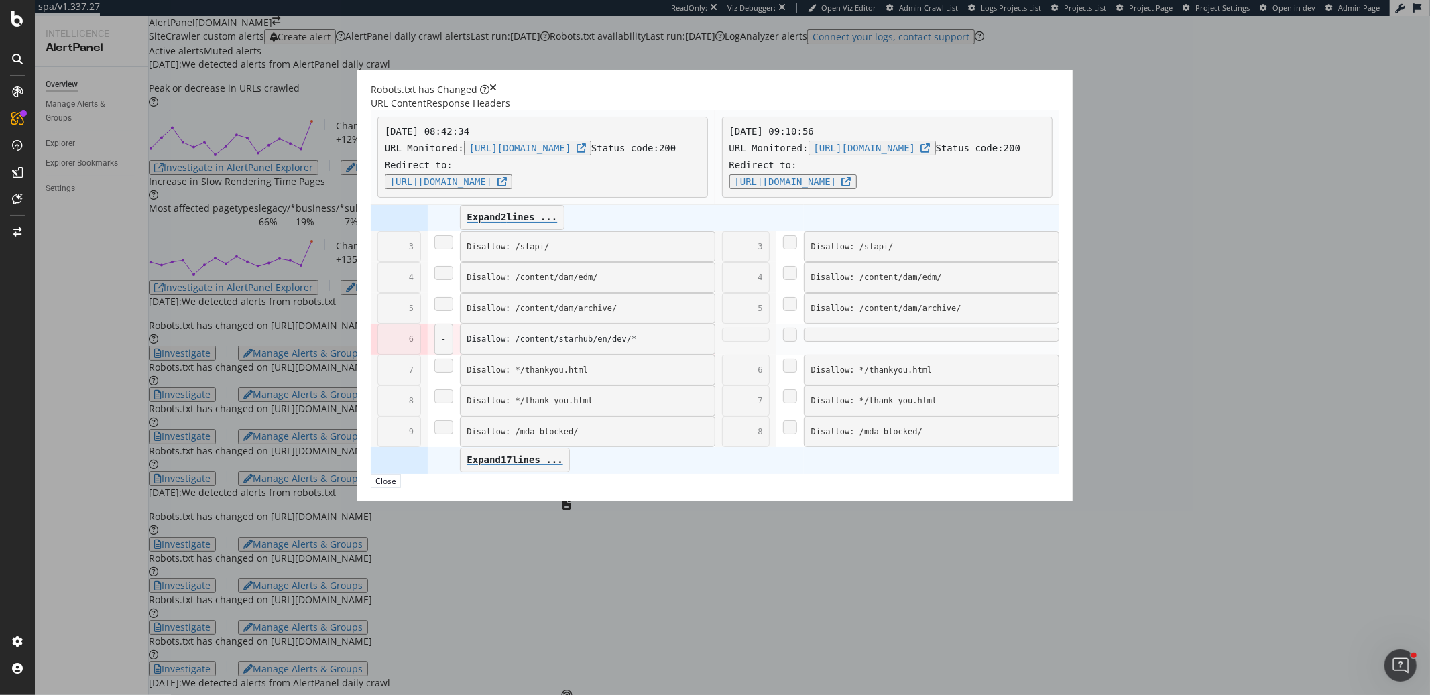
click at [497, 97] on icon "times" at bounding box center [493, 89] width 7 height 13
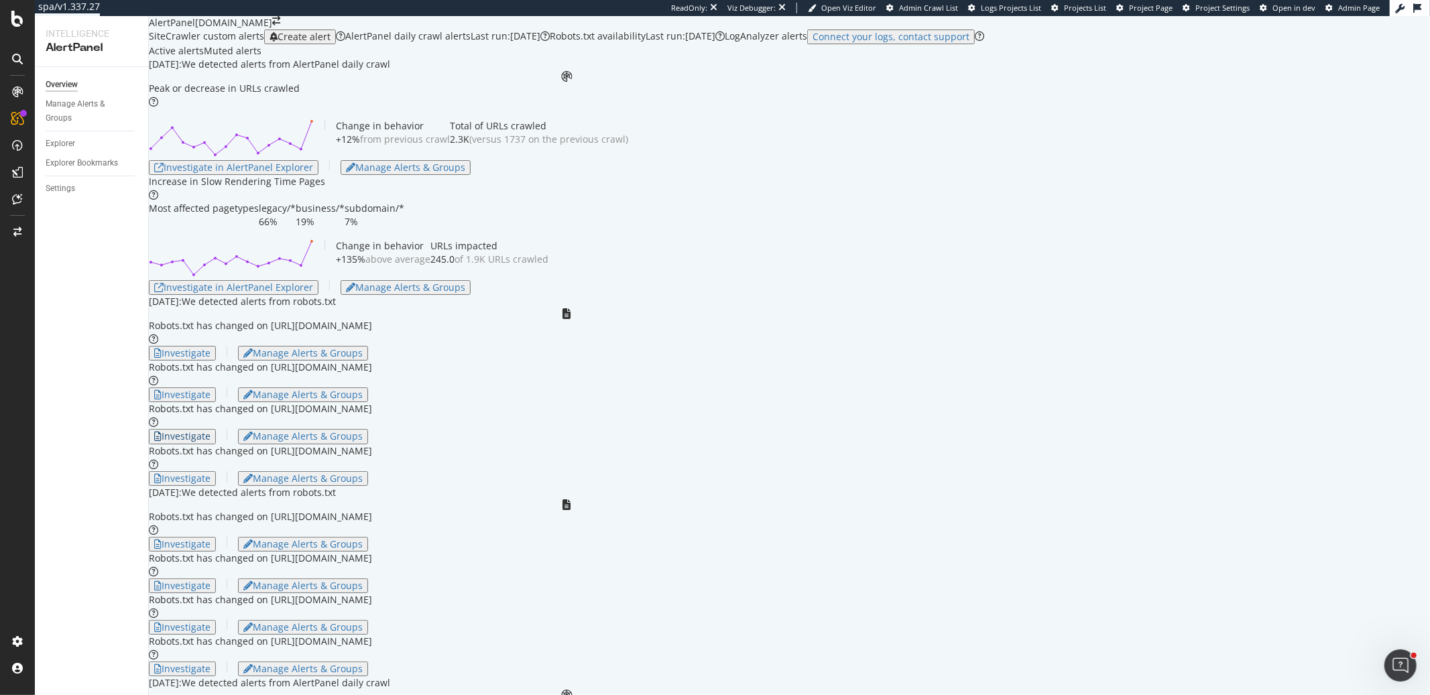
scroll to position [302, 0]
click at [211, 441] on div "Investigate" at bounding box center [182, 436] width 56 height 11
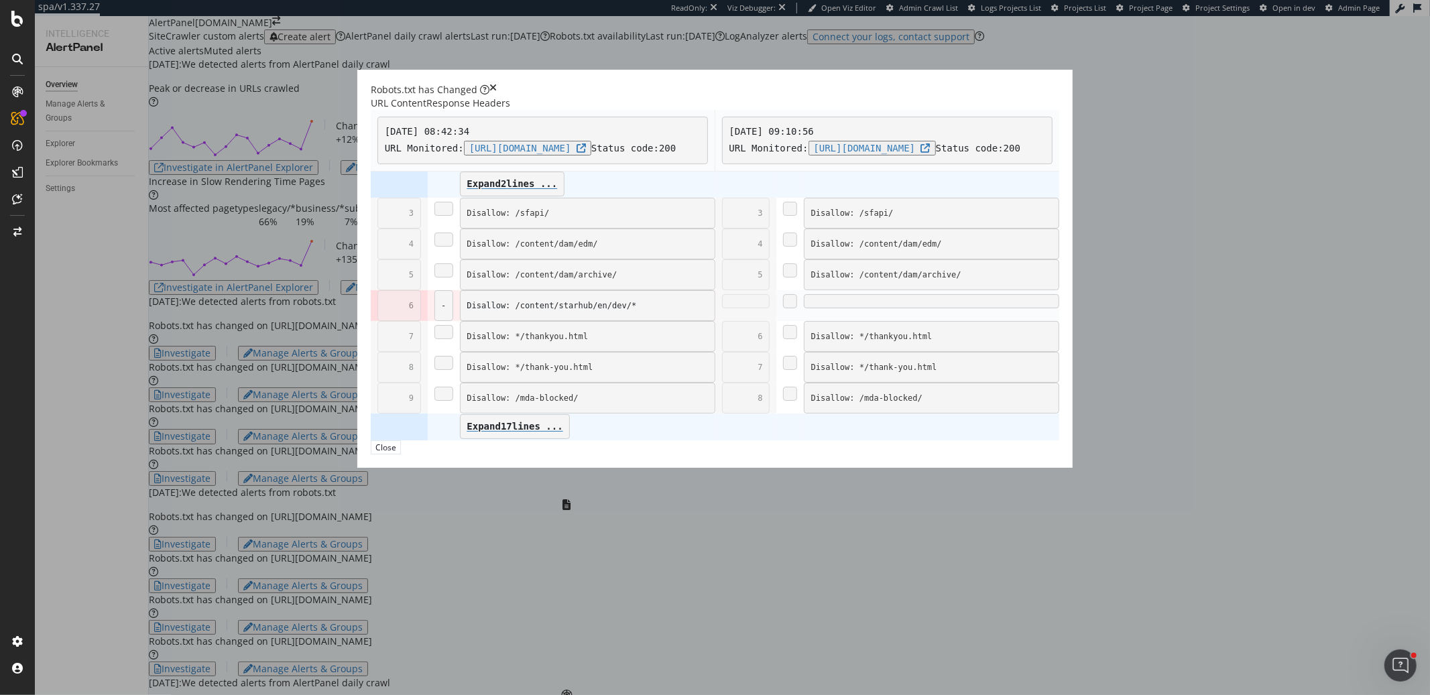
click at [497, 97] on icon "times" at bounding box center [493, 89] width 7 height 13
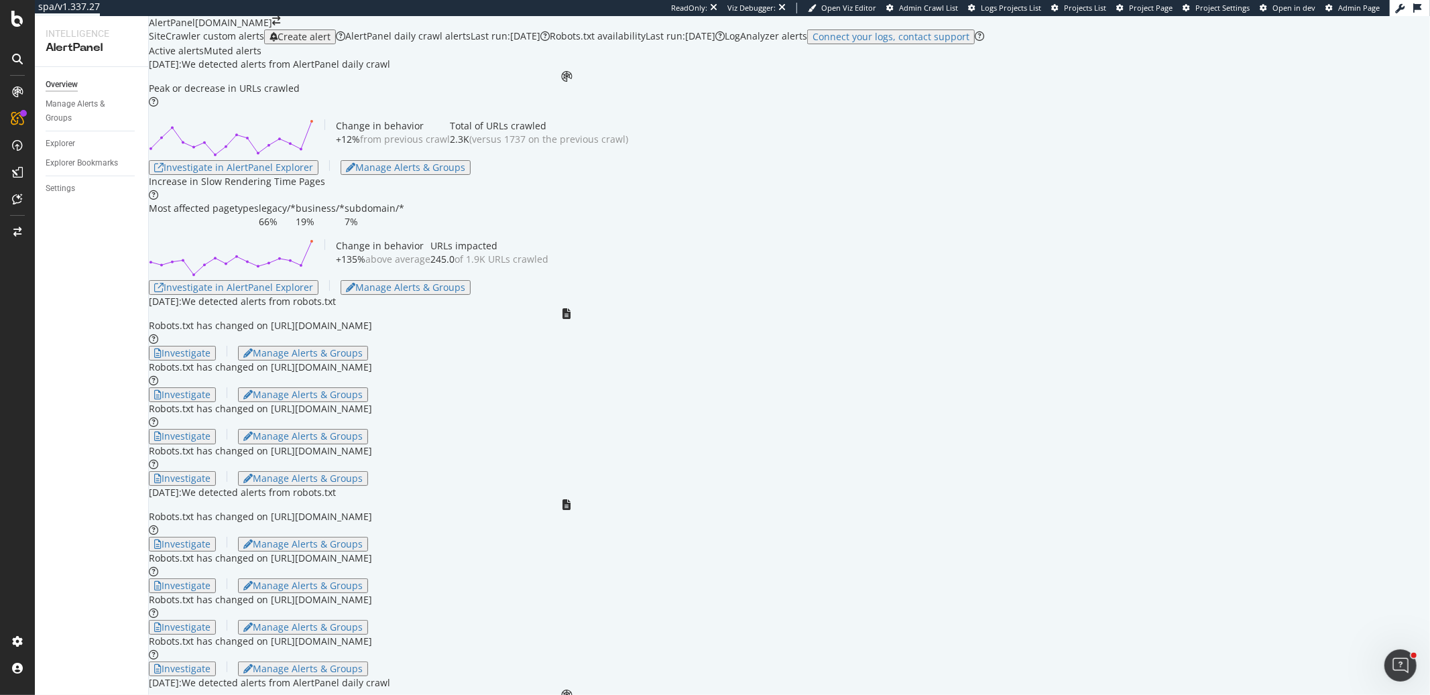
scroll to position [1208, 0]
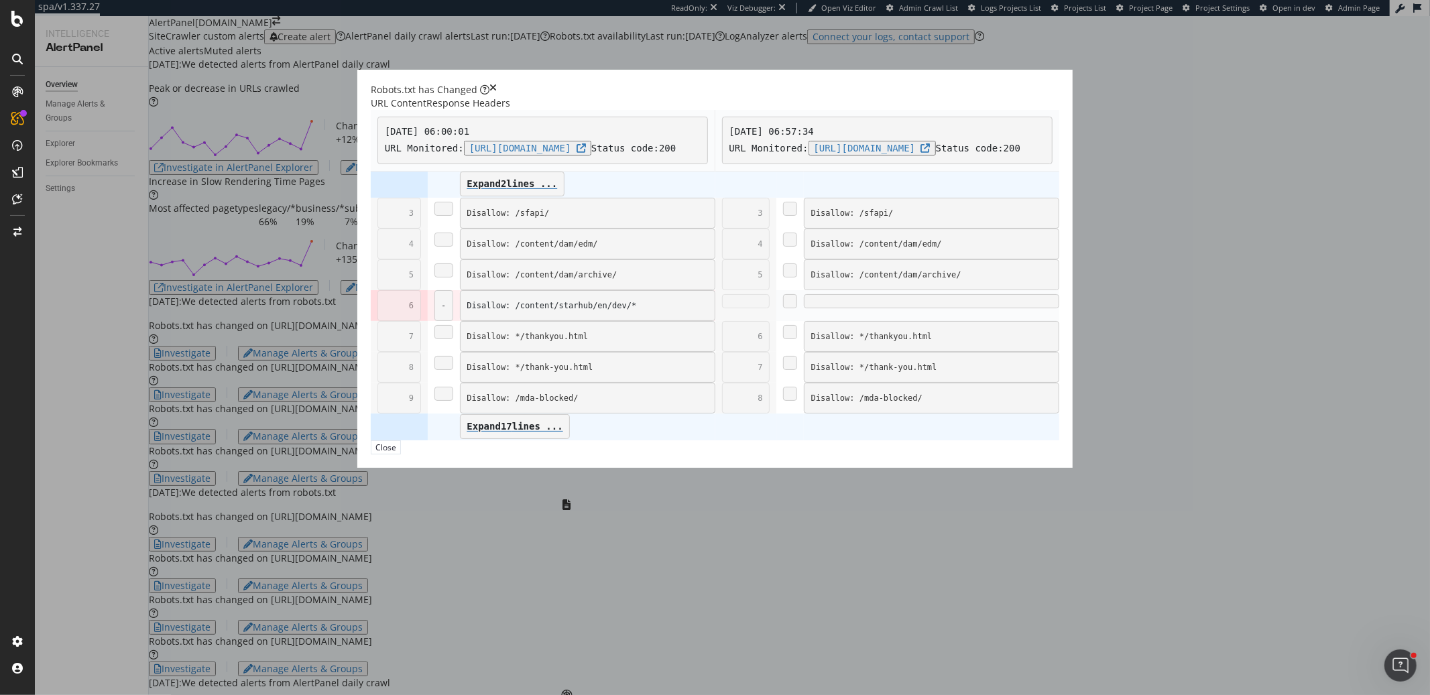
click at [497, 97] on icon "times" at bounding box center [493, 89] width 7 height 13
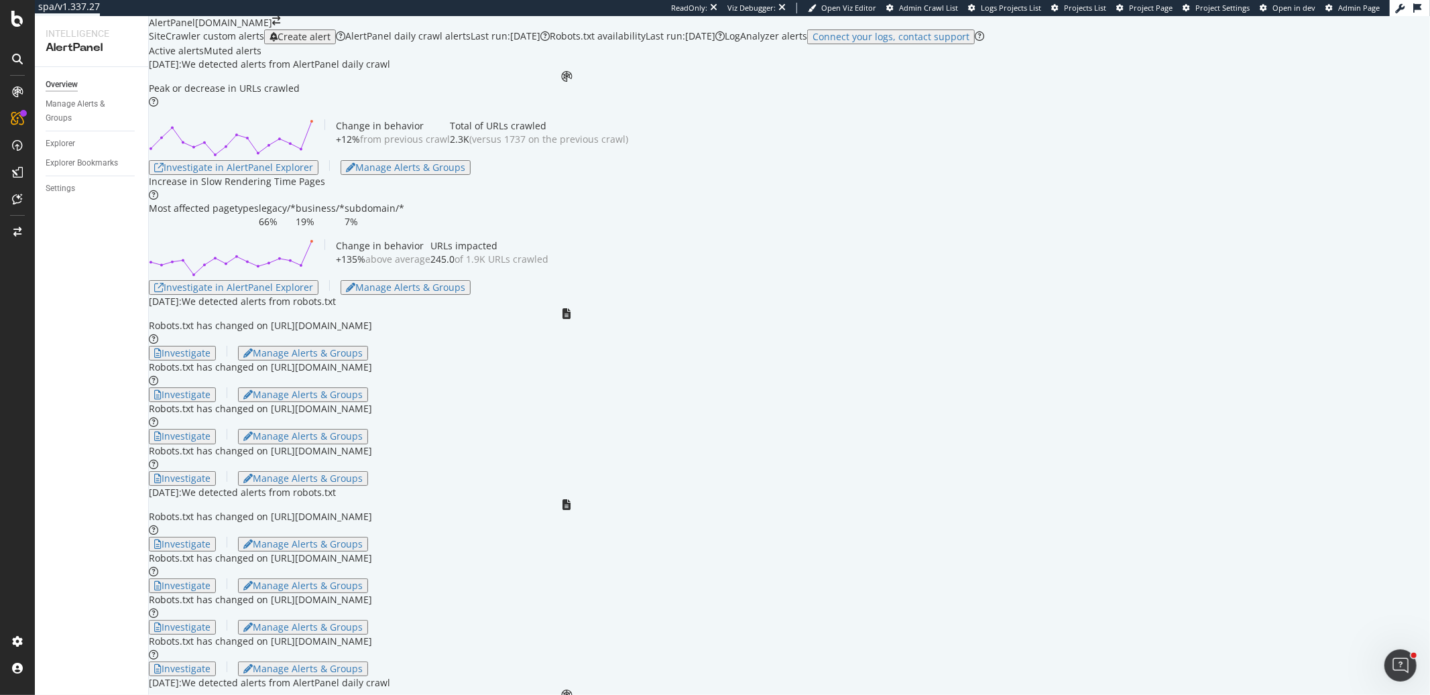
scroll to position [783, 0]
click at [211, 622] on div "Investigate" at bounding box center [182, 627] width 56 height 11
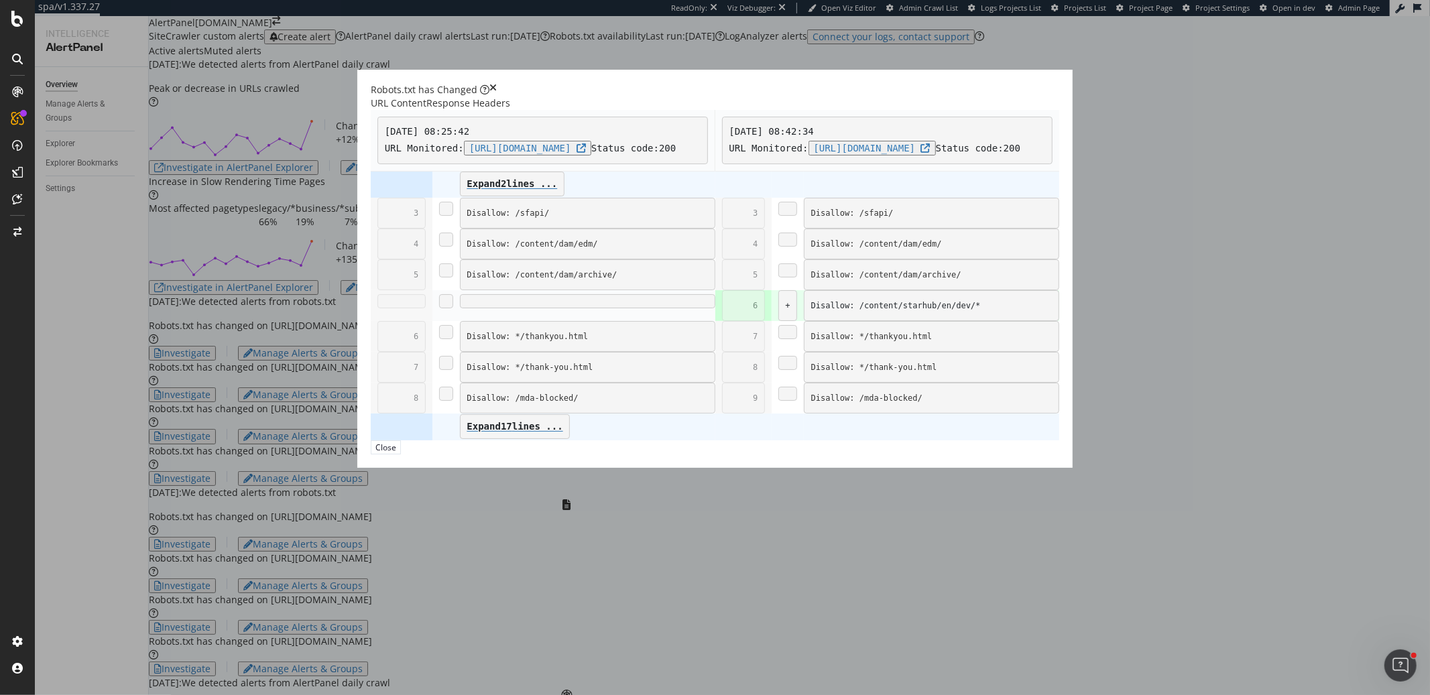
click at [497, 97] on icon "times" at bounding box center [493, 89] width 7 height 13
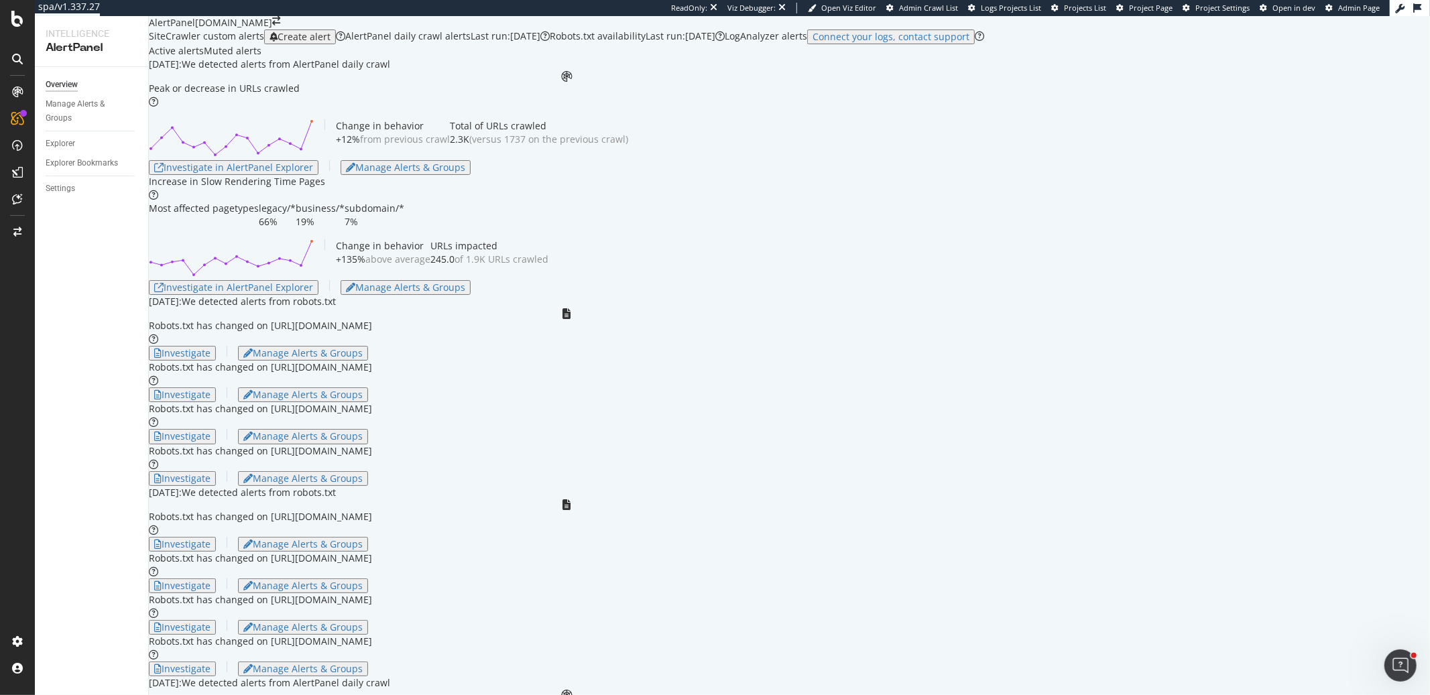
scroll to position [1047, 0]
click at [62, 188] on div "Settings" at bounding box center [61, 189] width 30 height 14
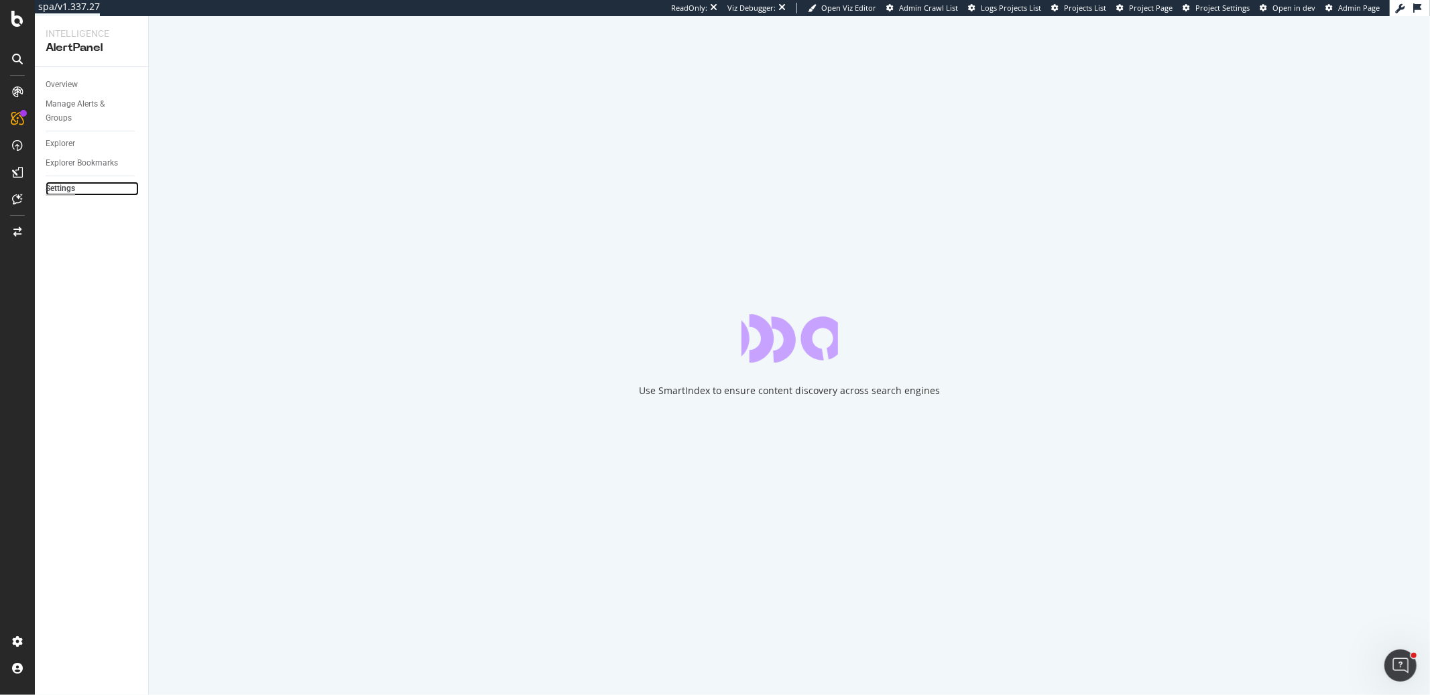
select select "02"
select select "45"
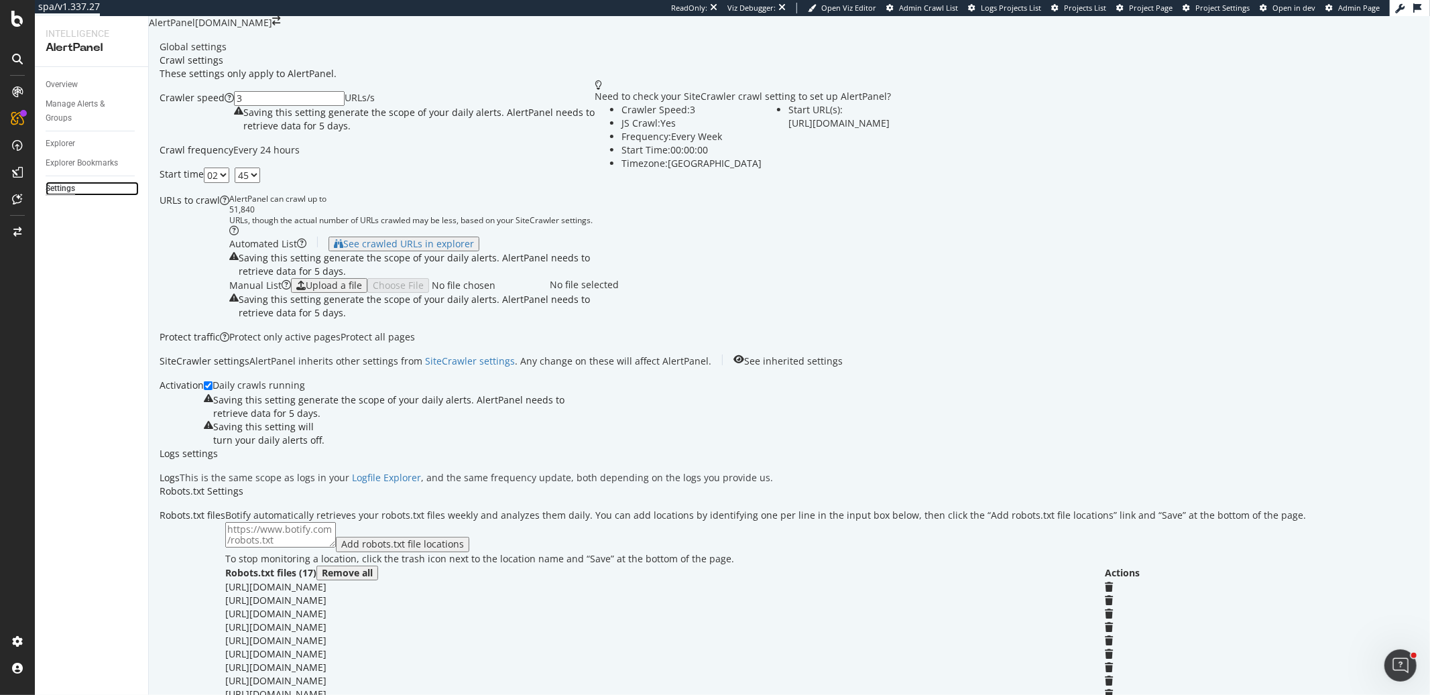
scroll to position [625, 0]
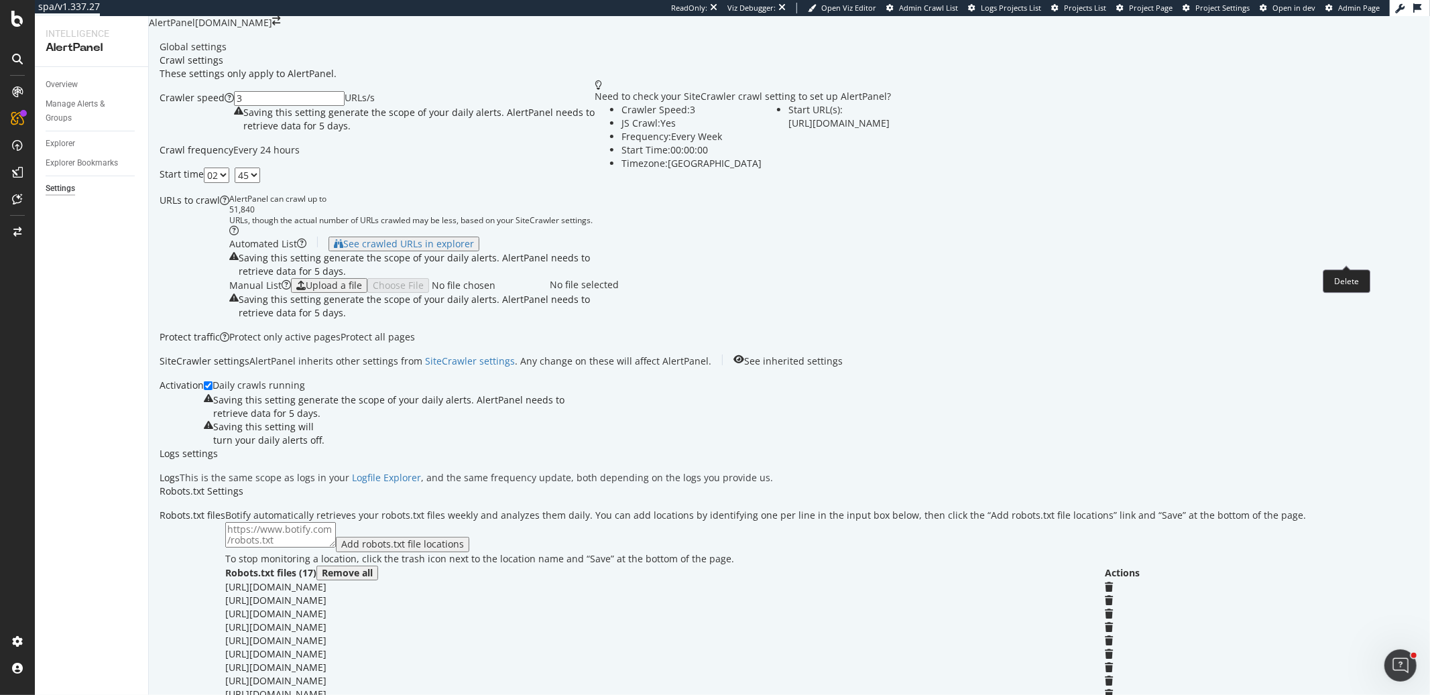
click at [1114, 596] on icon at bounding box center [1110, 600] width 8 height 9
click at [1114, 650] on icon at bounding box center [1110, 654] width 8 height 9
click at [1114, 677] on icon at bounding box center [1110, 681] width 8 height 9
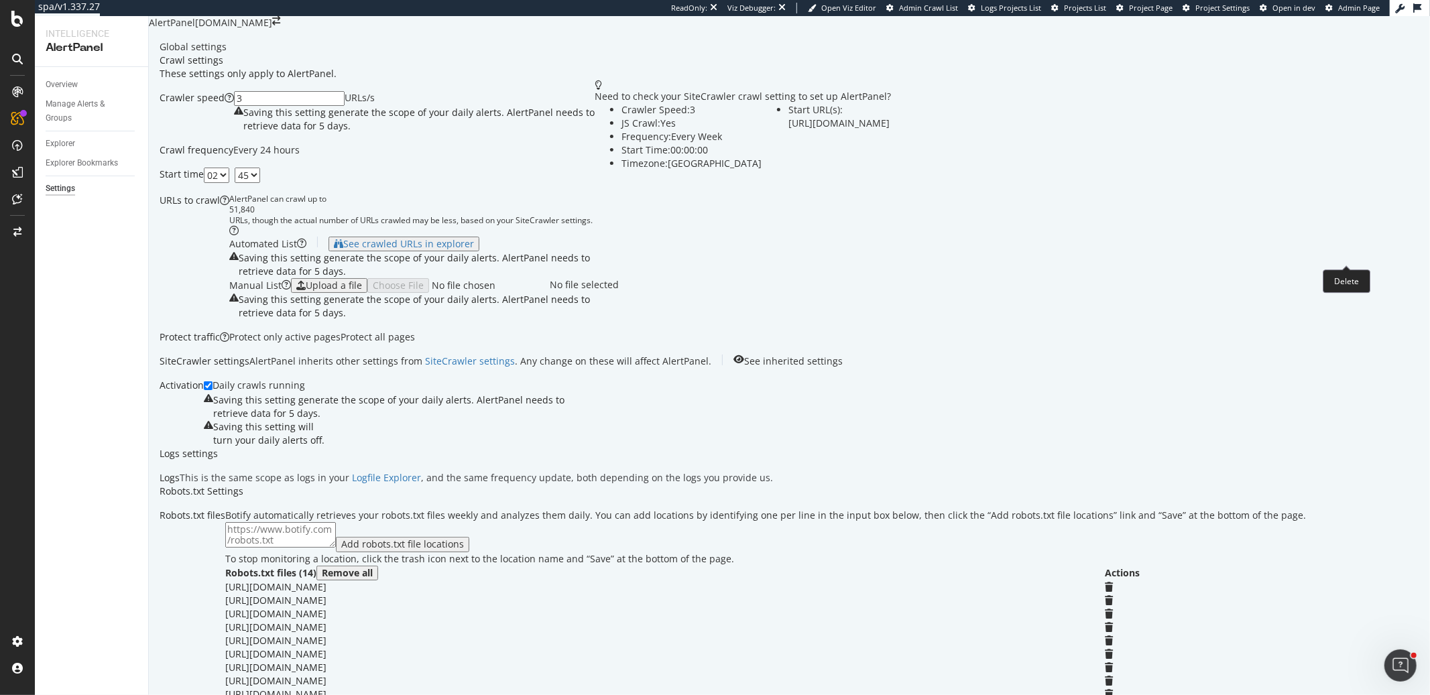
click at [7, 695] on icon "close toast" at bounding box center [3, 701] width 7 height 13
click at [370, 512] on div "Crawl settings These settings only apply to AlertPanel. Crawler speed 3 URLs/s …" at bounding box center [733, 404] width 1147 height 701
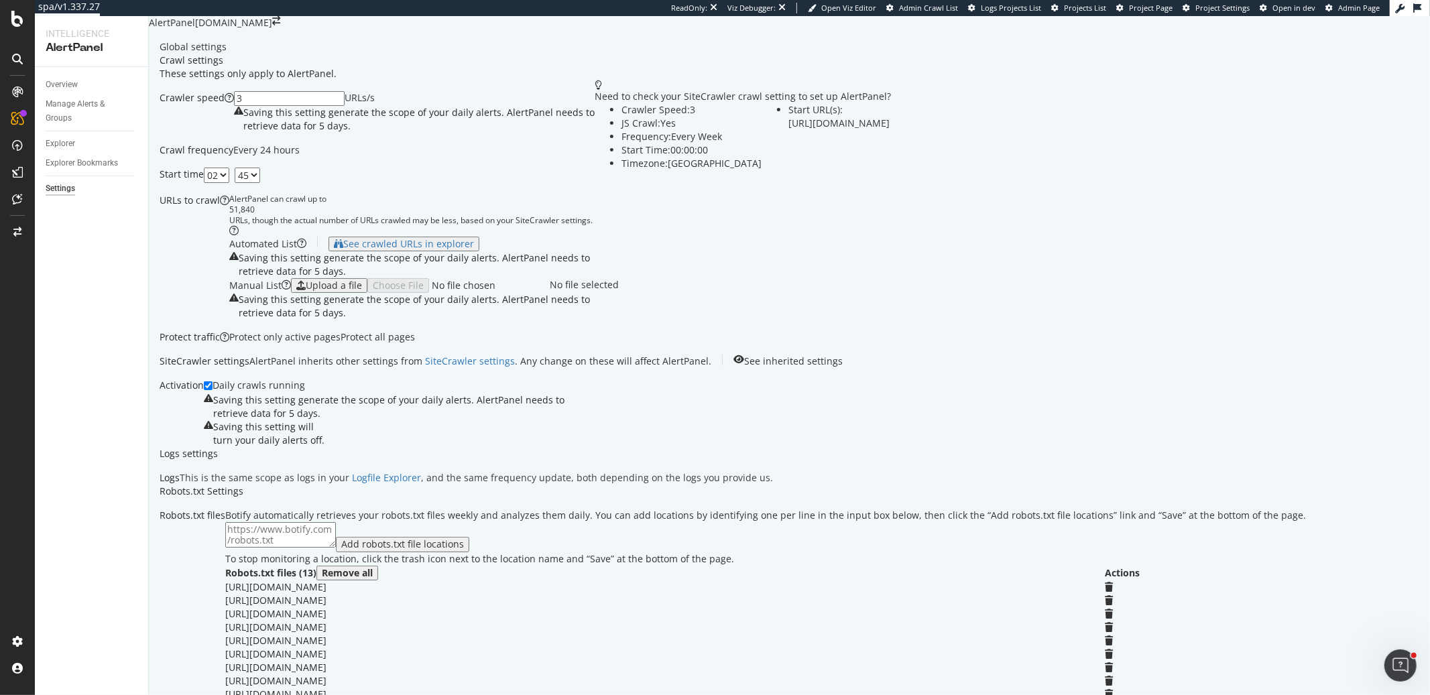
click at [415, 344] on div "Protect only active pages Protect all pages" at bounding box center [322, 337] width 186 height 13
click at [66, 81] on div "Overview" at bounding box center [62, 85] width 32 height 14
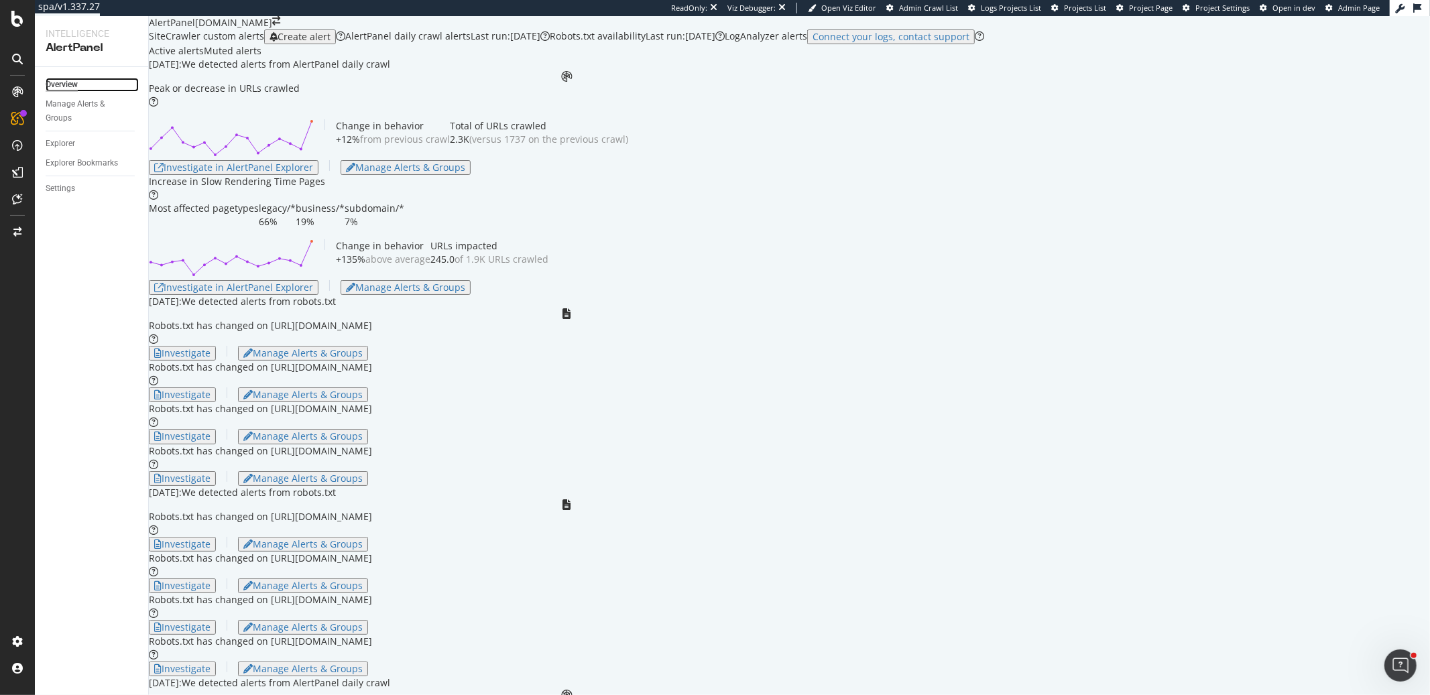
scroll to position [3, 0]
click at [933, 175] on div "Peak or decrease in URLs crawled Change in behavior +12% from previous crawl To…" at bounding box center [567, 128] width 836 height 93
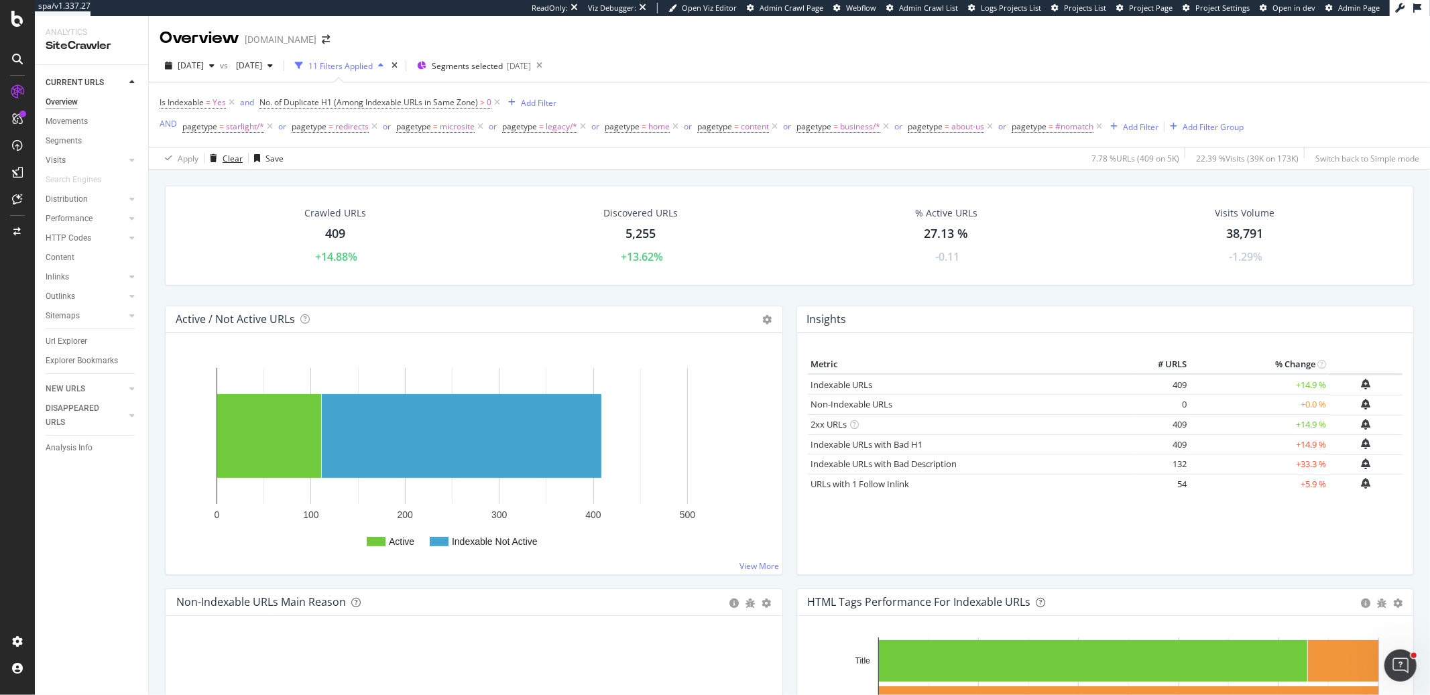
click at [229, 158] on div "Clear" at bounding box center [233, 158] width 20 height 11
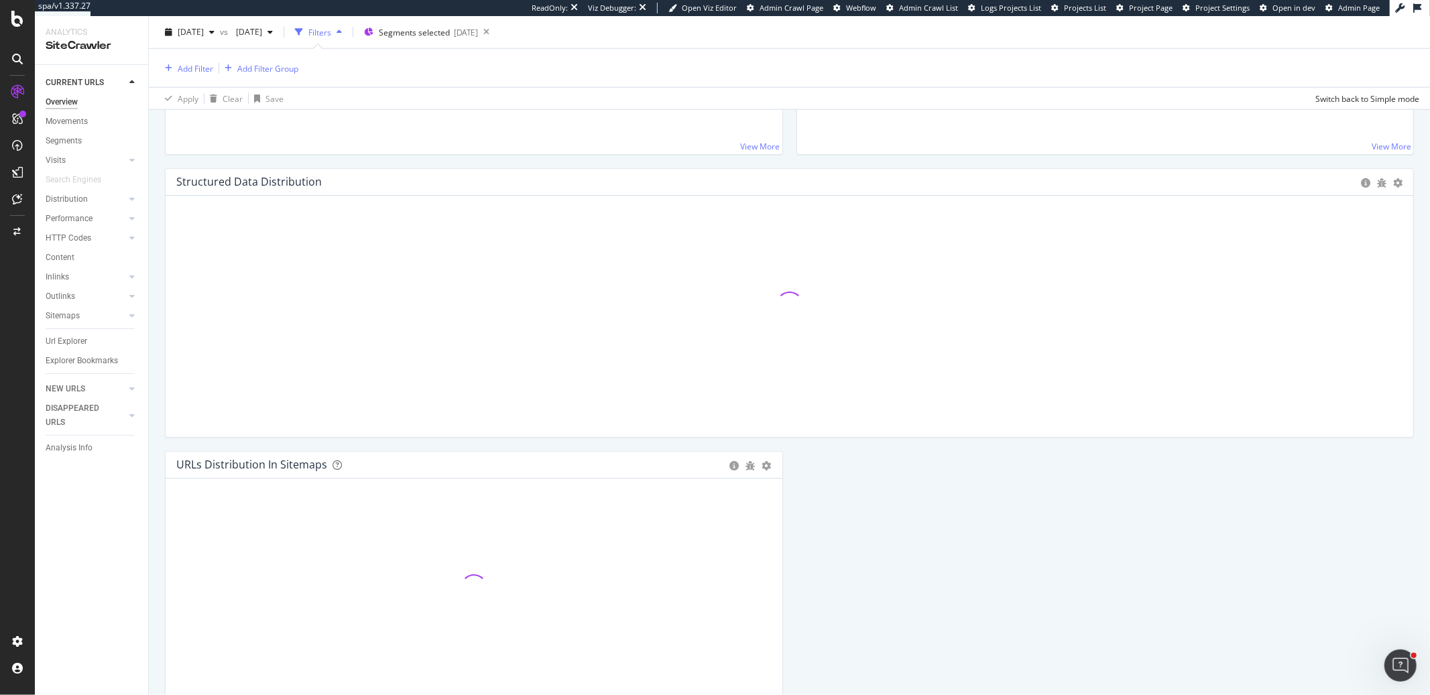
scroll to position [1330, 0]
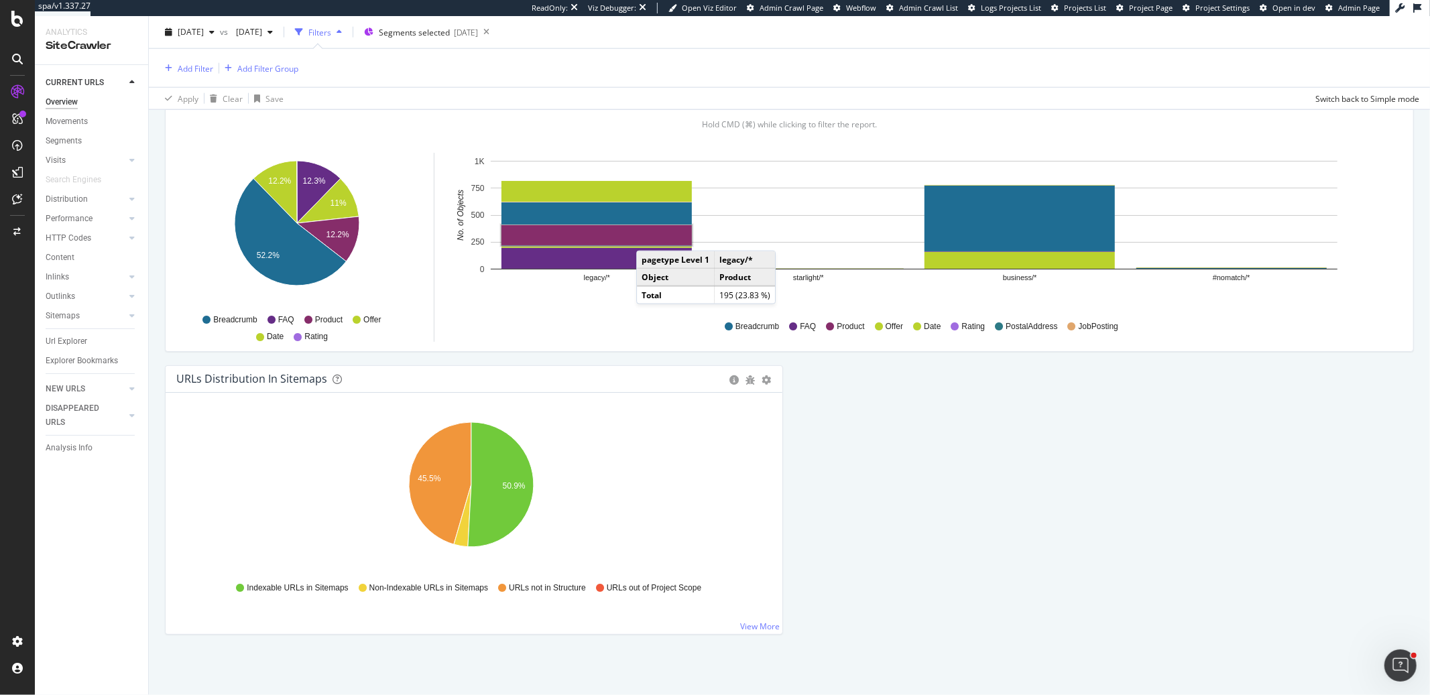
click at [650, 237] on rect "A chart." at bounding box center [597, 235] width 190 height 20
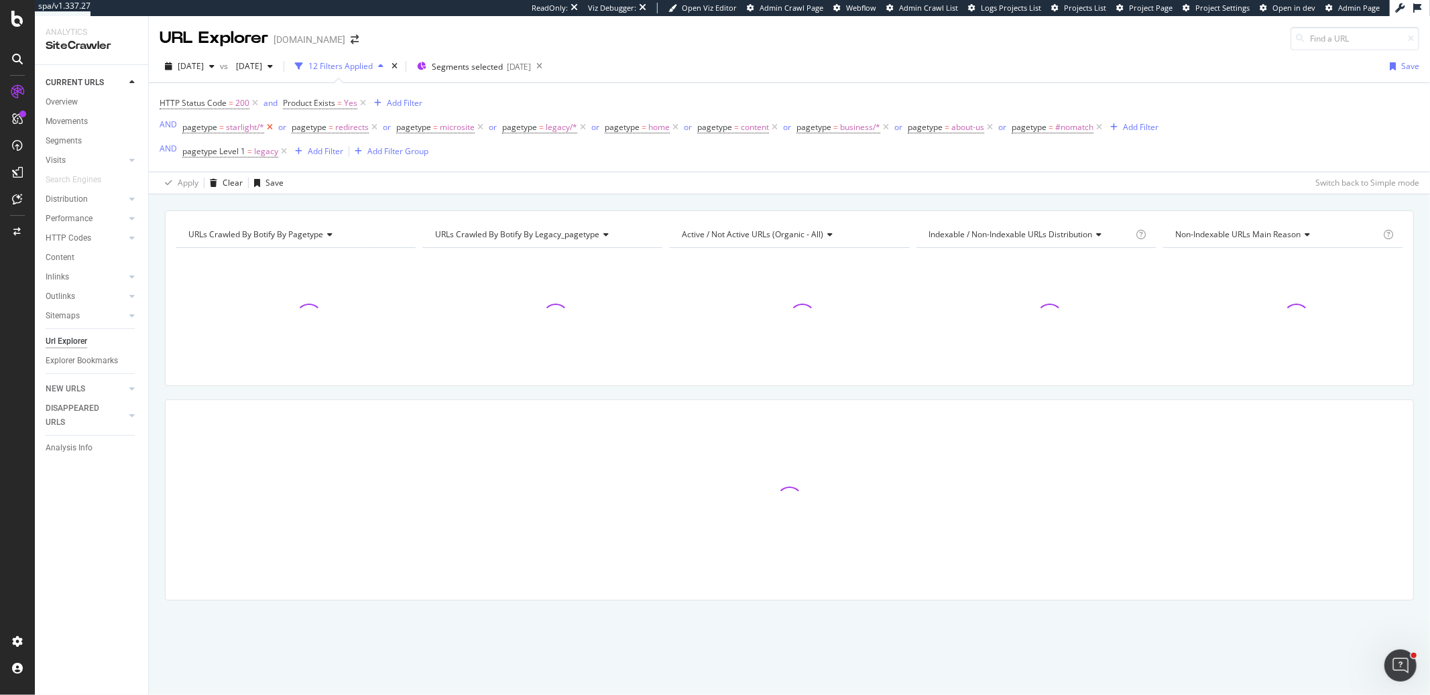
click at [269, 128] on icon at bounding box center [269, 127] width 11 height 13
click at [264, 129] on icon at bounding box center [265, 127] width 11 height 13
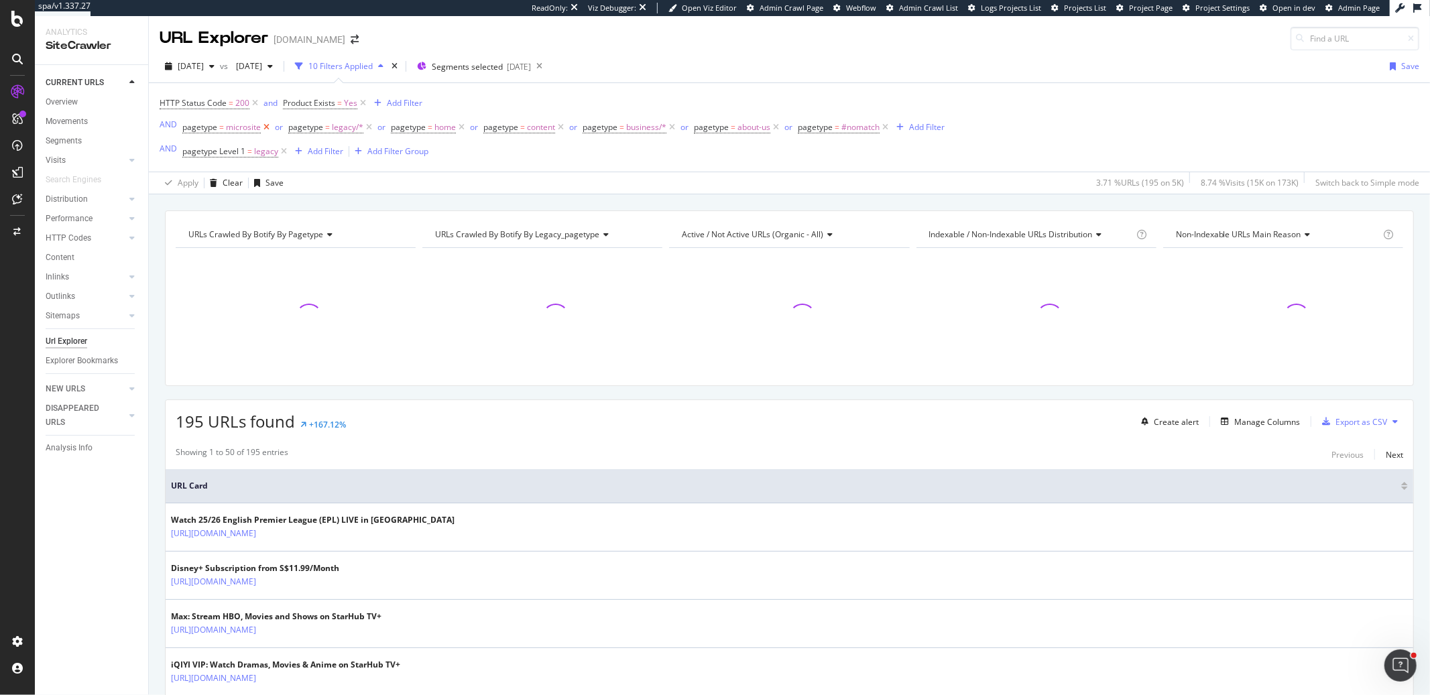
click at [264, 129] on icon at bounding box center [266, 127] width 11 height 13
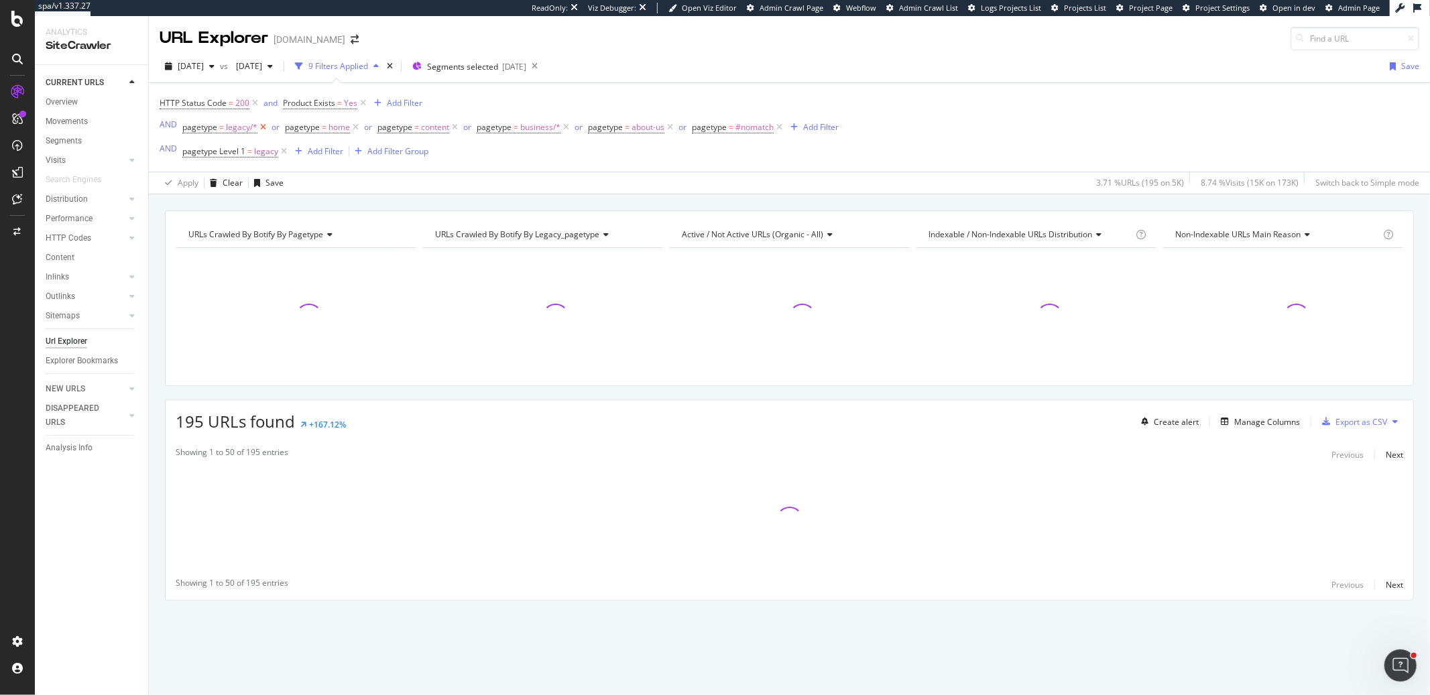
click at [265, 129] on icon at bounding box center [263, 127] width 11 height 13
click at [265, 129] on div "or" at bounding box center [266, 126] width 8 height 11
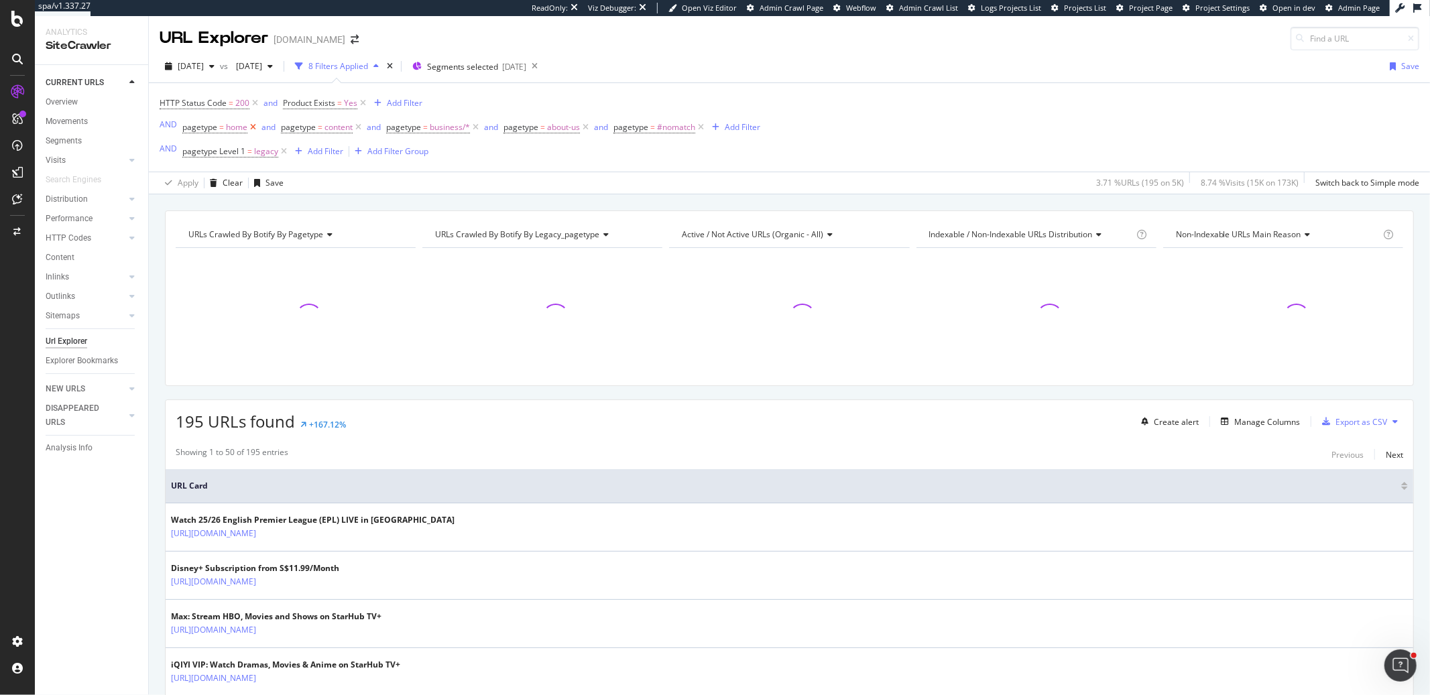
click at [253, 127] on icon at bounding box center [252, 127] width 11 height 13
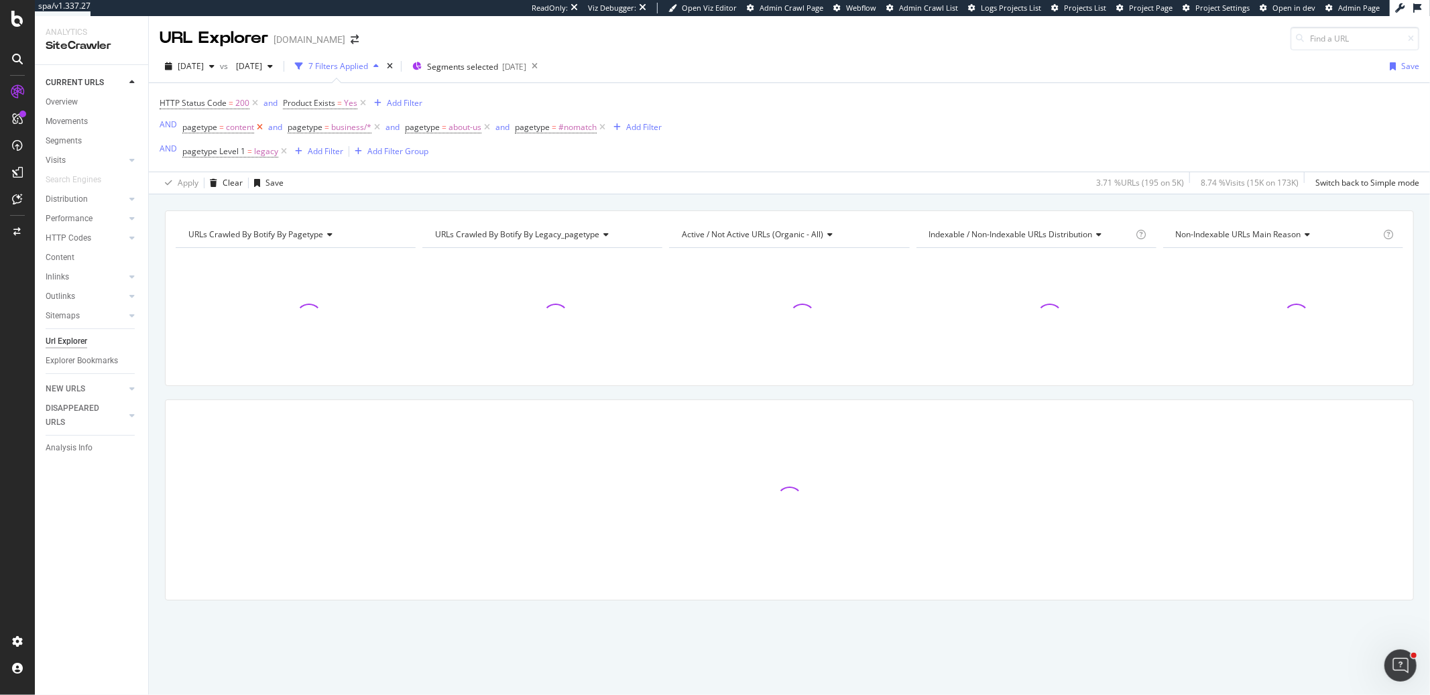
click at [258, 129] on icon at bounding box center [259, 127] width 11 height 13
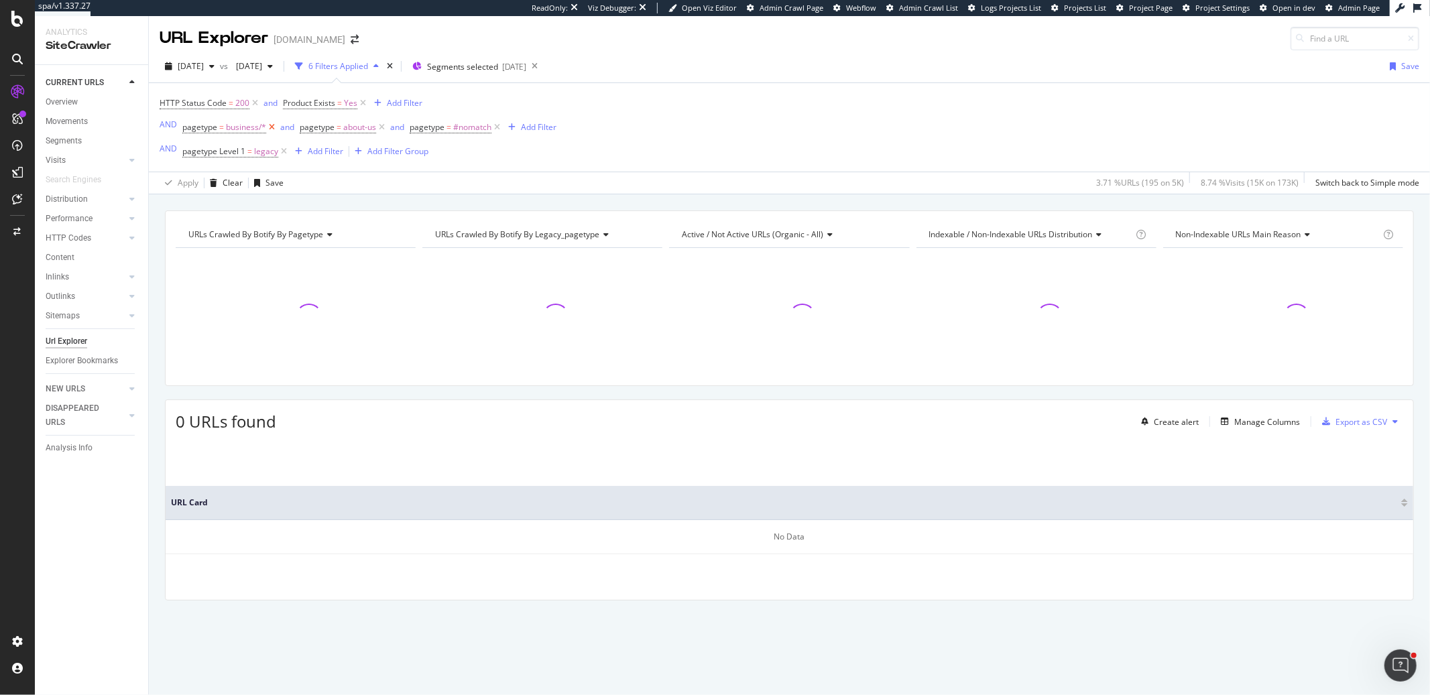
click at [270, 129] on icon at bounding box center [271, 127] width 11 height 13
click at [264, 130] on icon at bounding box center [264, 127] width 11 height 13
click at [272, 129] on icon at bounding box center [269, 127] width 11 height 13
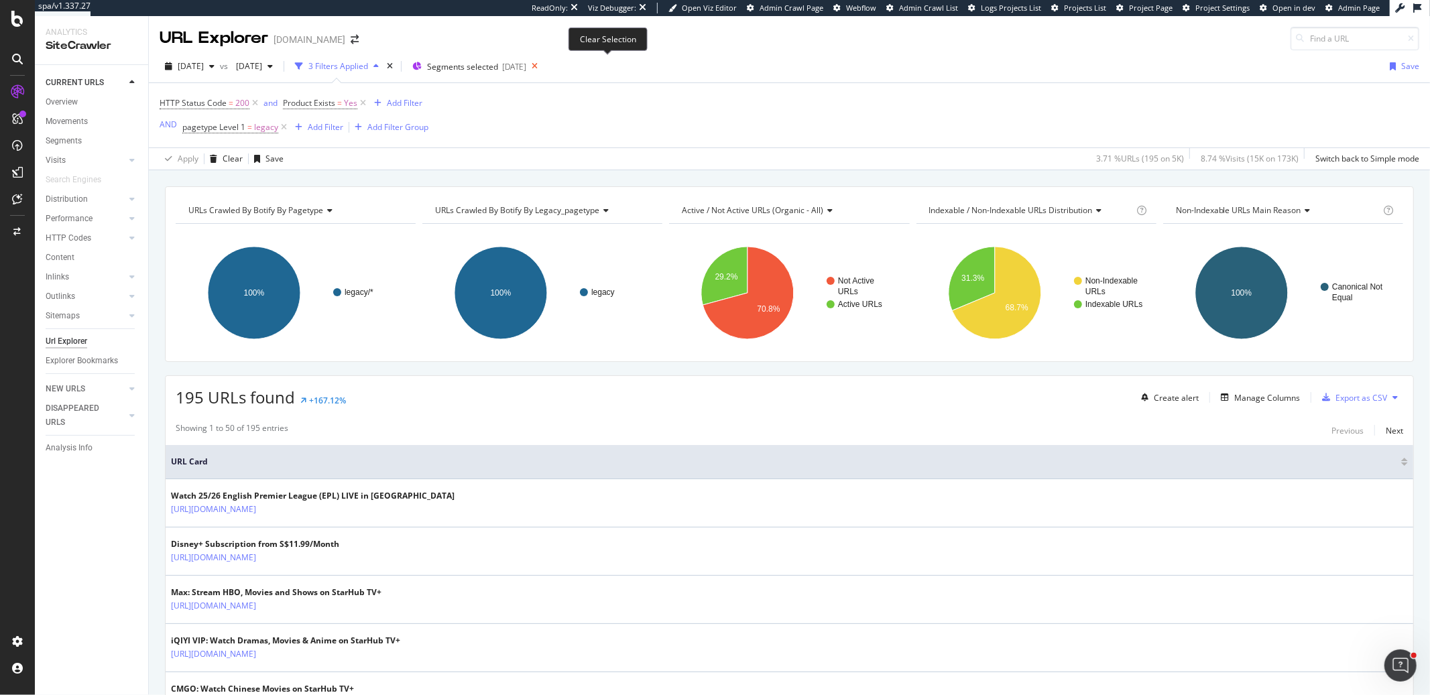
click at [543, 68] on icon at bounding box center [534, 66] width 17 height 19
click at [1251, 400] on div "Manage Columns" at bounding box center [1268, 397] width 66 height 11
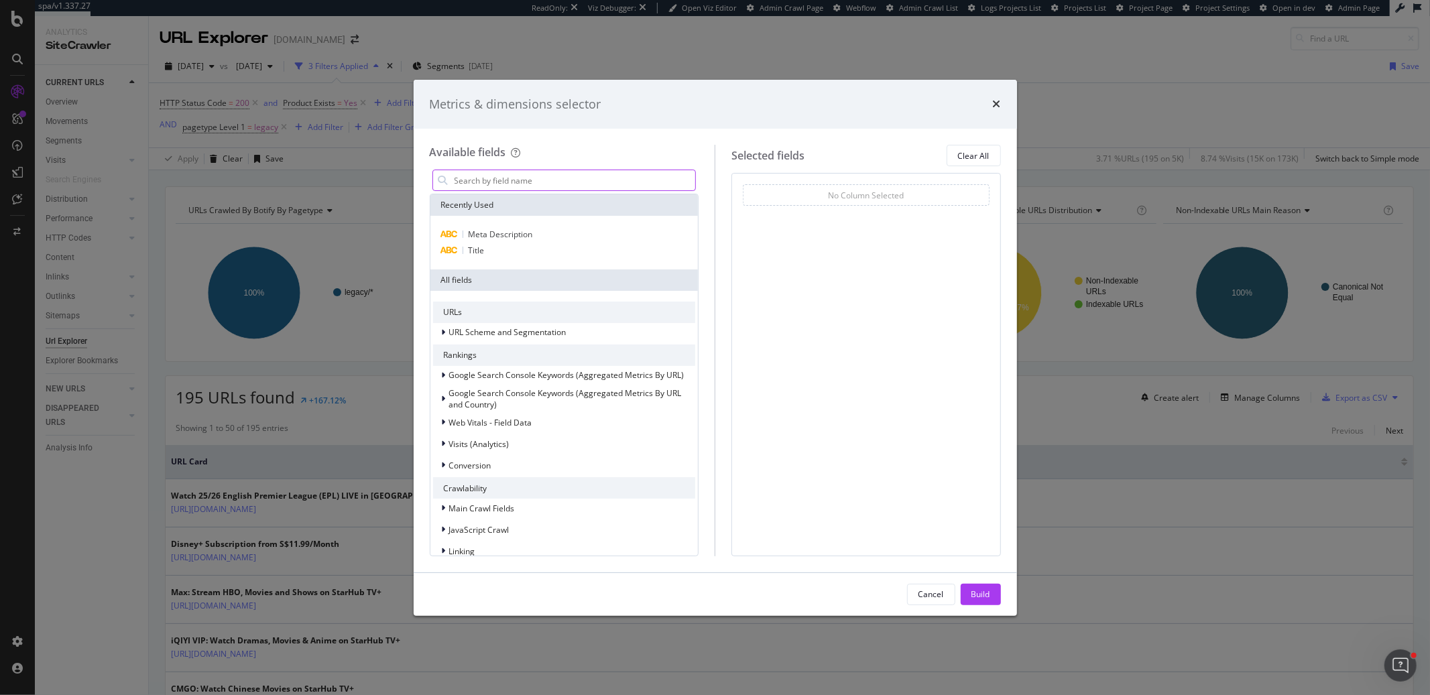
click at [557, 184] on input "modal" at bounding box center [574, 180] width 243 height 20
type input "o"
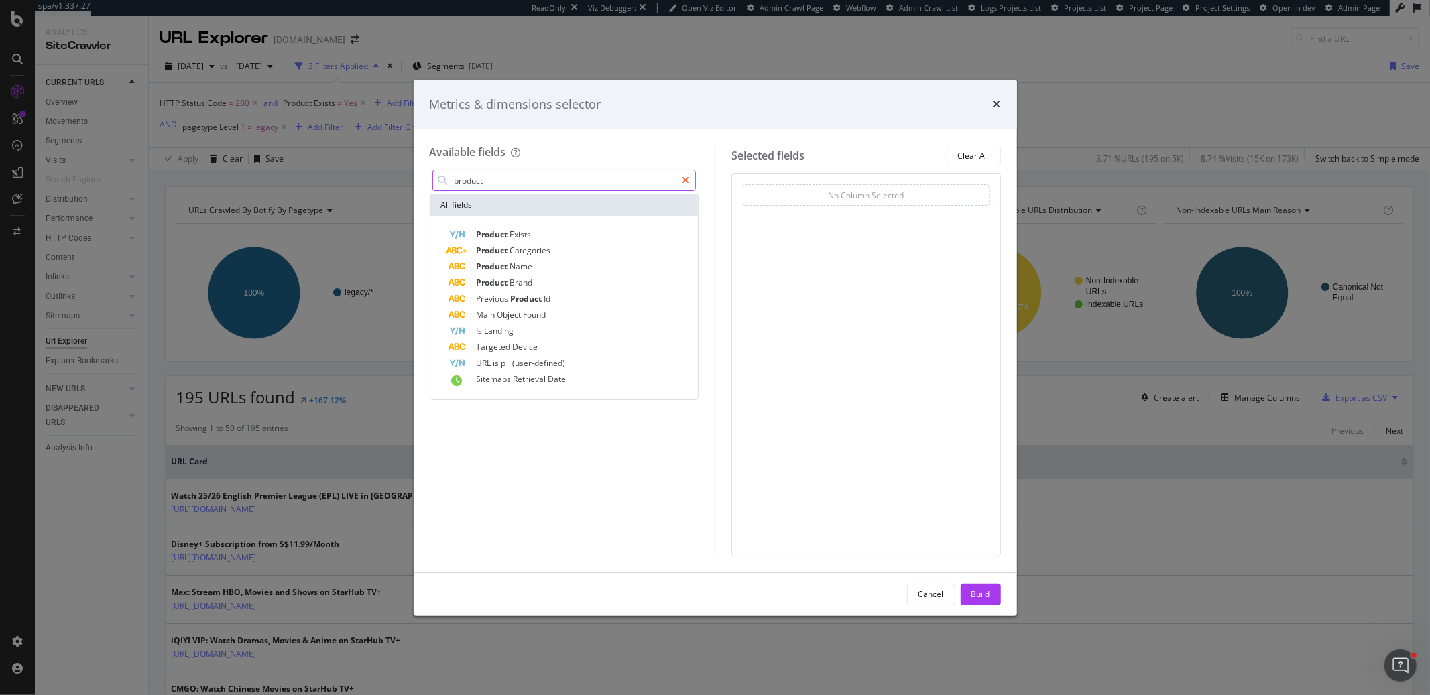
type input "product"
click at [688, 178] on icon "modal" at bounding box center [685, 180] width 7 height 9
click at [666, 174] on input "modal" at bounding box center [574, 180] width 243 height 20
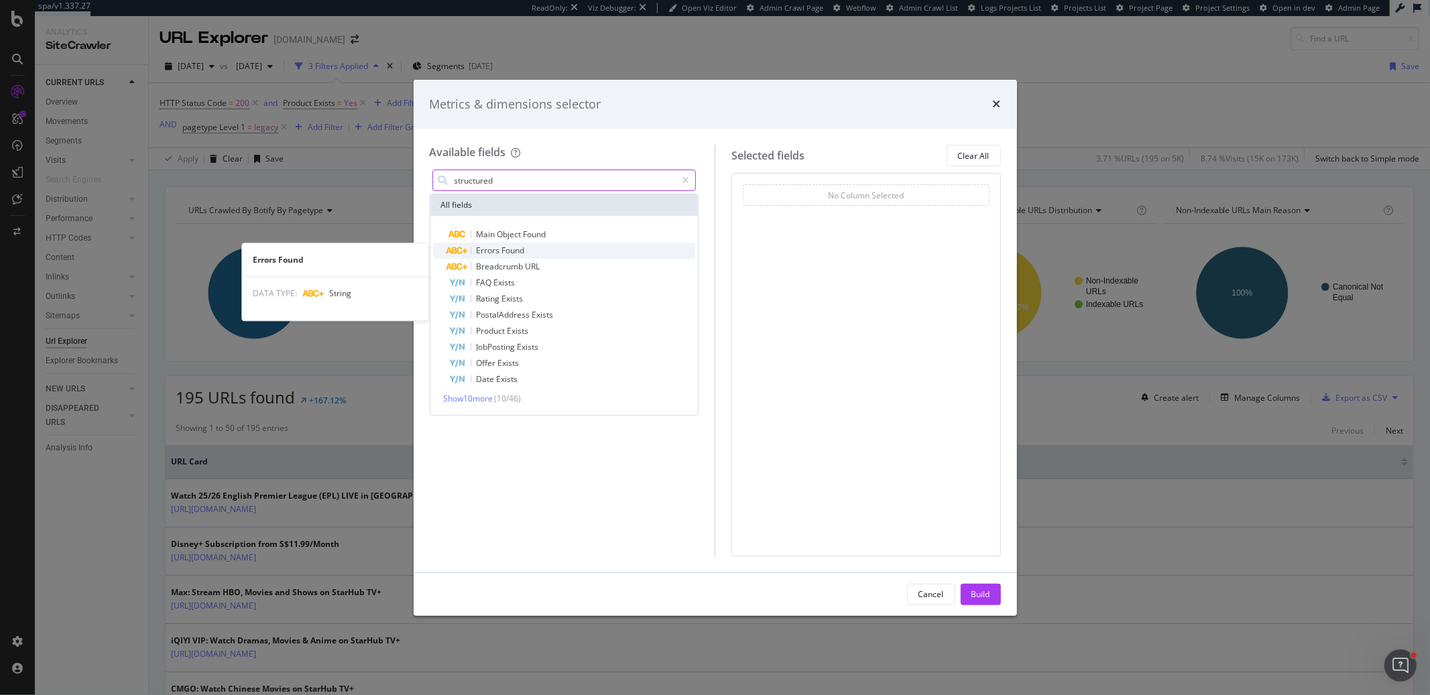
type input "structured"
click at [543, 251] on div "Errors Found" at bounding box center [572, 251] width 247 height 16
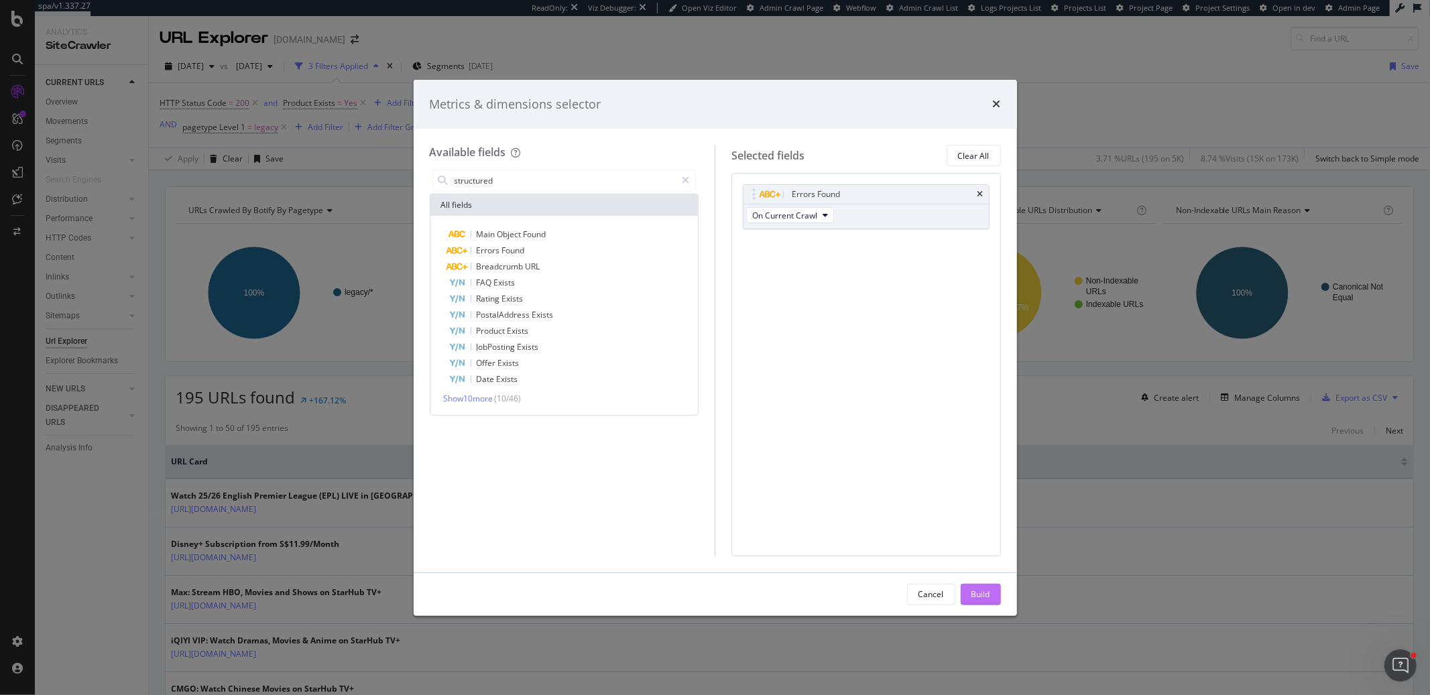
click at [992, 587] on button "Build" at bounding box center [981, 594] width 40 height 21
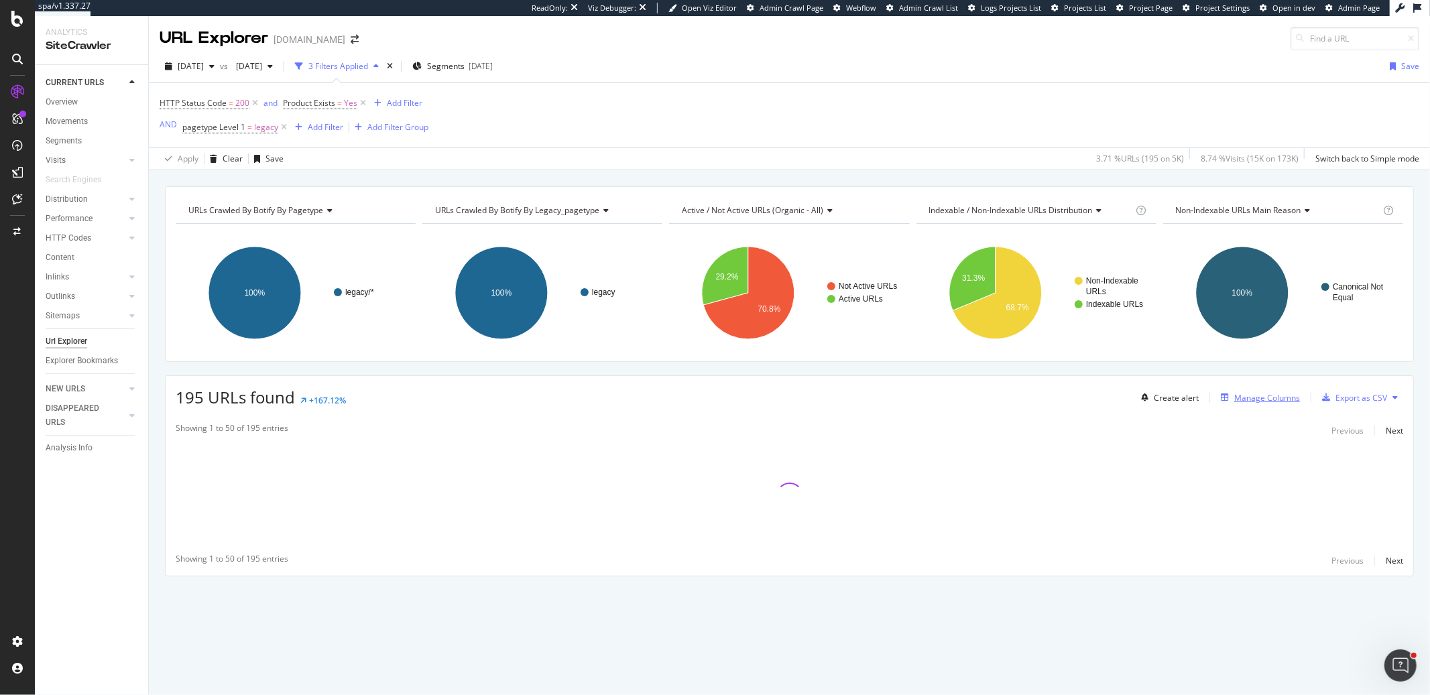
click at [1262, 403] on div "Manage Columns" at bounding box center [1268, 397] width 66 height 11
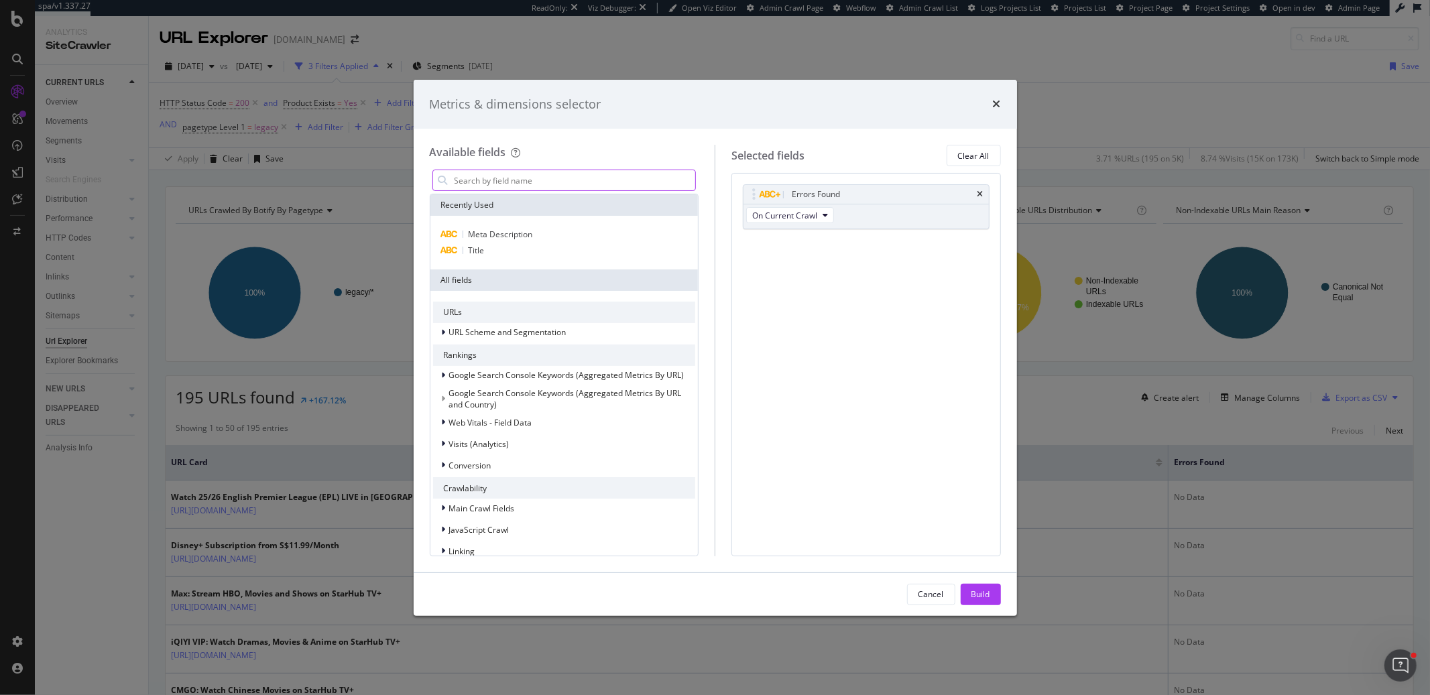
click at [537, 183] on input "modal" at bounding box center [574, 180] width 243 height 20
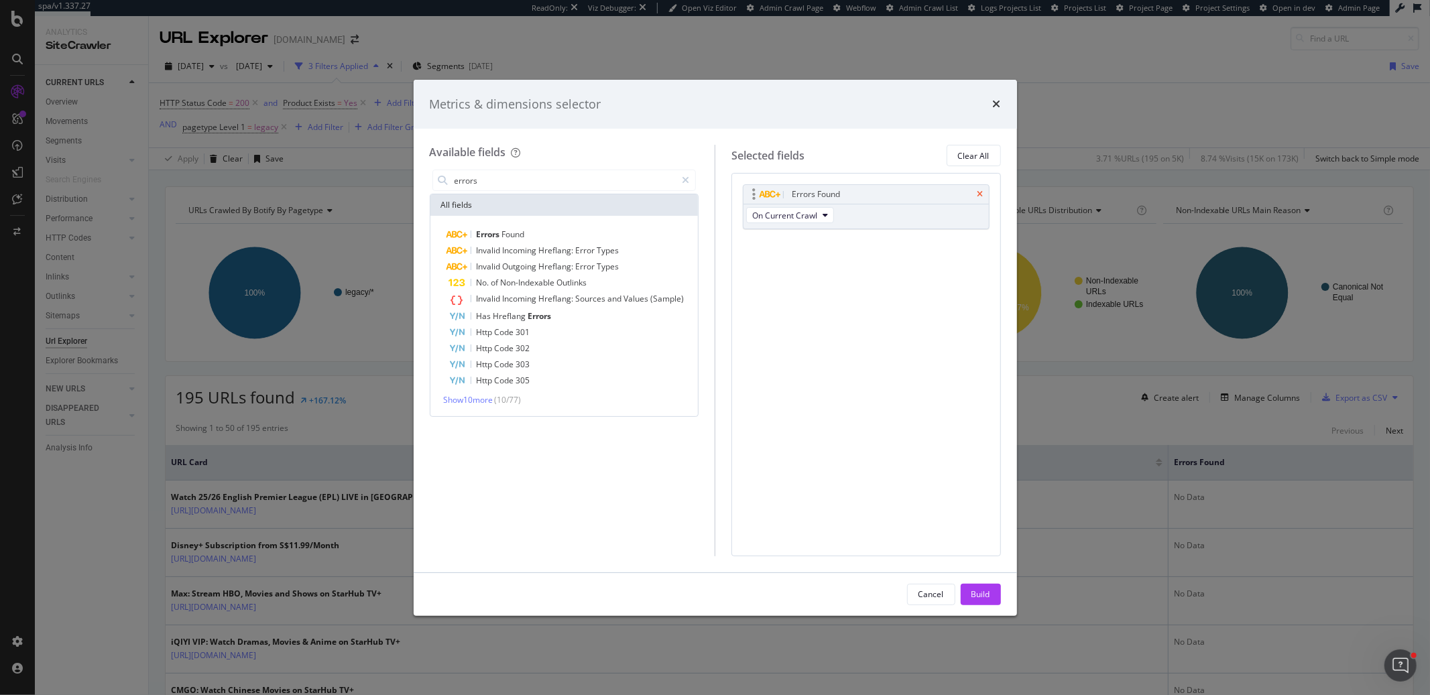
type input "errors"
click at [981, 192] on icon "times" at bounding box center [981, 194] width 6 height 8
click at [996, 104] on icon "times" at bounding box center [997, 104] width 8 height 11
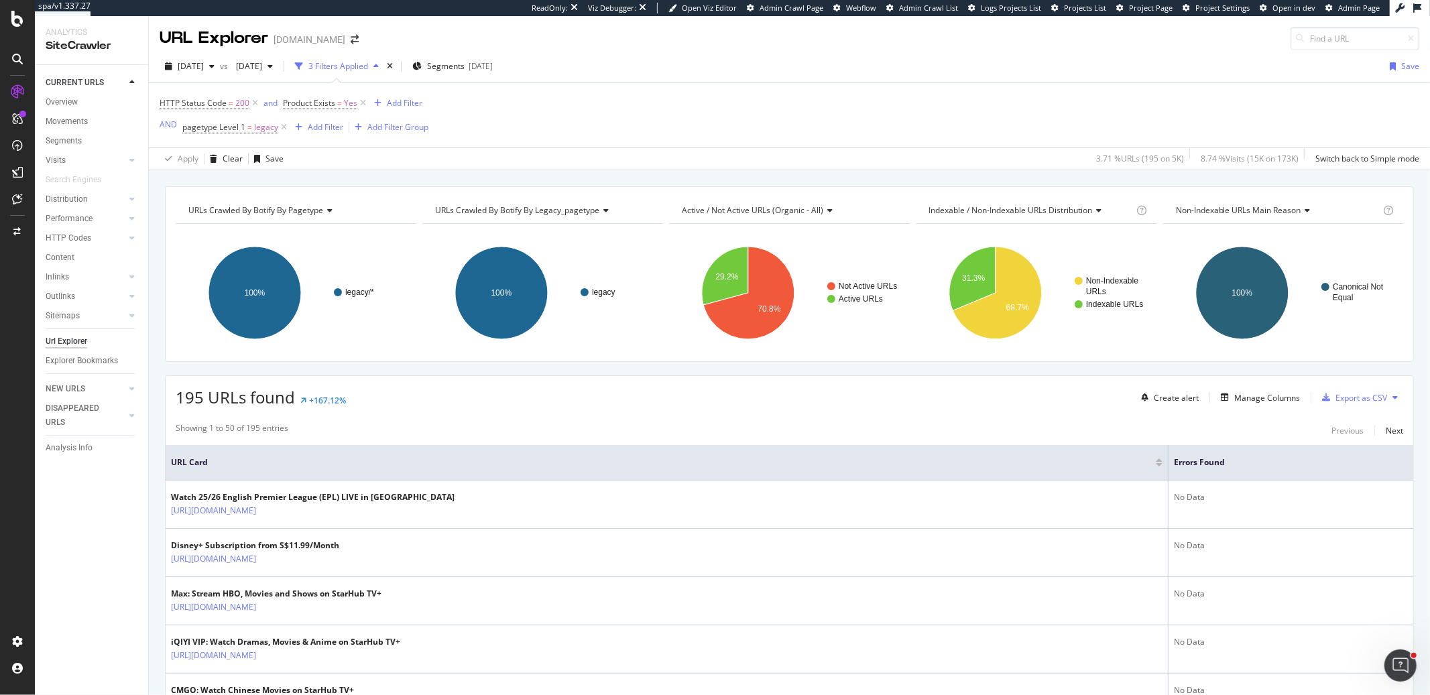
drag, startPoint x: 1381, startPoint y: 465, endPoint x: 1367, endPoint y: 452, distance: 19.5
click at [0, 0] on icon at bounding box center [0, 0] width 0 height 0
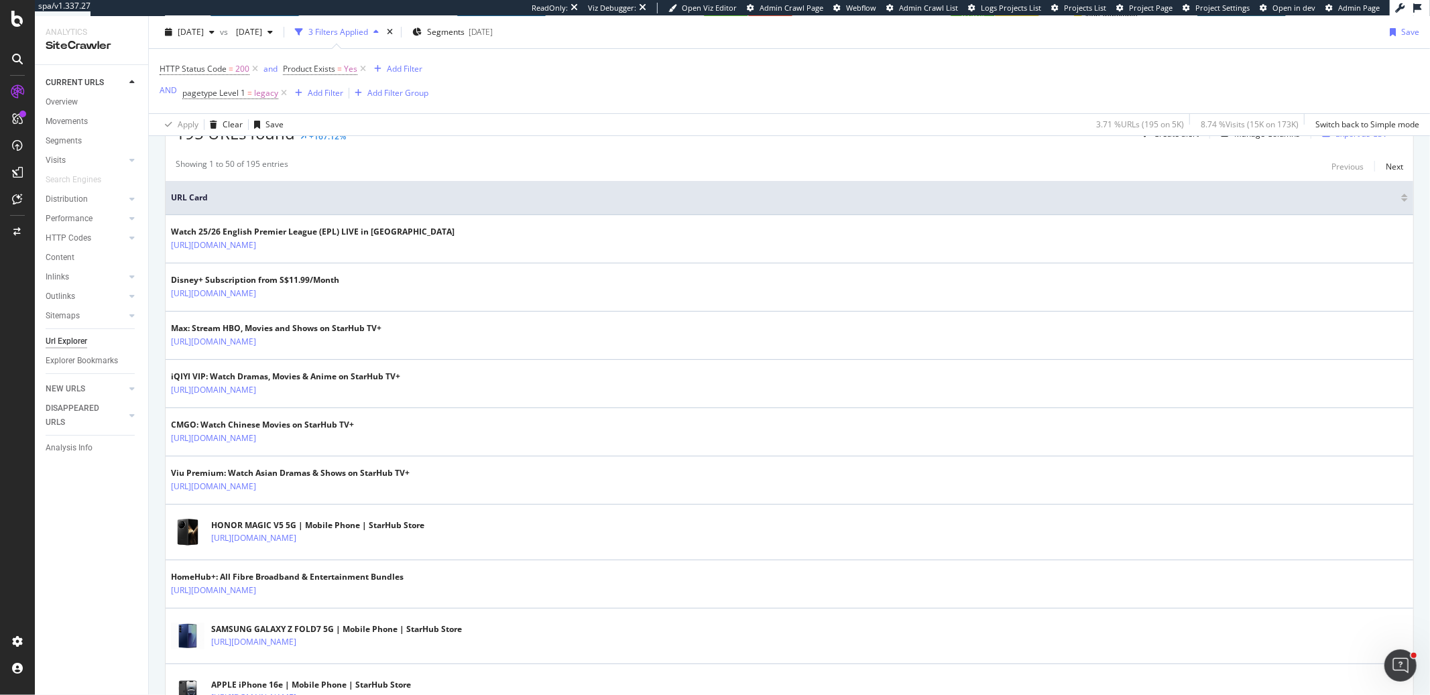
scroll to position [227, 0]
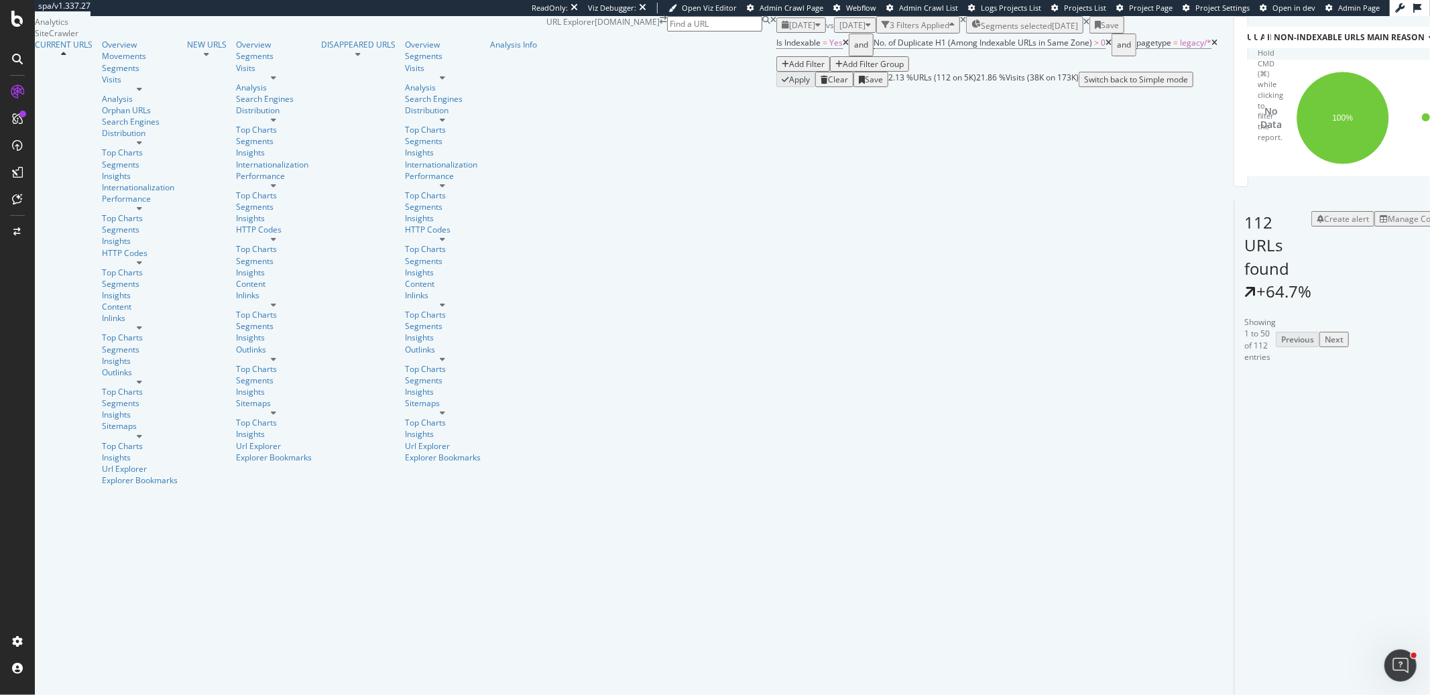
scroll to position [156, 0]
click at [1287, 219] on div "Manage Columns" at bounding box center [1421, 218] width 66 height 11
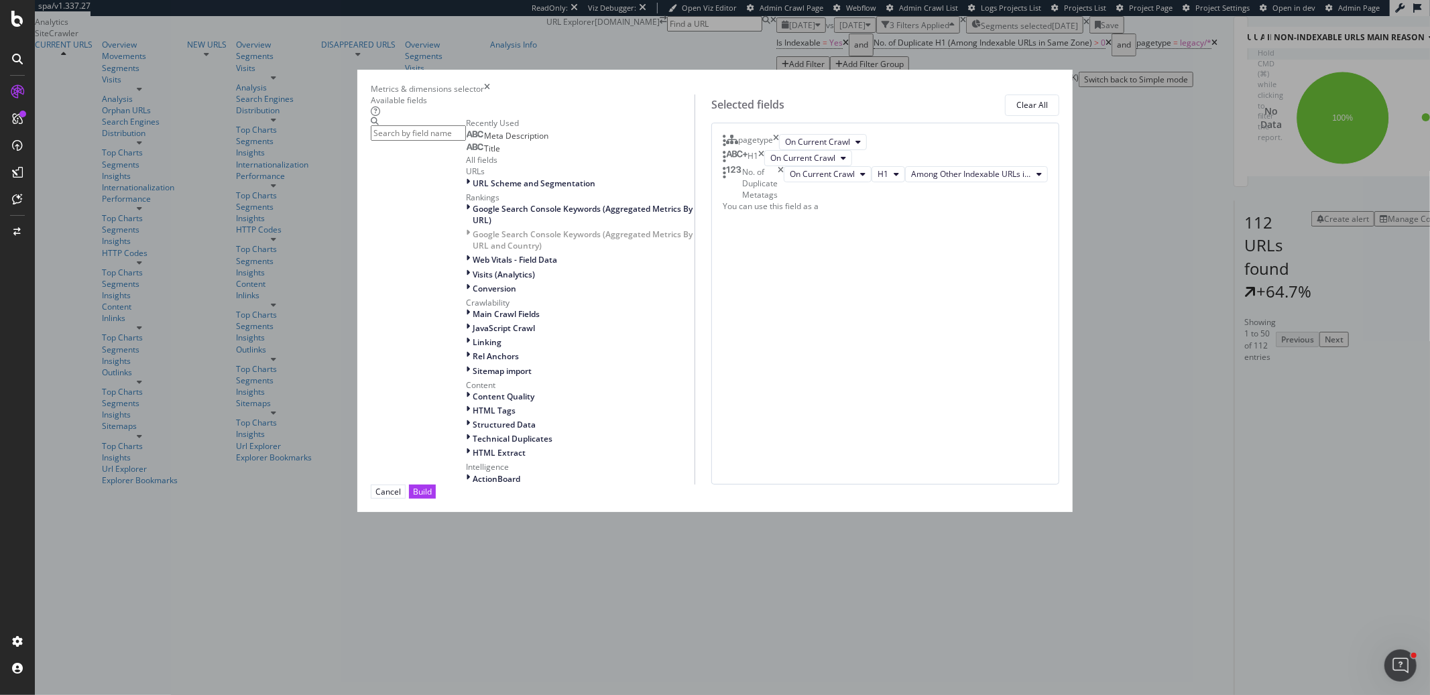
click at [466, 141] on input "modal" at bounding box center [418, 132] width 95 height 15
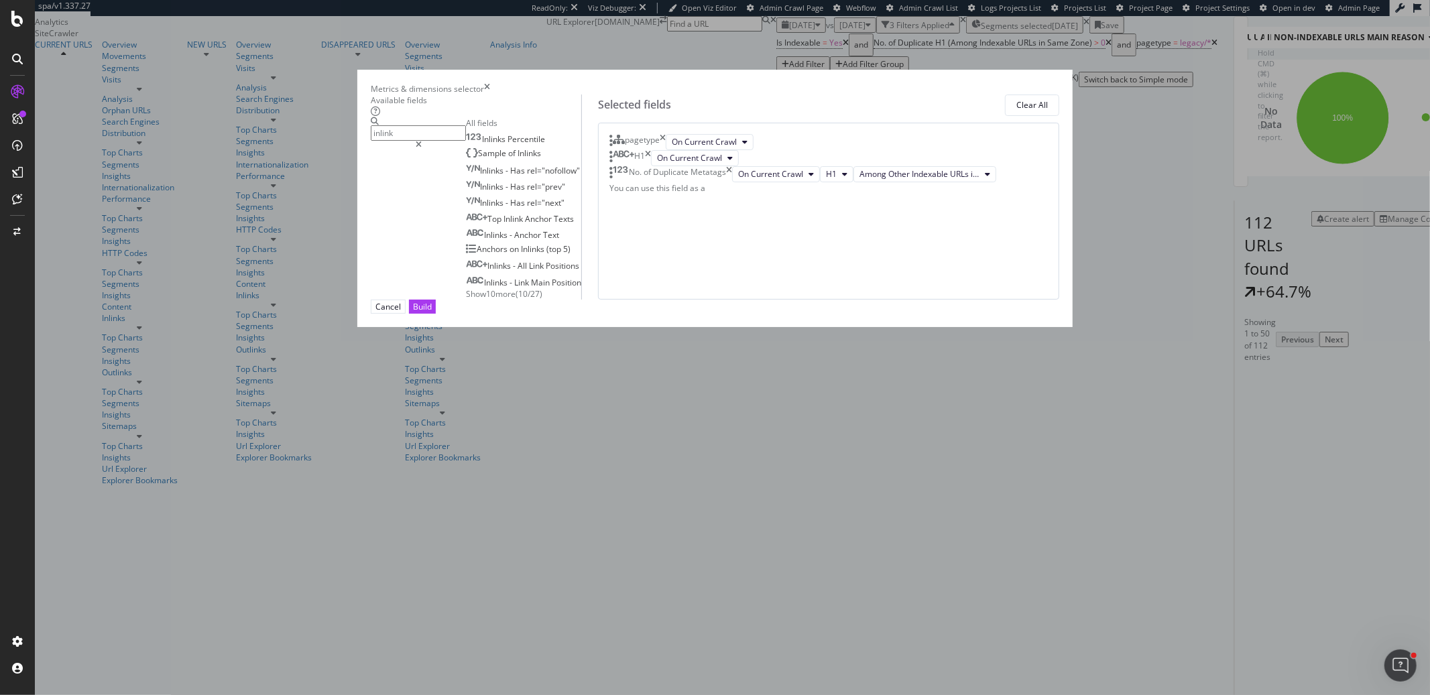
type input "inlink"
click at [485, 300] on span "Show 10 more" at bounding box center [491, 293] width 50 height 11
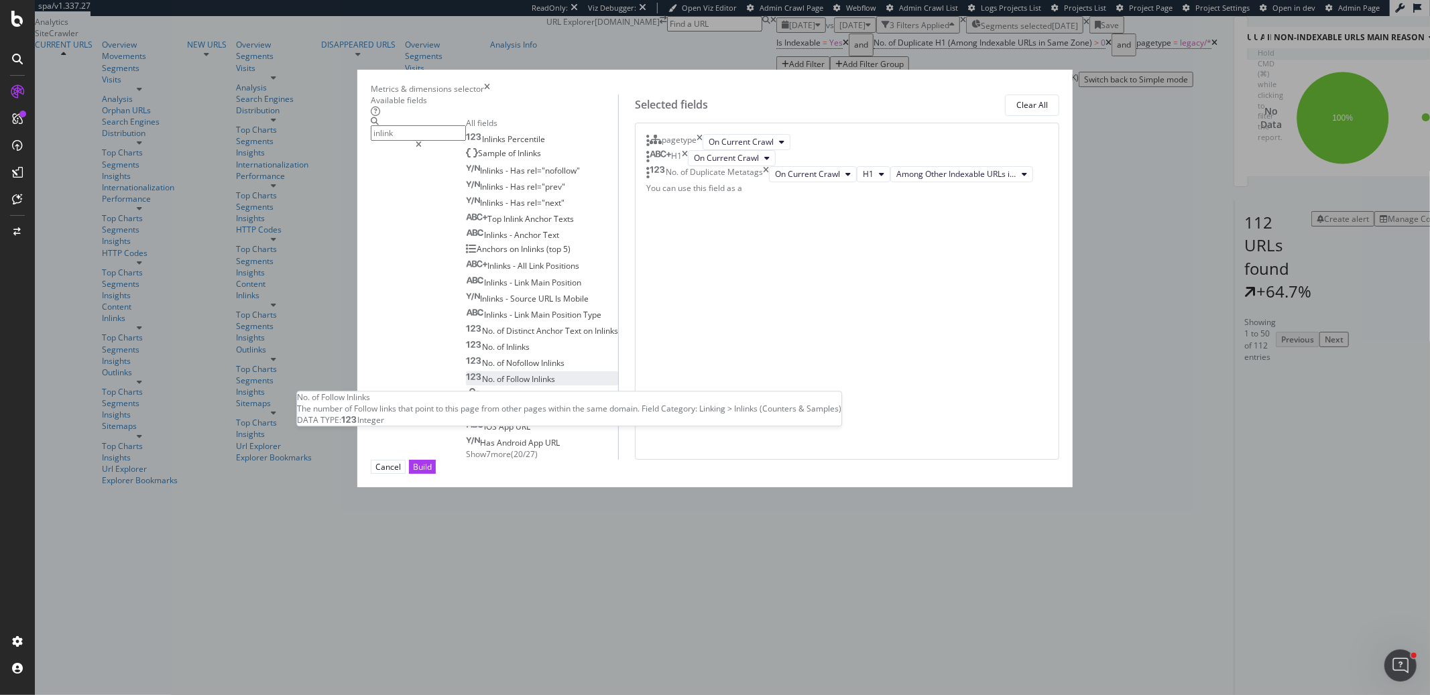
click at [514, 385] on div "No. of Follow Inlinks" at bounding box center [510, 379] width 89 height 11
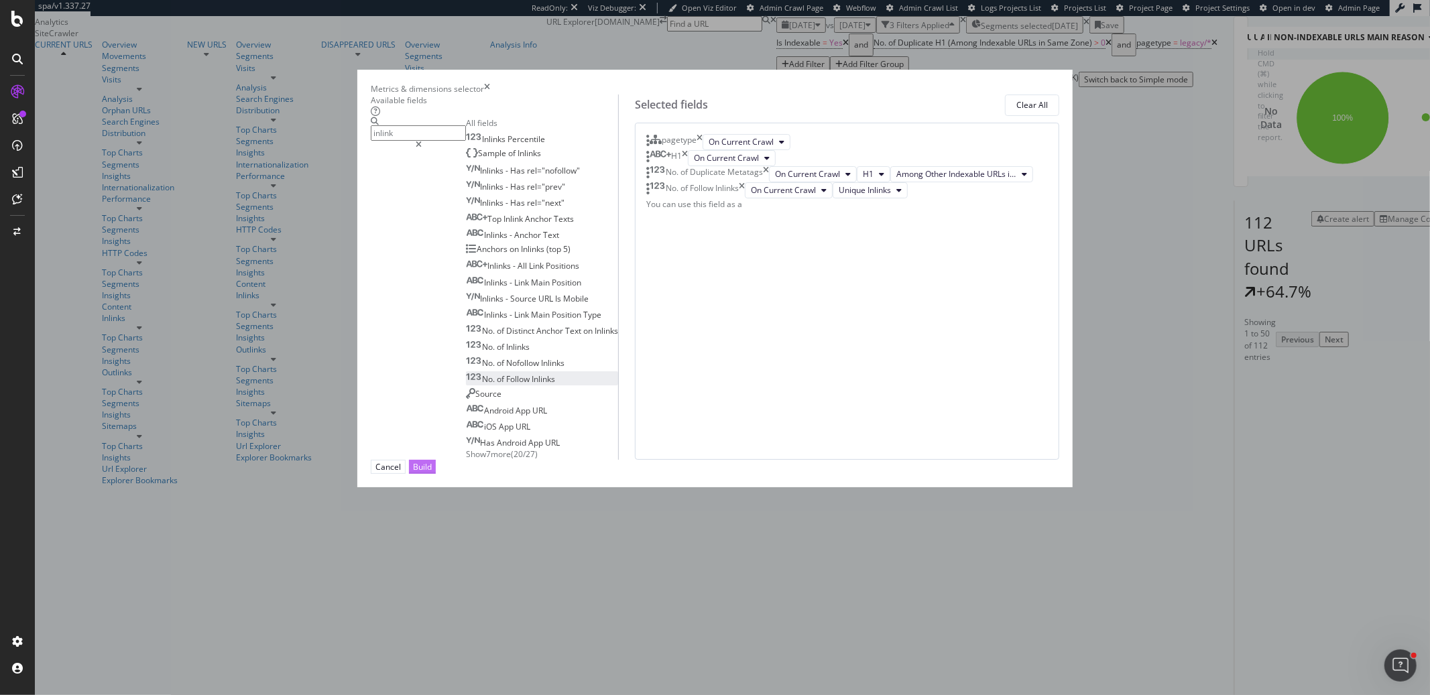
click at [432, 473] on div "Build" at bounding box center [422, 466] width 19 height 11
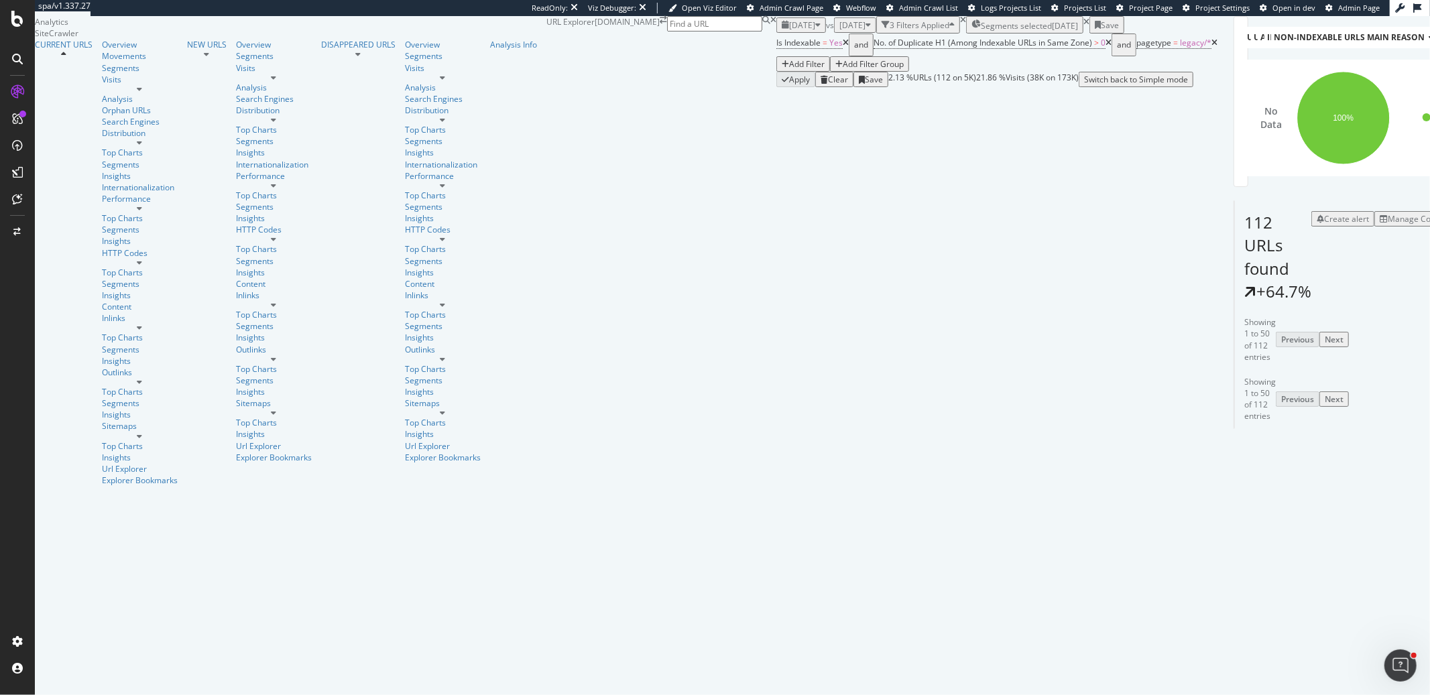
click at [1250, 350] on div "URLs Crawled By Botify By pagetype Chart (by Value) Table Expand Export as CSV …" at bounding box center [1234, 246] width 32 height 460
click at [1287, 140] on icon "A chart." at bounding box center [1347, 117] width 46 height 91
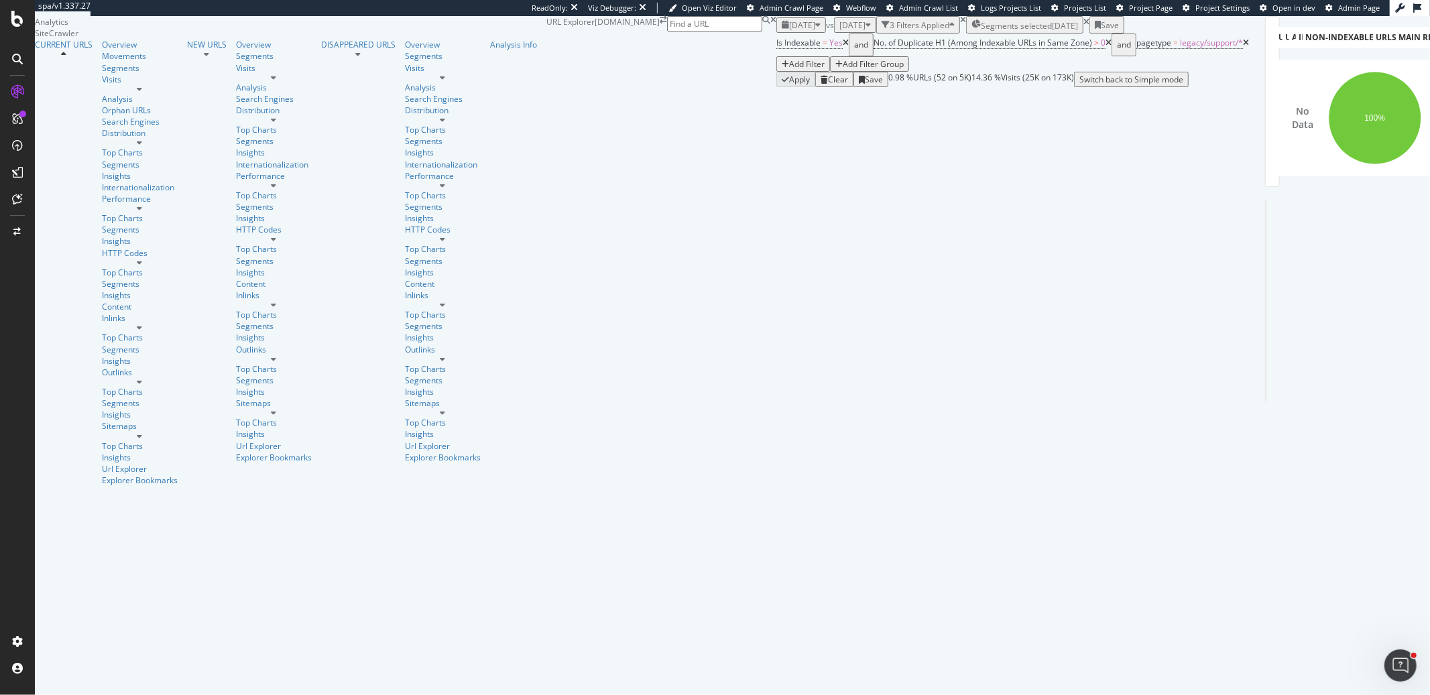
click at [1243, 47] on icon at bounding box center [1246, 43] width 6 height 8
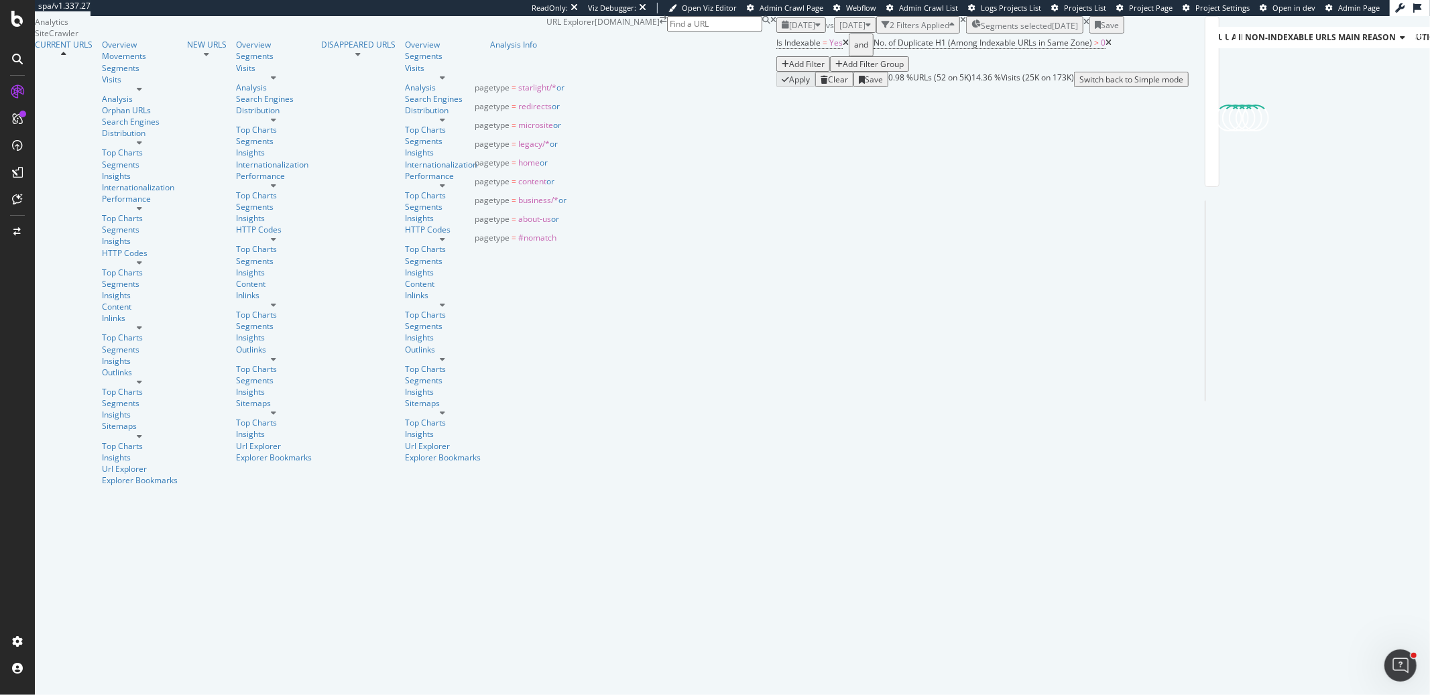
click at [1052, 32] on div "[DATE]" at bounding box center [1065, 25] width 26 height 11
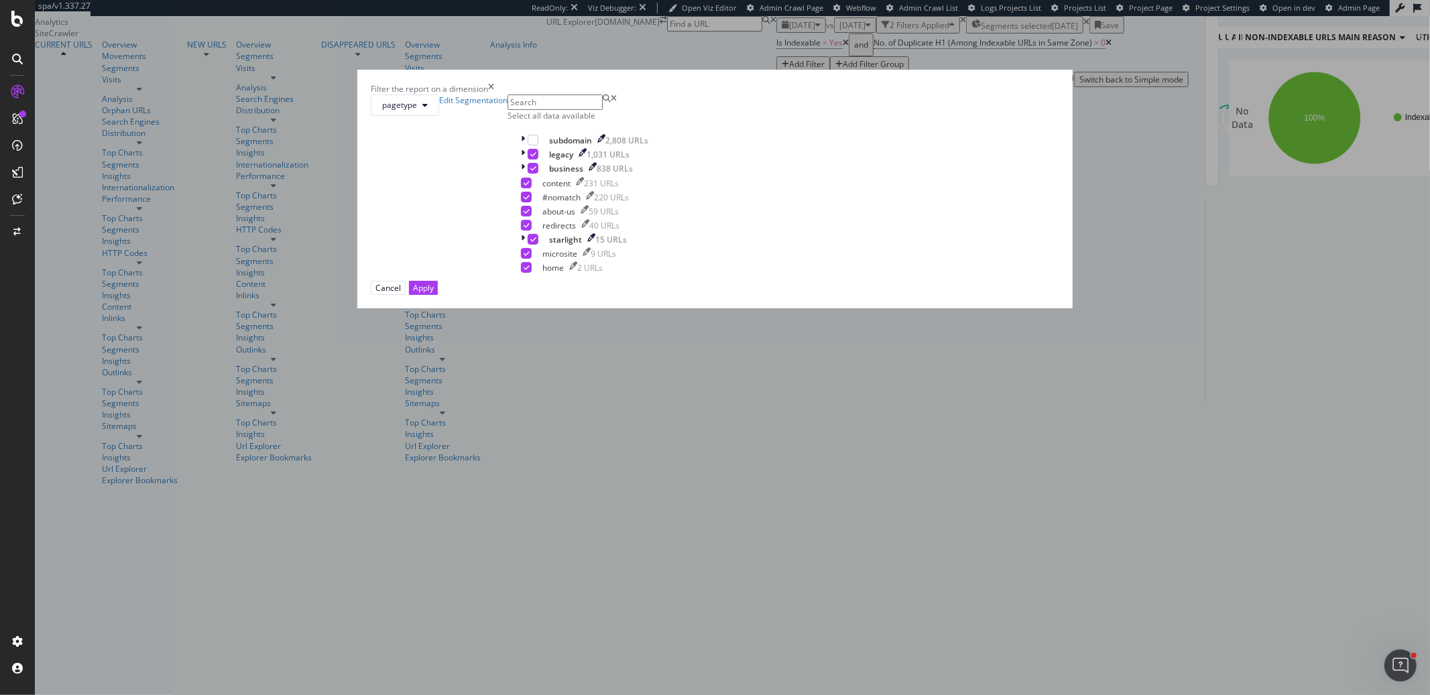
click at [617, 121] on div "Select all data available" at bounding box center [585, 108] width 154 height 27
click at [617, 121] on div "Select all data available" at bounding box center [585, 115] width 154 height 11
click at [617, 121] on div "Unselect all data available" at bounding box center [585, 115] width 154 height 11
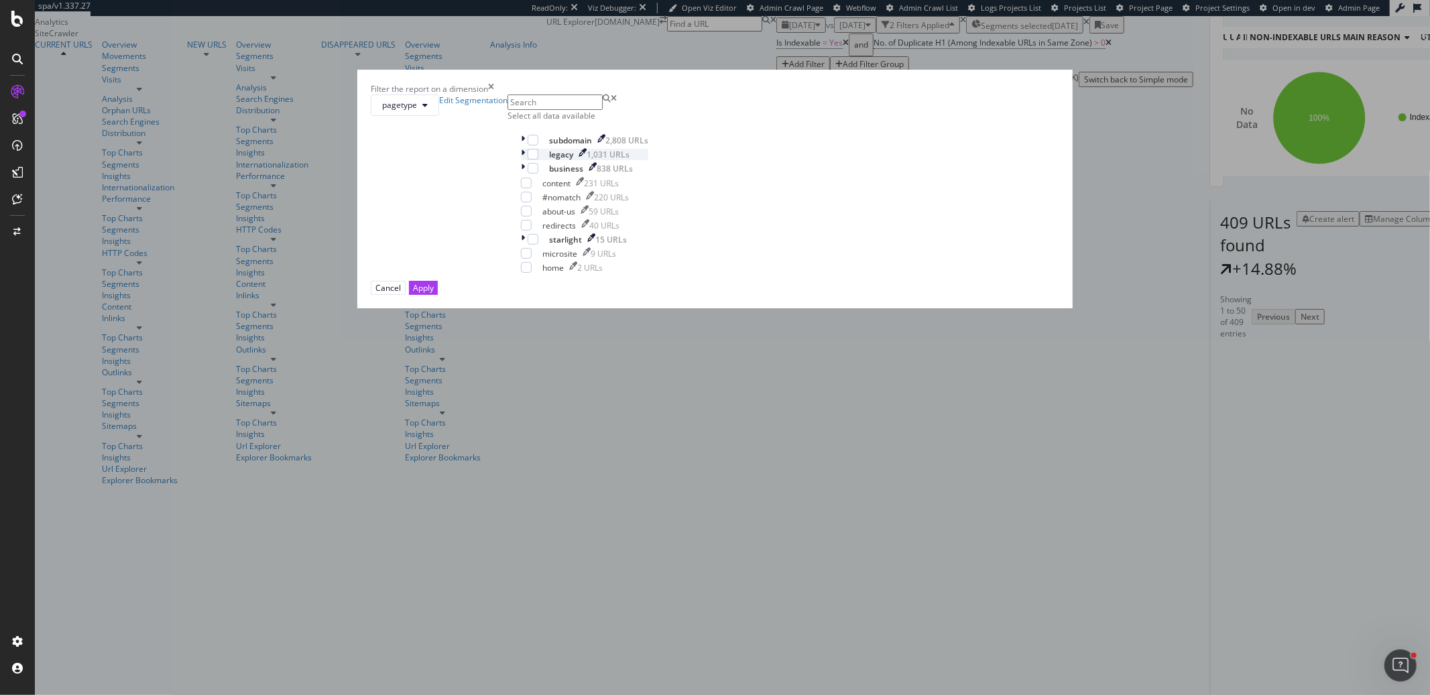
click at [525, 160] on icon "modal" at bounding box center [523, 154] width 4 height 11
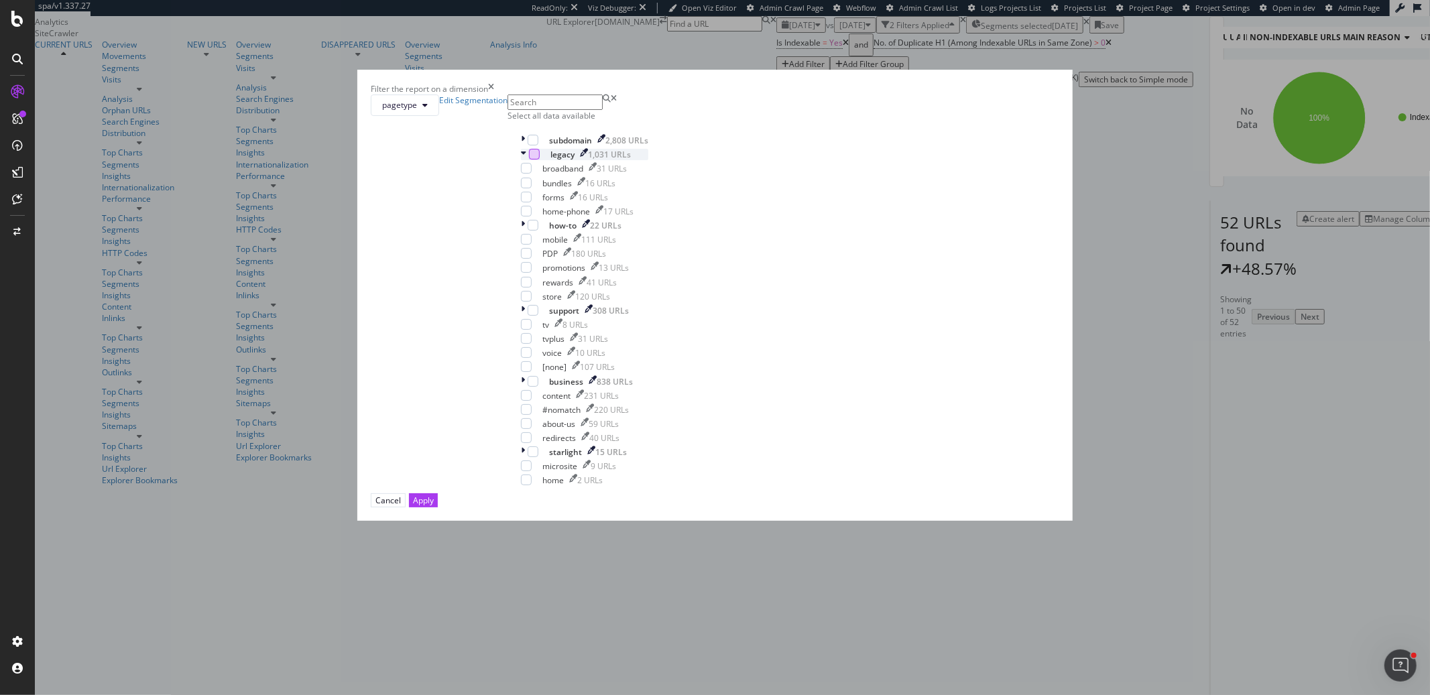
click at [540, 160] on div "modal" at bounding box center [534, 154] width 11 height 11
click at [536, 314] on icon "modal" at bounding box center [533, 310] width 6 height 7
click at [434, 507] on div "Apply" at bounding box center [423, 500] width 21 height 13
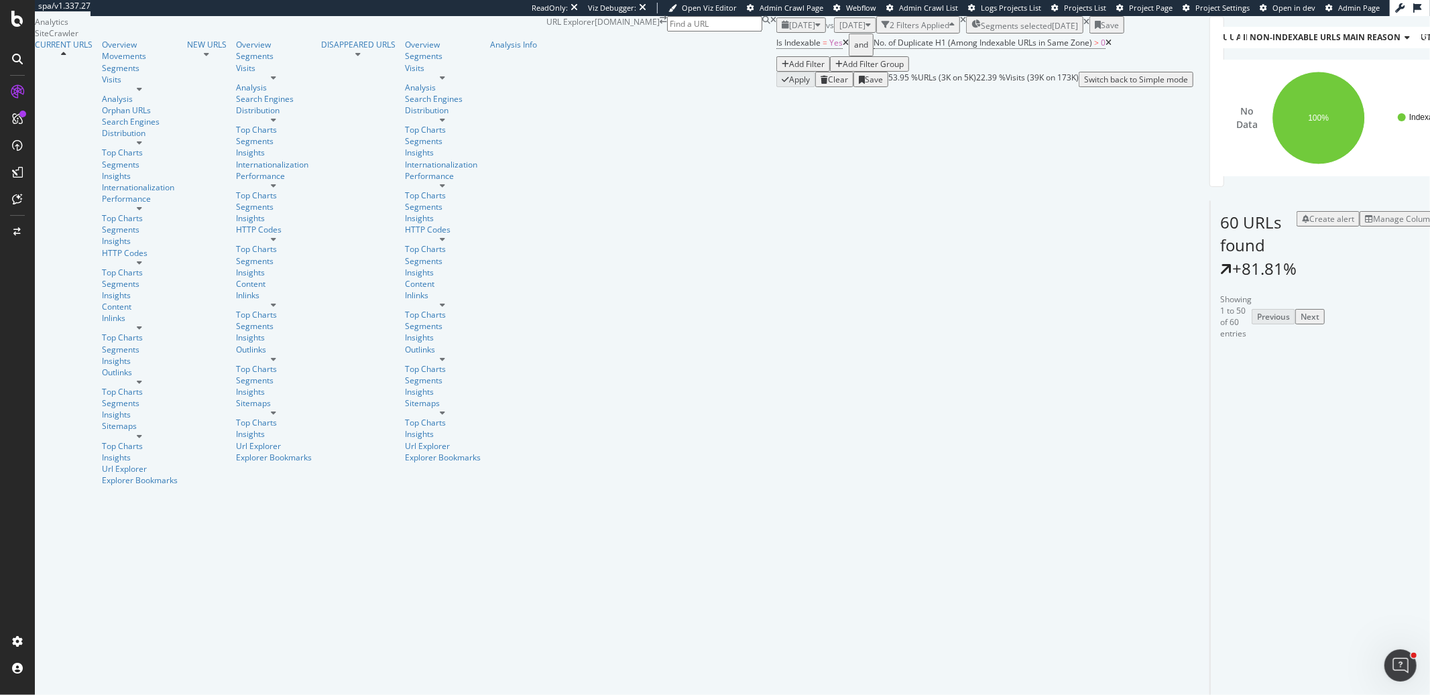
scroll to position [206, 0]
click at [1287, 225] on div "Manage Columns" at bounding box center [1406, 218] width 66 height 11
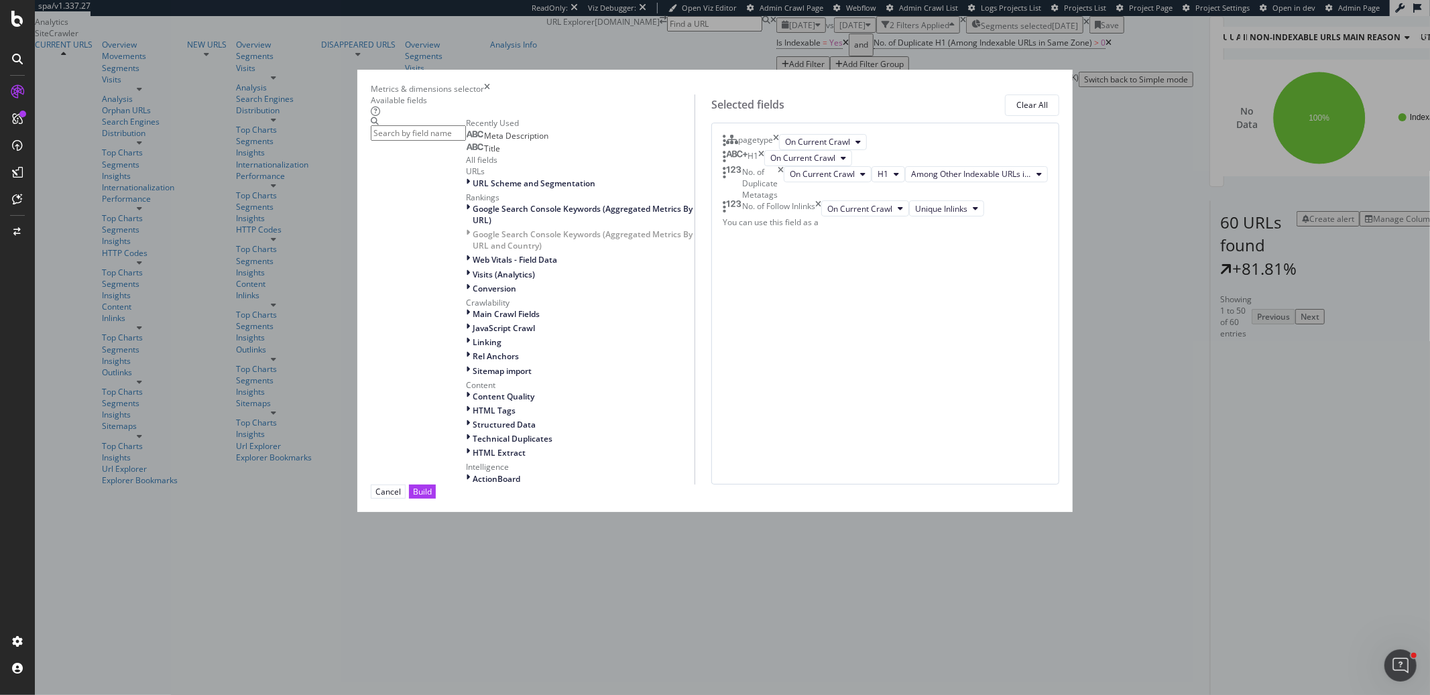
click at [466, 141] on input "modal" at bounding box center [418, 132] width 95 height 15
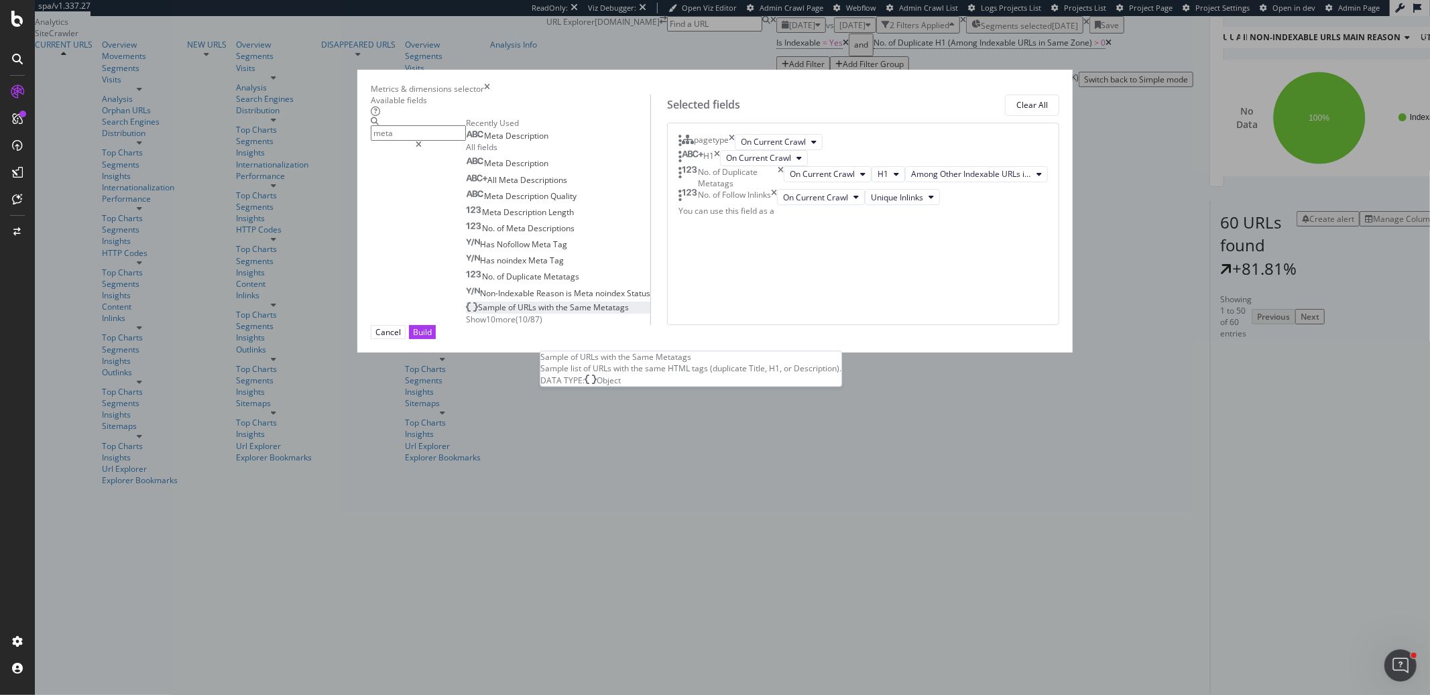
type input "meta"
click at [565, 313] on span "the" at bounding box center [563, 307] width 14 height 11
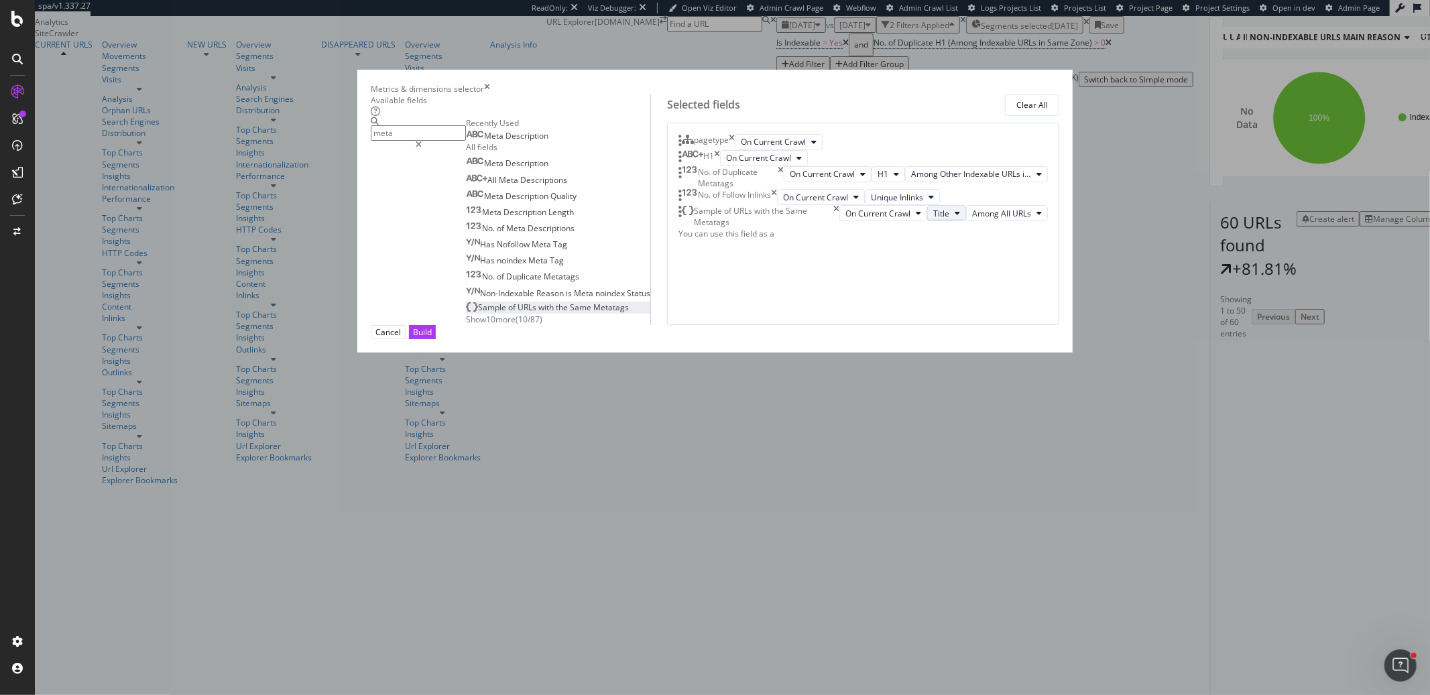
click at [933, 219] on span "Title" at bounding box center [941, 213] width 16 height 11
click at [872, 506] on span "H1" at bounding box center [870, 510] width 43 height 12
click at [432, 338] on div "Build" at bounding box center [422, 332] width 19 height 11
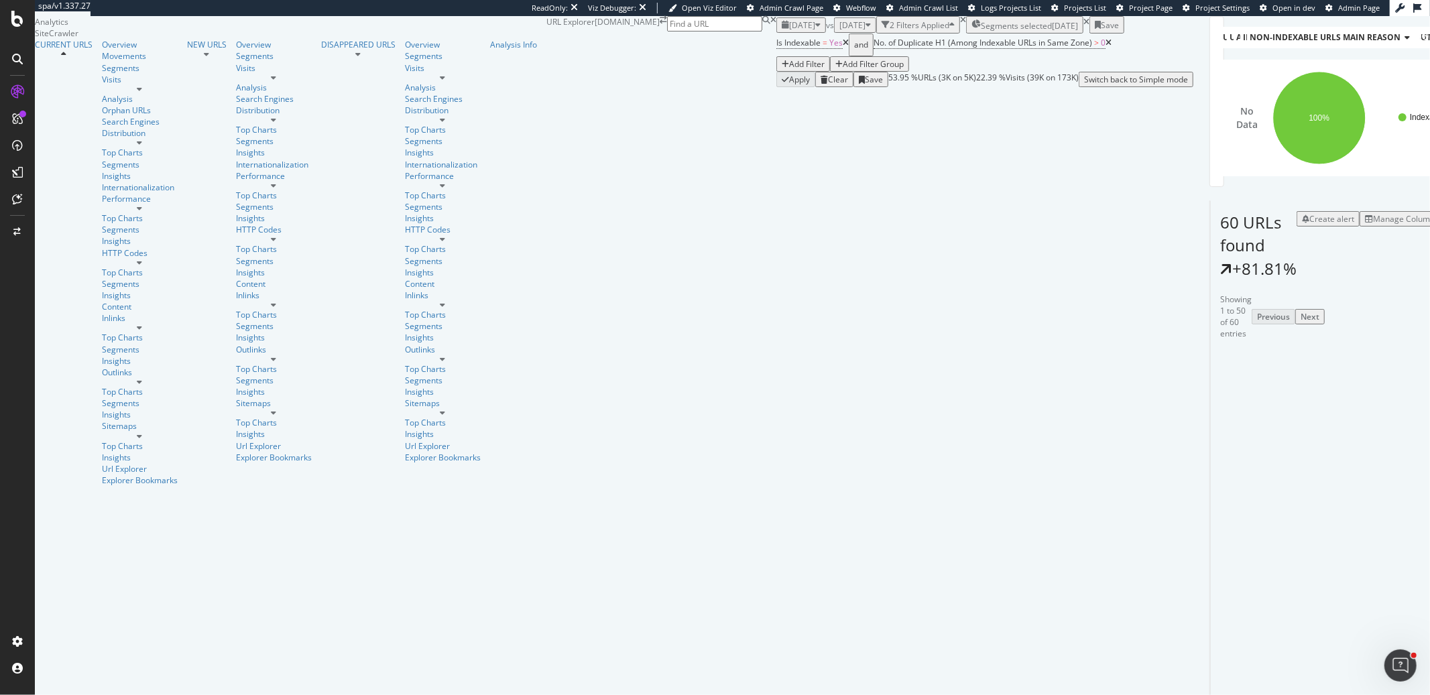
scroll to position [0, 176]
click at [1287, 213] on div "Manage Columns" at bounding box center [1402, 218] width 74 height 11
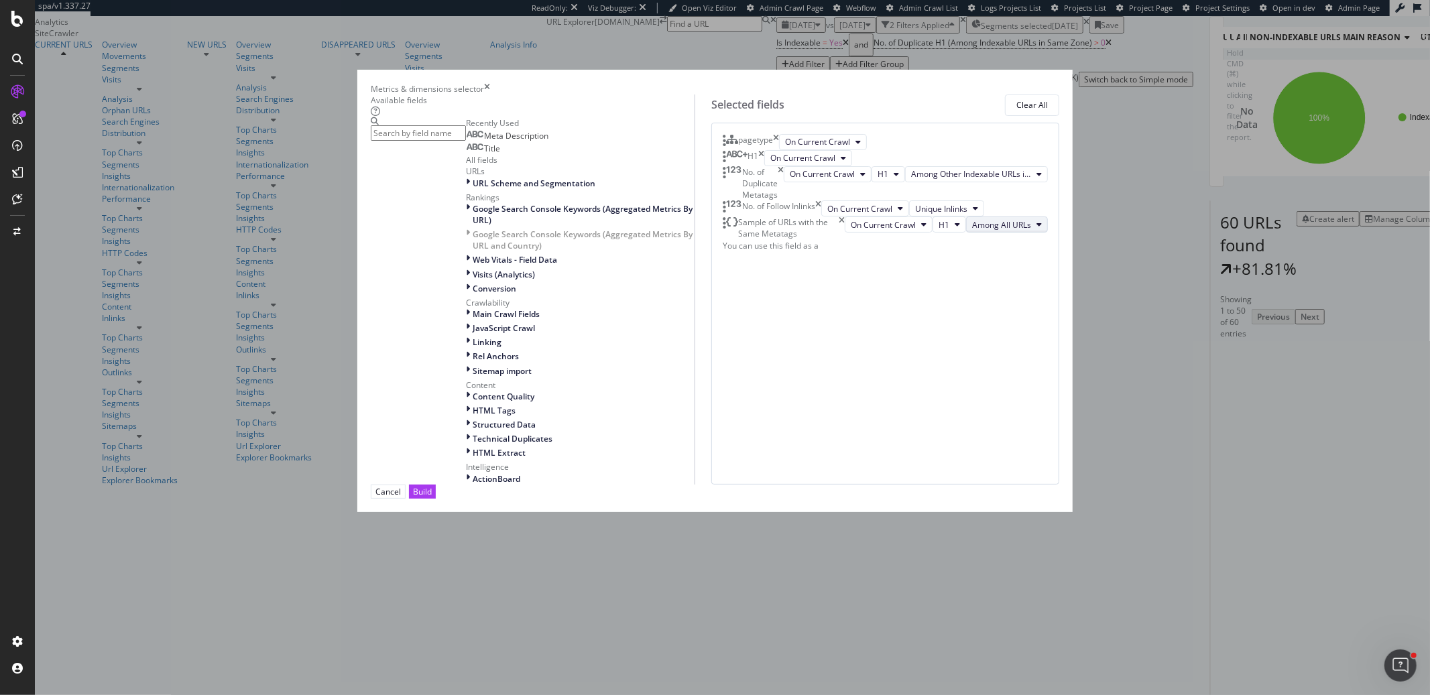
click at [972, 231] on span "Among All URLs" at bounding box center [1001, 224] width 59 height 11
click at [933, 479] on span "Among Other Indexable URLs in Same Zone" at bounding box center [966, 485] width 162 height 12
click at [436, 499] on button "Build" at bounding box center [422, 492] width 27 height 14
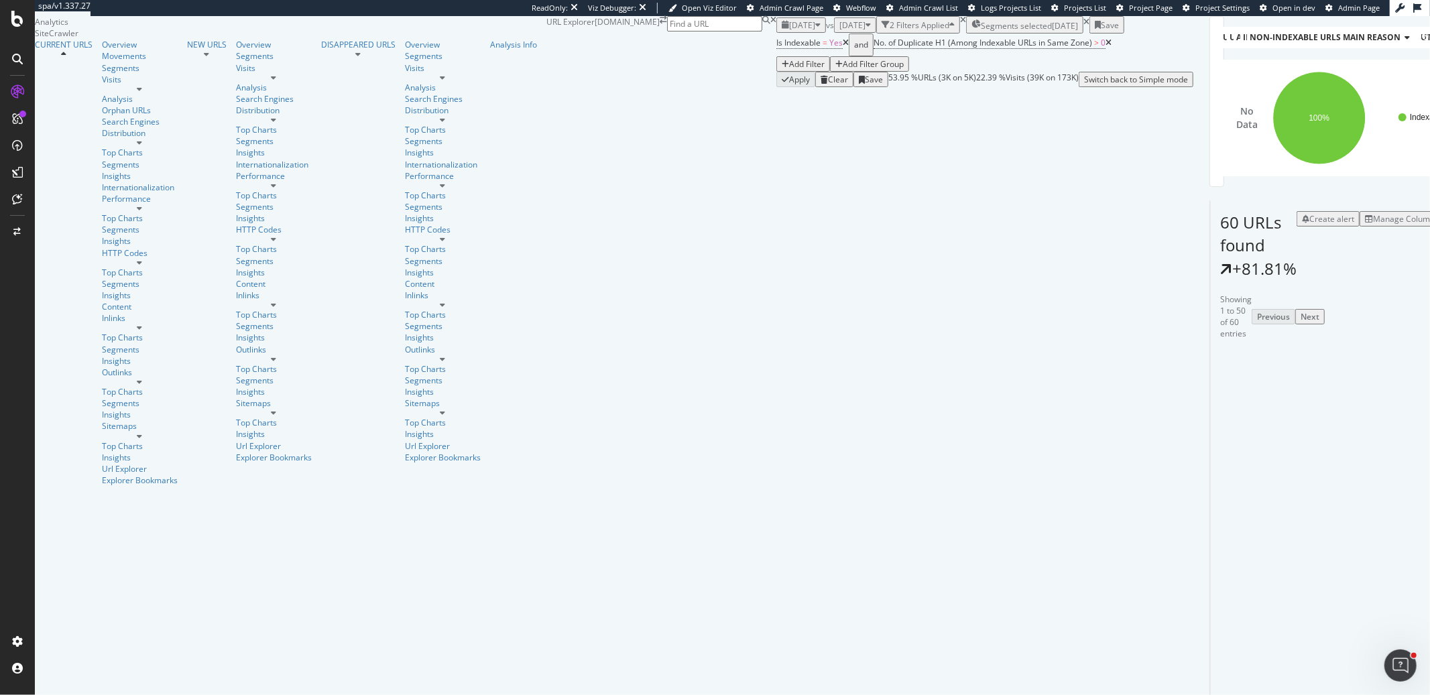
scroll to position [2236, 0]
click at [789, 66] on div "Add Filter" at bounding box center [807, 63] width 36 height 11
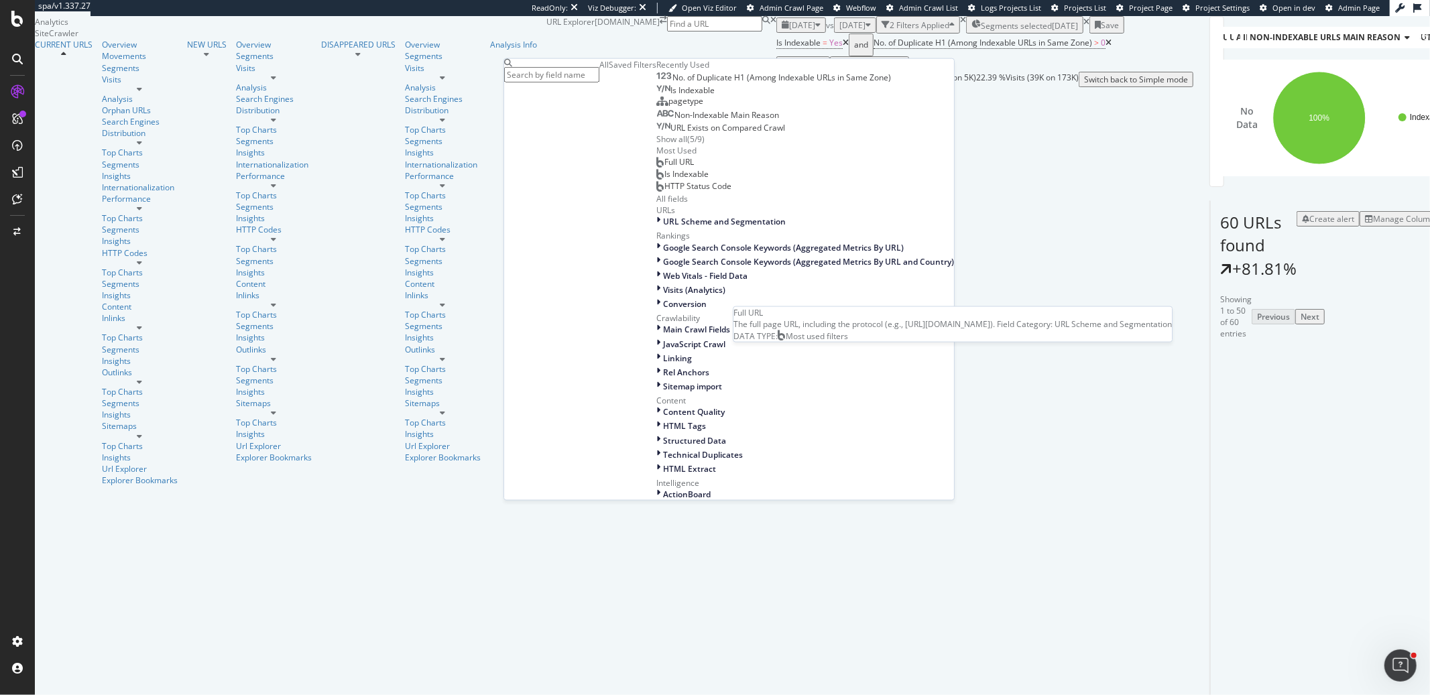
click at [657, 167] on div "Full URL" at bounding box center [676, 161] width 38 height 11
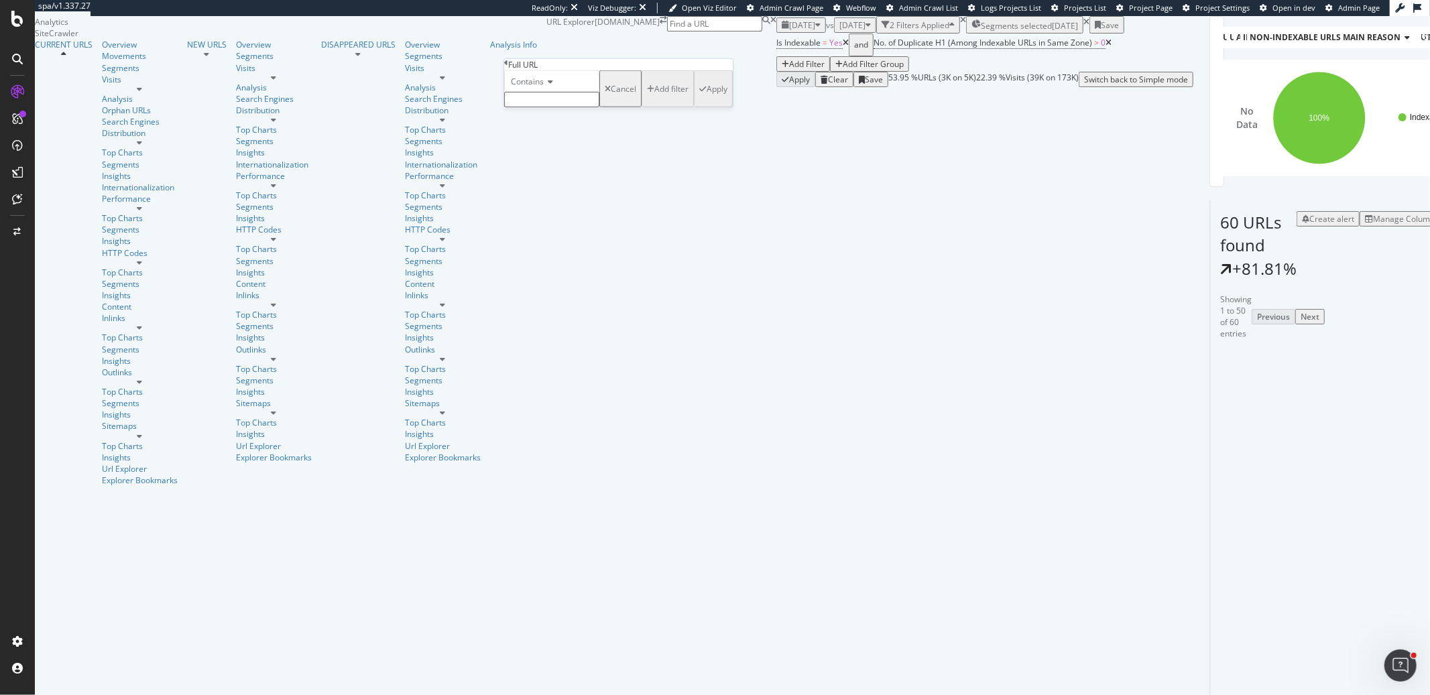
click at [556, 107] on input "text" at bounding box center [551, 99] width 95 height 15
type input "homehub"
click at [707, 99] on div "Apply" at bounding box center [717, 92] width 21 height 11
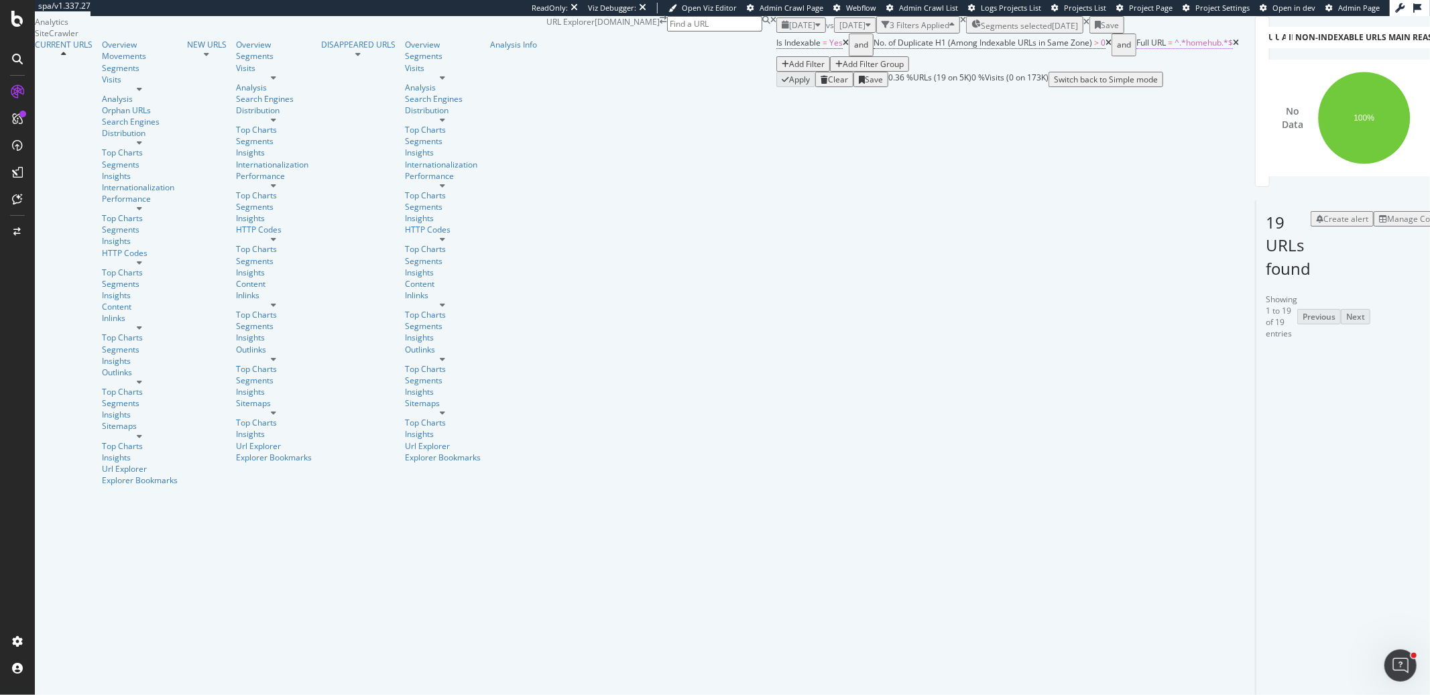
click at [1175, 48] on span "^.*homehub.*$" at bounding box center [1204, 42] width 58 height 11
click at [561, 119] on span "Contains" at bounding box center [549, 113] width 33 height 11
click at [580, 236] on span "Doesn't contain" at bounding box center [559, 230] width 58 height 11
click at [729, 131] on div "Apply" at bounding box center [739, 124] width 21 height 11
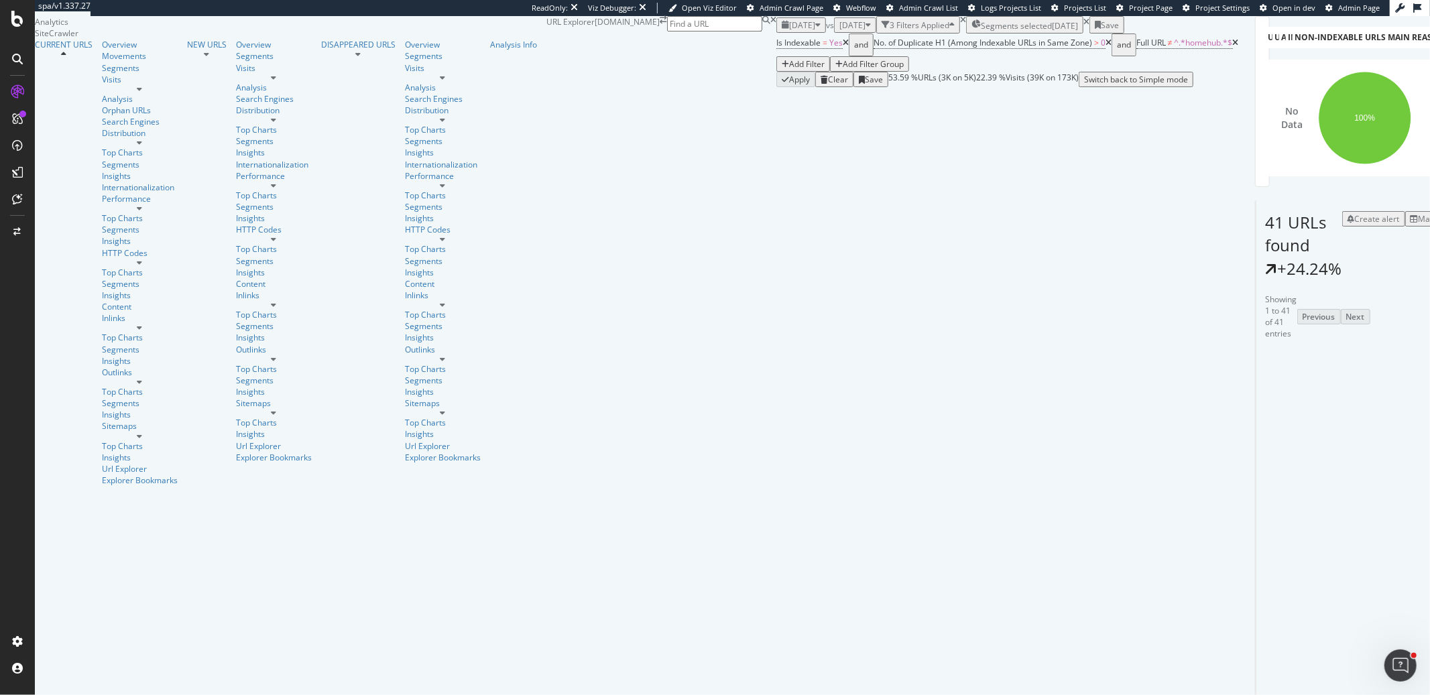
drag, startPoint x: 582, startPoint y: 227, endPoint x: 1033, endPoint y: 249, distance: 451.9
click at [1175, 48] on span "^.*homehub.*$" at bounding box center [1204, 42] width 58 height 11
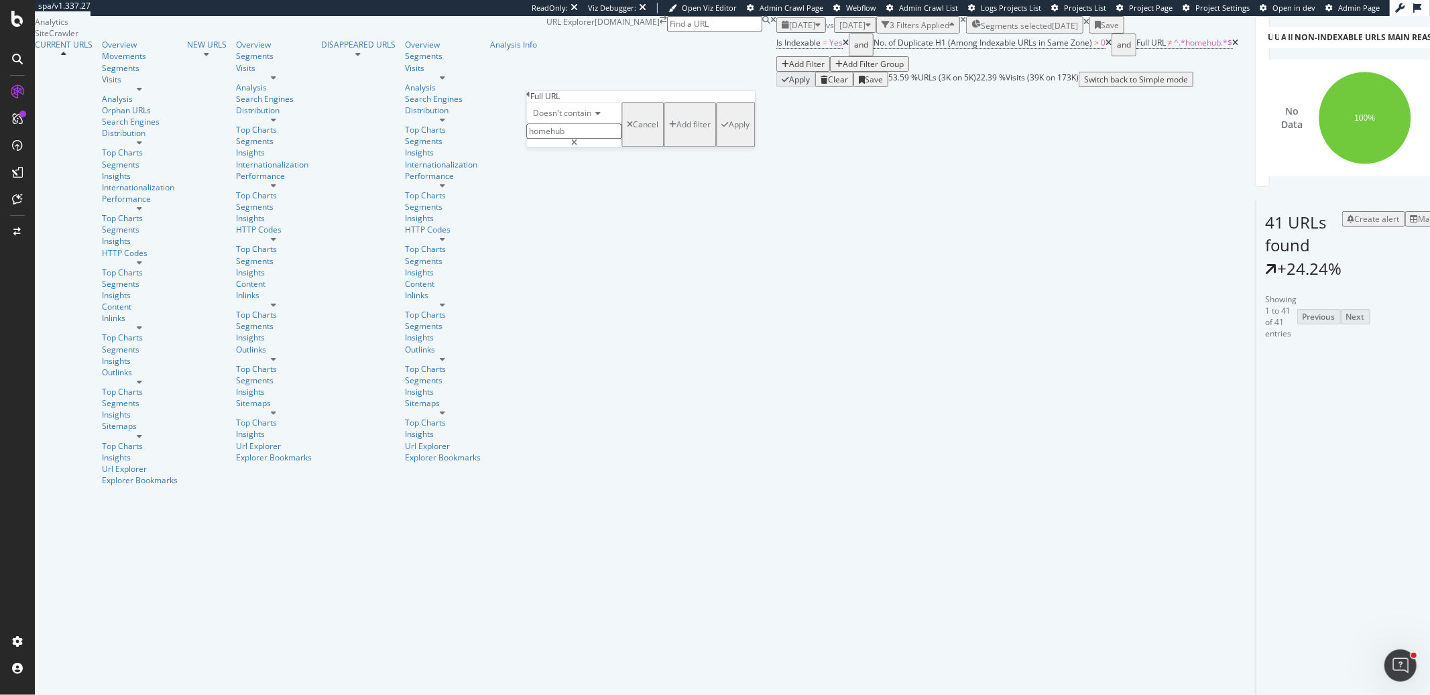
click at [677, 131] on div "Add filter" at bounding box center [694, 124] width 34 height 11
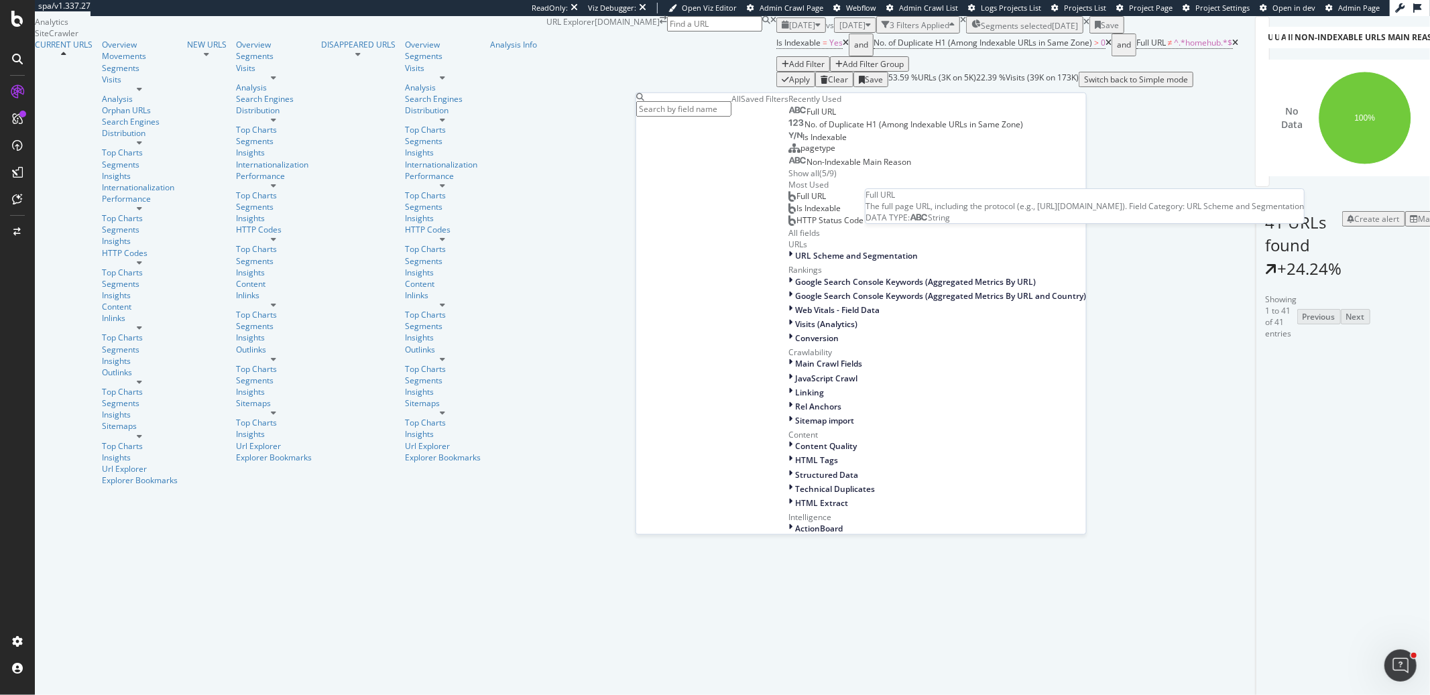
click at [807, 117] on span "Full URL" at bounding box center [822, 111] width 30 height 11
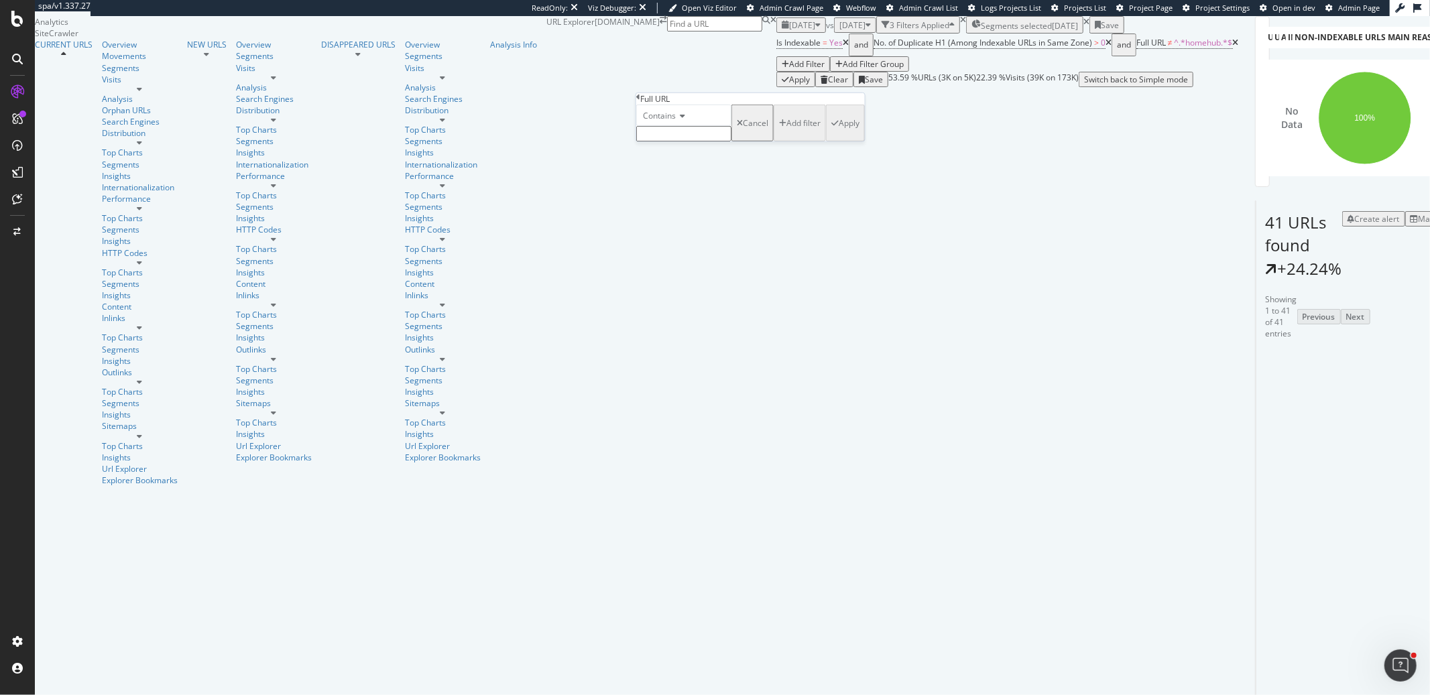
click at [700, 141] on input "text" at bounding box center [683, 133] width 95 height 15
type input "tvplus"
click at [832, 131] on div "button" at bounding box center [835, 127] width 7 height 8
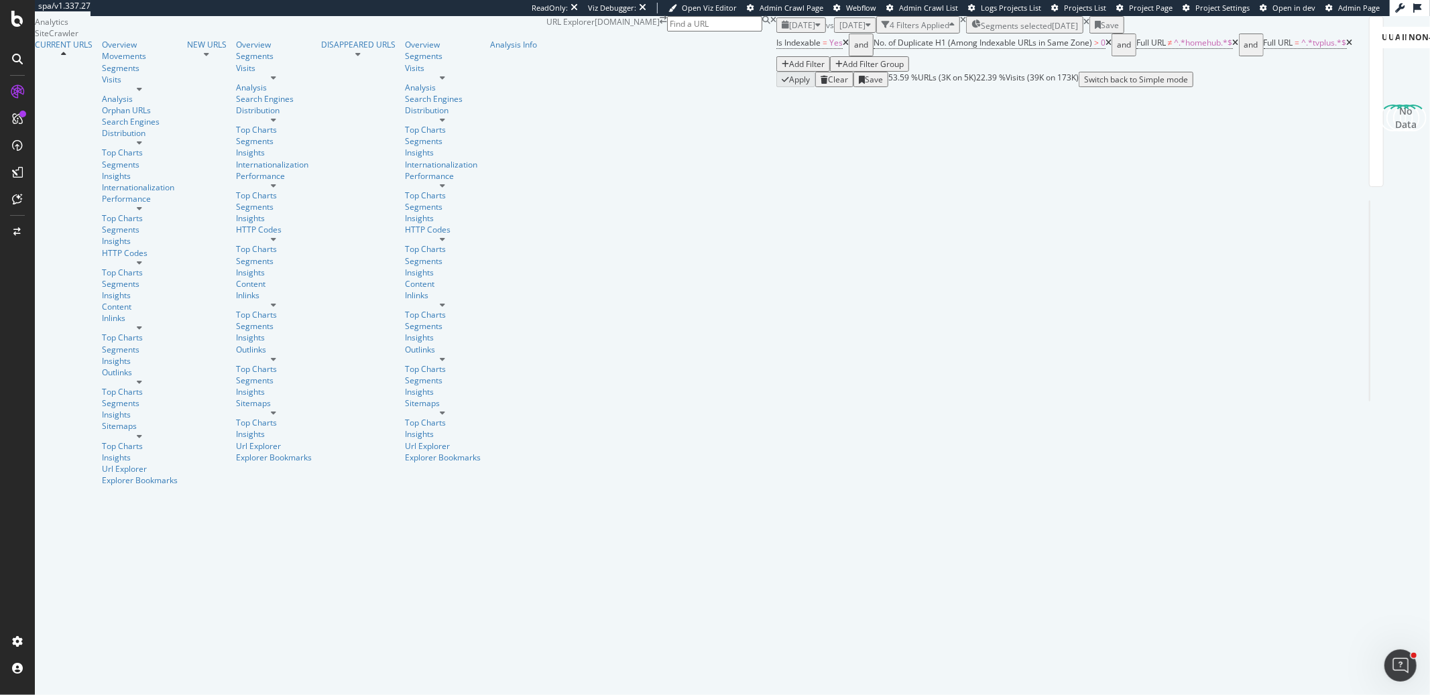
click at [777, 48] on div "URL Explorer starhub.com" at bounding box center [662, 51] width 230 height 71
click at [1287, 48] on span "^.*tvplus.*$" at bounding box center [1324, 42] width 45 height 11
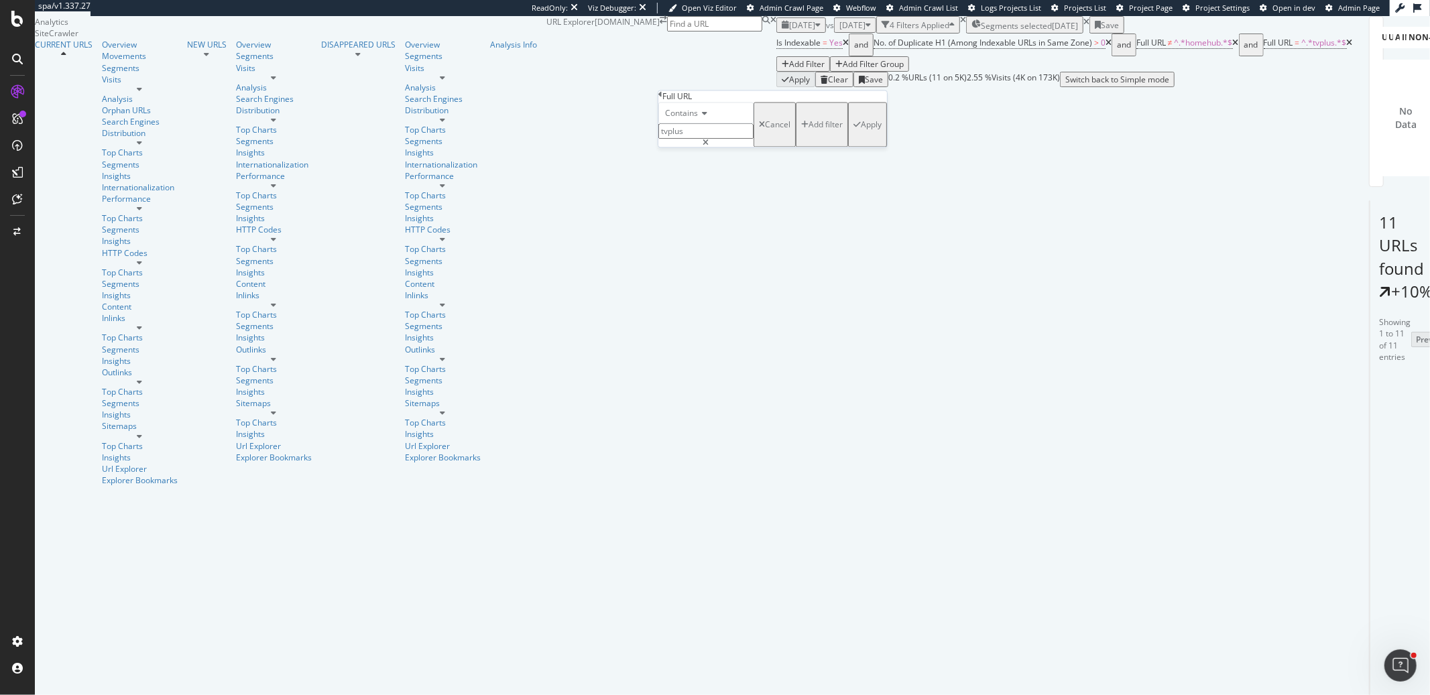
click at [687, 119] on span "Contains" at bounding box center [681, 113] width 33 height 11
click at [718, 236] on span "Doesn't contain" at bounding box center [692, 230] width 58 height 11
click at [861, 131] on div "Apply" at bounding box center [871, 124] width 21 height 11
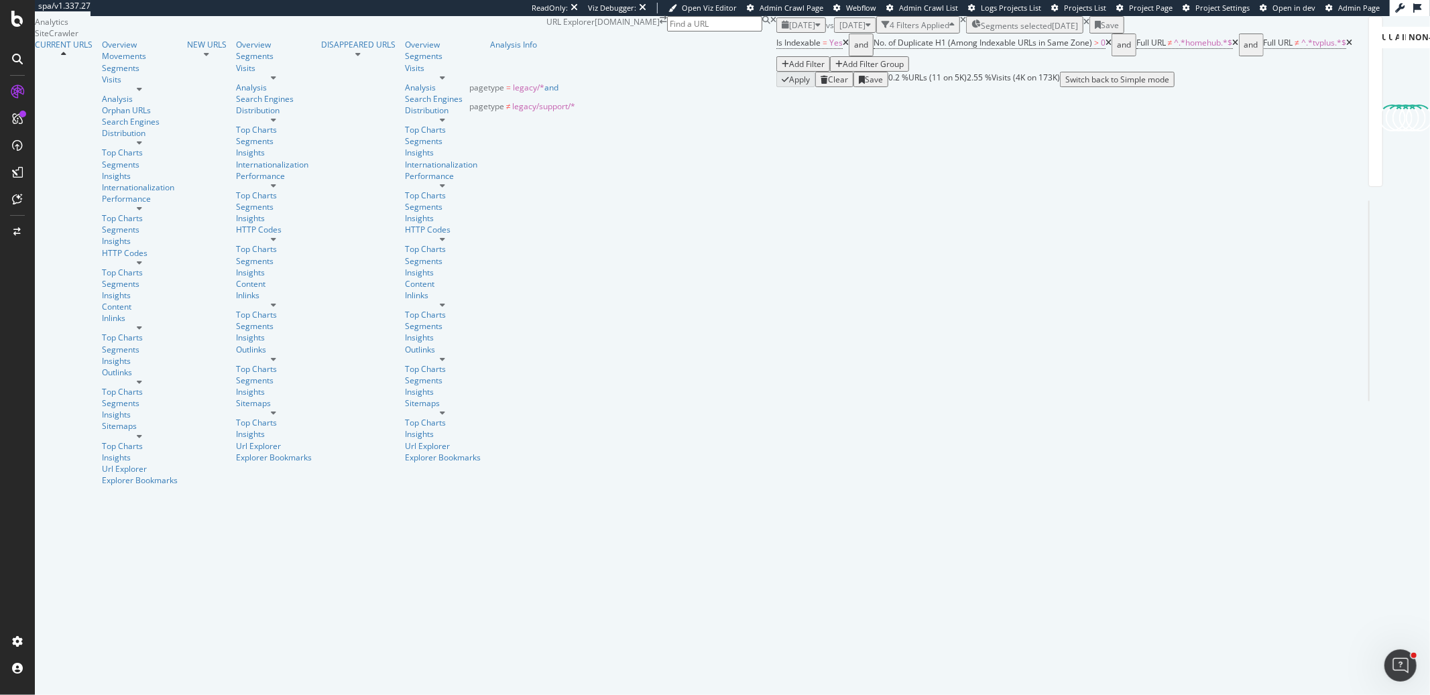
click at [1052, 32] on div "[DATE]" at bounding box center [1065, 25] width 26 height 11
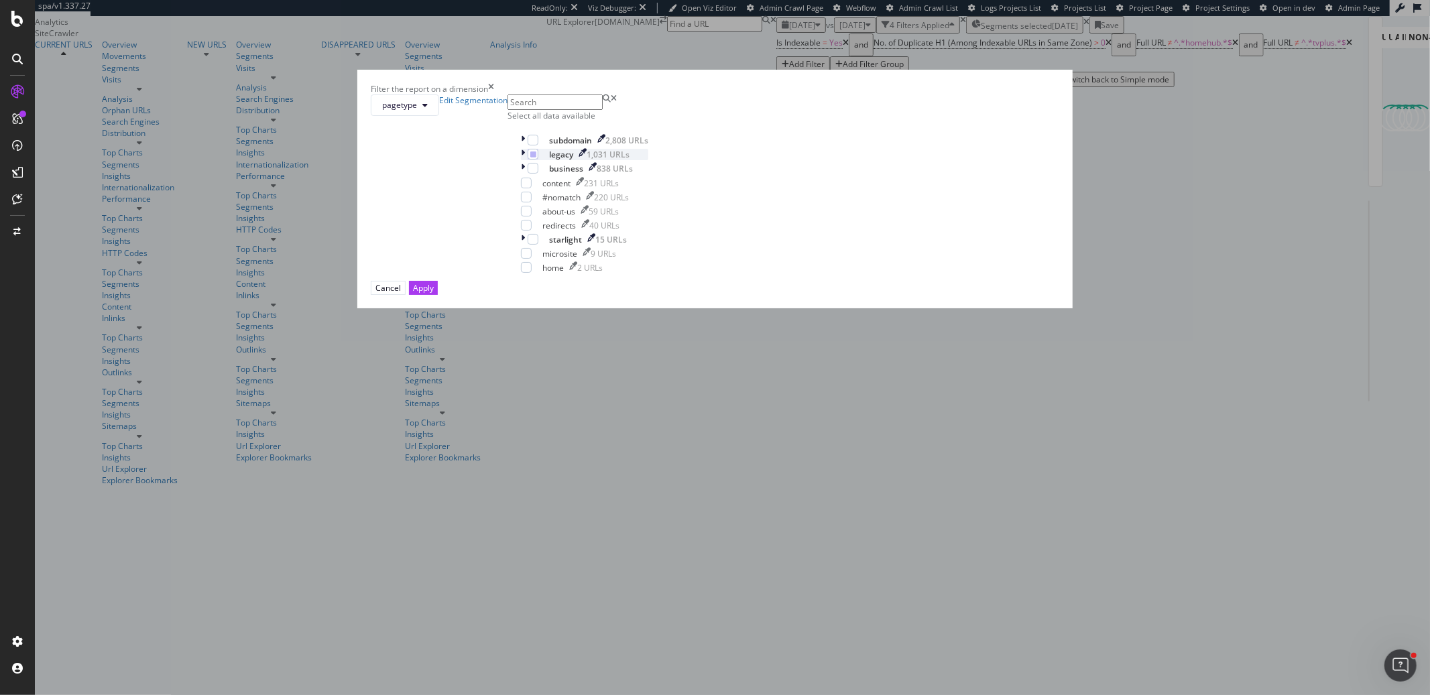
click at [525, 160] on icon "modal" at bounding box center [523, 154] width 4 height 11
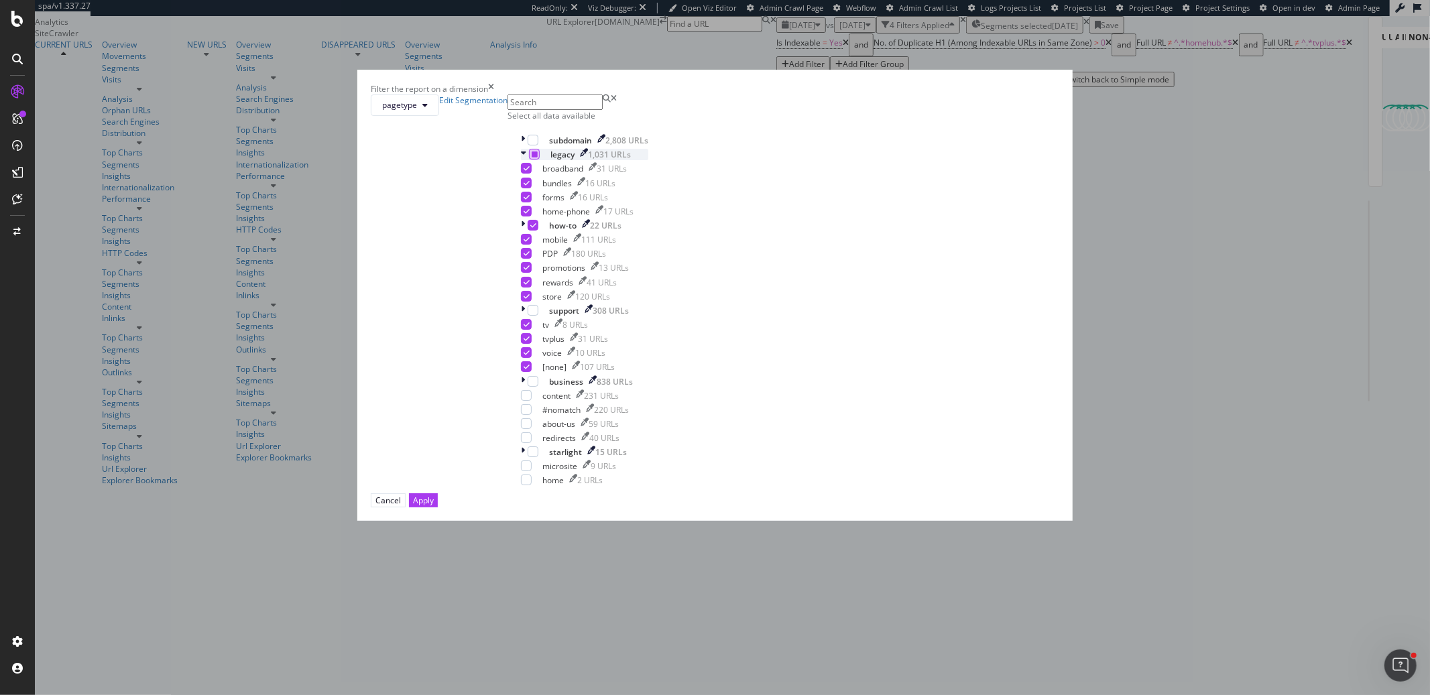
click at [538, 158] on icon "modal" at bounding box center [535, 154] width 6 height 7
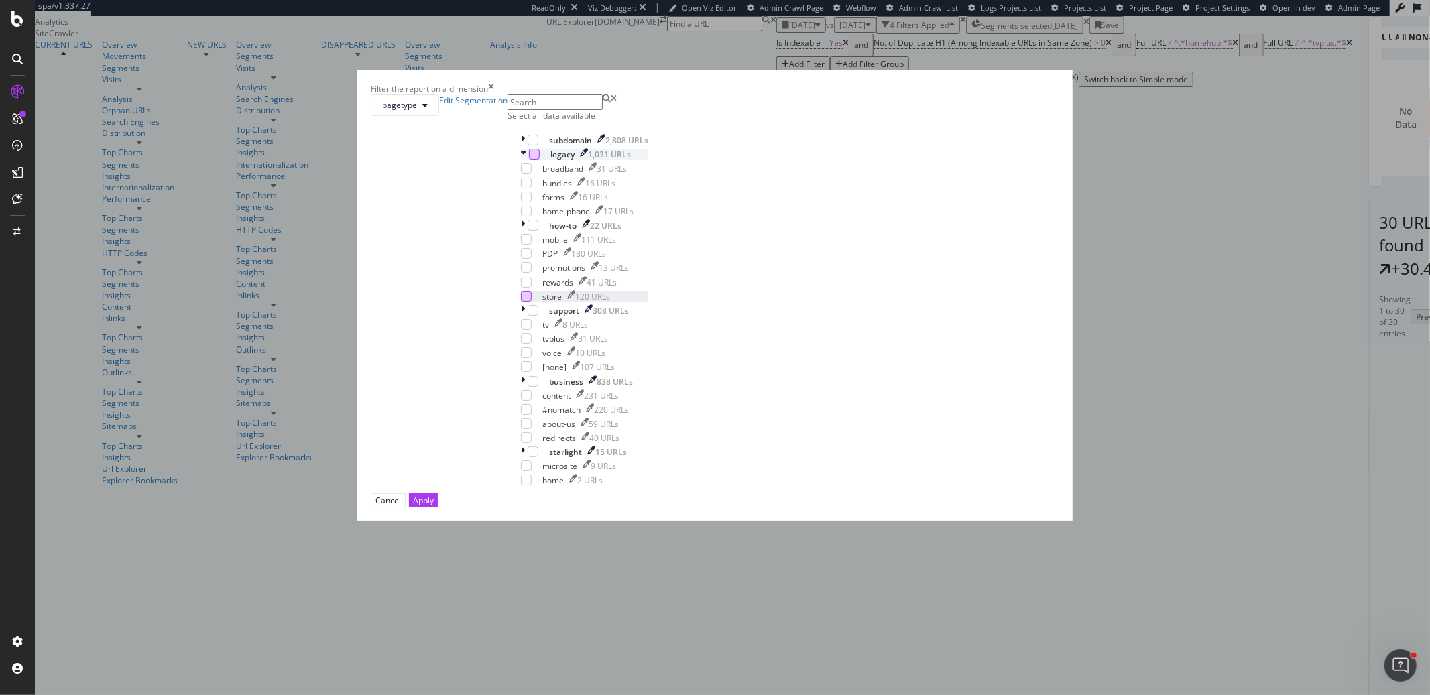
click at [532, 302] on div "modal" at bounding box center [526, 296] width 11 height 11
click at [434, 506] on div "Apply" at bounding box center [423, 500] width 21 height 11
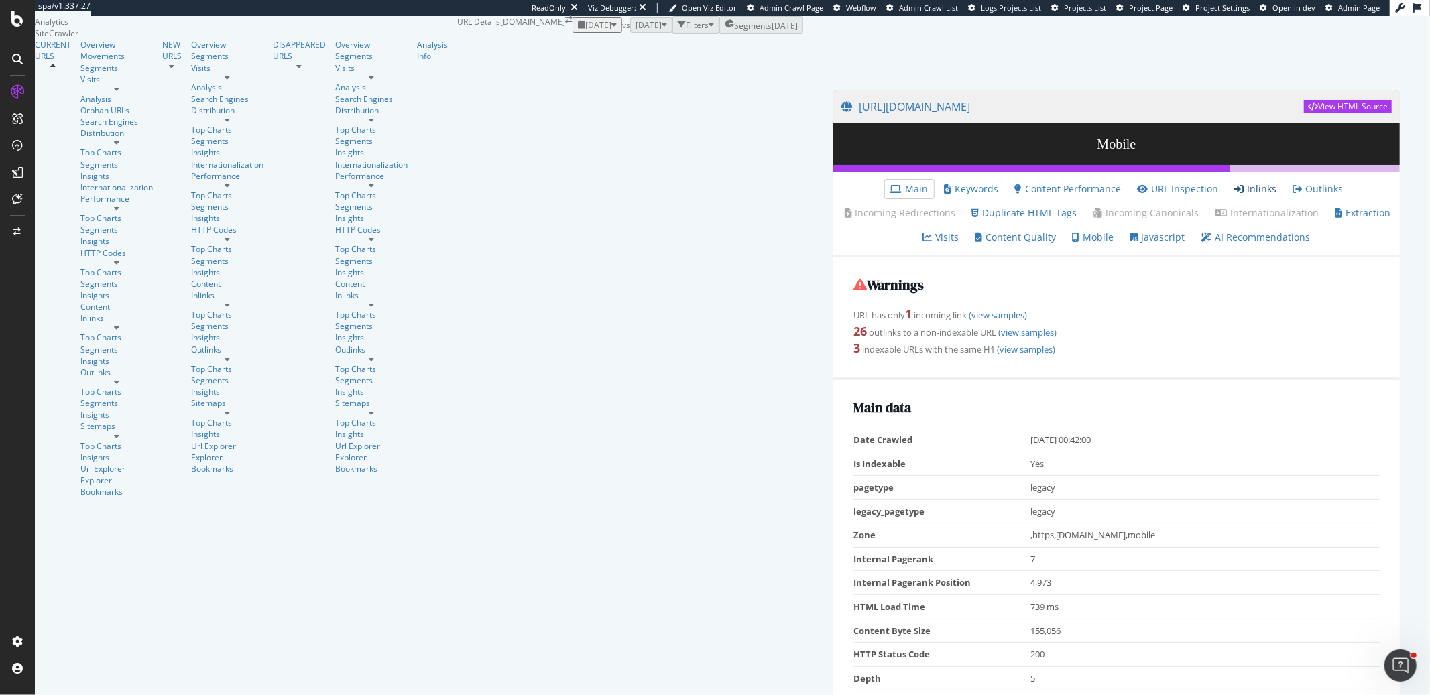
click at [1235, 196] on link "Inlinks" at bounding box center [1256, 188] width 42 height 13
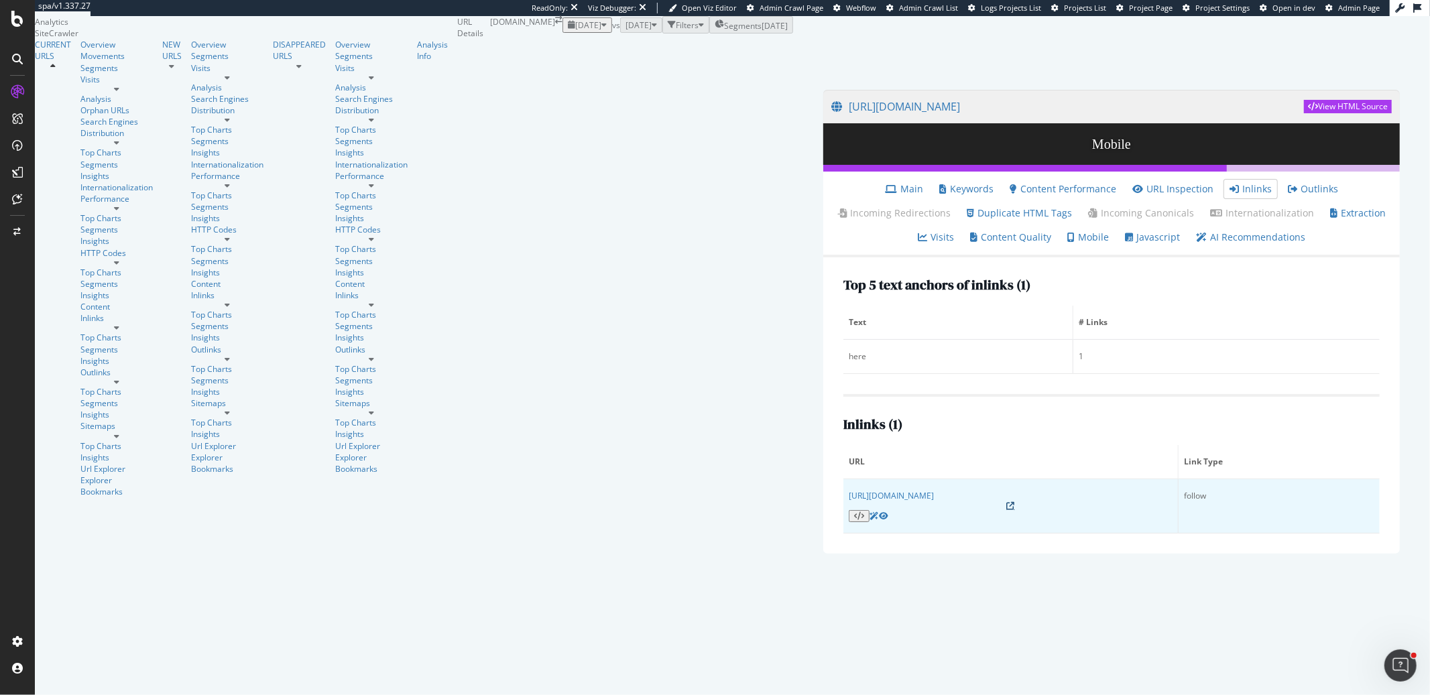
click at [1007, 510] on icon at bounding box center [1011, 506] width 8 height 8
